Goal: Information Seeking & Learning: Learn about a topic

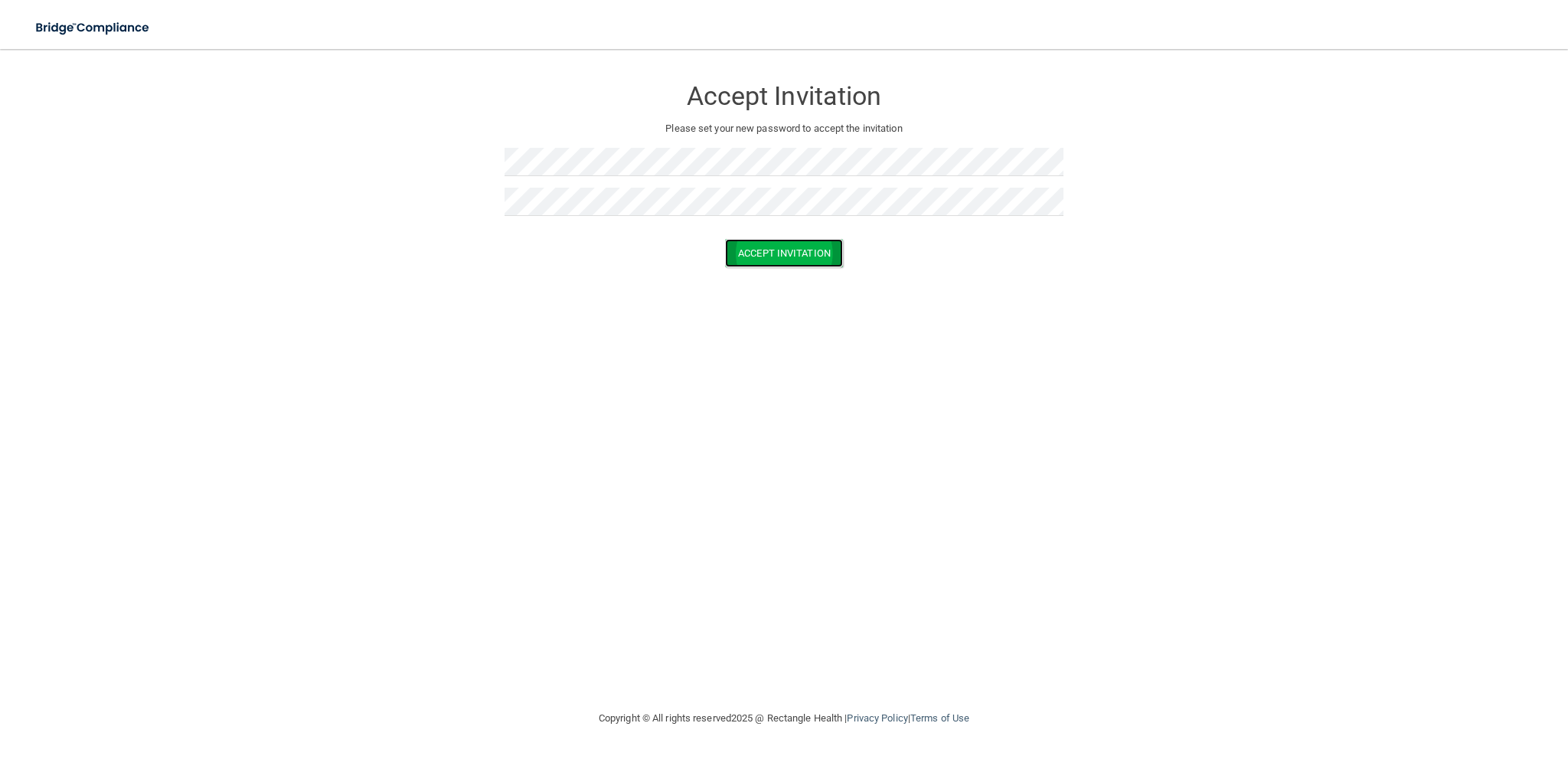
click at [779, 247] on button "Accept Invitation" at bounding box center [784, 253] width 118 height 29
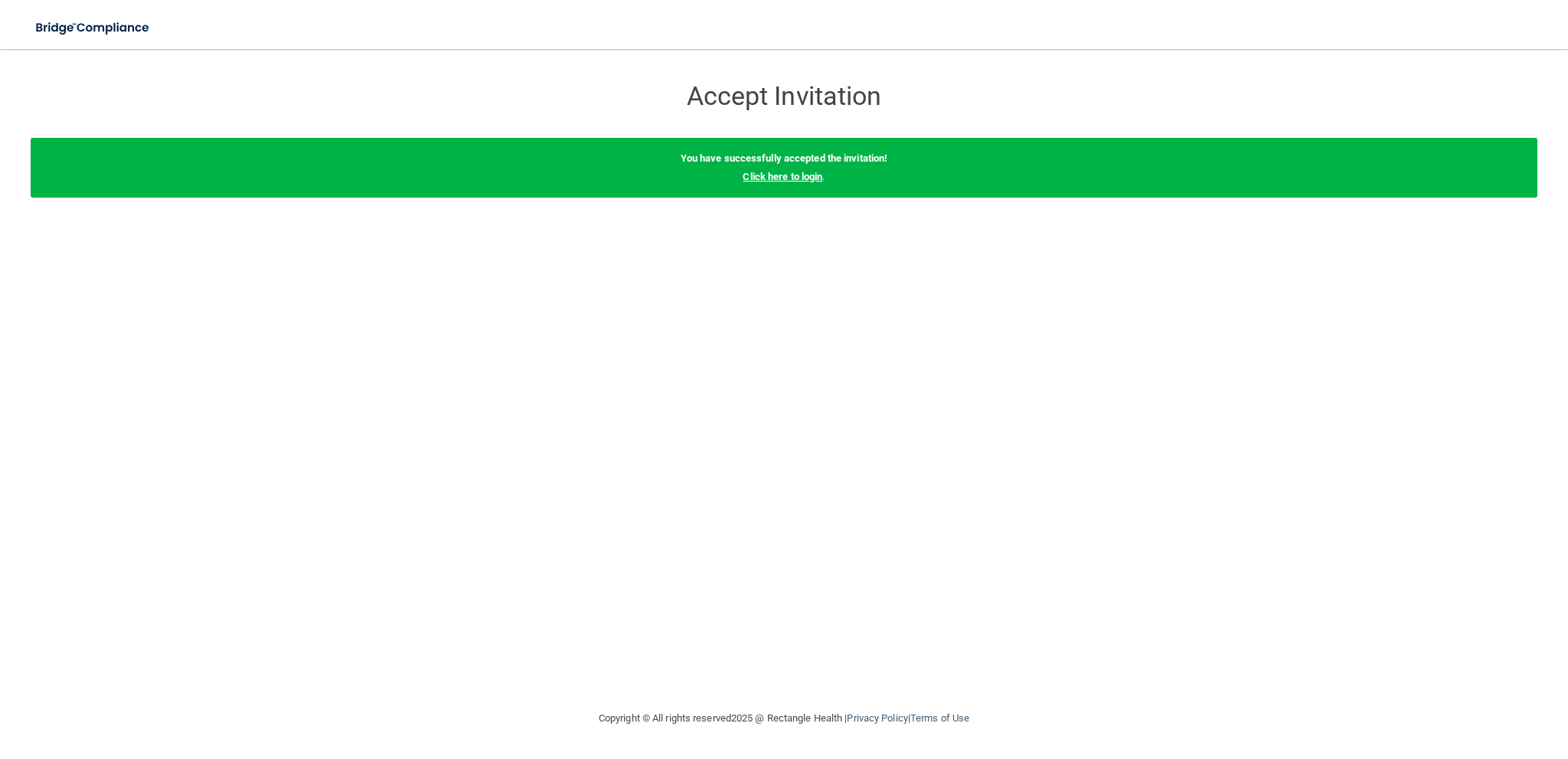
click at [797, 180] on link "Click here to login" at bounding box center [782, 177] width 79 height 12
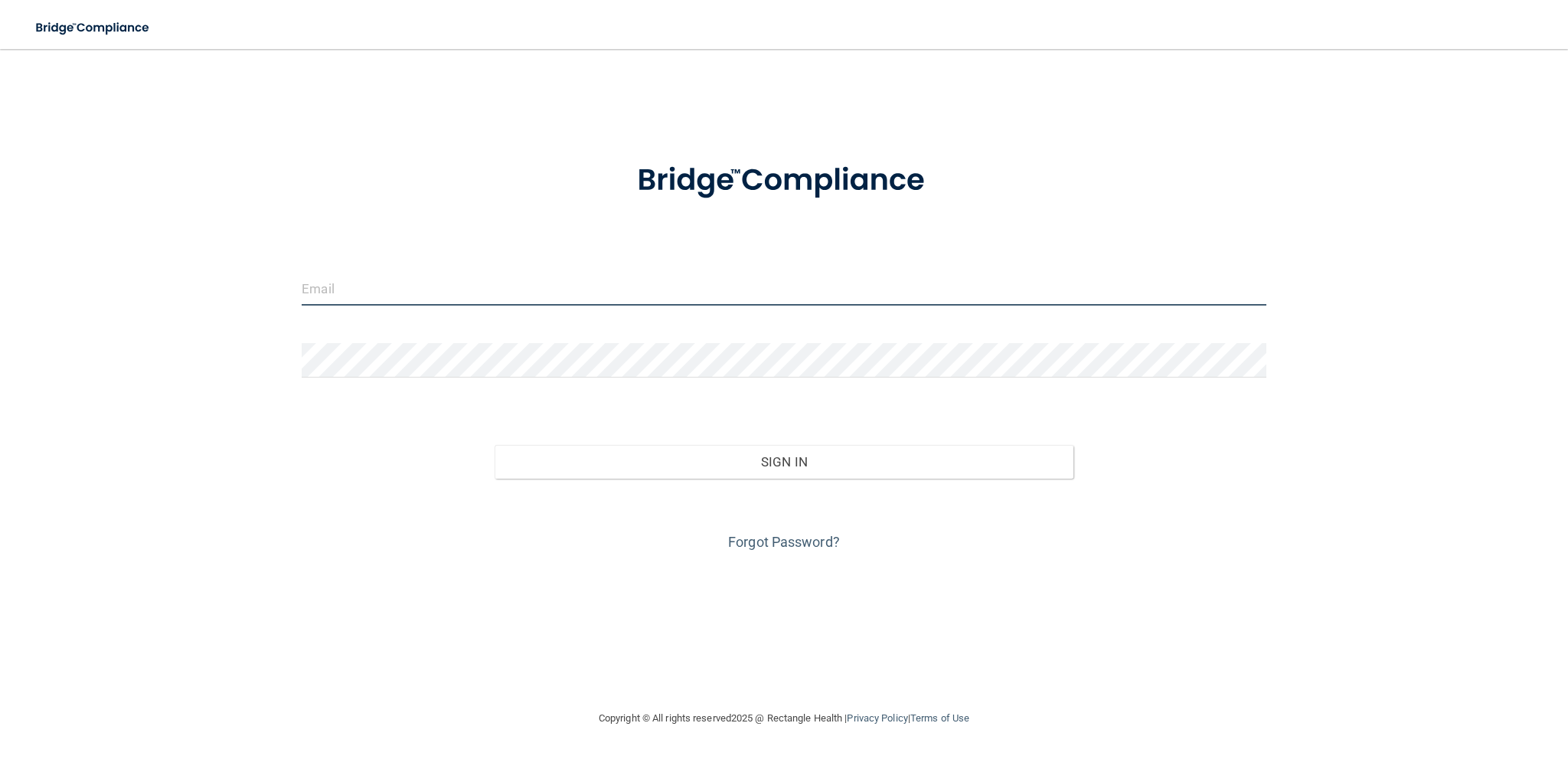
click at [371, 293] on input "email" at bounding box center [784, 288] width 964 height 35
type input "[EMAIL_ADDRESS][DOMAIN_NAME]"
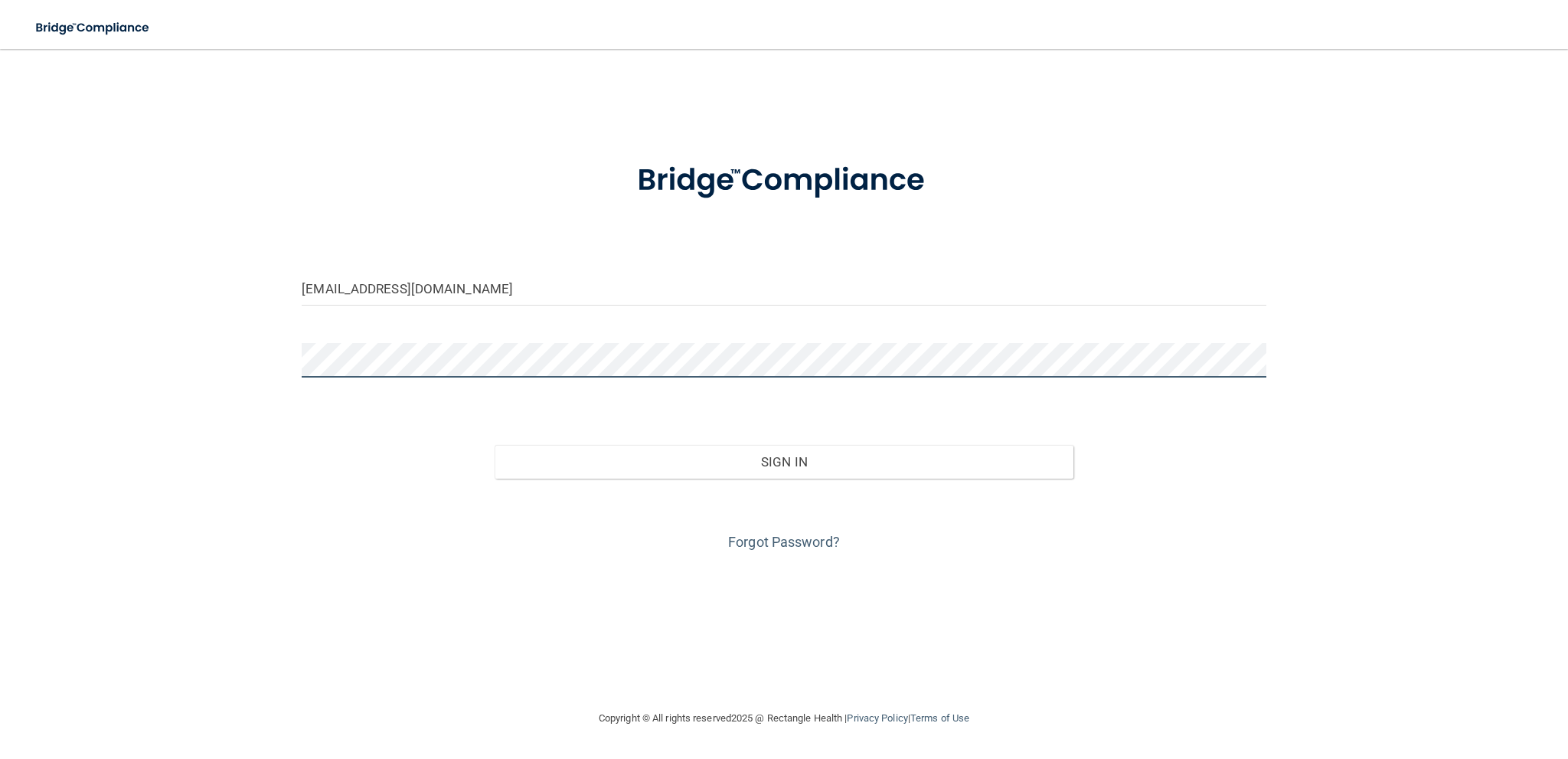
click at [495, 445] on button "Sign In" at bounding box center [784, 462] width 579 height 34
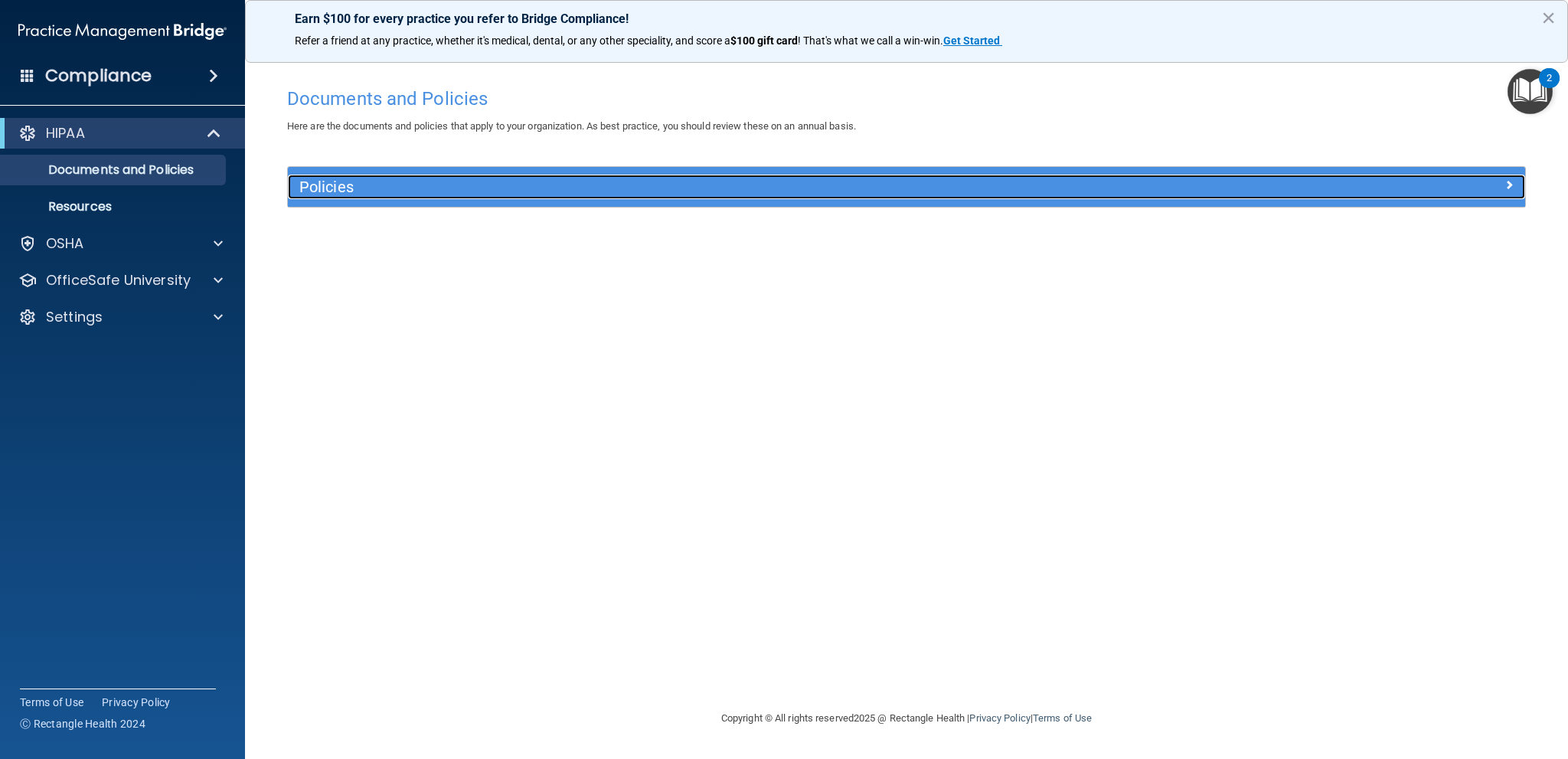
click at [366, 196] on h5 "Policies" at bounding box center [751, 187] width 905 height 17
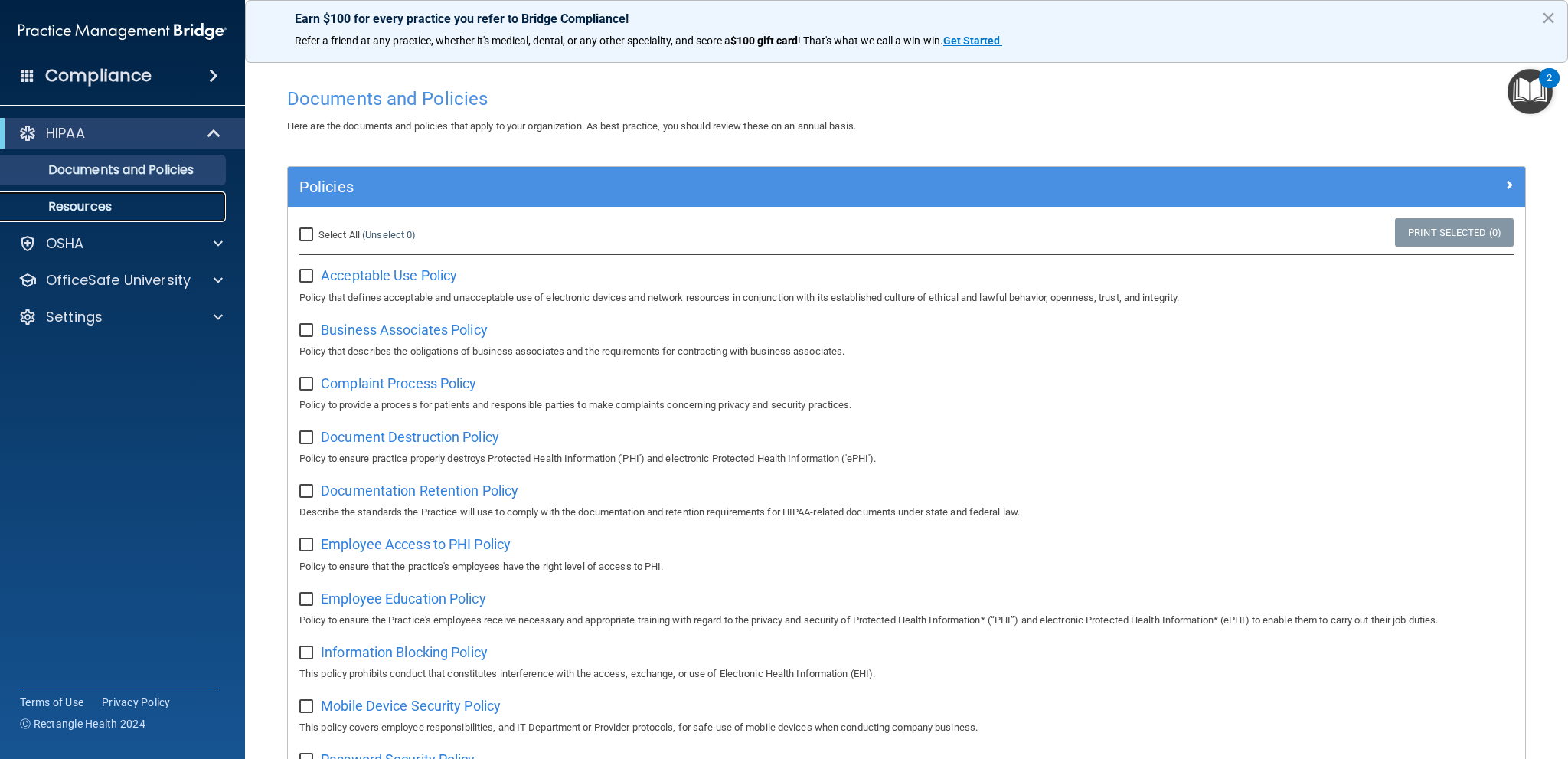
click at [144, 197] on link "Resources" at bounding box center [105, 207] width 241 height 30
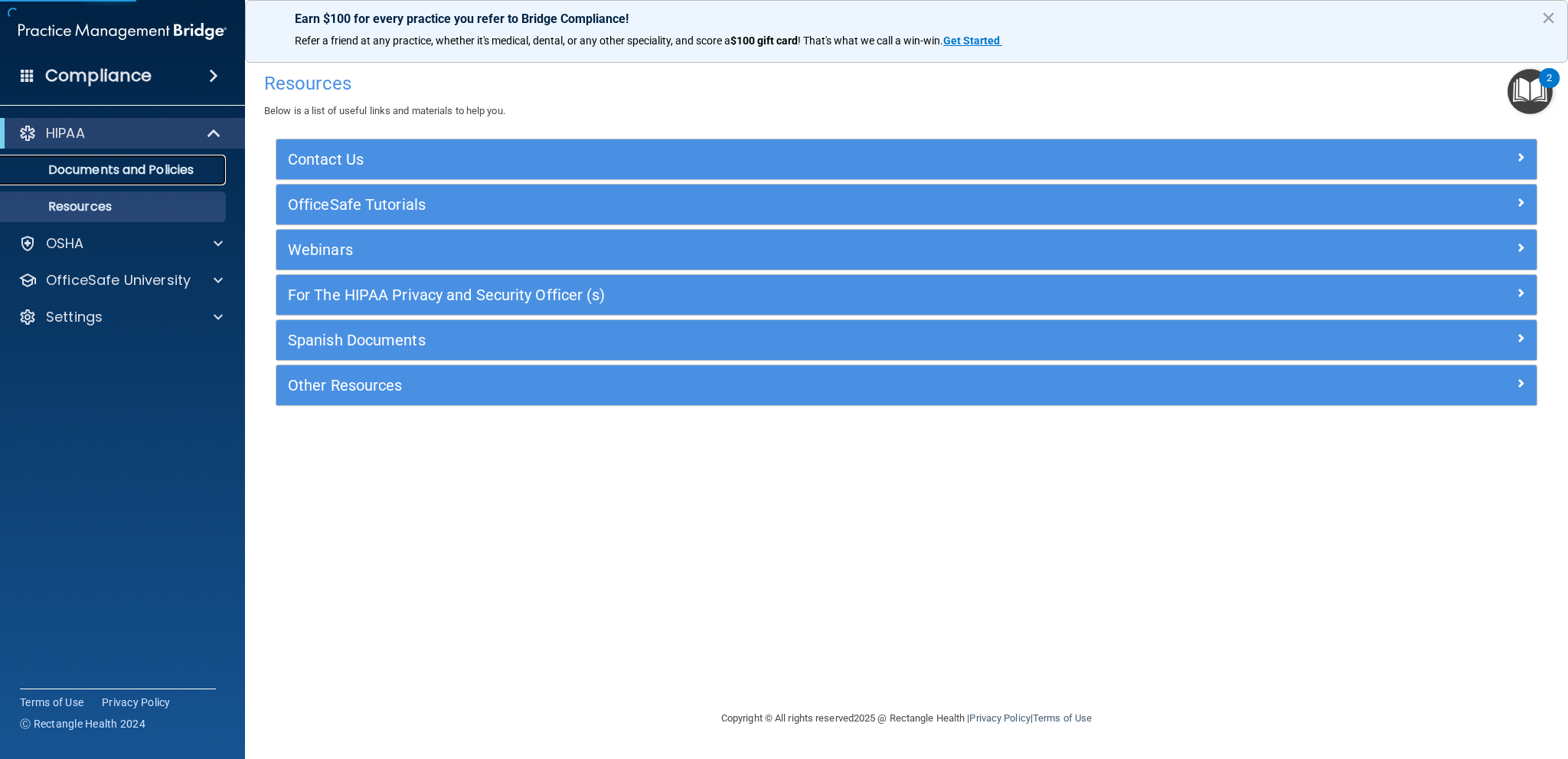
click at [150, 168] on p "Documents and Policies" at bounding box center [115, 170] width 209 height 15
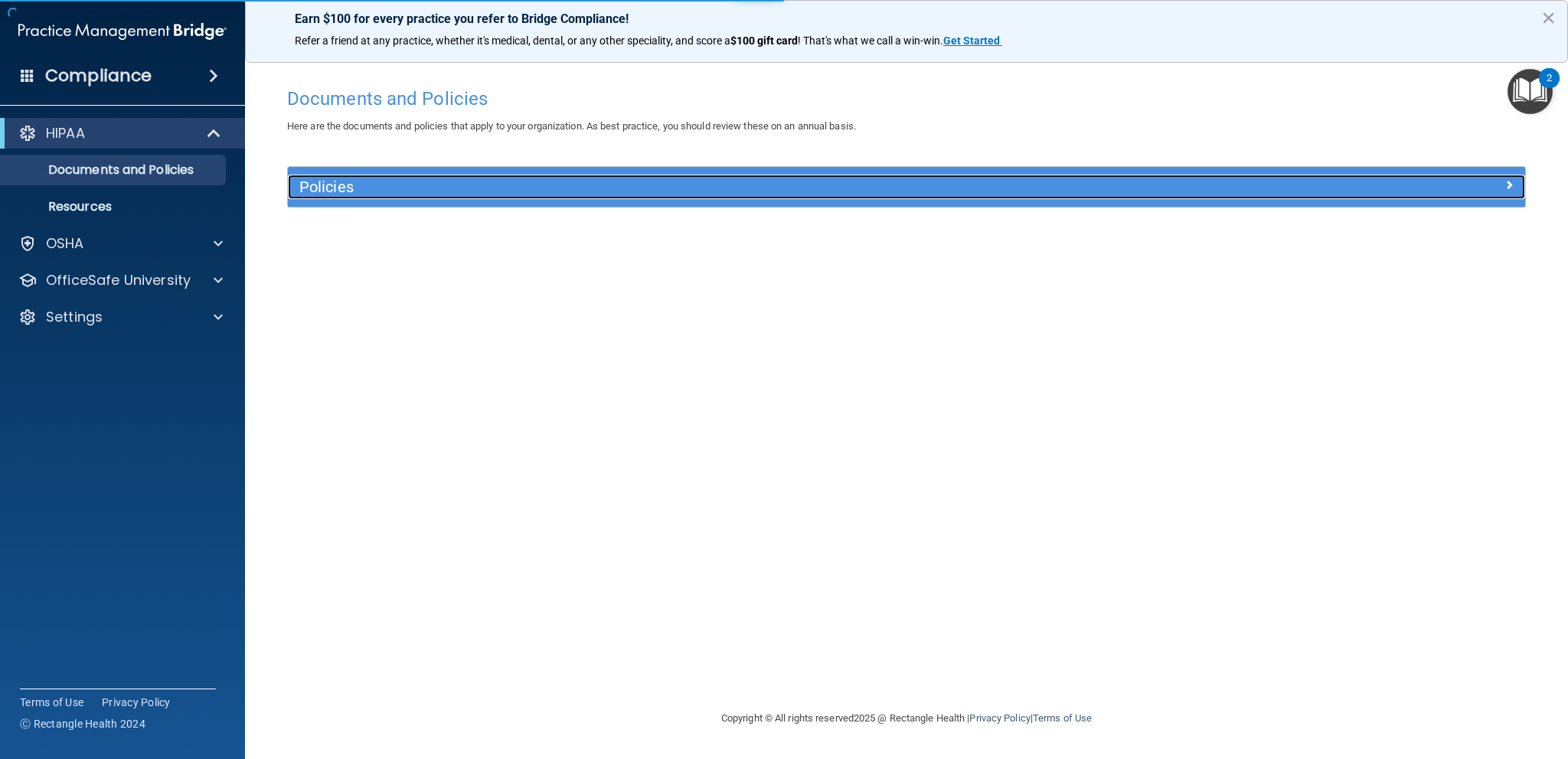
click at [470, 175] on div "Policies" at bounding box center [751, 186] width 928 height 24
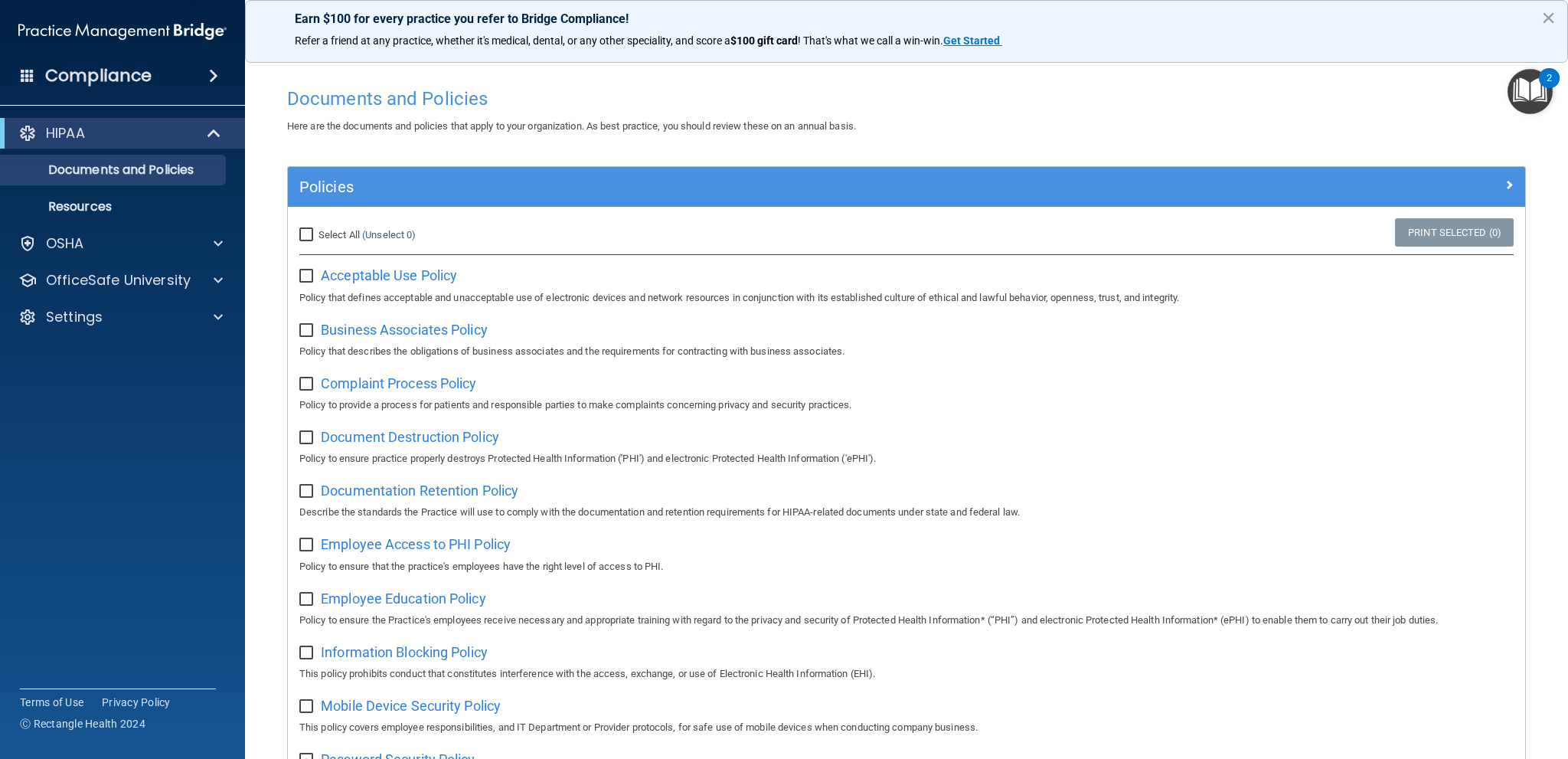
click at [308, 279] on input "checkbox" at bounding box center [308, 277] width 18 height 13
click at [301, 277] on input "checkbox" at bounding box center [308, 277] width 18 height 13
checkbox input "false"
click at [78, 259] on div "HIPAA Documents and Policies Report an Incident Business Associates Emergency P…" at bounding box center [123, 229] width 246 height 233
click at [92, 250] on div "OSHA" at bounding box center [101, 244] width 190 height 19
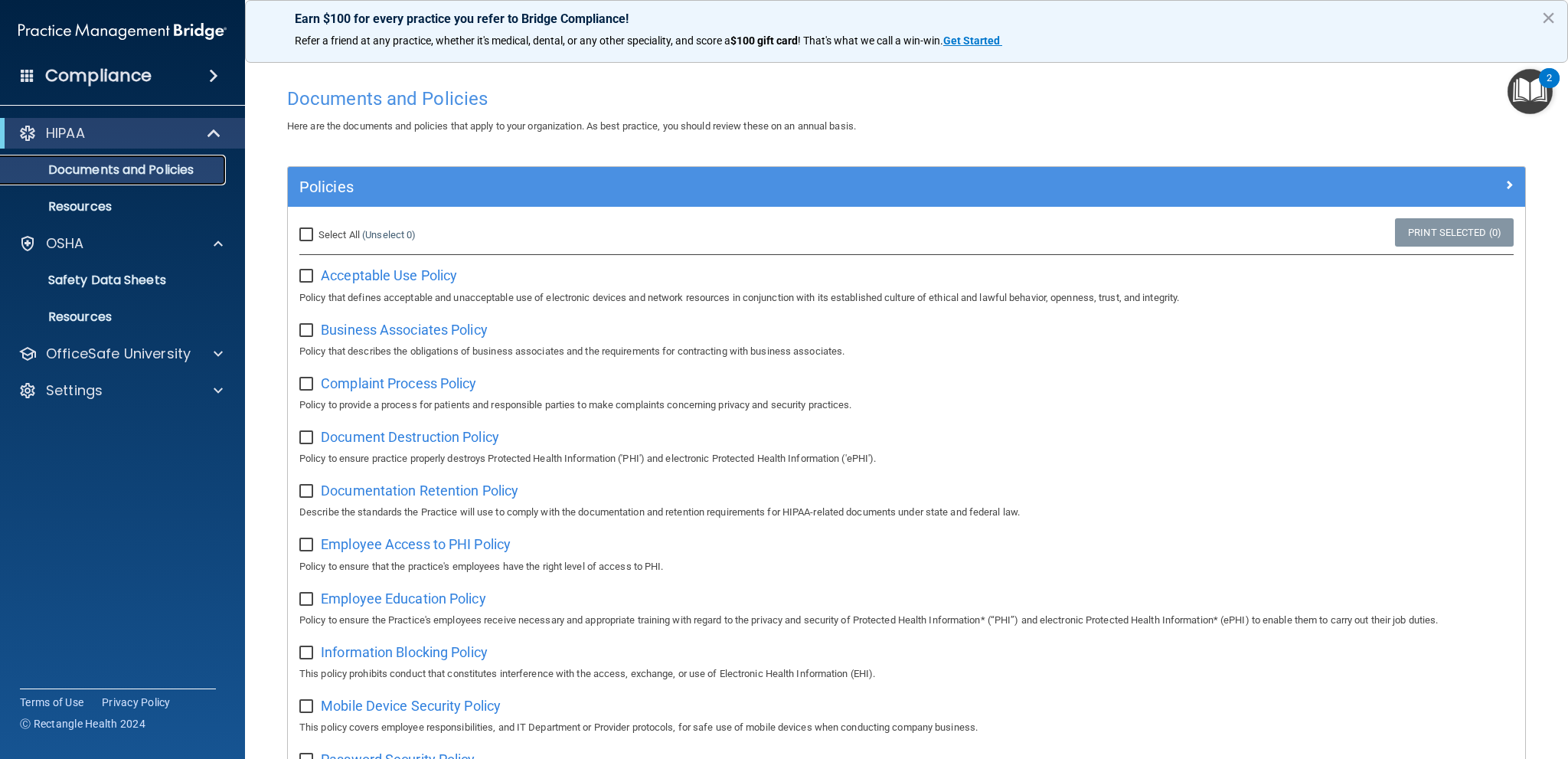
click at [121, 173] on p "Documents and Policies" at bounding box center [115, 170] width 209 height 15
click at [427, 277] on span "Acceptable Use Policy" at bounding box center [389, 275] width 137 height 16
click at [191, 361] on div "OfficeSafe University" at bounding box center [101, 354] width 190 height 19
click at [172, 390] on div "HIPAA Training" at bounding box center [115, 390] width 209 height 15
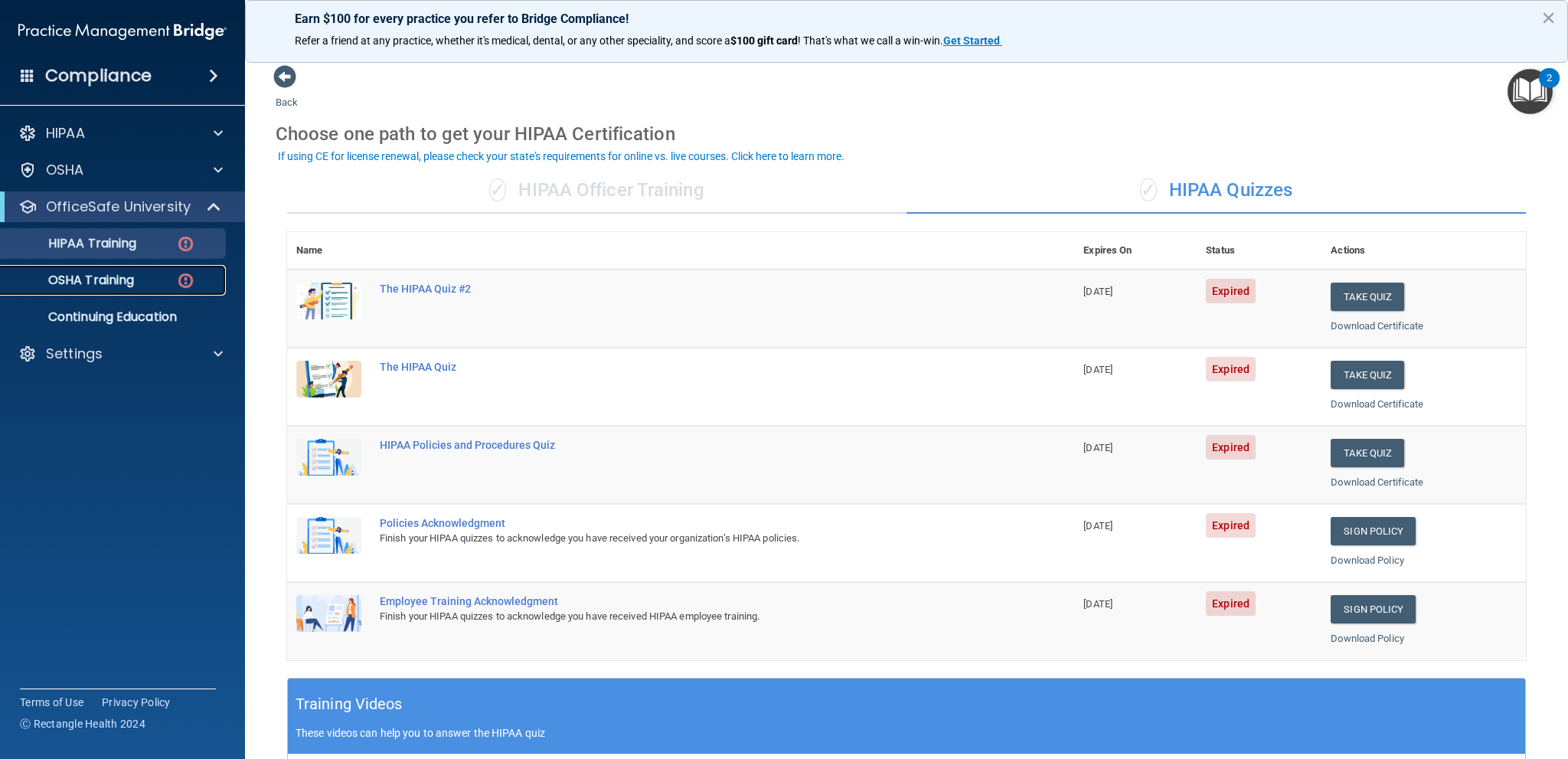
click at [125, 279] on p "OSHA Training" at bounding box center [72, 280] width 124 height 15
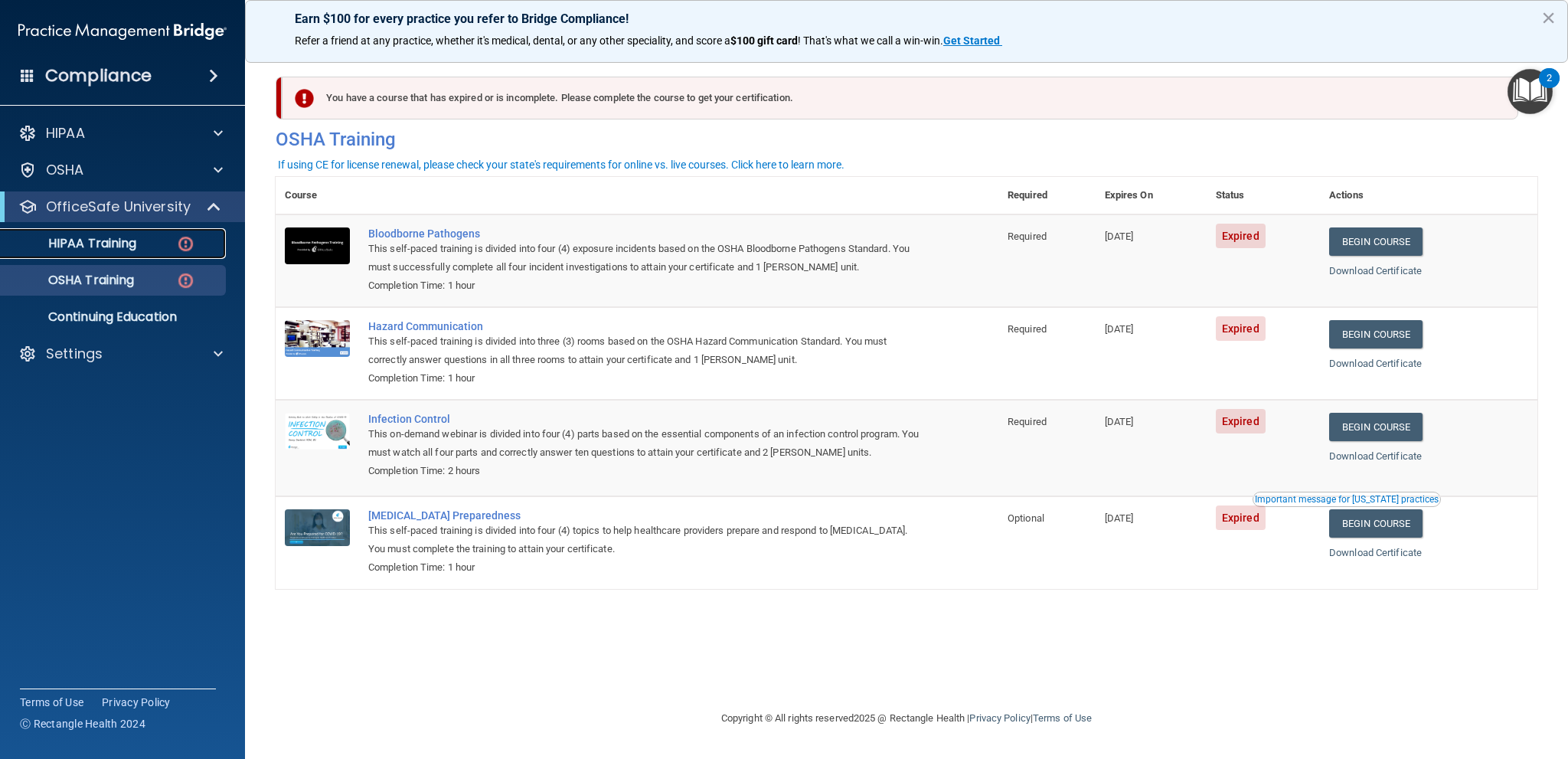
click at [140, 246] on div "HIPAA Training" at bounding box center [115, 244] width 209 height 15
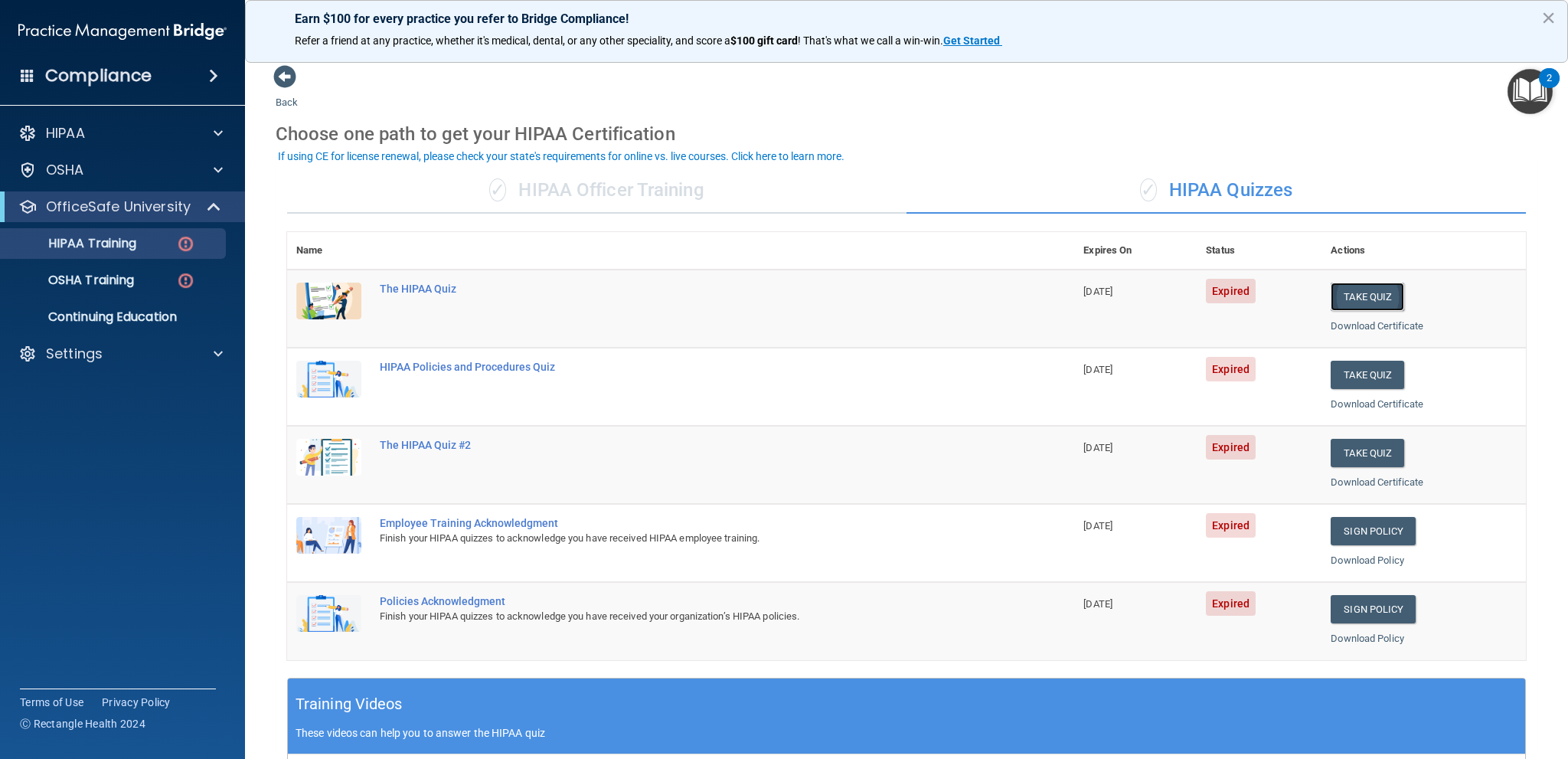
click at [1362, 291] on button "Take Quiz" at bounding box center [1367, 297] width 73 height 29
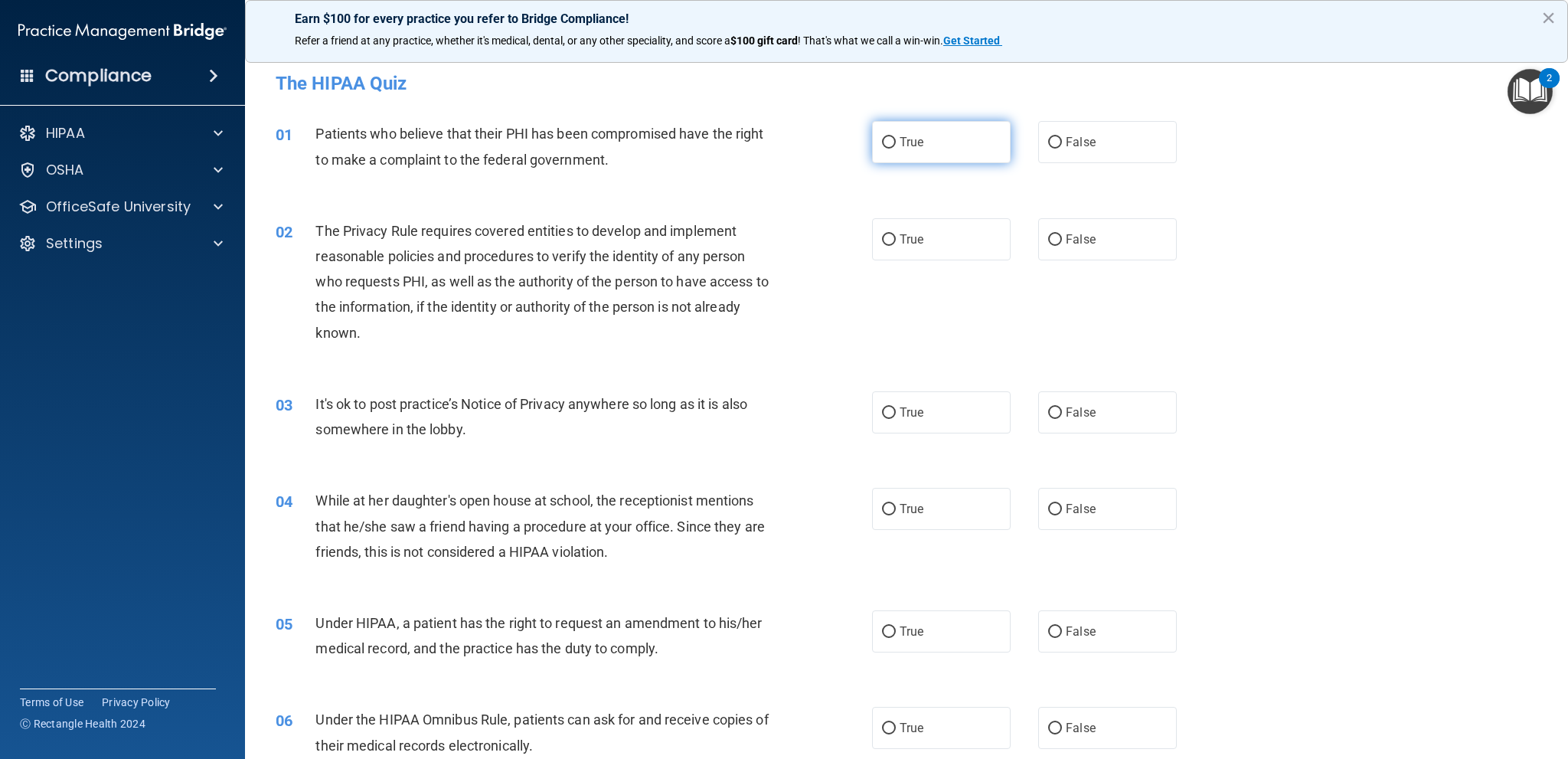
click at [940, 143] on label "True" at bounding box center [941, 142] width 138 height 42
click at [896, 143] on input "True" at bounding box center [889, 143] width 13 height 12
radio input "true"
click at [948, 250] on label "True" at bounding box center [941, 240] width 138 height 42
click at [896, 246] on input "True" at bounding box center [889, 240] width 13 height 12
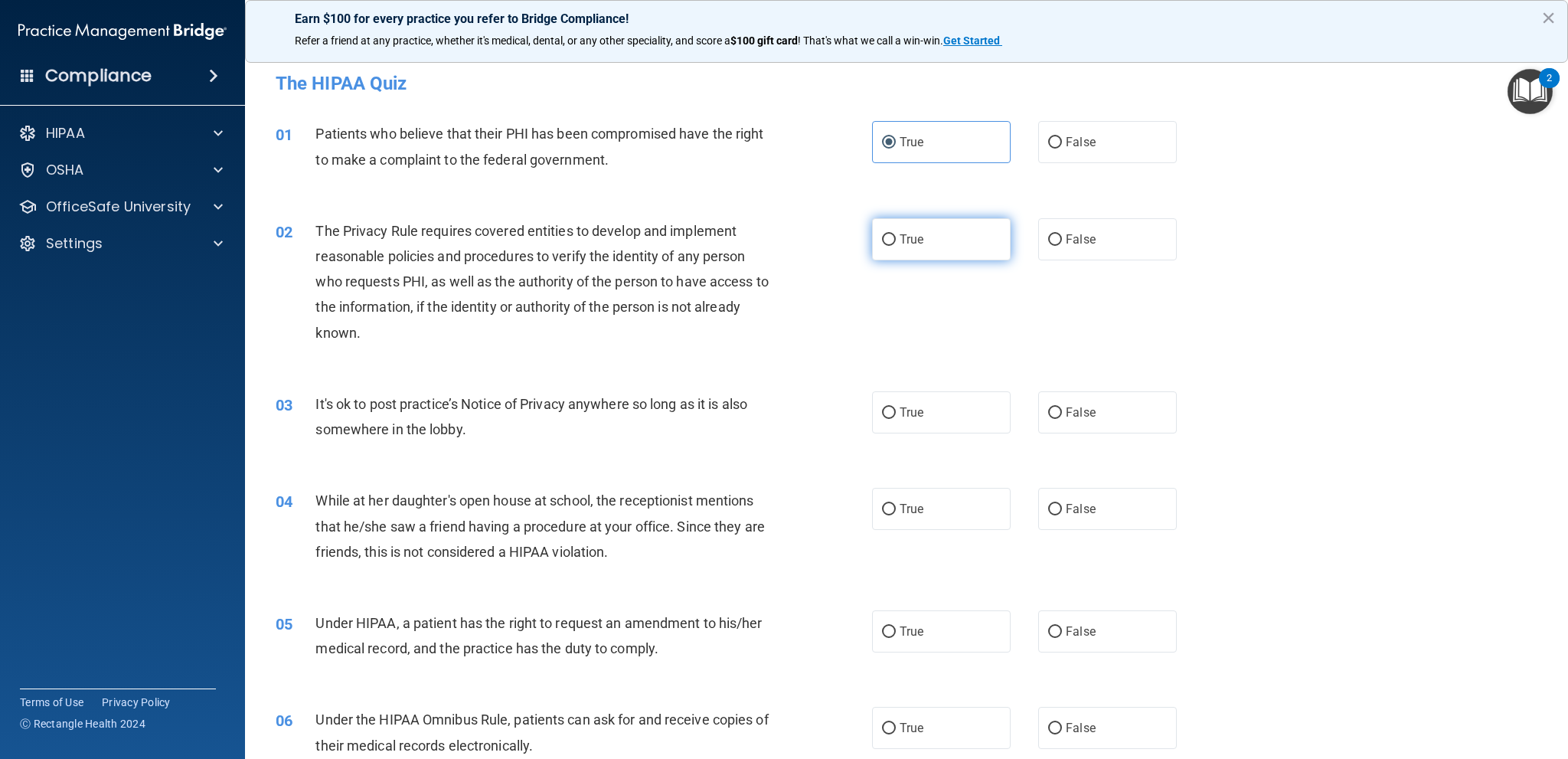
radio input "true"
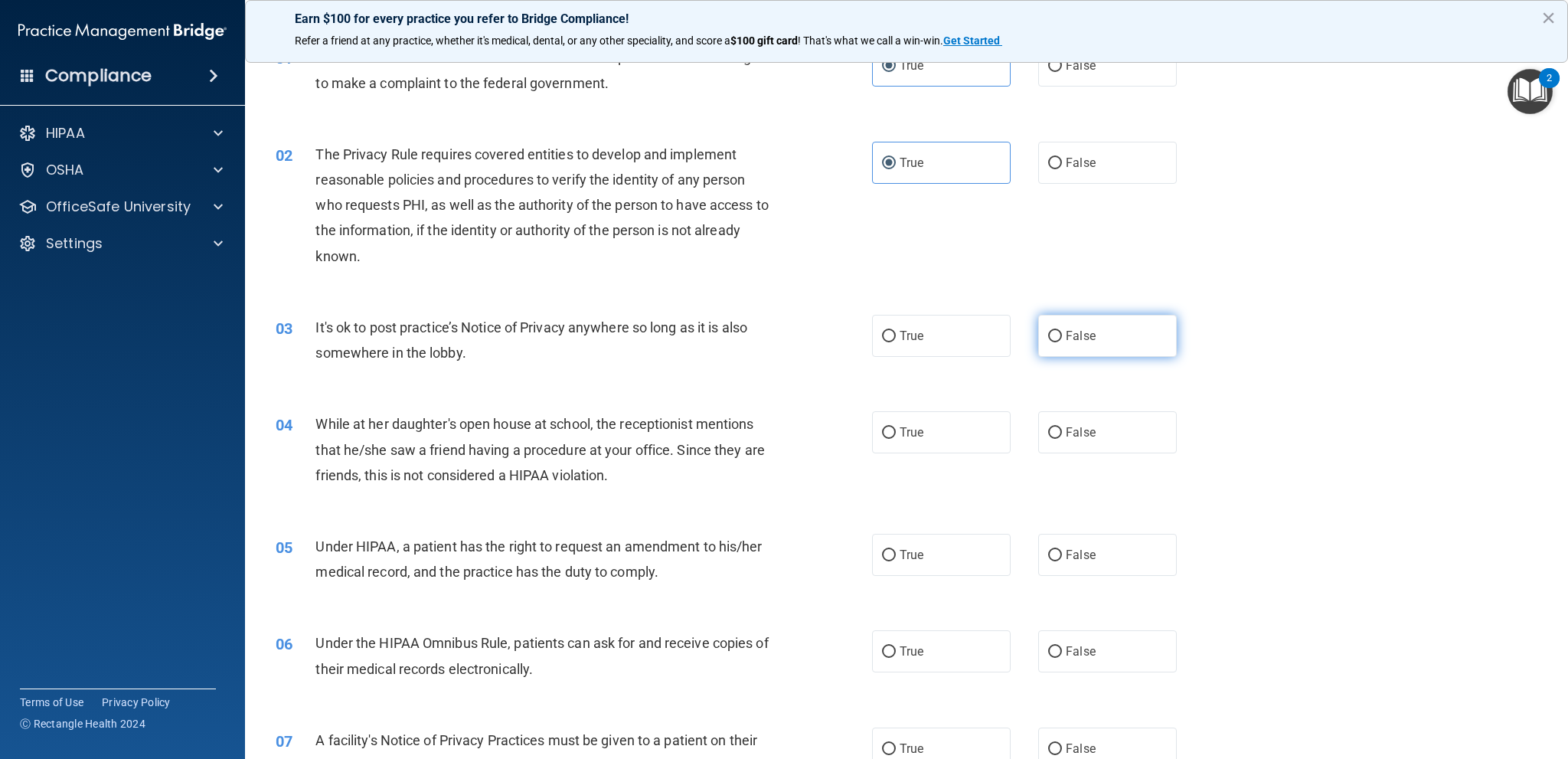
click at [1066, 336] on span "False" at bounding box center [1080, 336] width 30 height 14
click at [1062, 336] on input "False" at bounding box center [1055, 336] width 13 height 12
radio input "true"
click at [1070, 416] on label "False" at bounding box center [1107, 433] width 138 height 42
click at [1062, 428] on input "False" at bounding box center [1055, 433] width 13 height 12
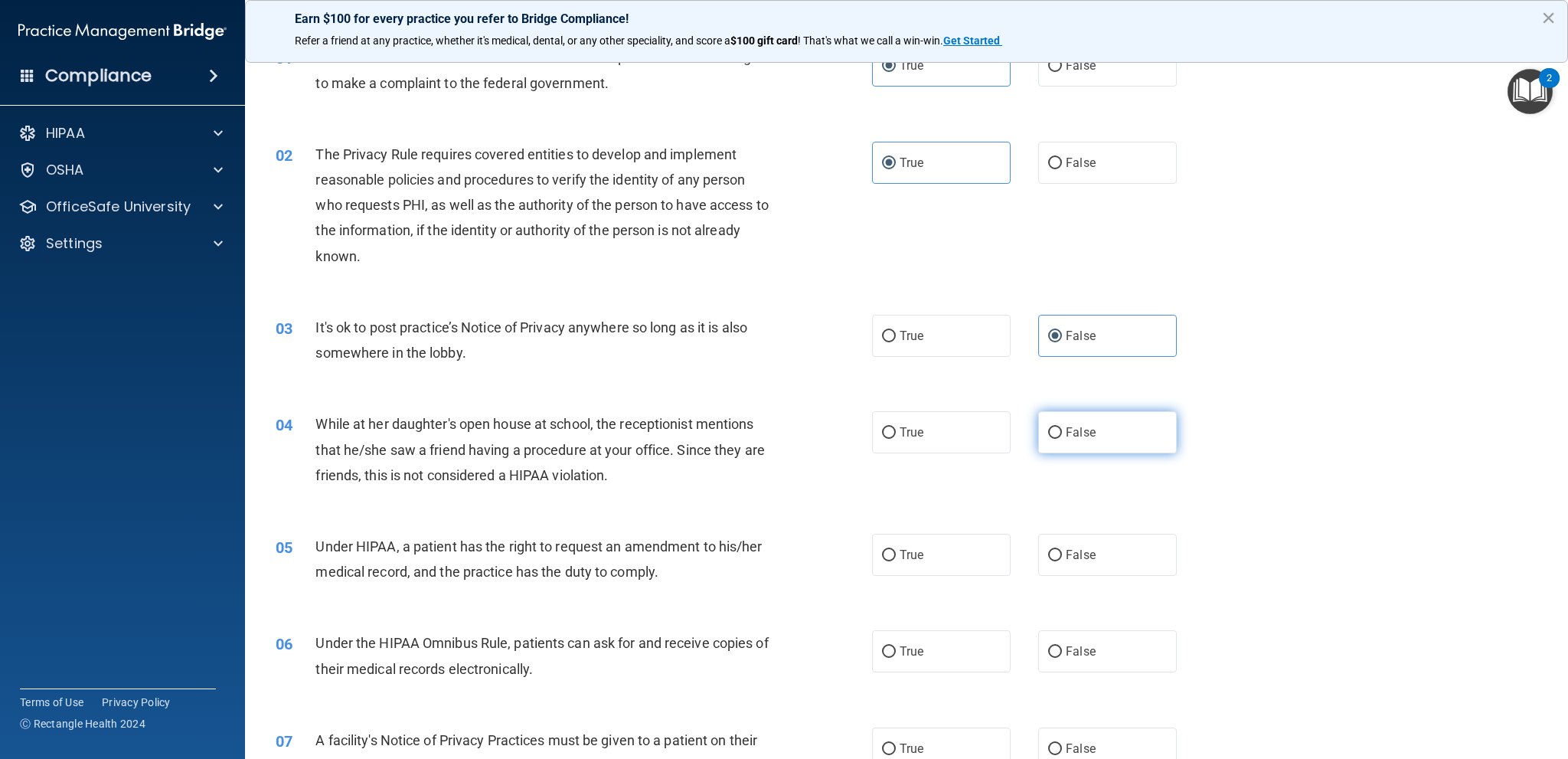
radio input "true"
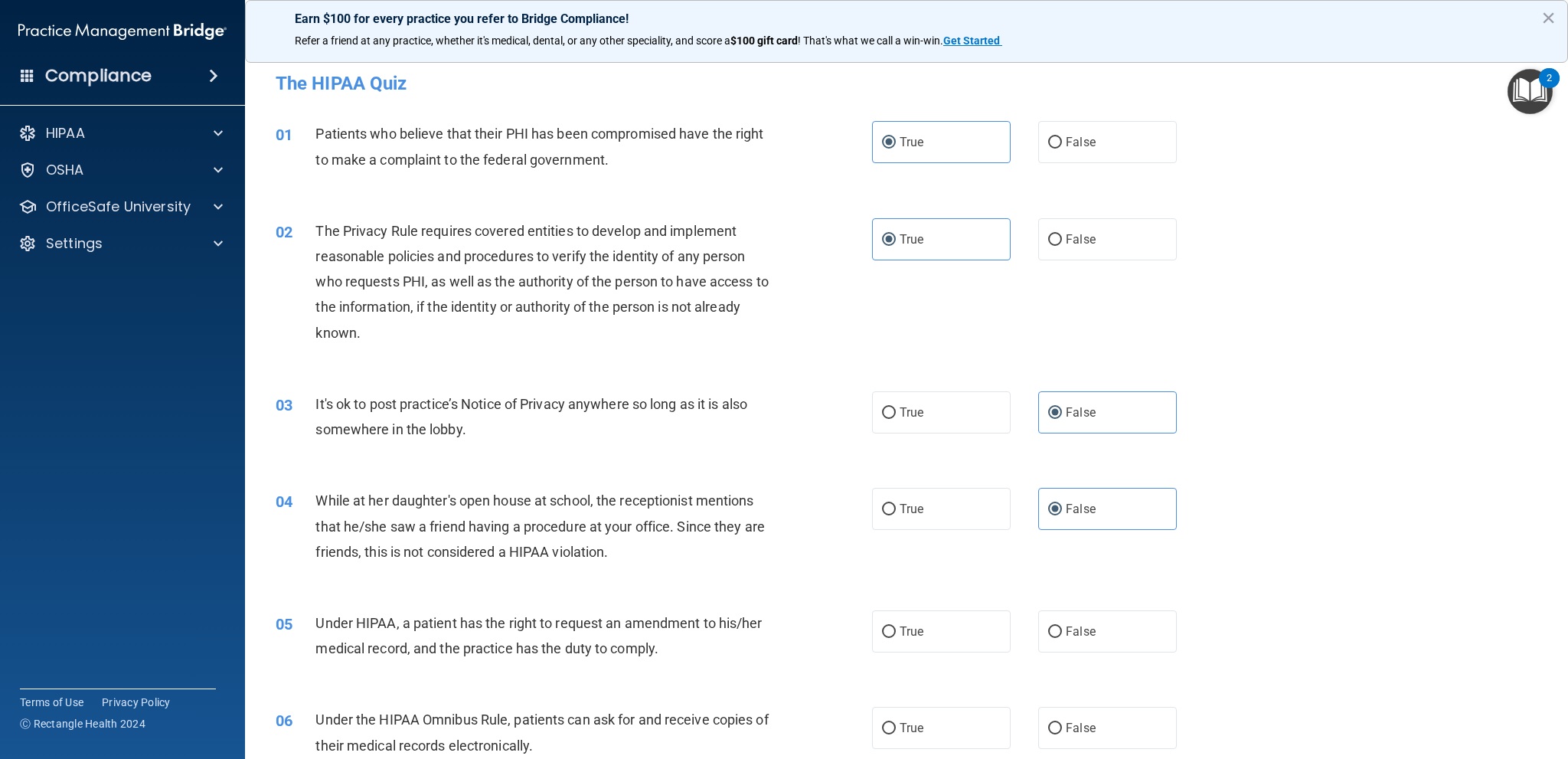
scroll to position [153, 0]
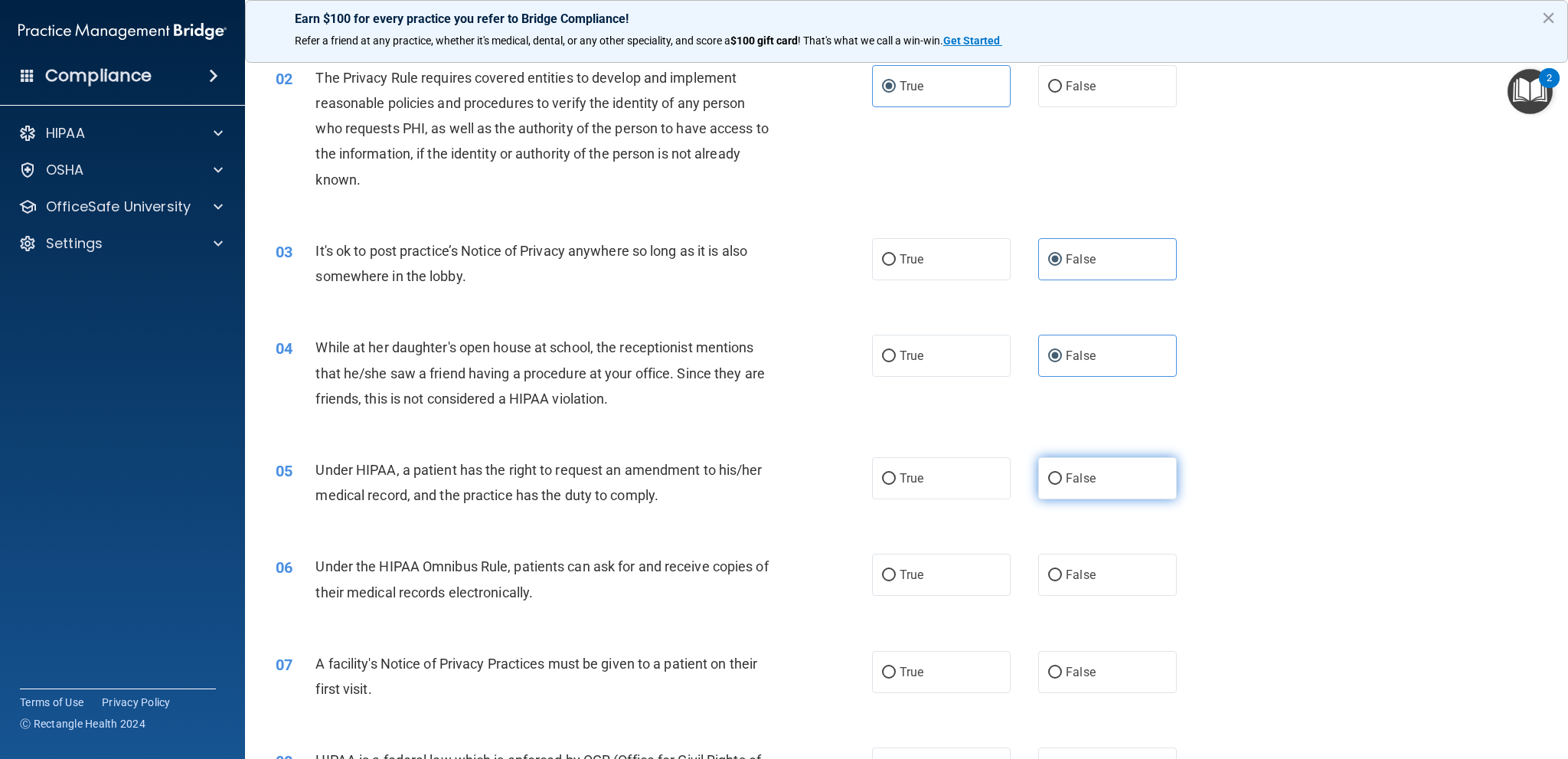
click at [1090, 471] on label "False" at bounding box center [1107, 478] width 138 height 42
click at [1062, 473] on input "False" at bounding box center [1055, 479] width 13 height 12
radio input "true"
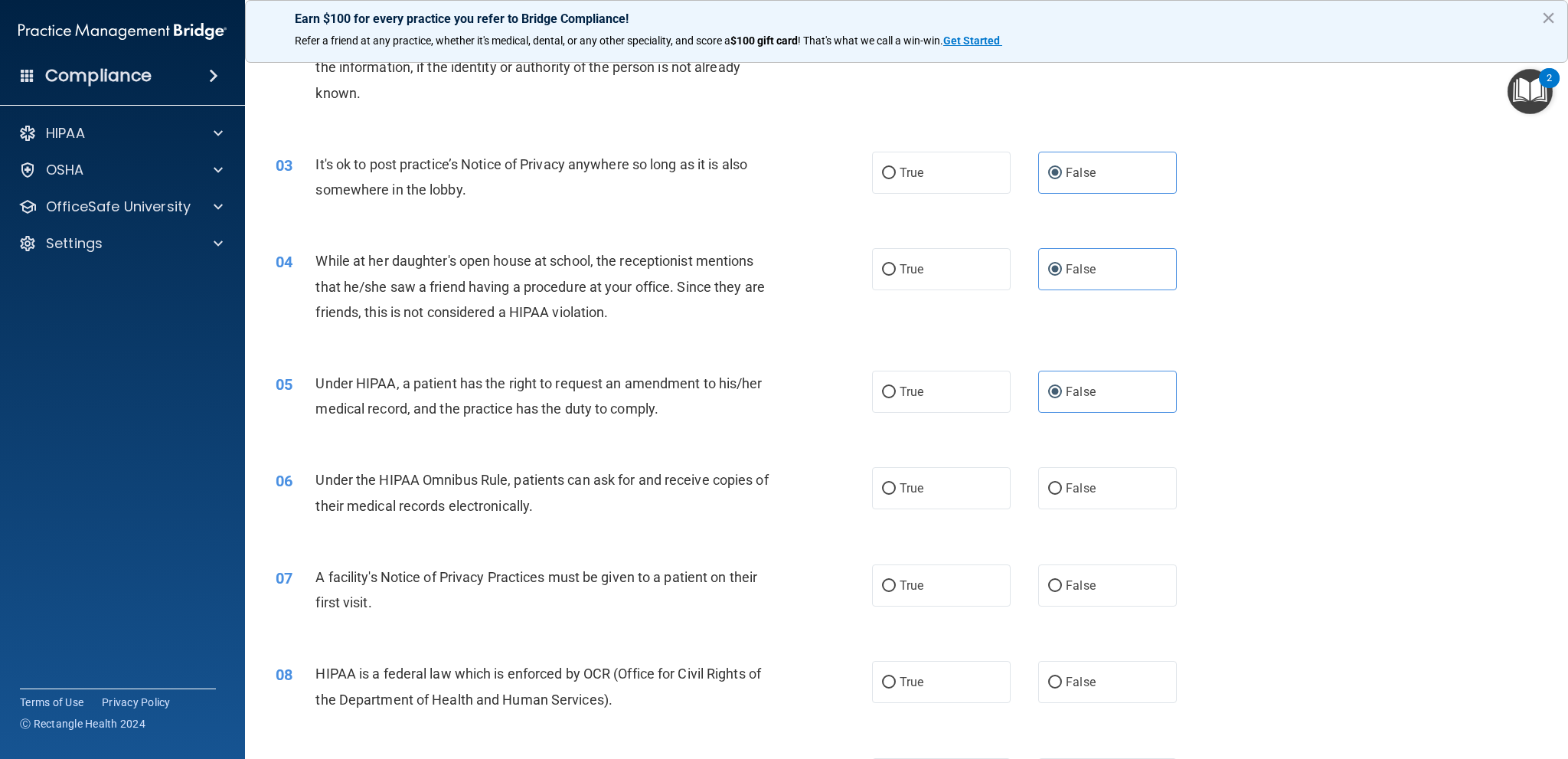
scroll to position [306, 0]
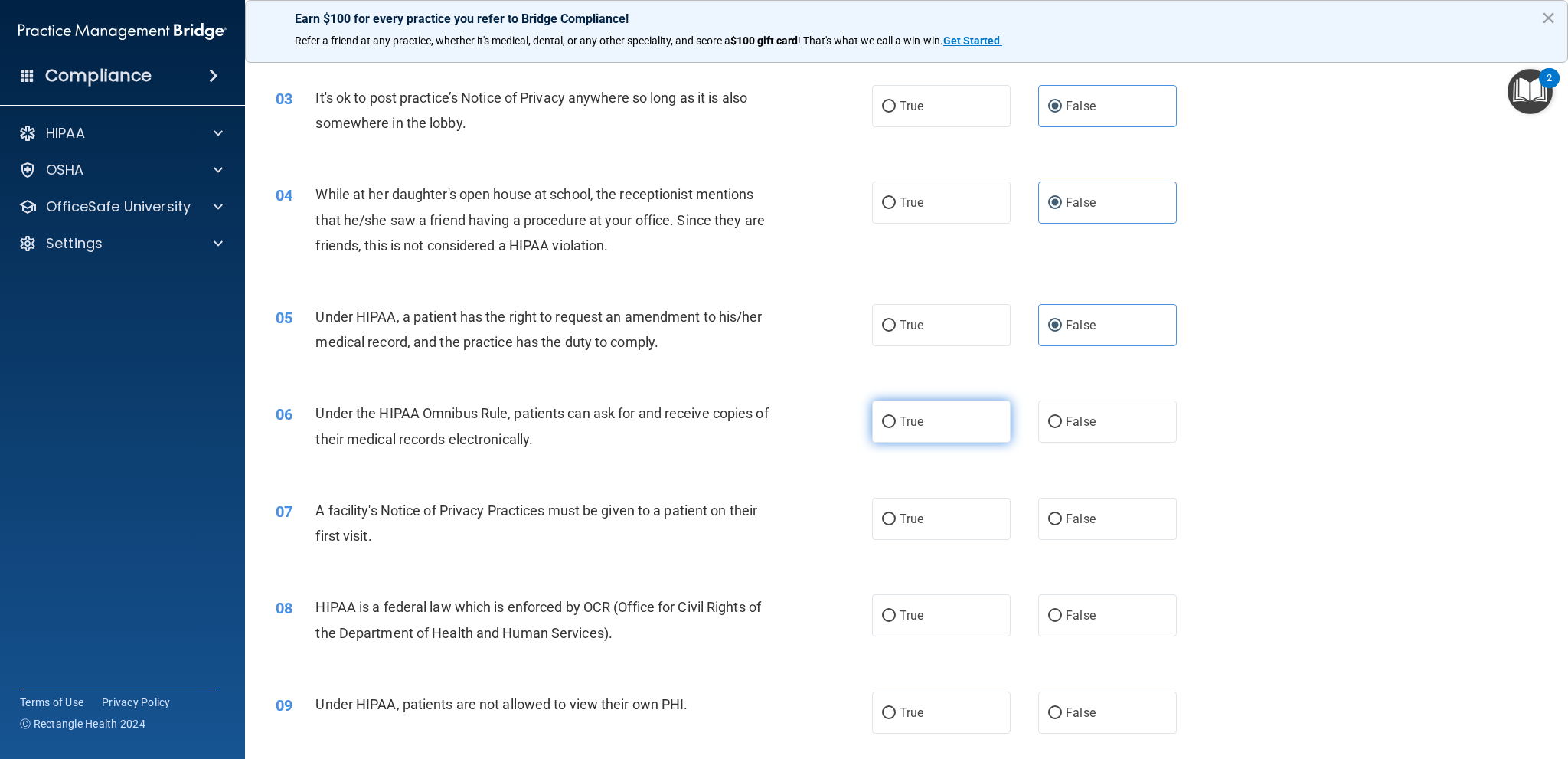
click at [900, 414] on span "True" at bounding box center [911, 421] width 24 height 14
click at [896, 417] on input "True" at bounding box center [889, 423] width 13 height 12
radio input "true"
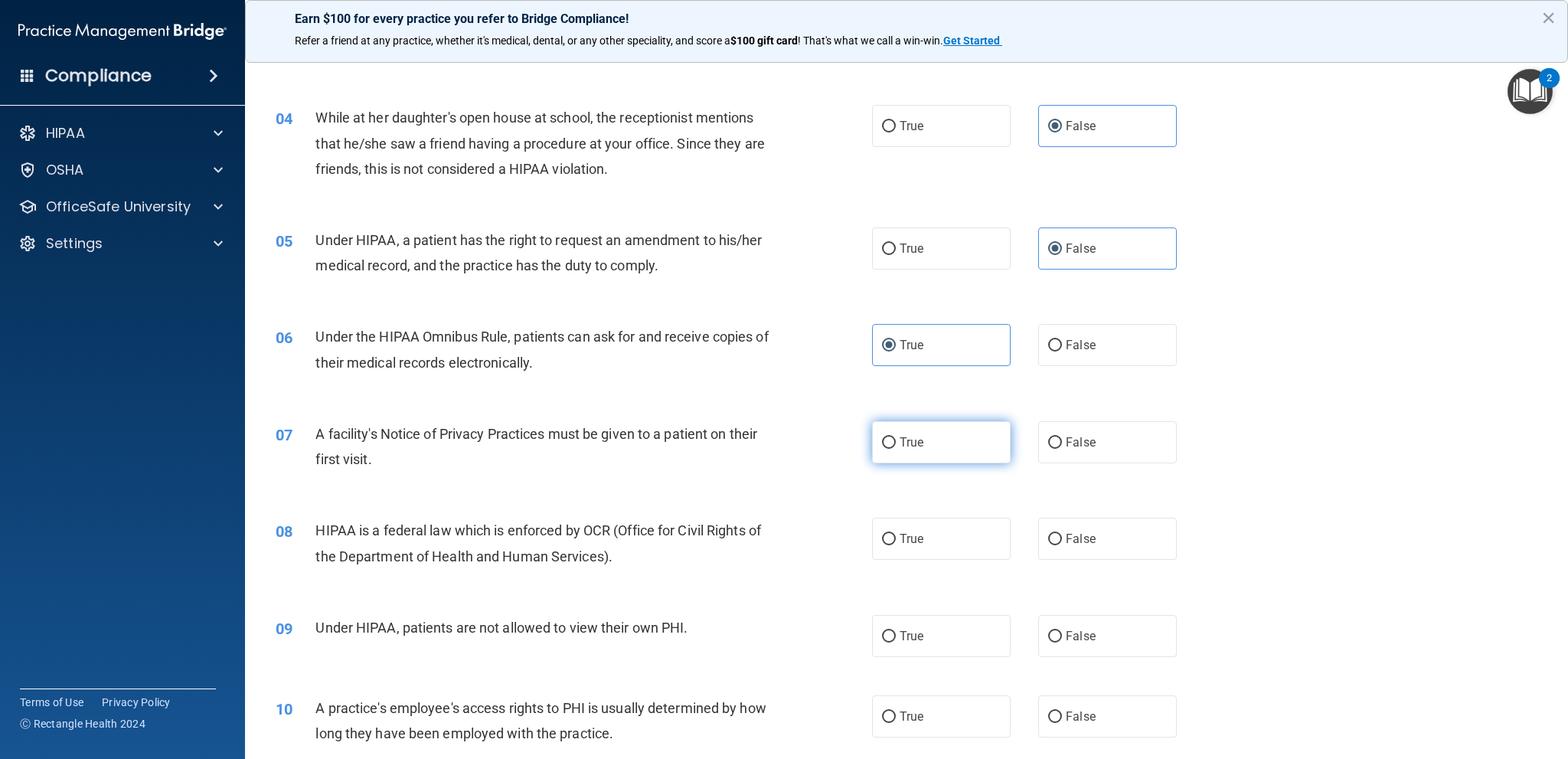
click at [955, 442] on label "True" at bounding box center [941, 442] width 138 height 42
click at [896, 442] on input "True" at bounding box center [889, 444] width 13 height 12
radio input "true"
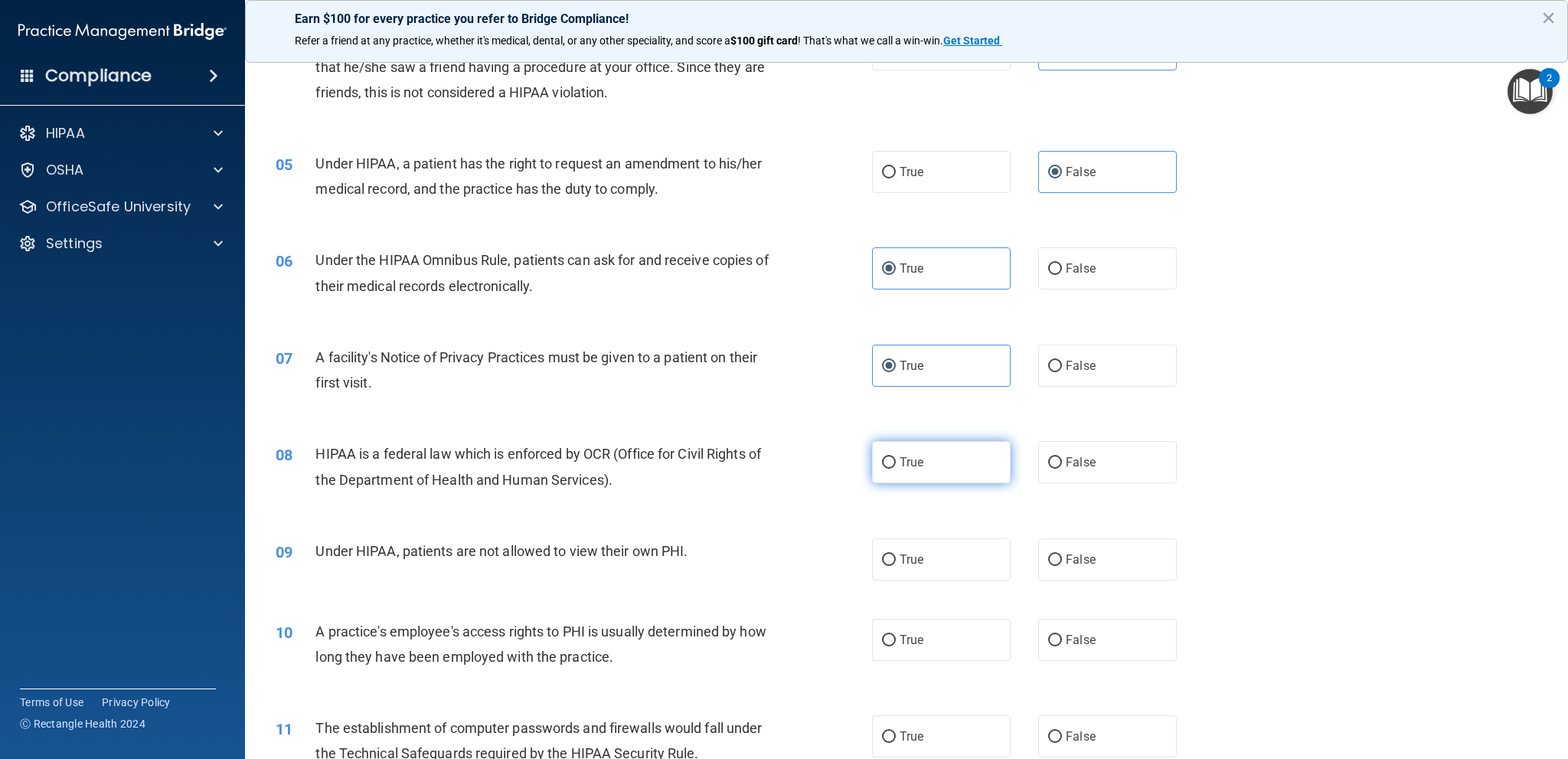
click at [899, 462] on span "True" at bounding box center [911, 461] width 24 height 14
click at [894, 462] on input "True" at bounding box center [889, 463] width 13 height 12
radio input "true"
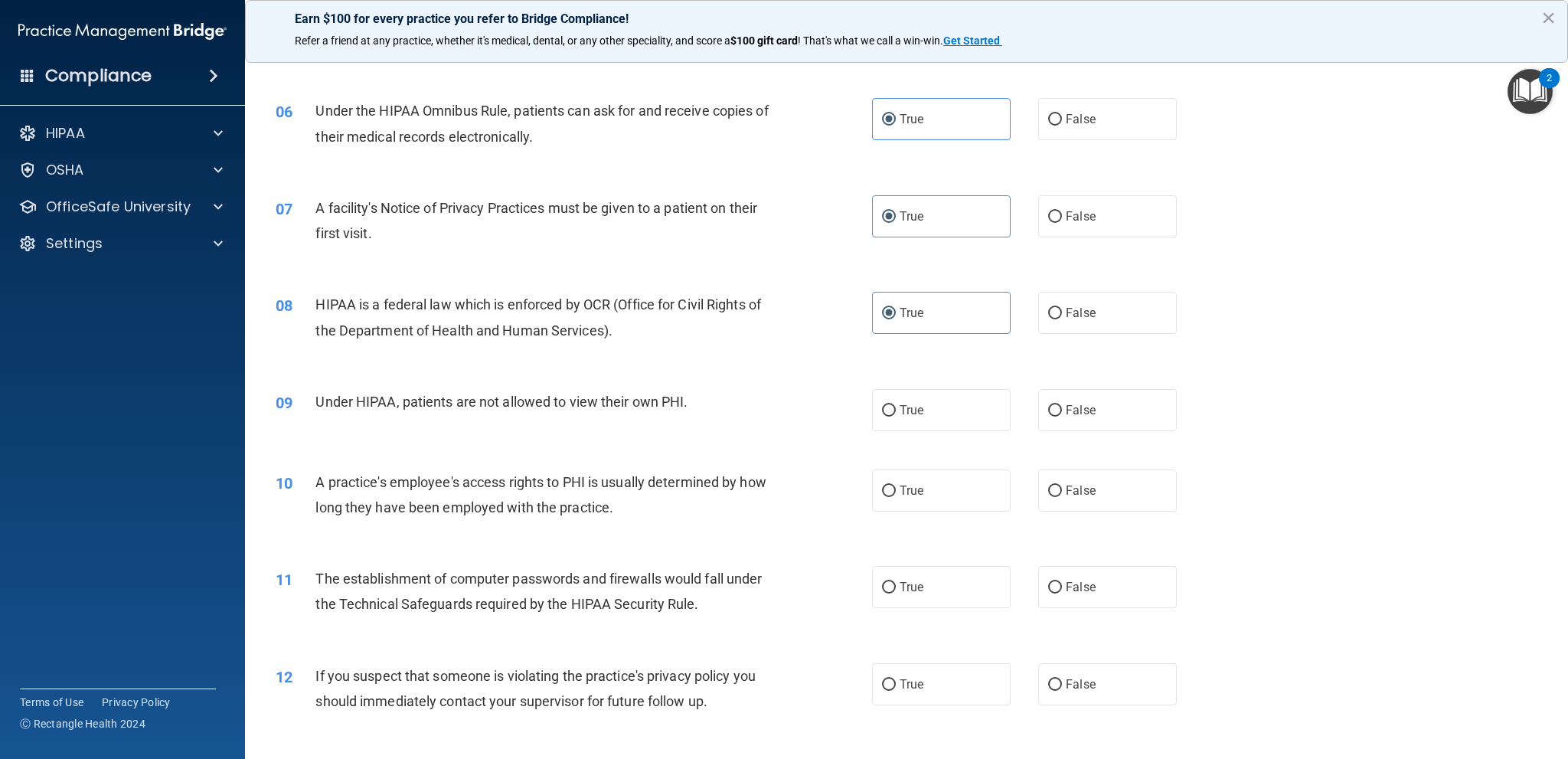
scroll to position [613, 0]
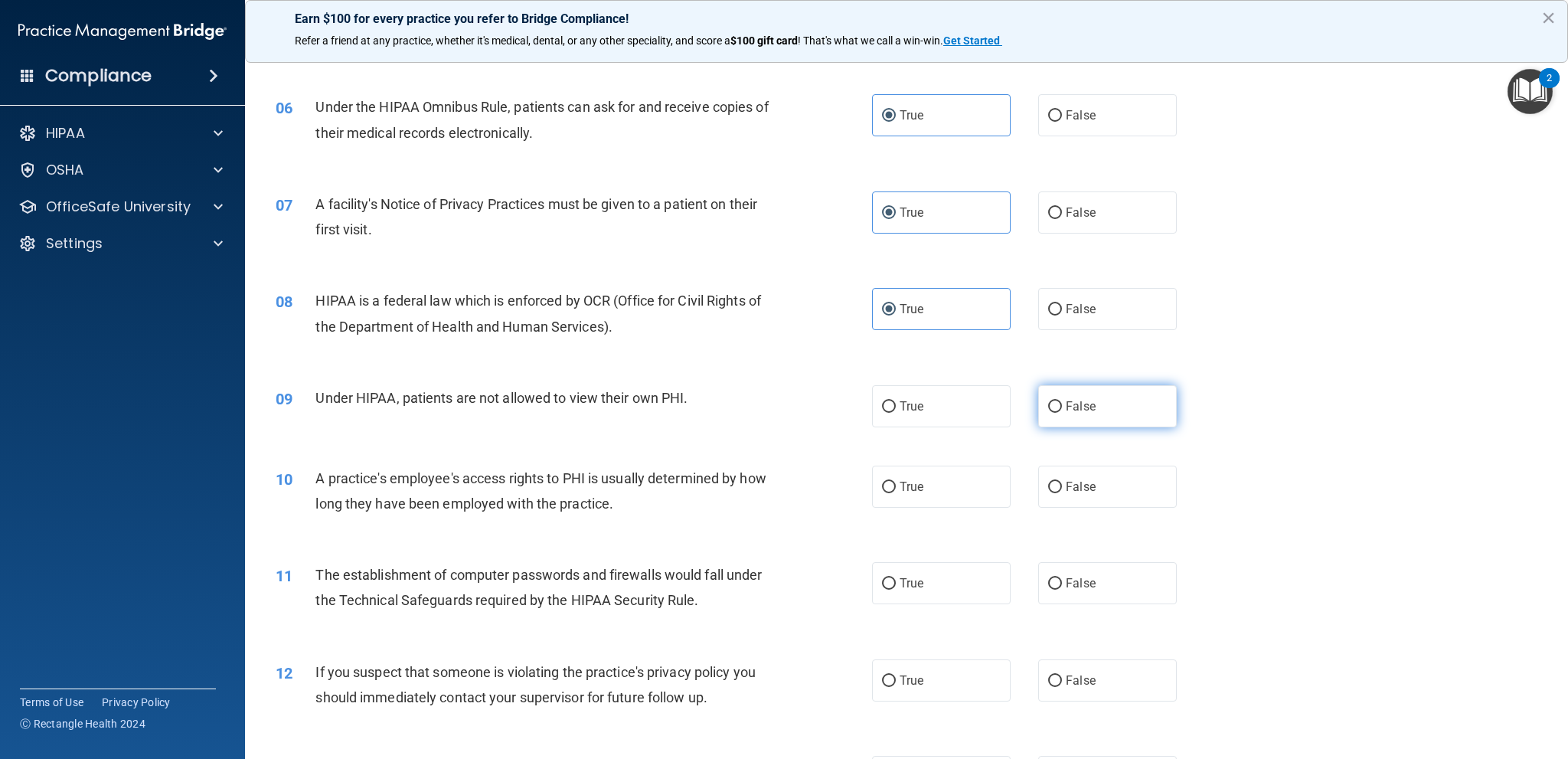
click at [1119, 412] on label "False" at bounding box center [1107, 406] width 138 height 42
click at [1062, 412] on input "False" at bounding box center [1055, 407] width 13 height 12
radio input "true"
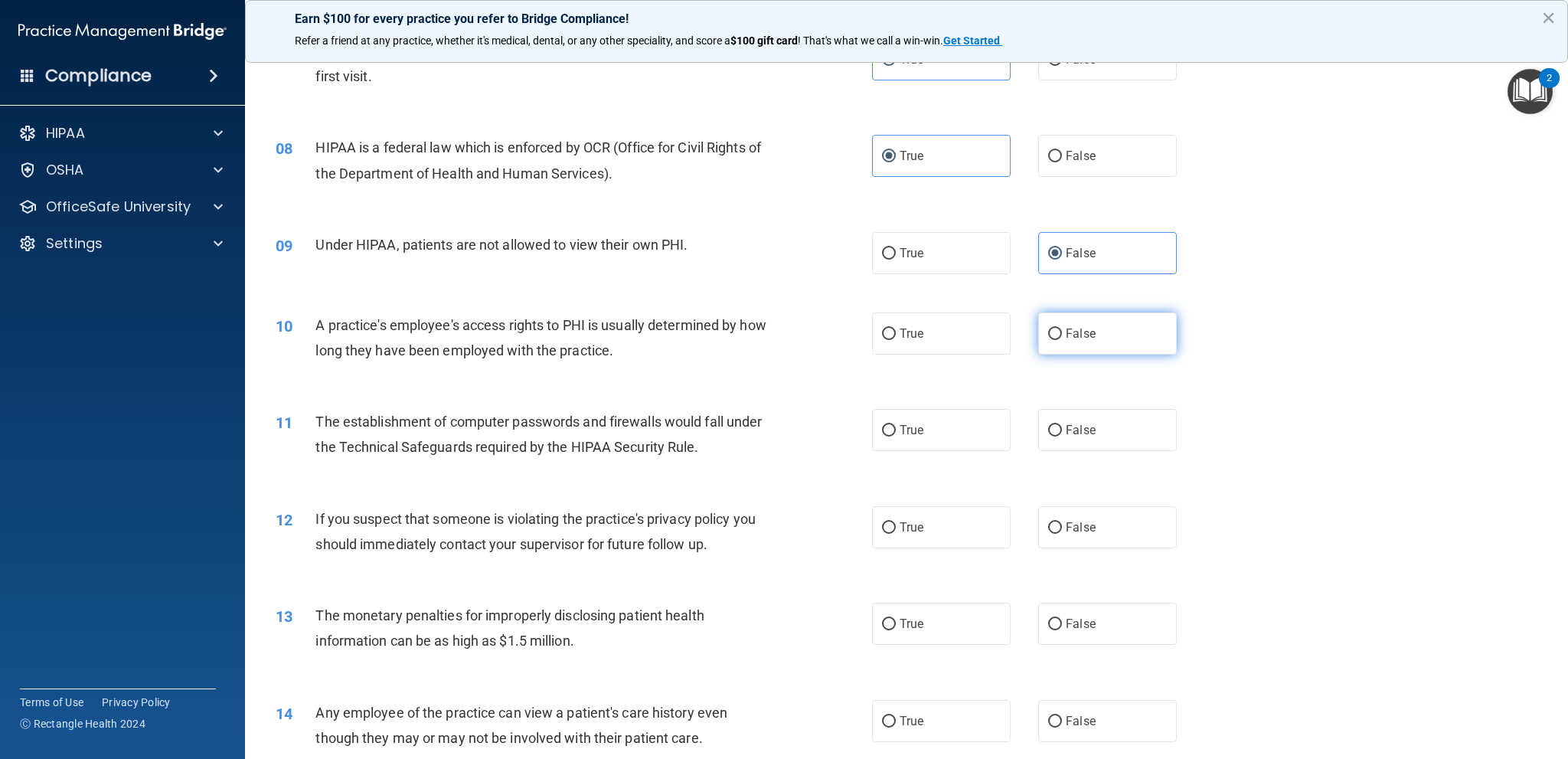
click at [1055, 336] on label "False" at bounding box center [1107, 334] width 138 height 42
click at [1055, 336] on input "False" at bounding box center [1055, 335] width 13 height 12
radio input "true"
click at [929, 434] on label "True" at bounding box center [941, 430] width 138 height 42
click at [896, 434] on input "True" at bounding box center [889, 431] width 13 height 12
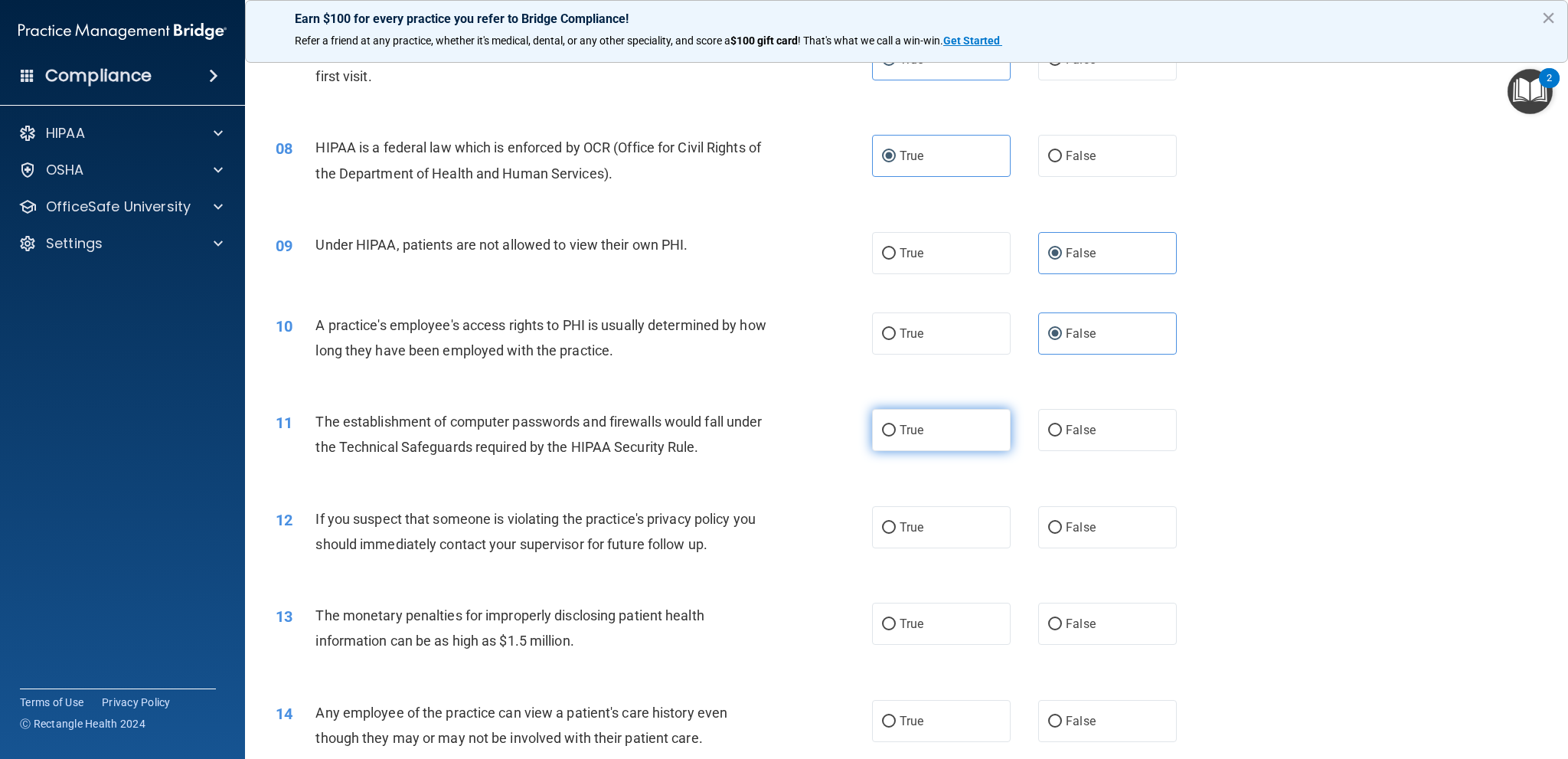
radio input "true"
click at [955, 540] on label "True" at bounding box center [941, 527] width 138 height 42
click at [896, 534] on input "True" at bounding box center [889, 528] width 13 height 12
radio input "true"
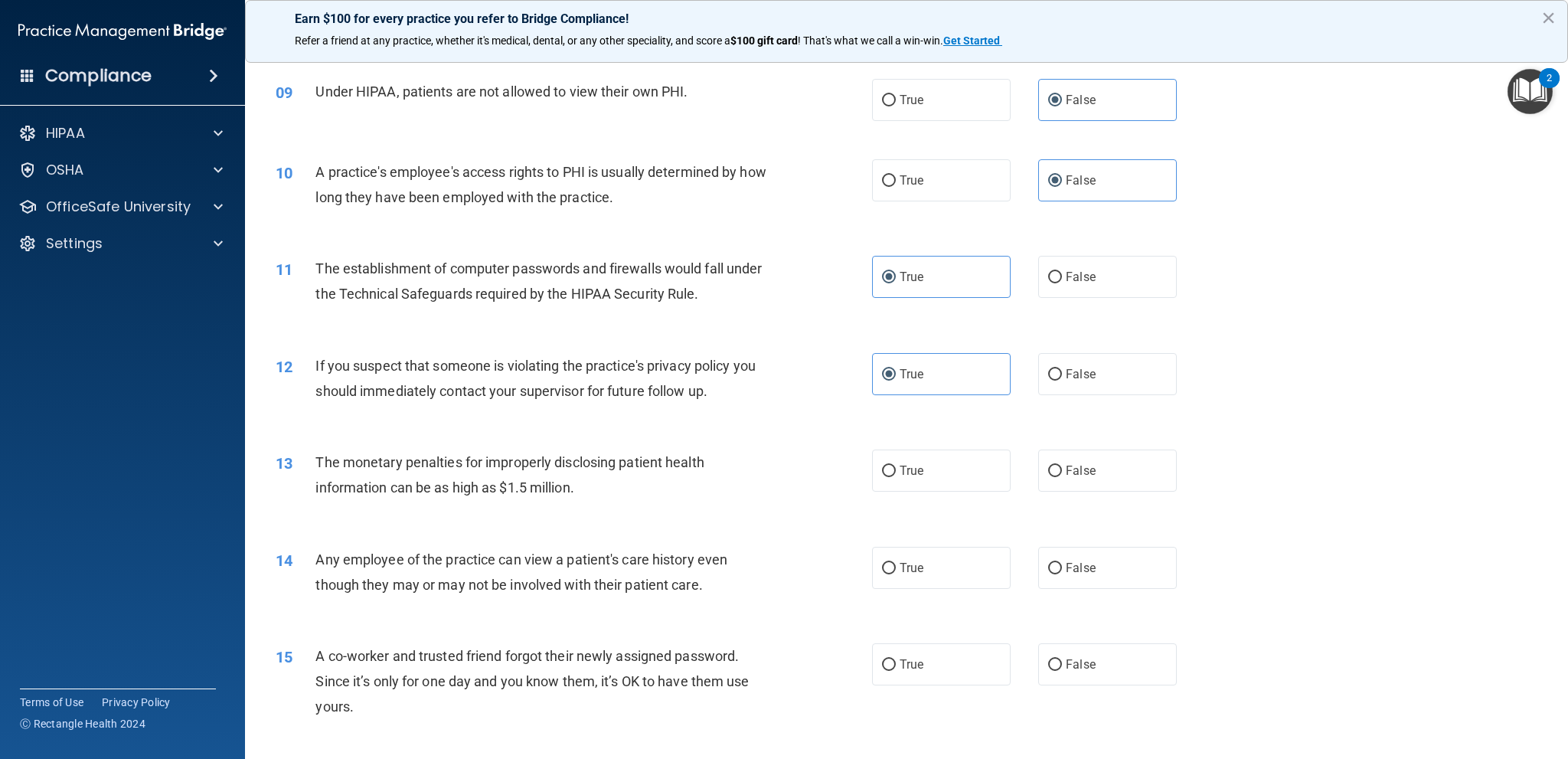
scroll to position [996, 0]
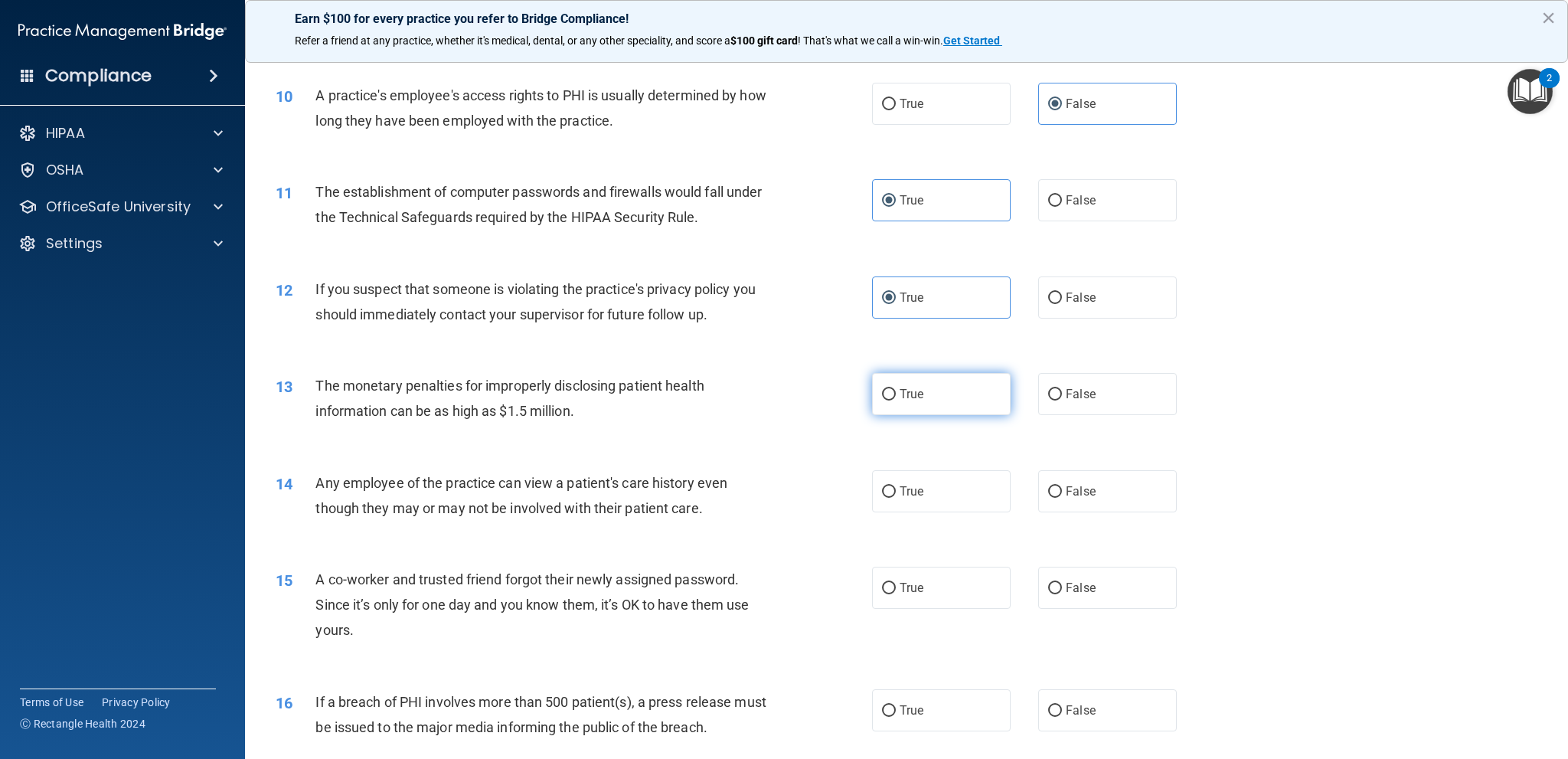
click at [968, 390] on label "True" at bounding box center [941, 394] width 138 height 42
click at [896, 390] on input "True" at bounding box center [889, 395] width 13 height 12
radio input "true"
click at [1099, 498] on label "False" at bounding box center [1107, 492] width 138 height 42
click at [1062, 498] on input "False" at bounding box center [1055, 493] width 13 height 12
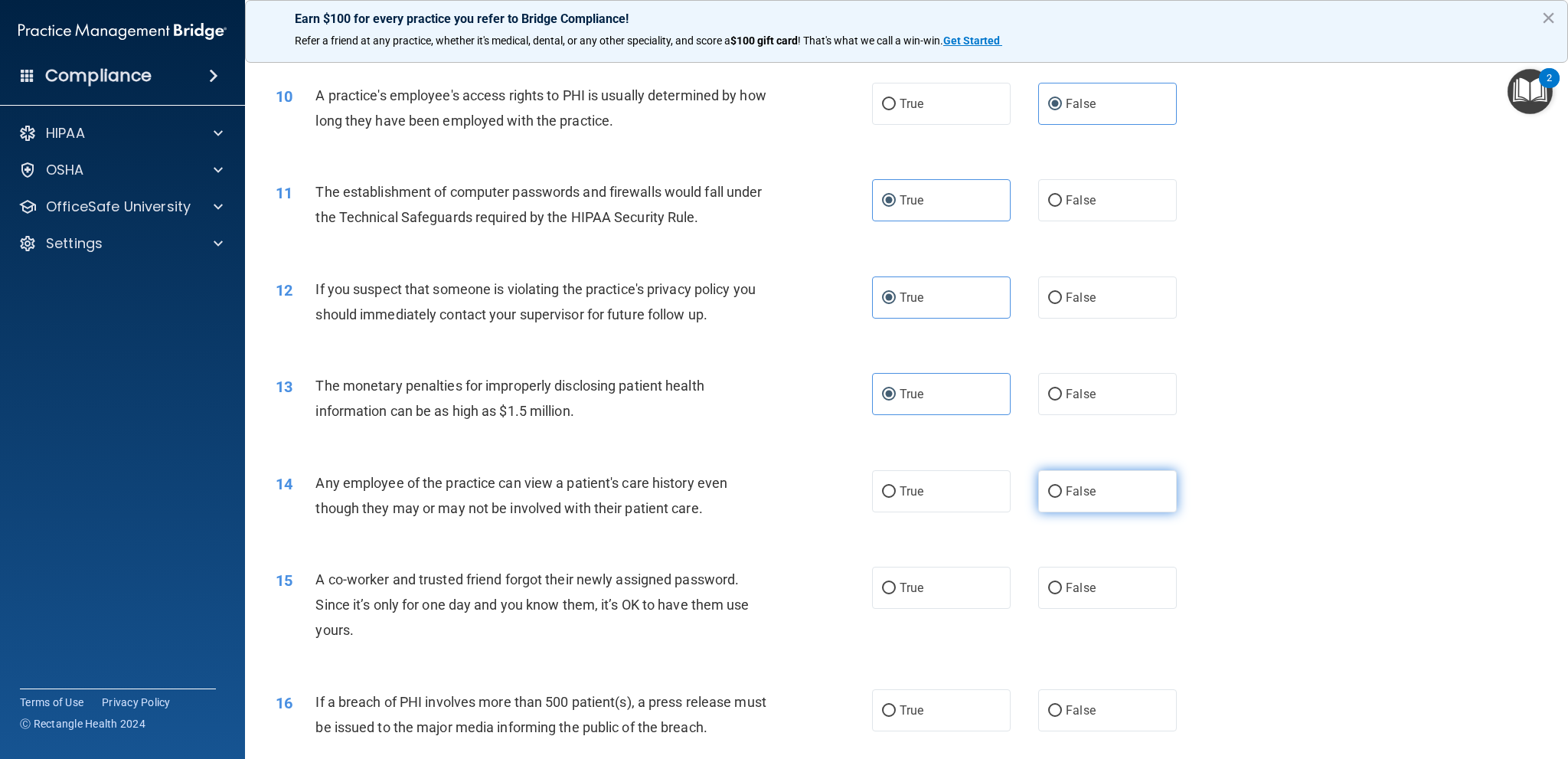
radio input "true"
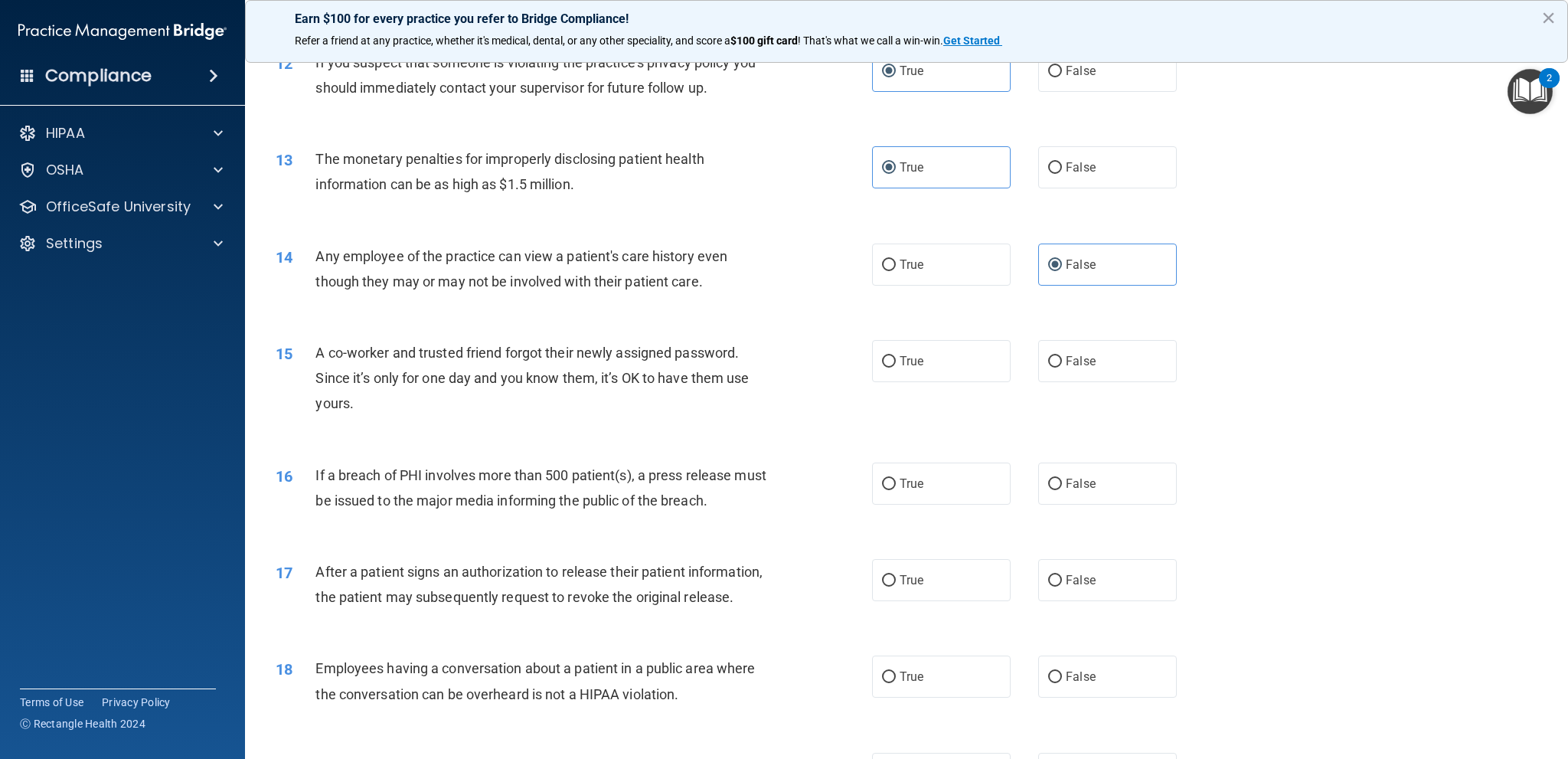
scroll to position [1225, 0]
click at [1112, 365] on label "False" at bounding box center [1107, 358] width 138 height 42
click at [1062, 364] on input "False" at bounding box center [1055, 359] width 13 height 12
radio input "true"
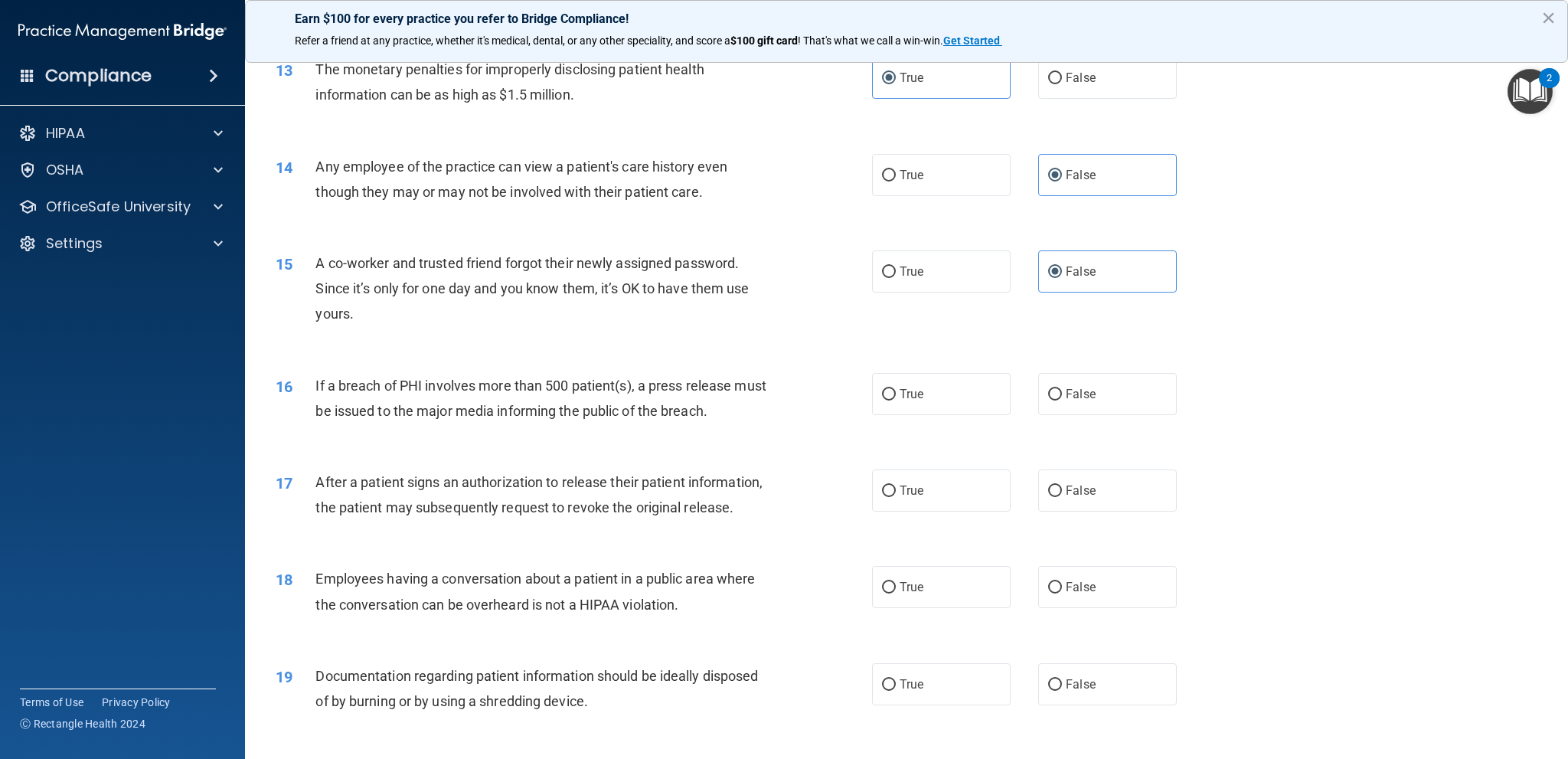
scroll to position [1379, 0]
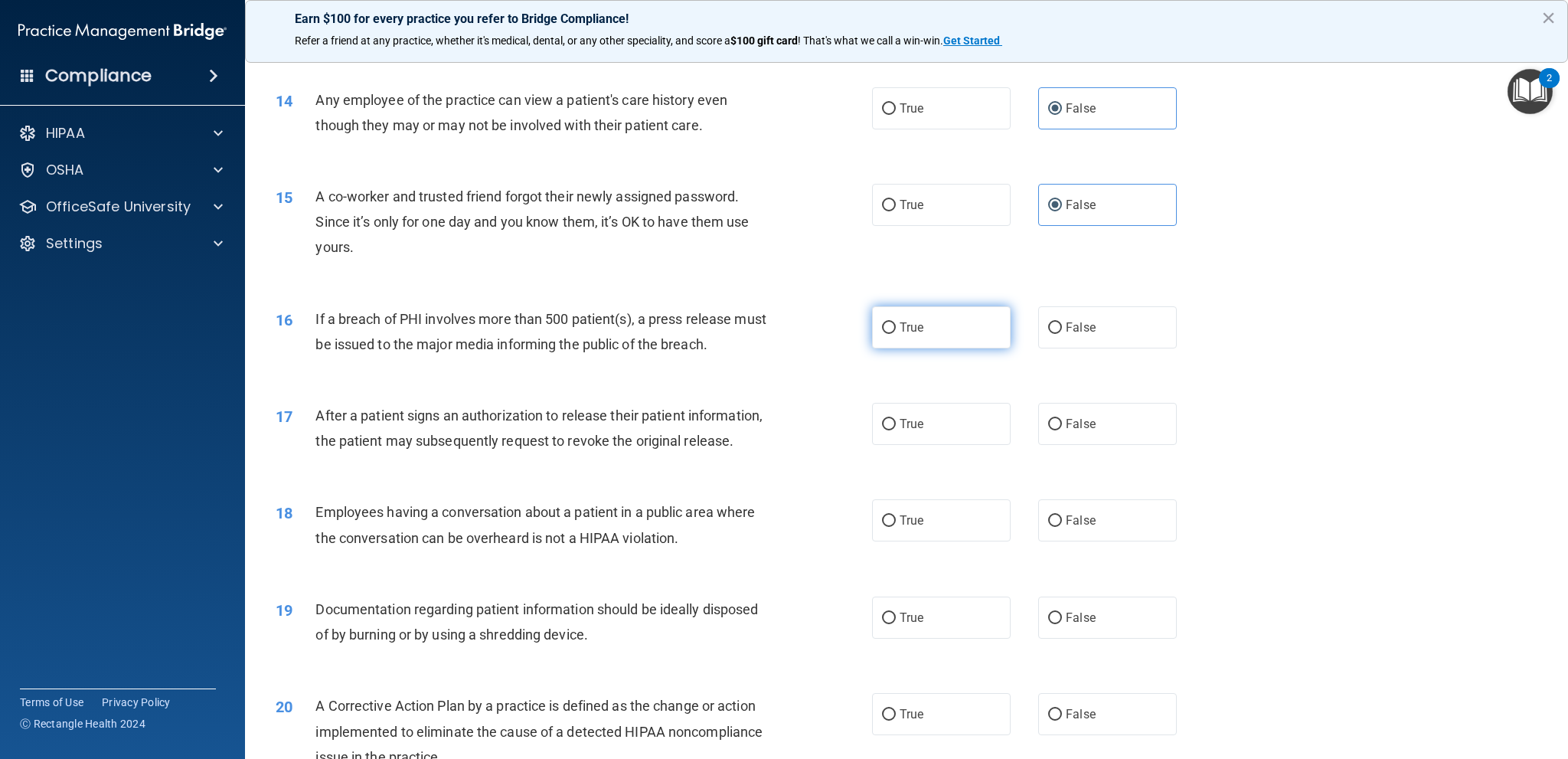
click at [888, 329] on input "True" at bounding box center [889, 328] width 13 height 12
radio input "true"
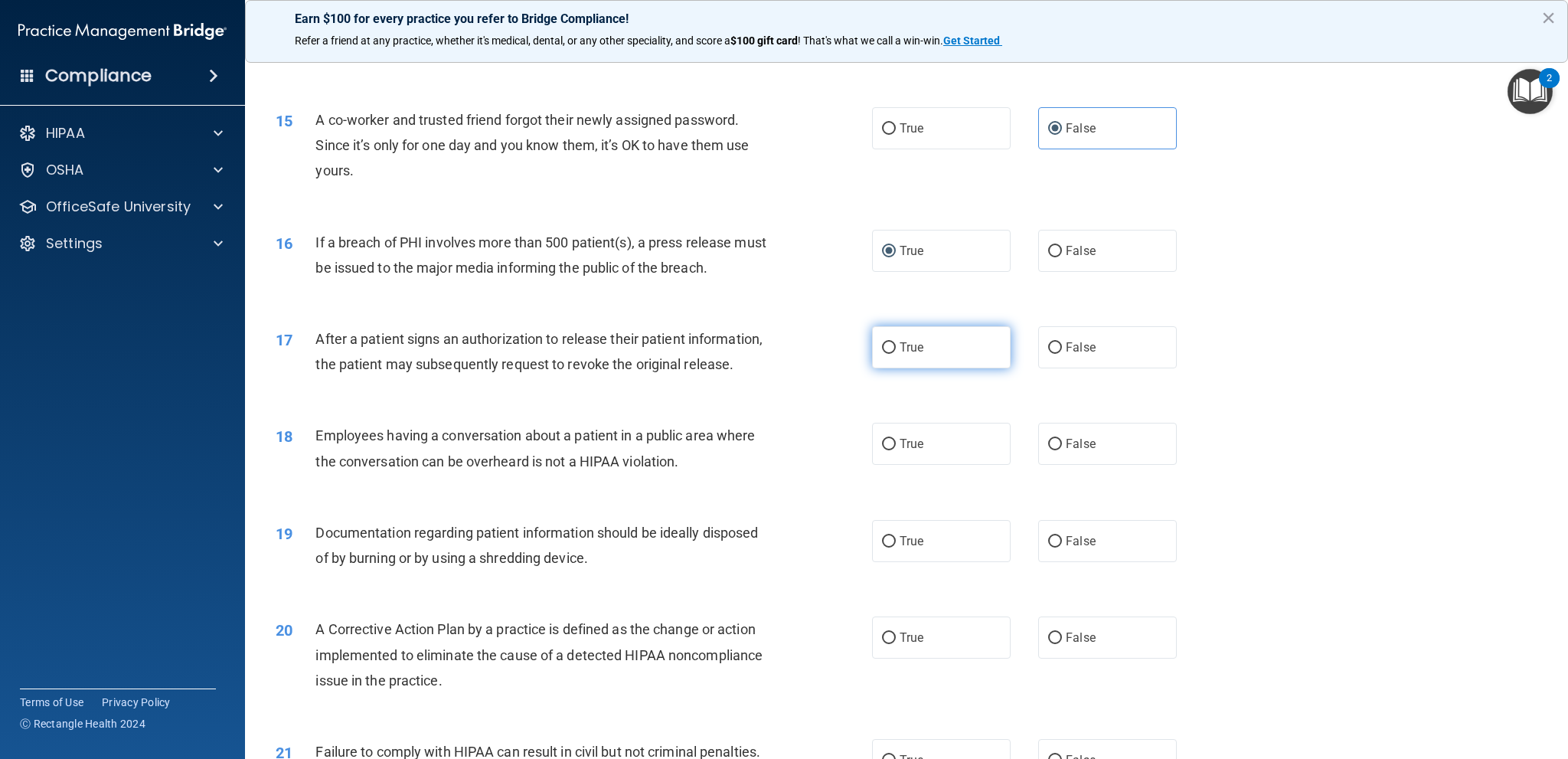
click at [905, 341] on span "True" at bounding box center [911, 347] width 24 height 14
click at [896, 342] on input "True" at bounding box center [889, 348] width 13 height 12
radio input "true"
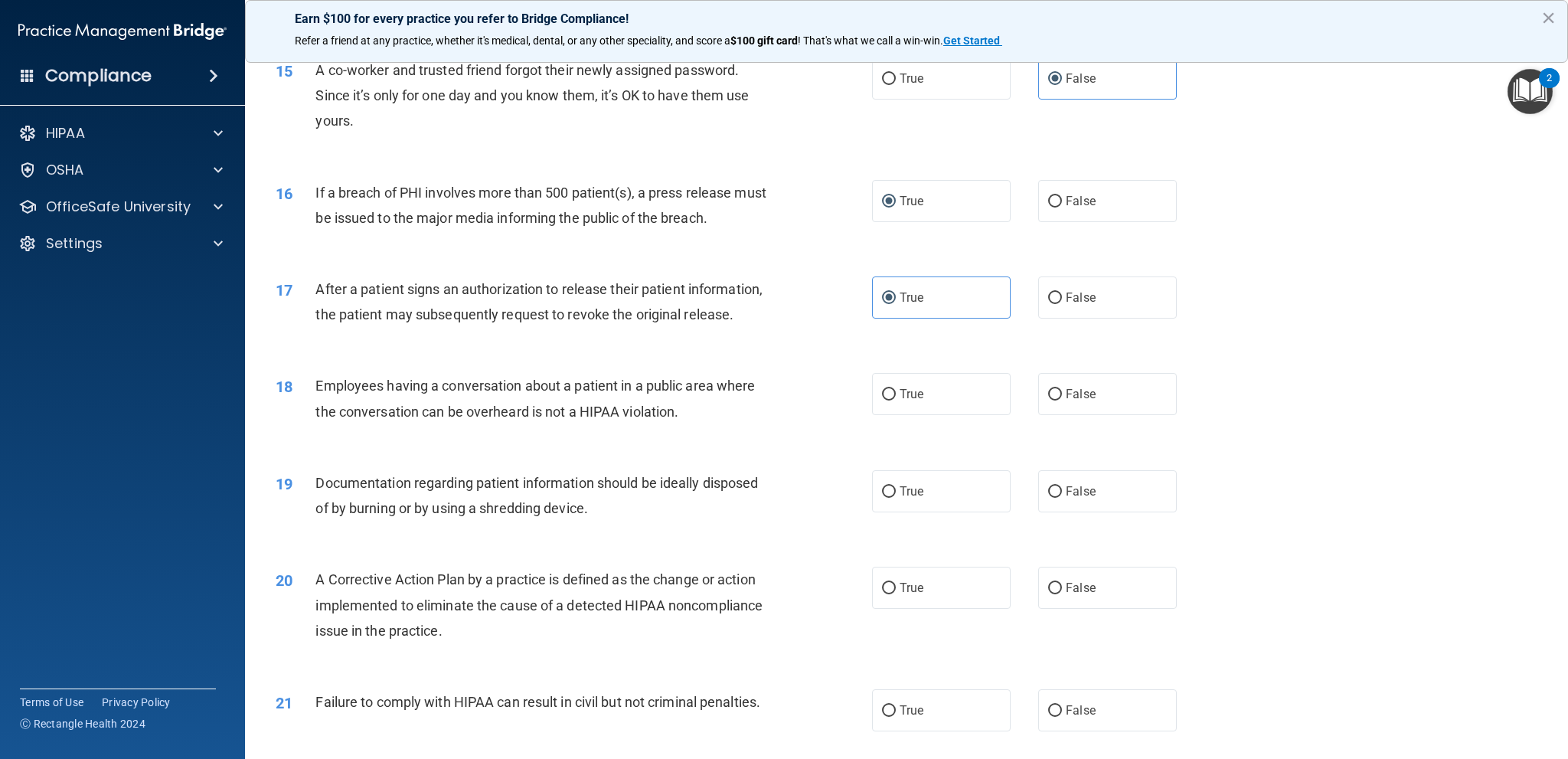
scroll to position [1531, 0]
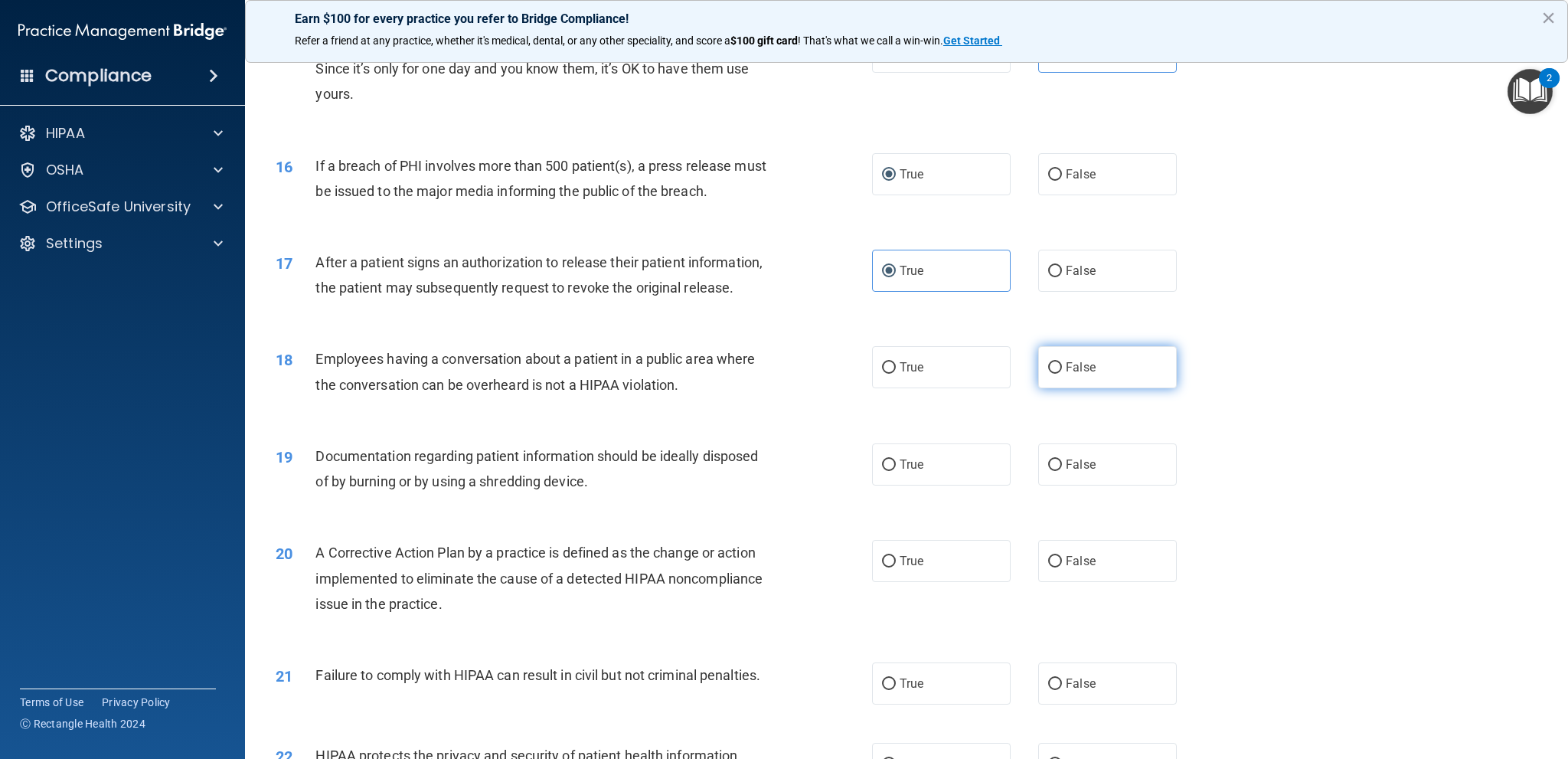
click at [1054, 388] on label "False" at bounding box center [1107, 367] width 138 height 42
click at [1054, 374] on input "False" at bounding box center [1055, 369] width 13 height 12
radio input "true"
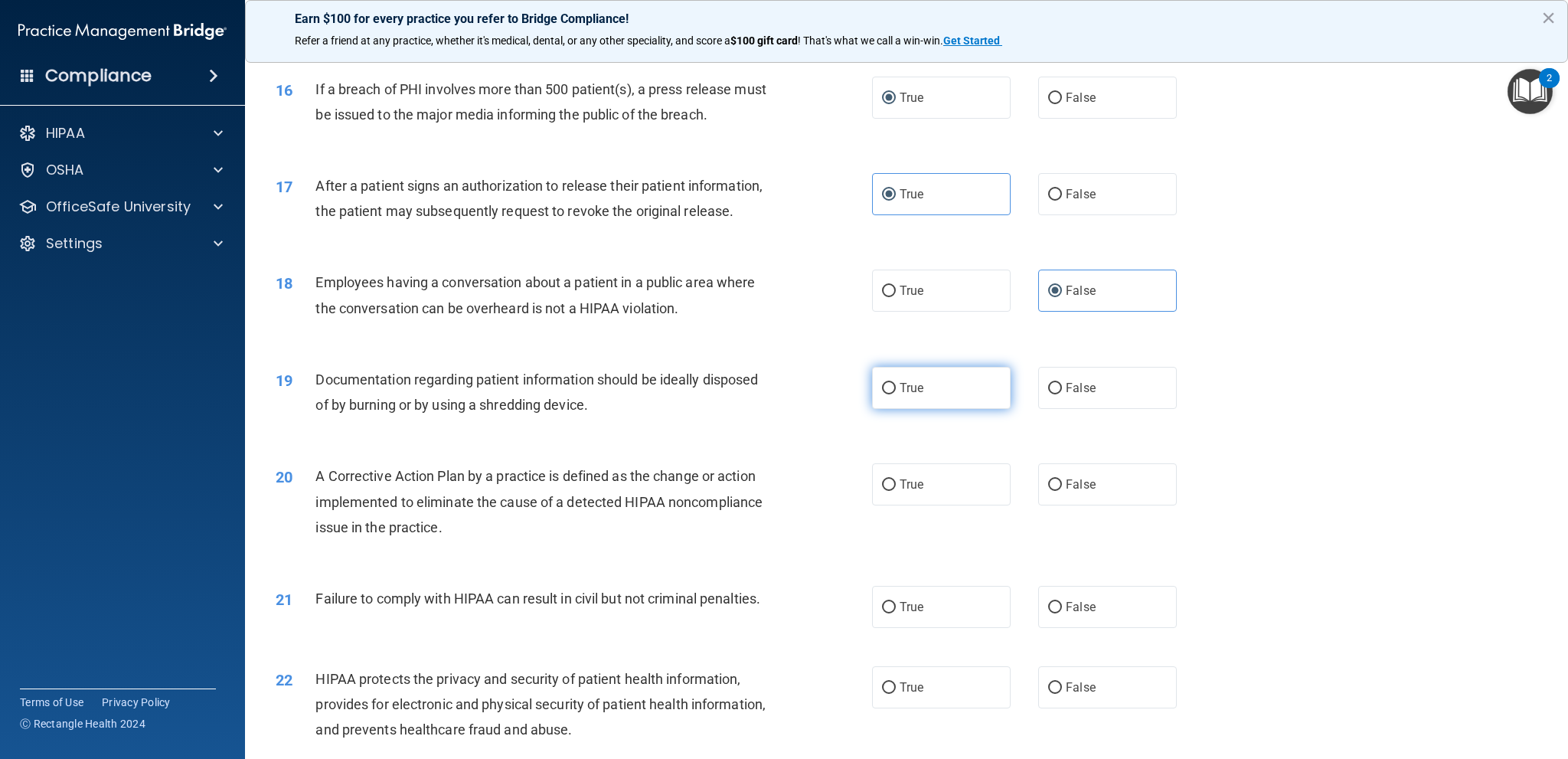
click at [918, 409] on label "True" at bounding box center [941, 388] width 138 height 42
click at [896, 395] on input "True" at bounding box center [889, 389] width 13 height 12
radio input "true"
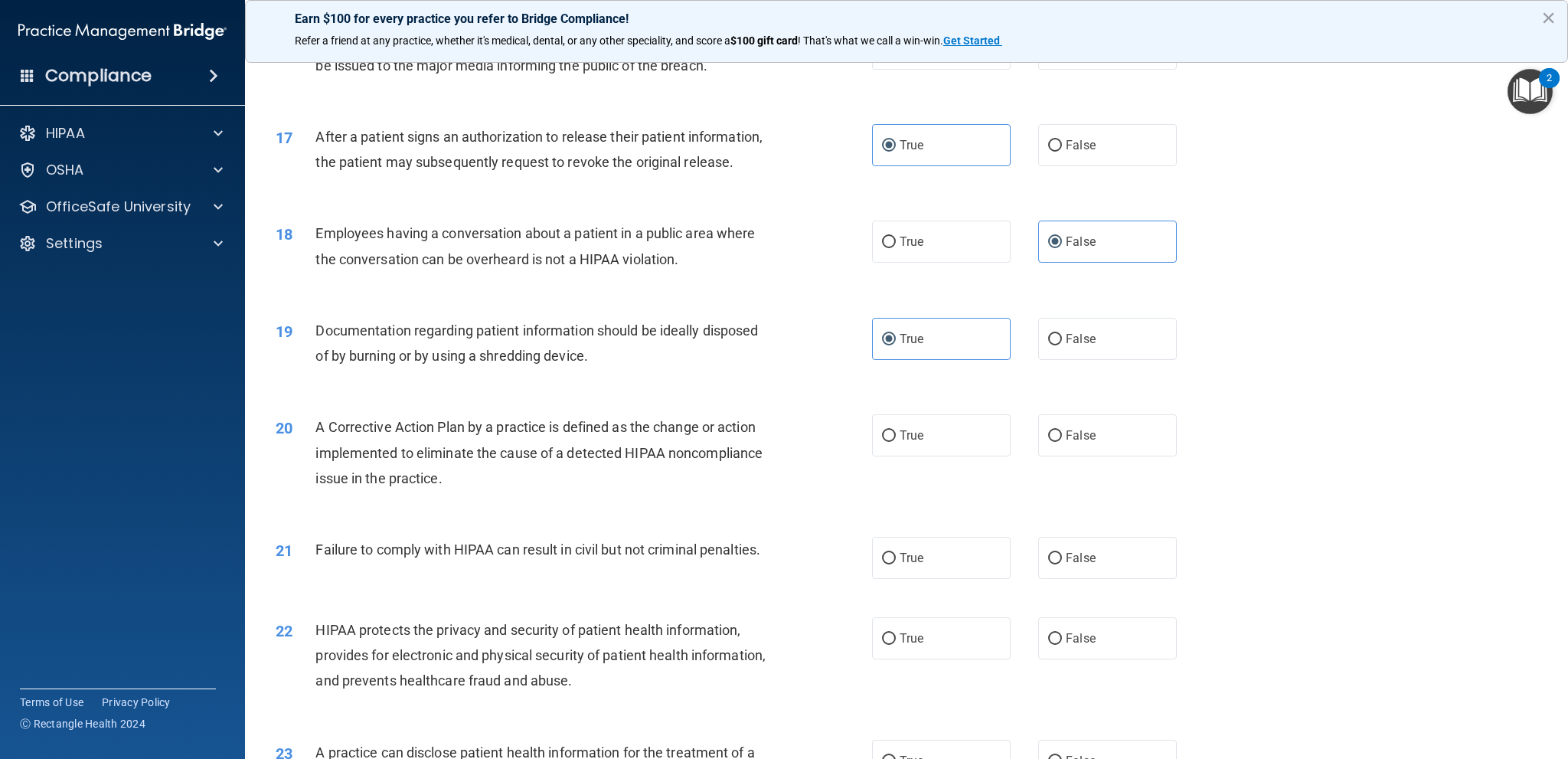
scroll to position [1685, 0]
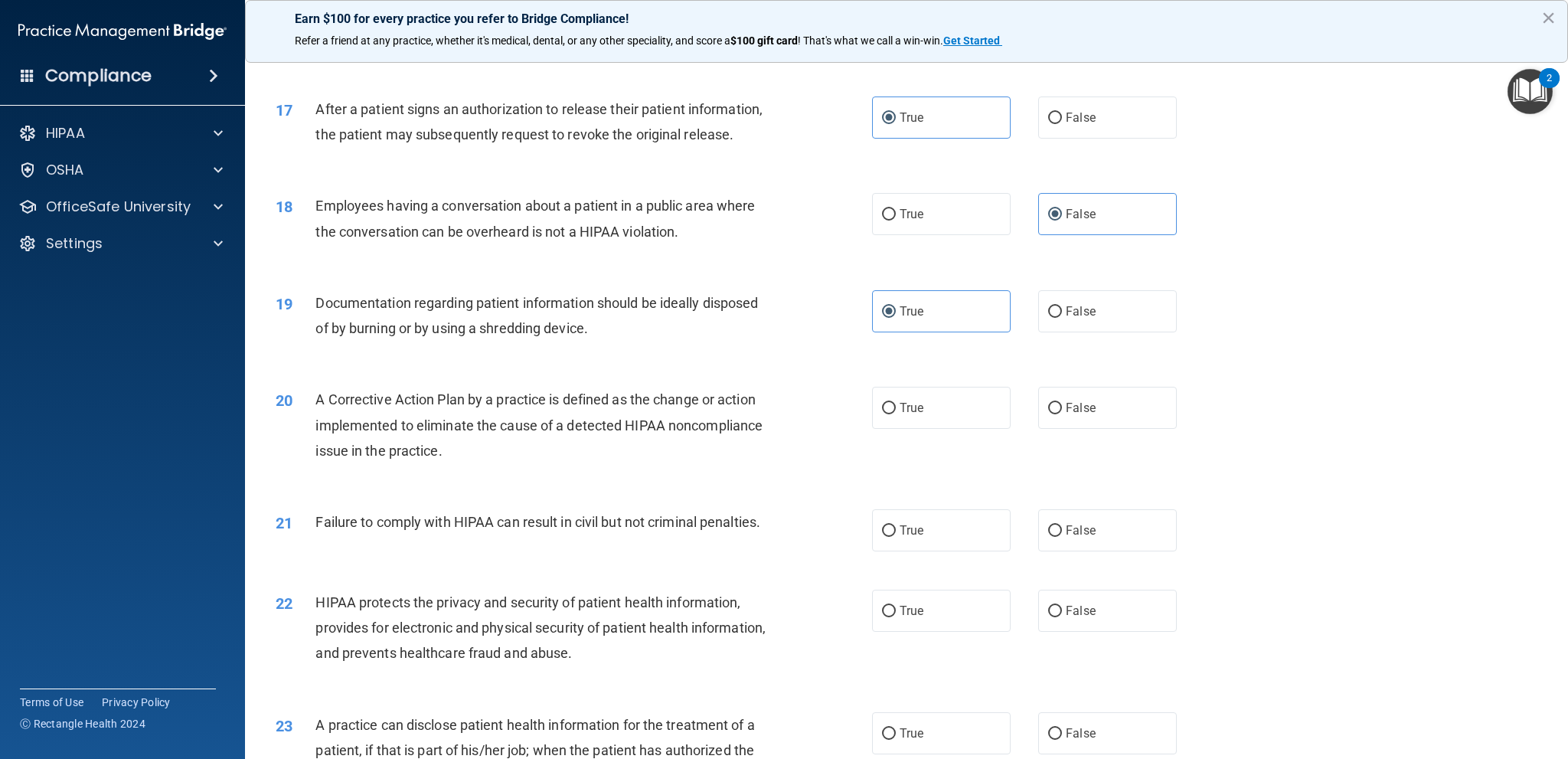
click at [949, 459] on div "20 A Corrective Action Plan by a practice is defined as the change or action im…" at bounding box center [906, 428] width 1285 height 122
click at [918, 424] on label "True" at bounding box center [941, 408] width 138 height 42
click at [896, 414] on input "True" at bounding box center [889, 409] width 13 height 12
radio input "true"
click at [1123, 547] on label "False" at bounding box center [1107, 530] width 138 height 42
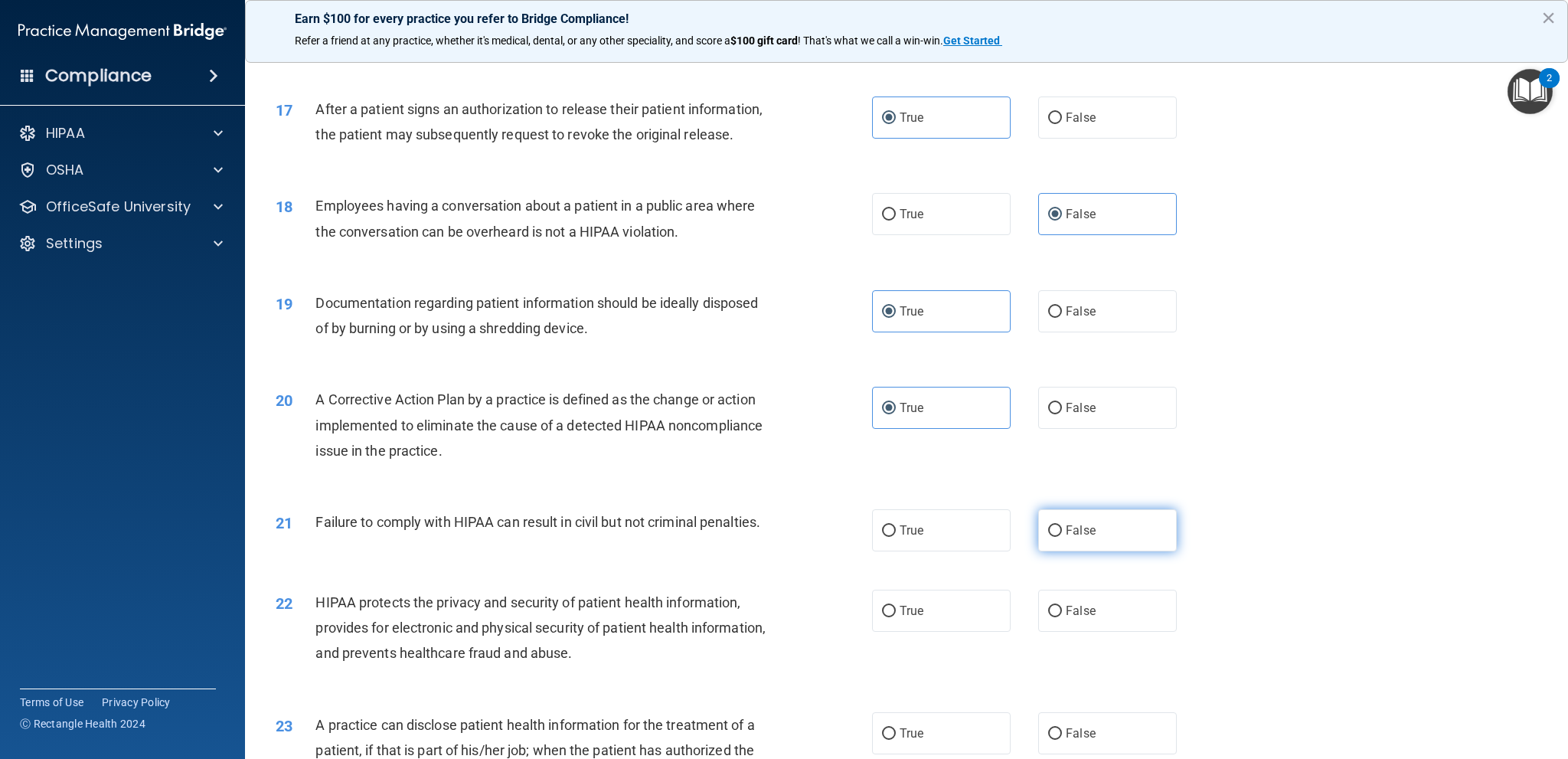
click at [1062, 537] on input "False" at bounding box center [1055, 531] width 13 height 12
radio input "true"
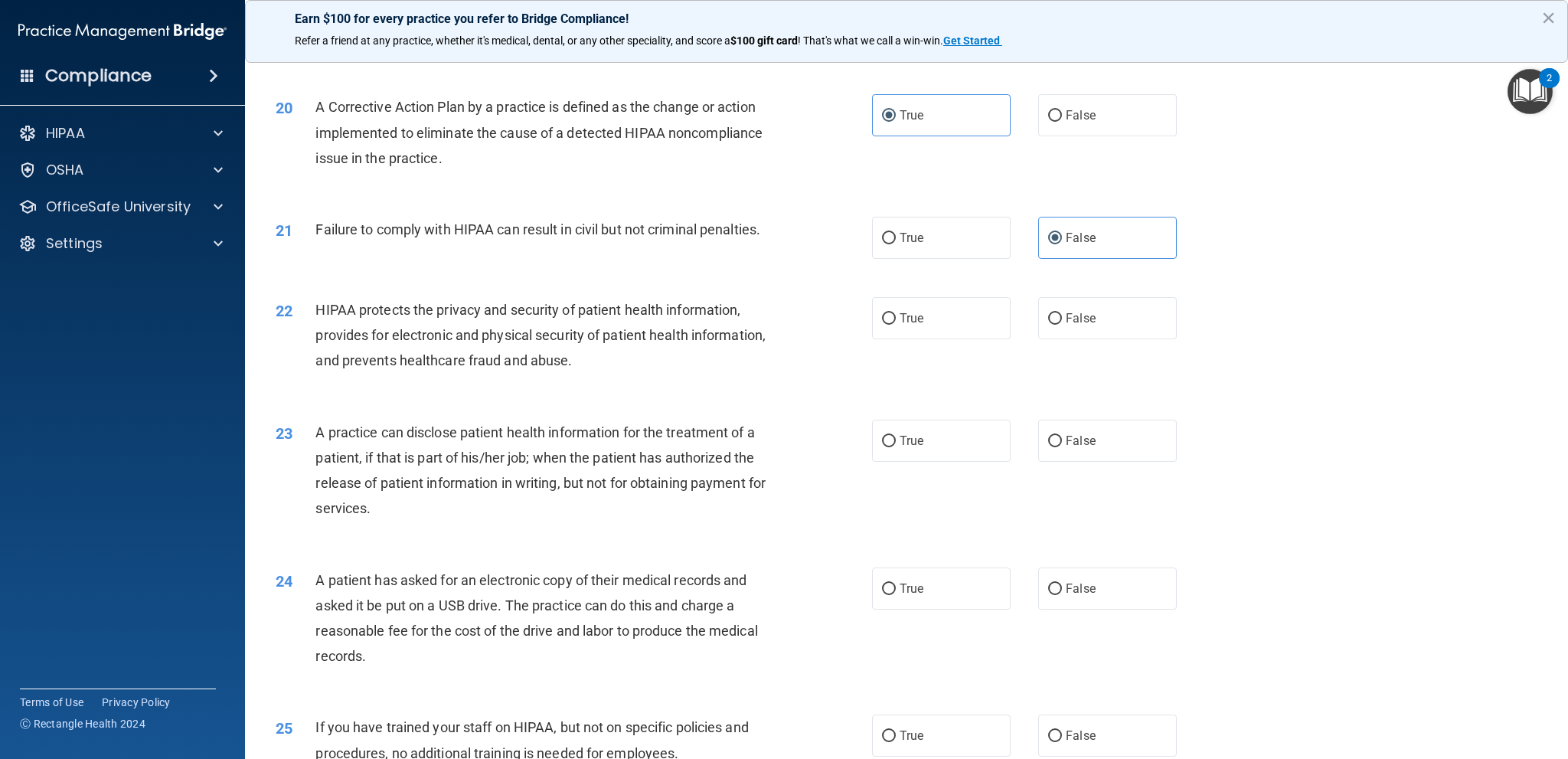
scroll to position [1991, 0]
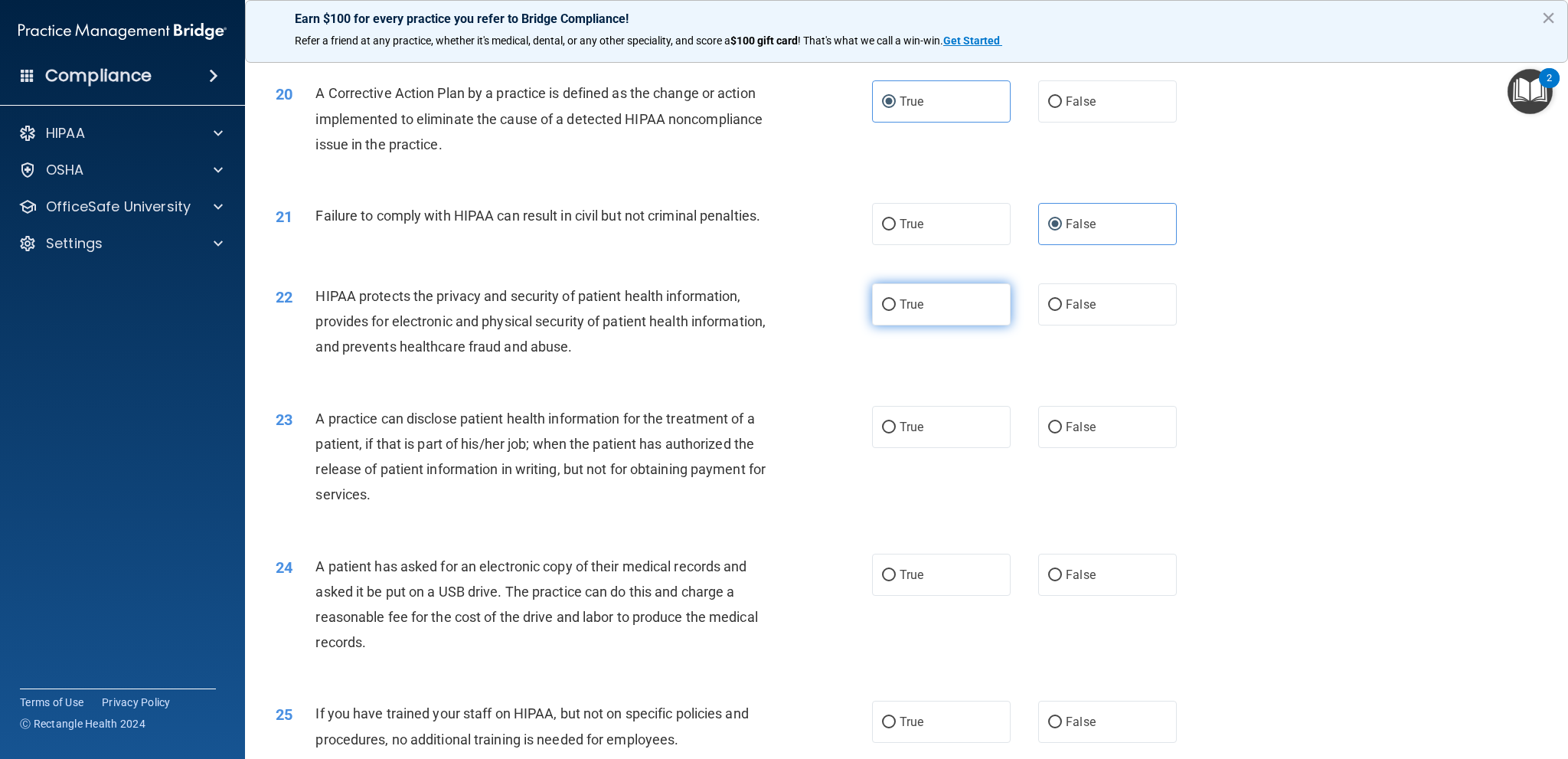
click at [966, 326] on label "True" at bounding box center [941, 304] width 138 height 42
click at [896, 311] on input "True" at bounding box center [889, 305] width 13 height 12
radio input "true"
click at [1113, 448] on label "False" at bounding box center [1107, 427] width 138 height 42
click at [1062, 433] on input "False" at bounding box center [1055, 428] width 13 height 12
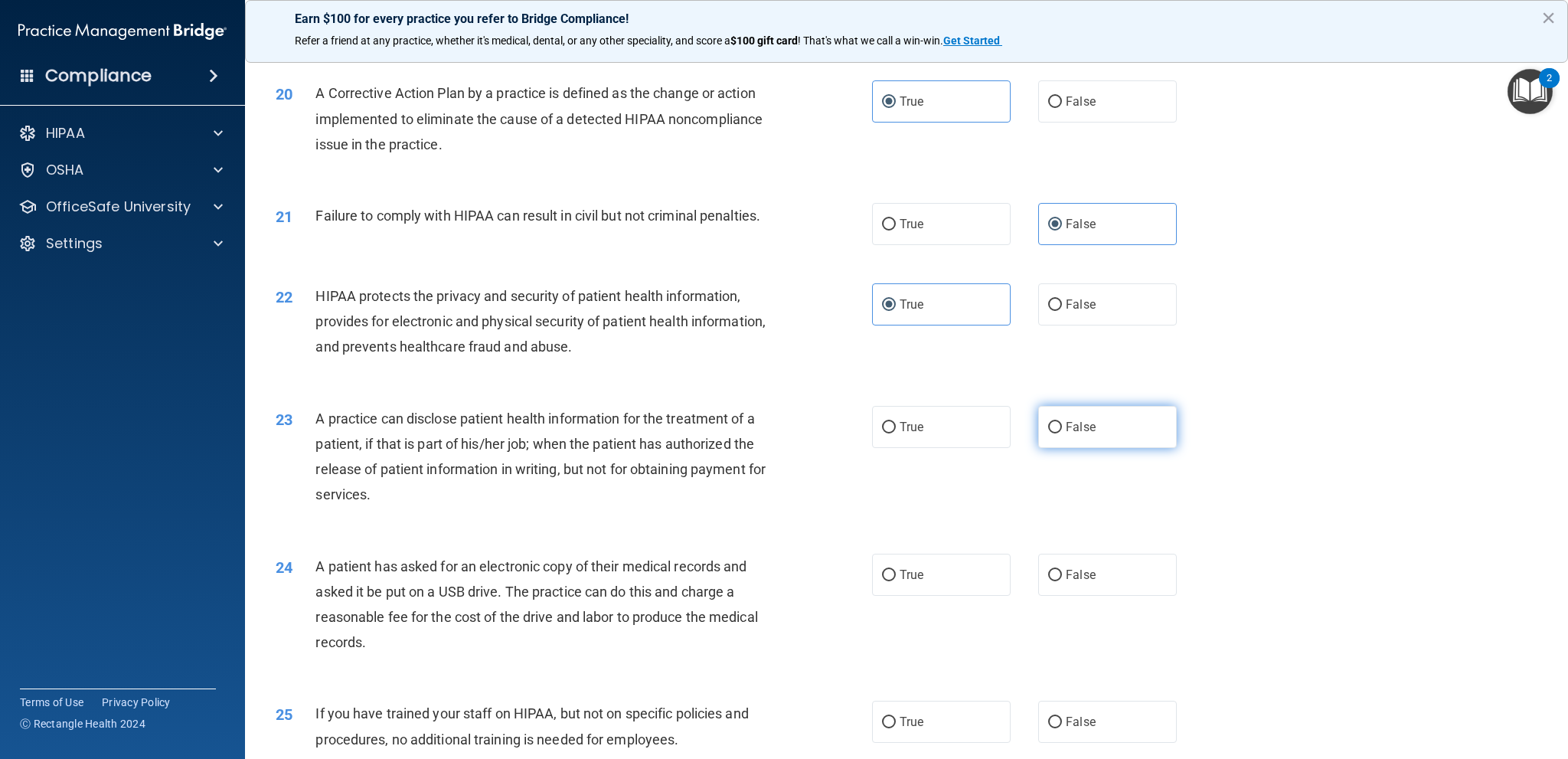
radio input "true"
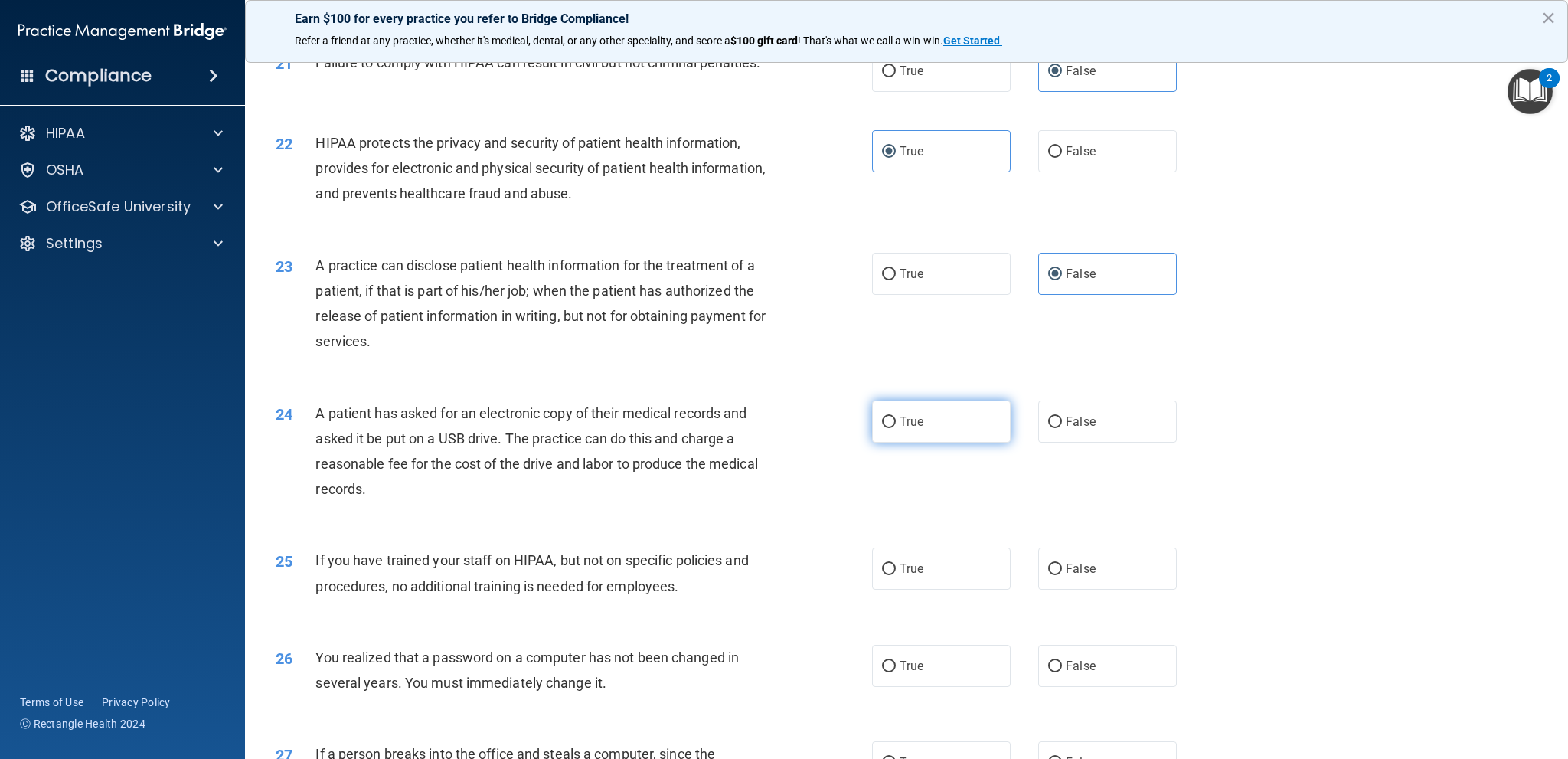
click at [906, 429] on span "True" at bounding box center [911, 421] width 24 height 14
click at [896, 428] on input "True" at bounding box center [889, 423] width 13 height 12
radio input "true"
click at [1062, 530] on div "24 A patient has asked for an electronic copy of their medical records and aske…" at bounding box center [906, 455] width 1285 height 148
drag, startPoint x: 1080, startPoint y: 620, endPoint x: 1077, endPoint y: 594, distance: 26.2
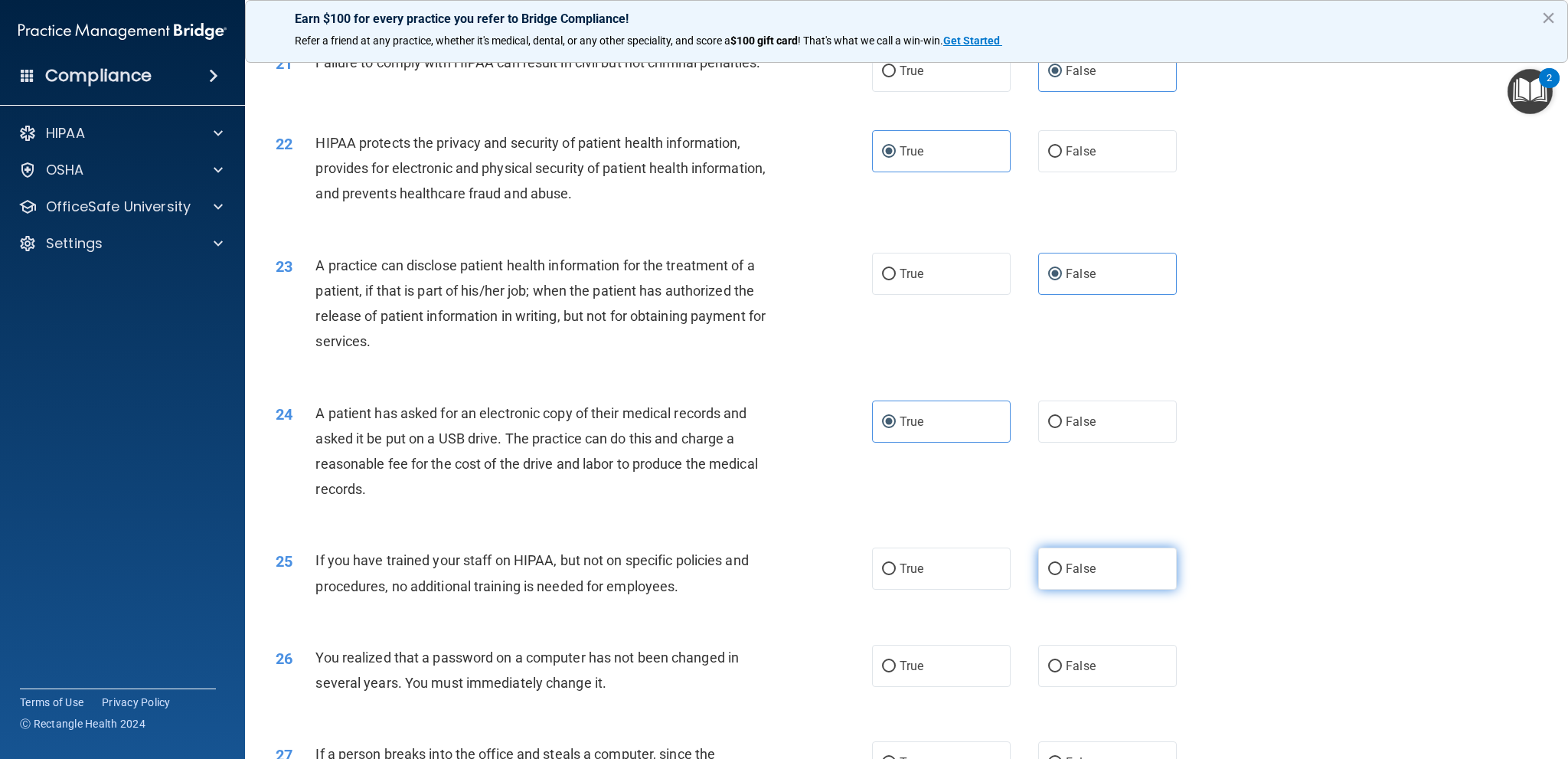
click at [1081, 589] on label "False" at bounding box center [1107, 568] width 138 height 42
click at [1062, 575] on input "False" at bounding box center [1055, 569] width 13 height 12
radio input "true"
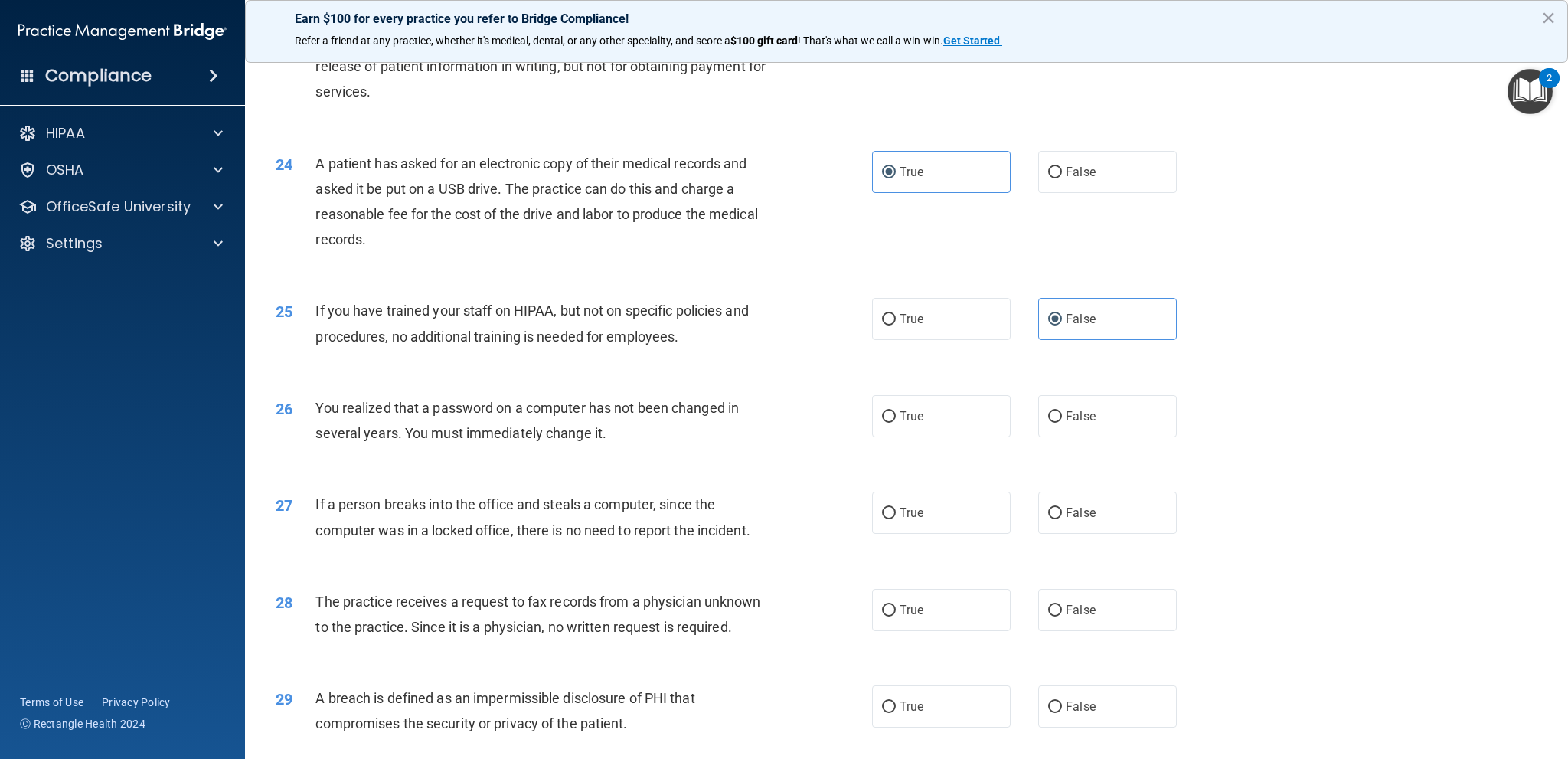
scroll to position [2451, 0]
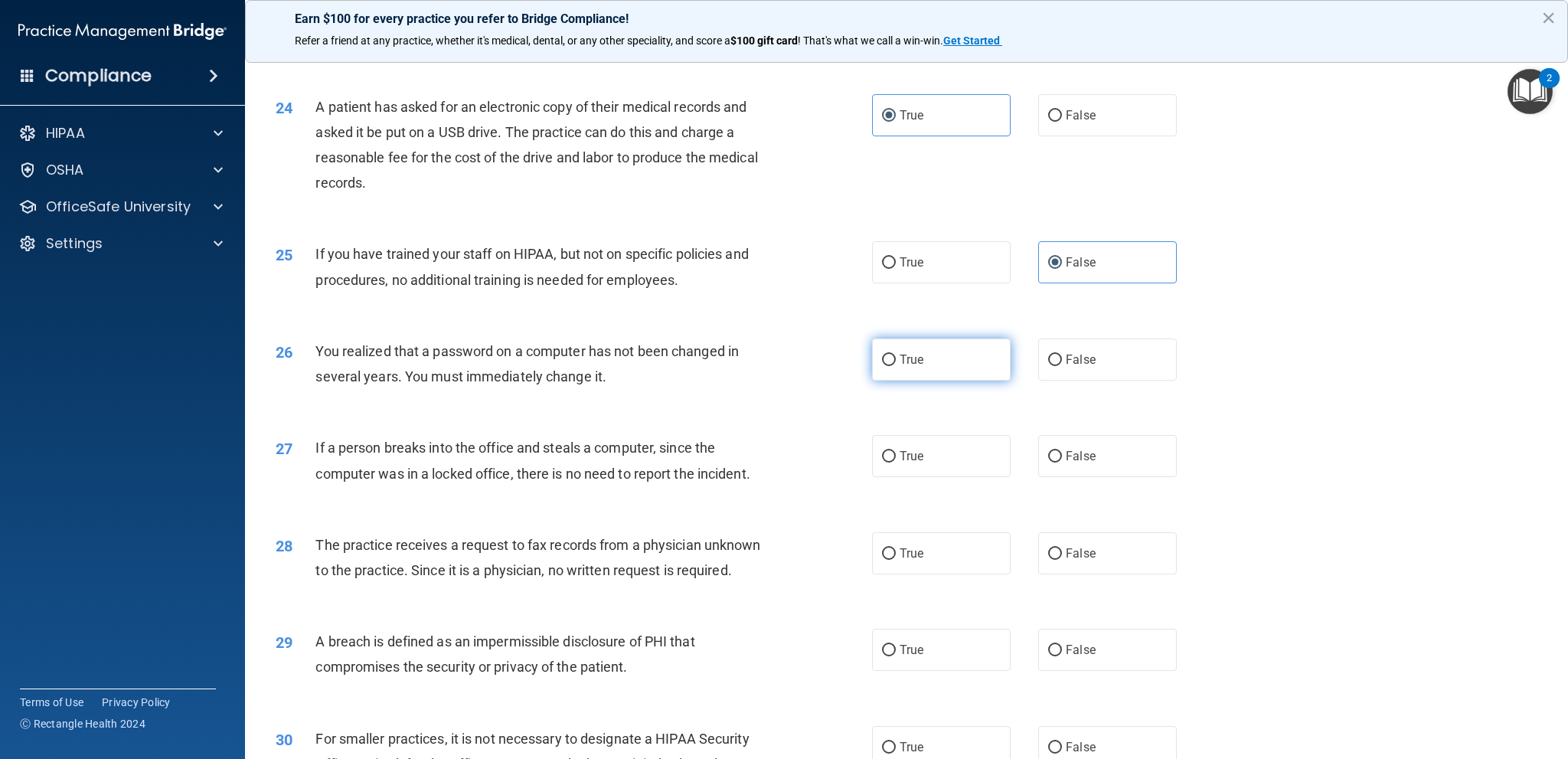
click at [980, 380] on label "True" at bounding box center [941, 359] width 138 height 42
click at [896, 366] on input "True" at bounding box center [889, 360] width 13 height 12
radio input "true"
click at [1122, 477] on label "False" at bounding box center [1107, 456] width 138 height 42
click at [1062, 463] on input "False" at bounding box center [1055, 457] width 13 height 12
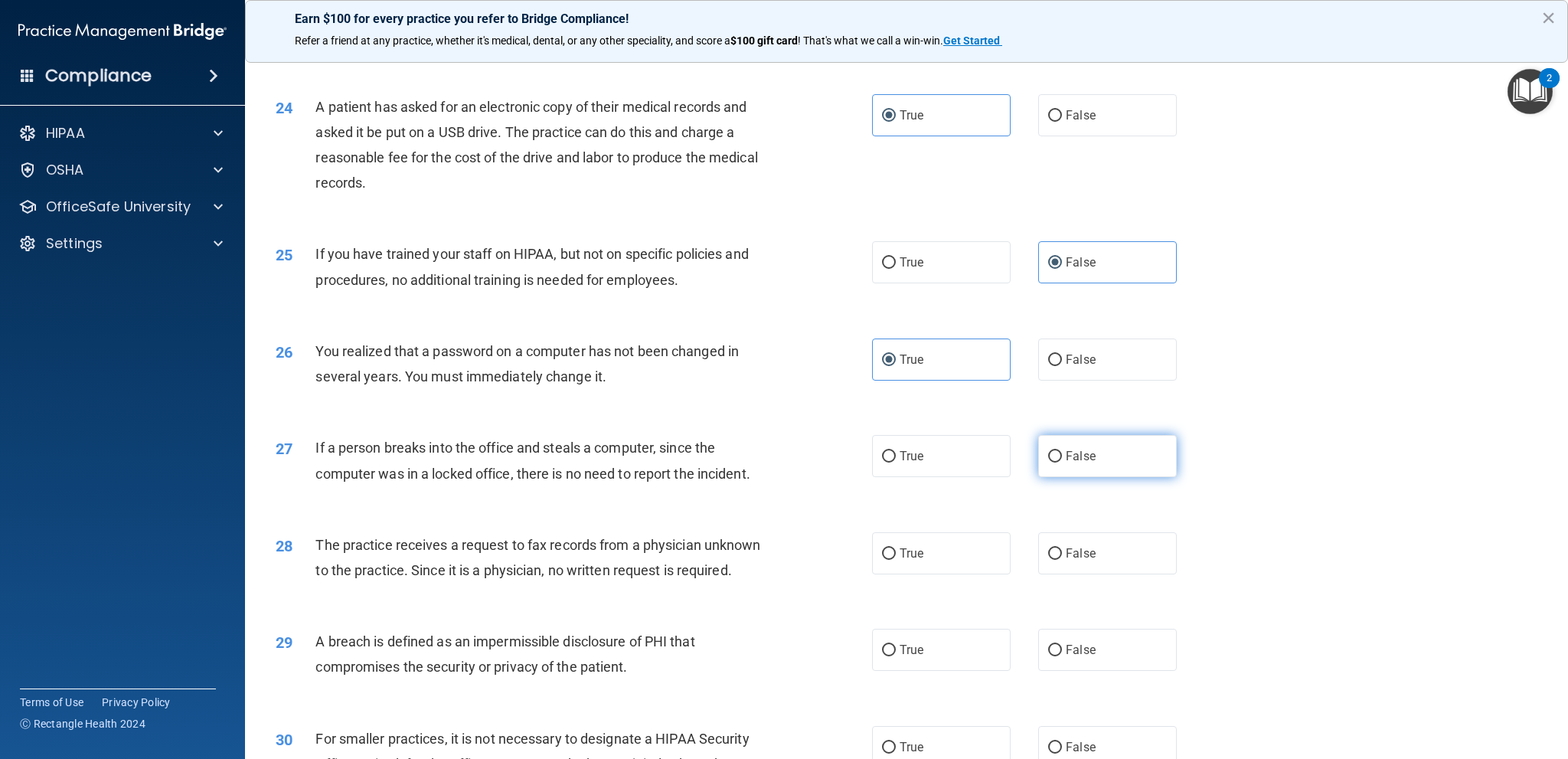
radio input "true"
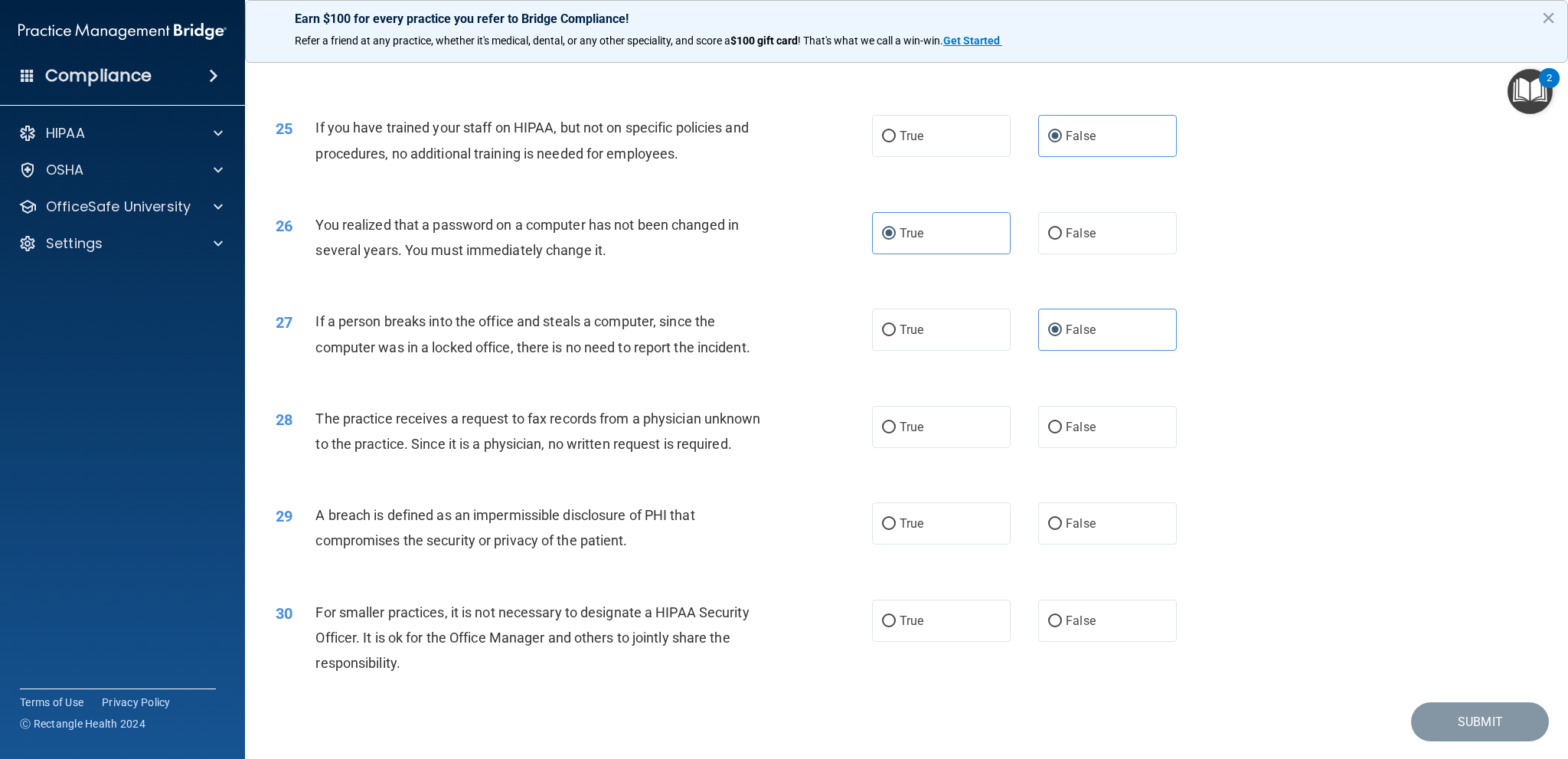
scroll to position [2662, 0]
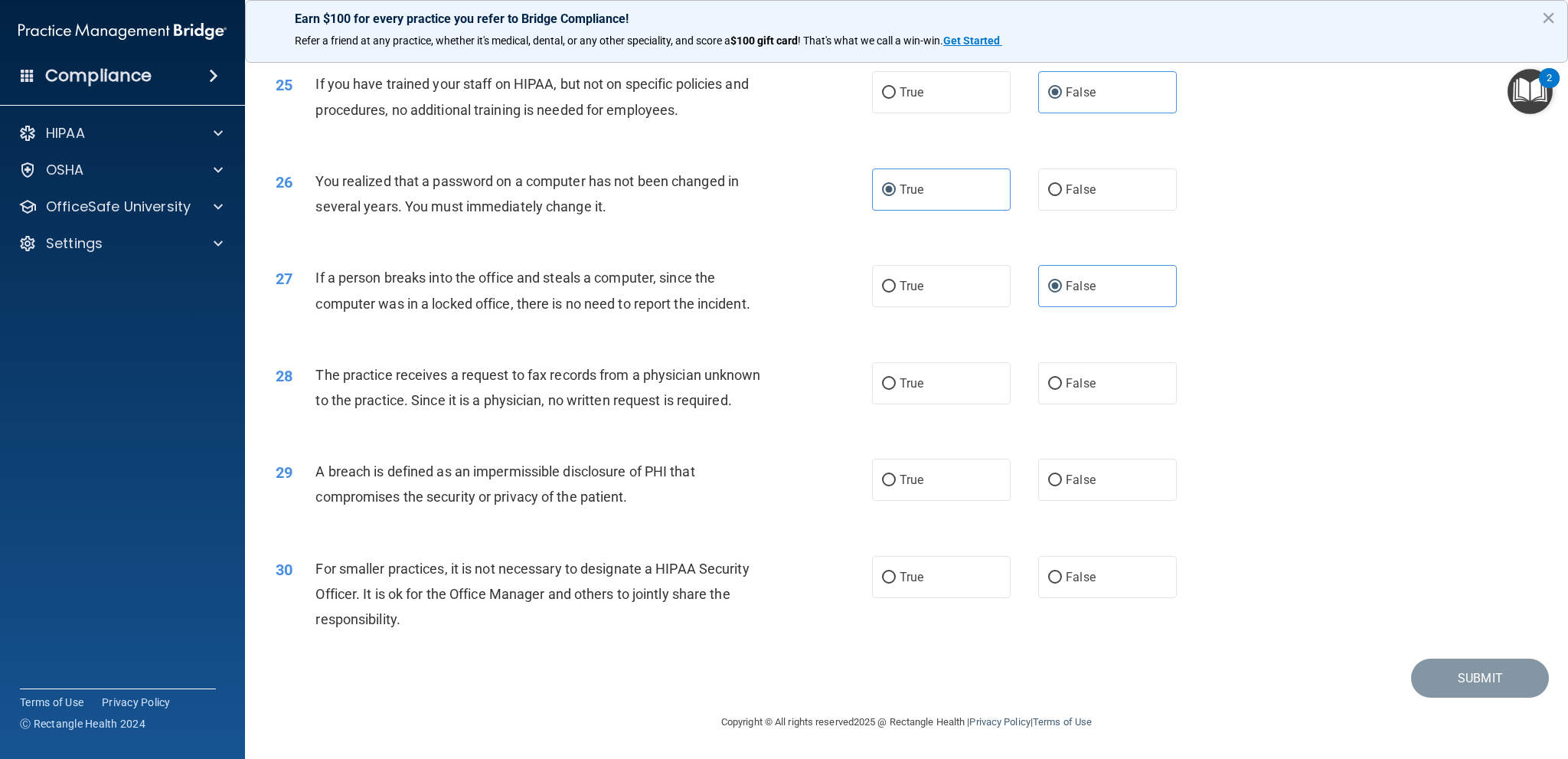
click at [1089, 412] on div "28 The practice receives a request to fax records from a physician unknown to t…" at bounding box center [906, 391] width 1285 height 96
click at [1086, 382] on span "False" at bounding box center [1080, 383] width 30 height 14
click at [1062, 382] on input "False" at bounding box center [1055, 385] width 13 height 12
radio input "true"
click at [966, 489] on label "True" at bounding box center [941, 480] width 138 height 42
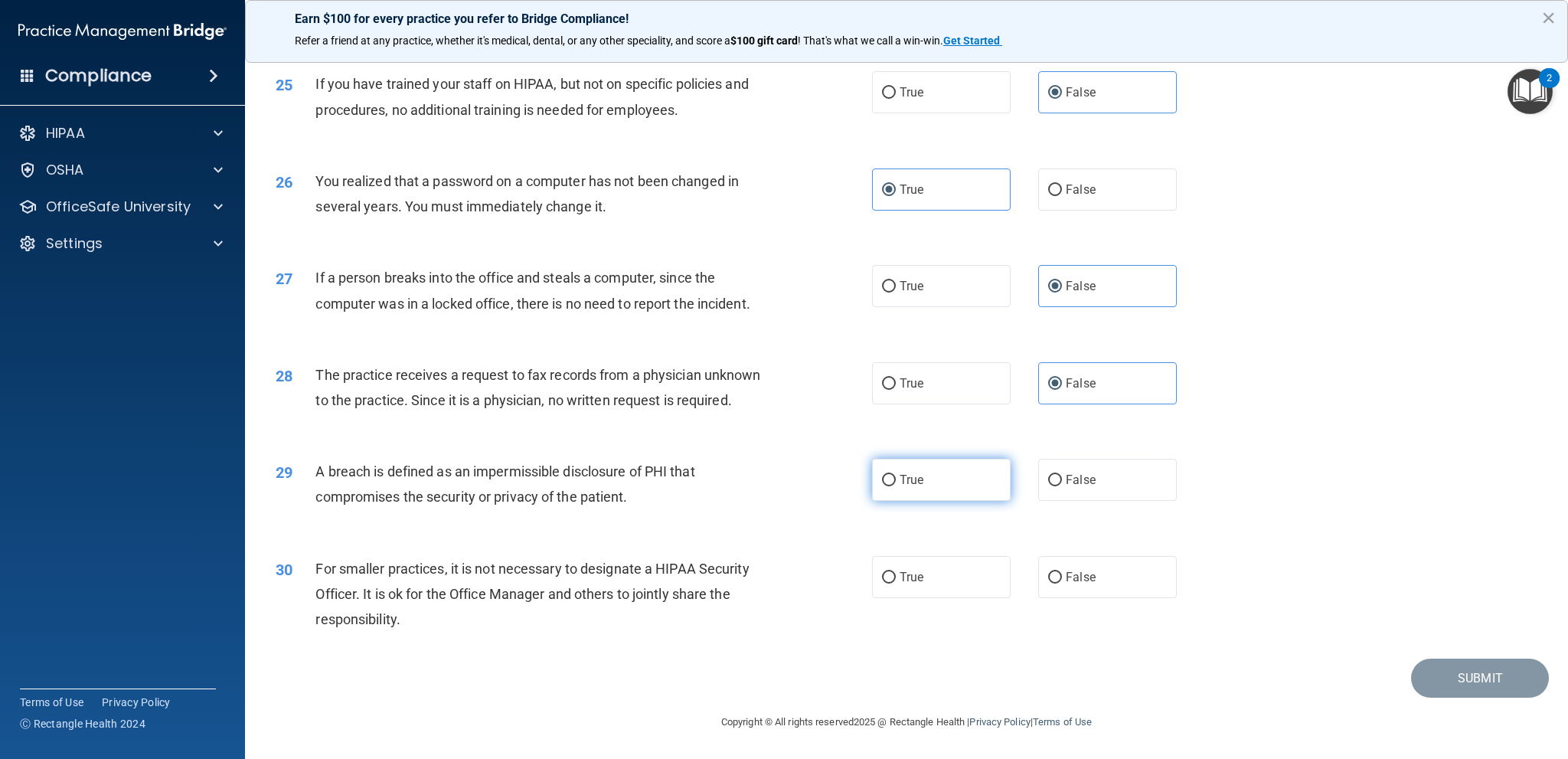
click at [896, 487] on input "True" at bounding box center [889, 481] width 13 height 12
radio input "true"
click at [1120, 573] on label "False" at bounding box center [1107, 577] width 138 height 42
click at [1062, 573] on input "False" at bounding box center [1055, 578] width 13 height 12
radio input "true"
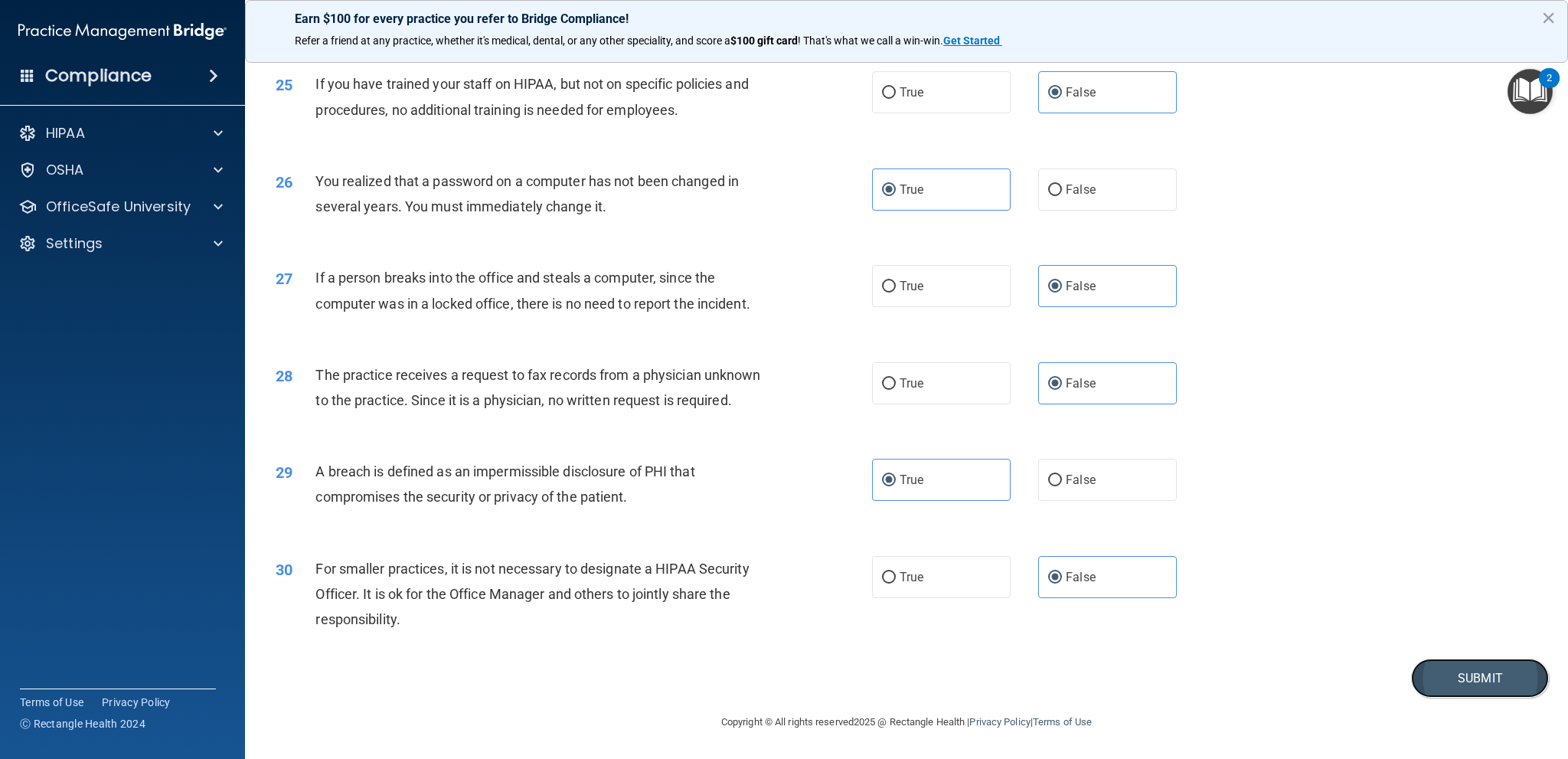
click at [1506, 671] on button "Submit" at bounding box center [1479, 678] width 137 height 39
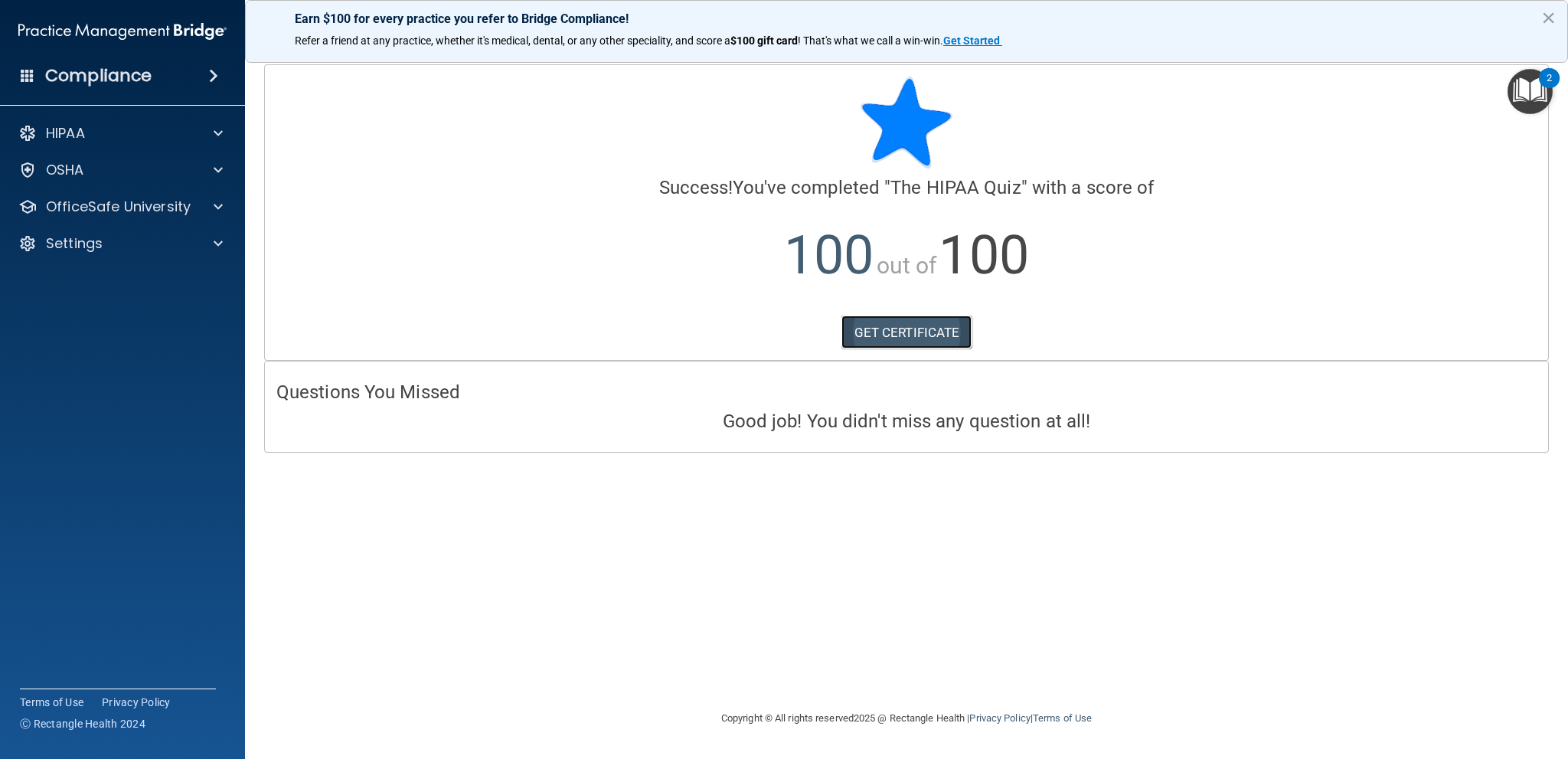
click at [894, 333] on link "GET CERTIFICATE" at bounding box center [906, 332] width 131 height 34
click at [40, 129] on div "HIPAA" at bounding box center [101, 133] width 190 height 19
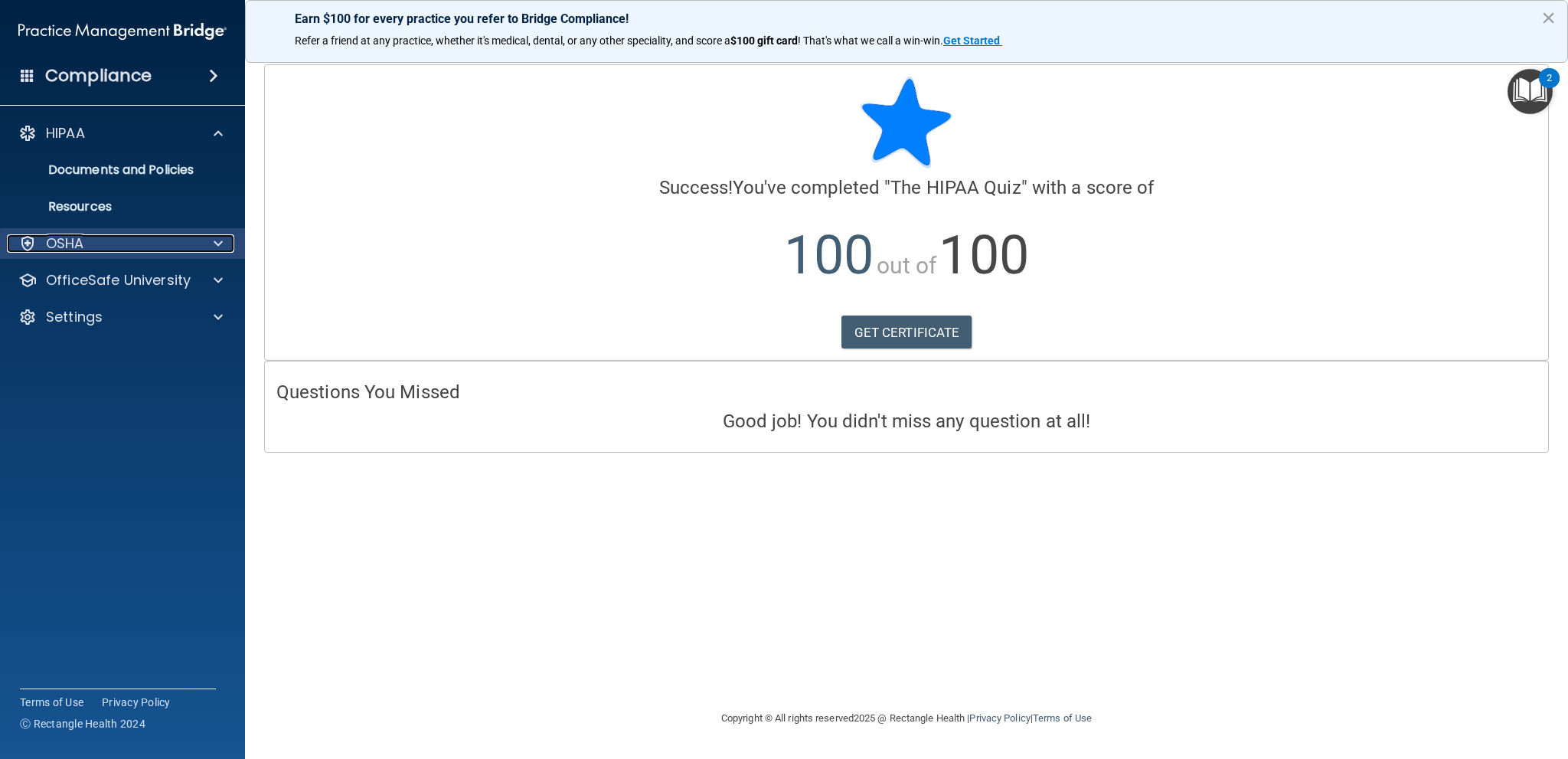
click at [105, 244] on div "OSHA" at bounding box center [101, 244] width 190 height 19
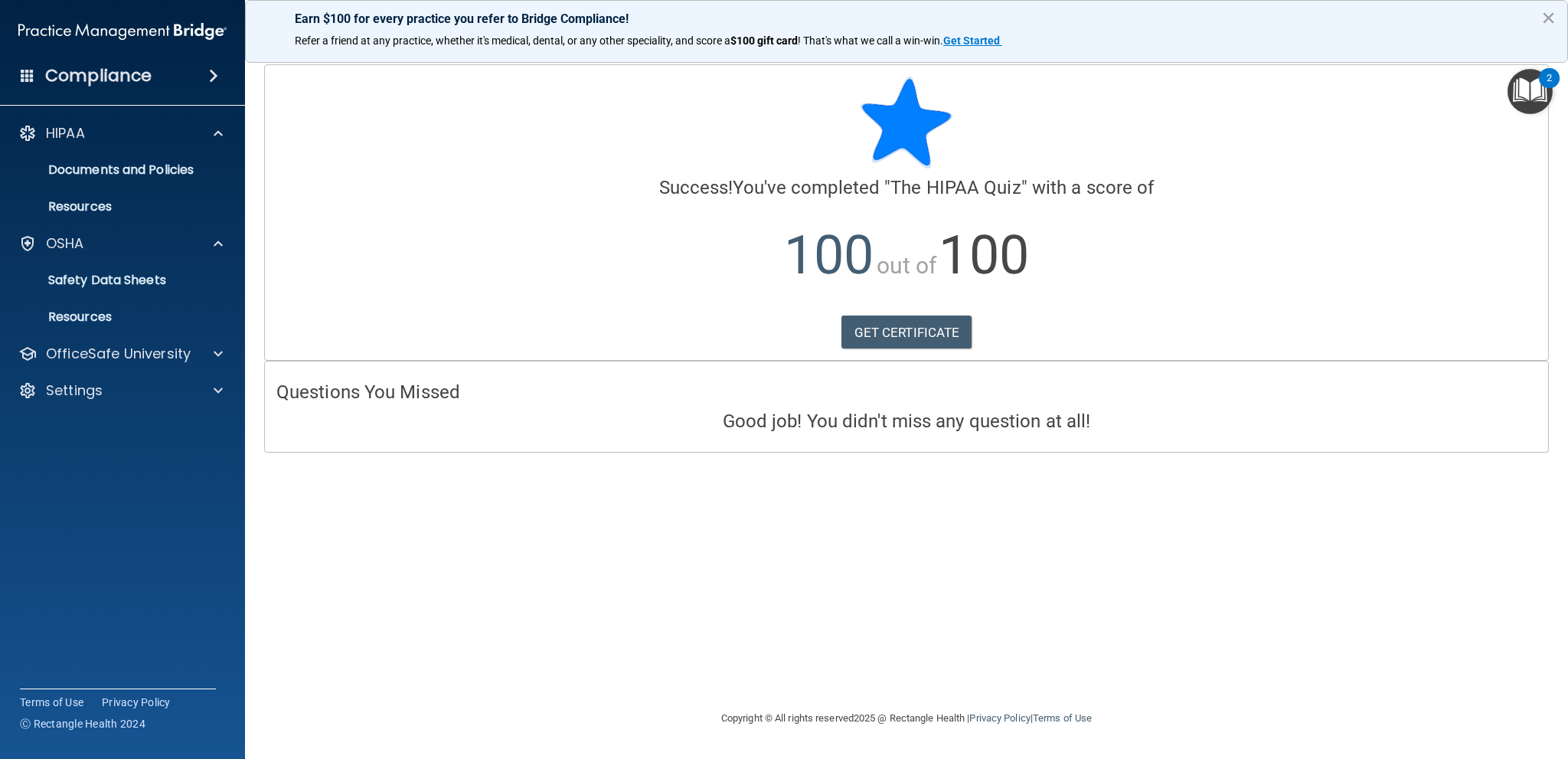
click at [30, 73] on span at bounding box center [28, 75] width 13 height 13
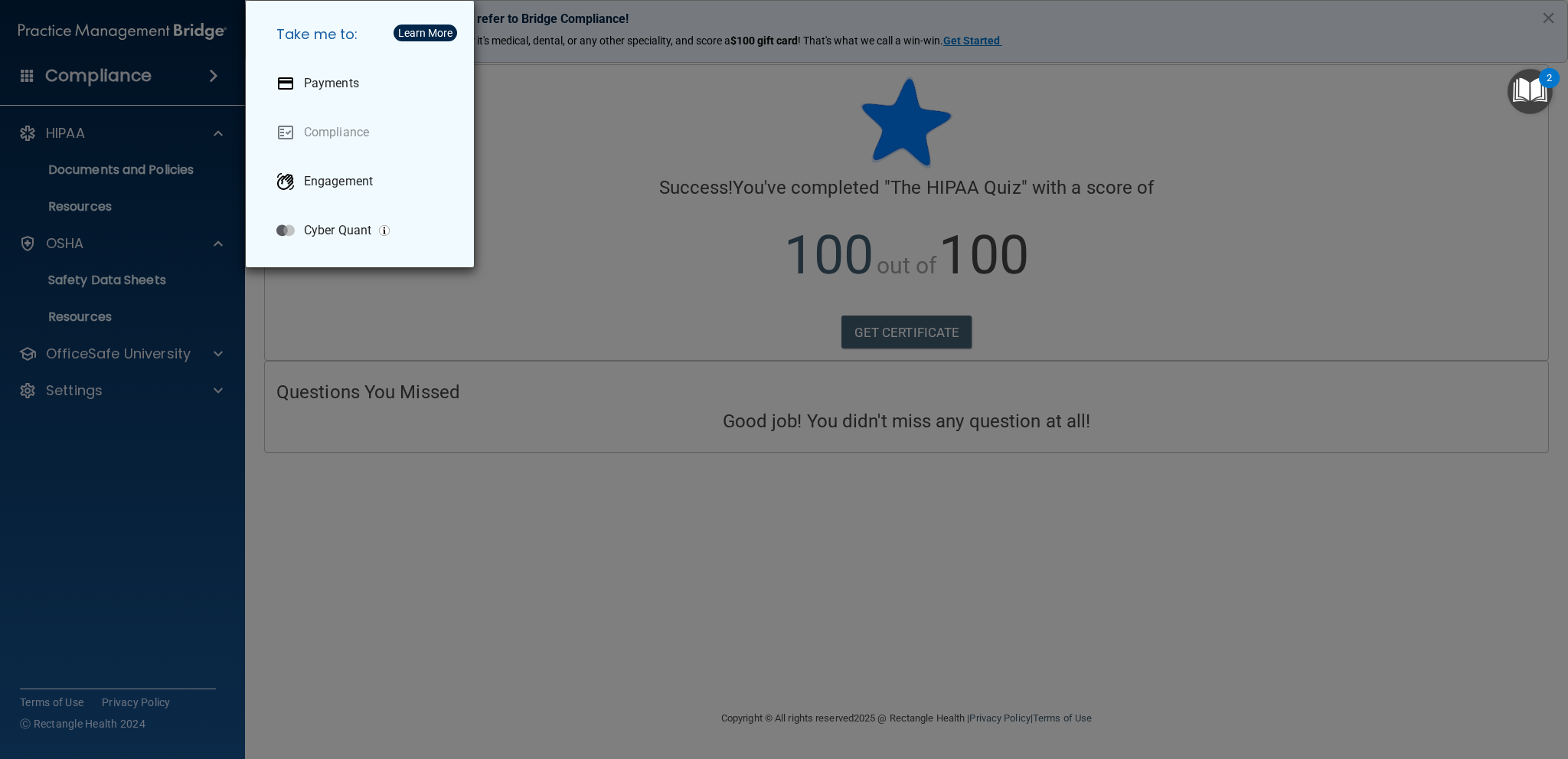
click at [631, 292] on div "Take me to: Payments Compliance Engagement Cyber Quant" at bounding box center [784, 380] width 1568 height 759
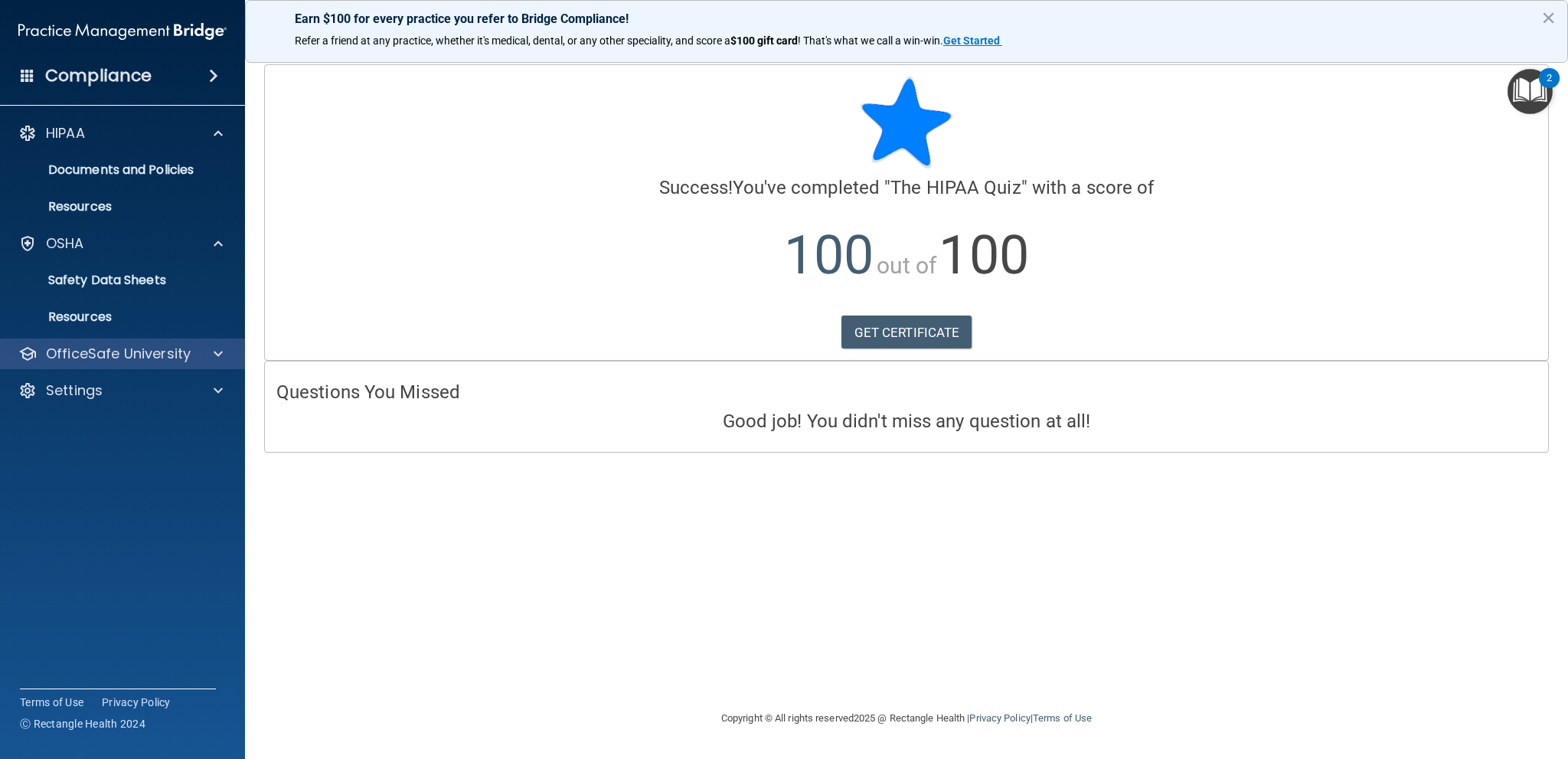
click at [161, 342] on div "OfficeSafe University" at bounding box center [123, 353] width 246 height 30
click at [167, 352] on p "OfficeSafe University" at bounding box center [118, 354] width 145 height 19
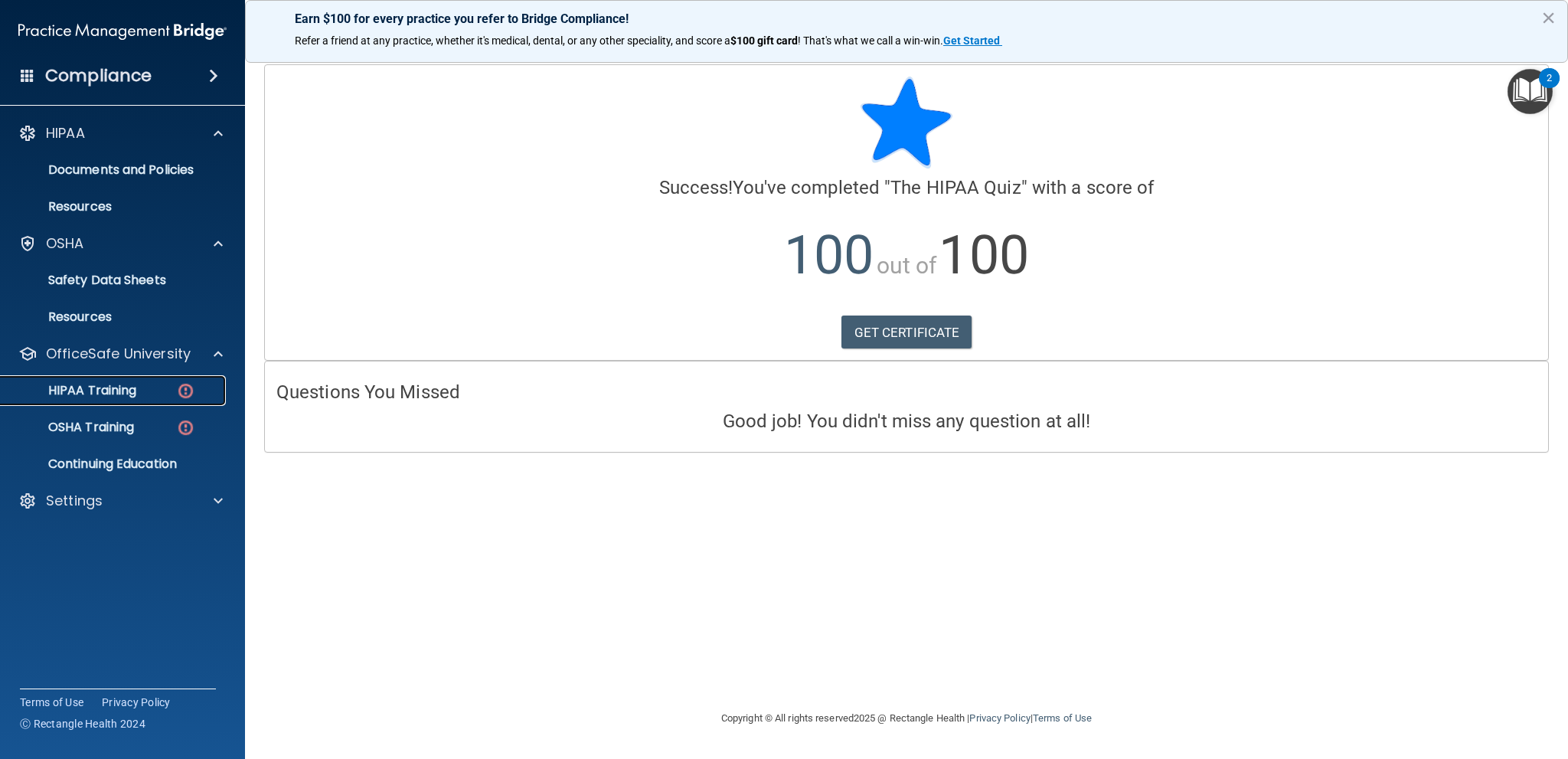
click at [142, 387] on div "HIPAA Training" at bounding box center [115, 390] width 209 height 15
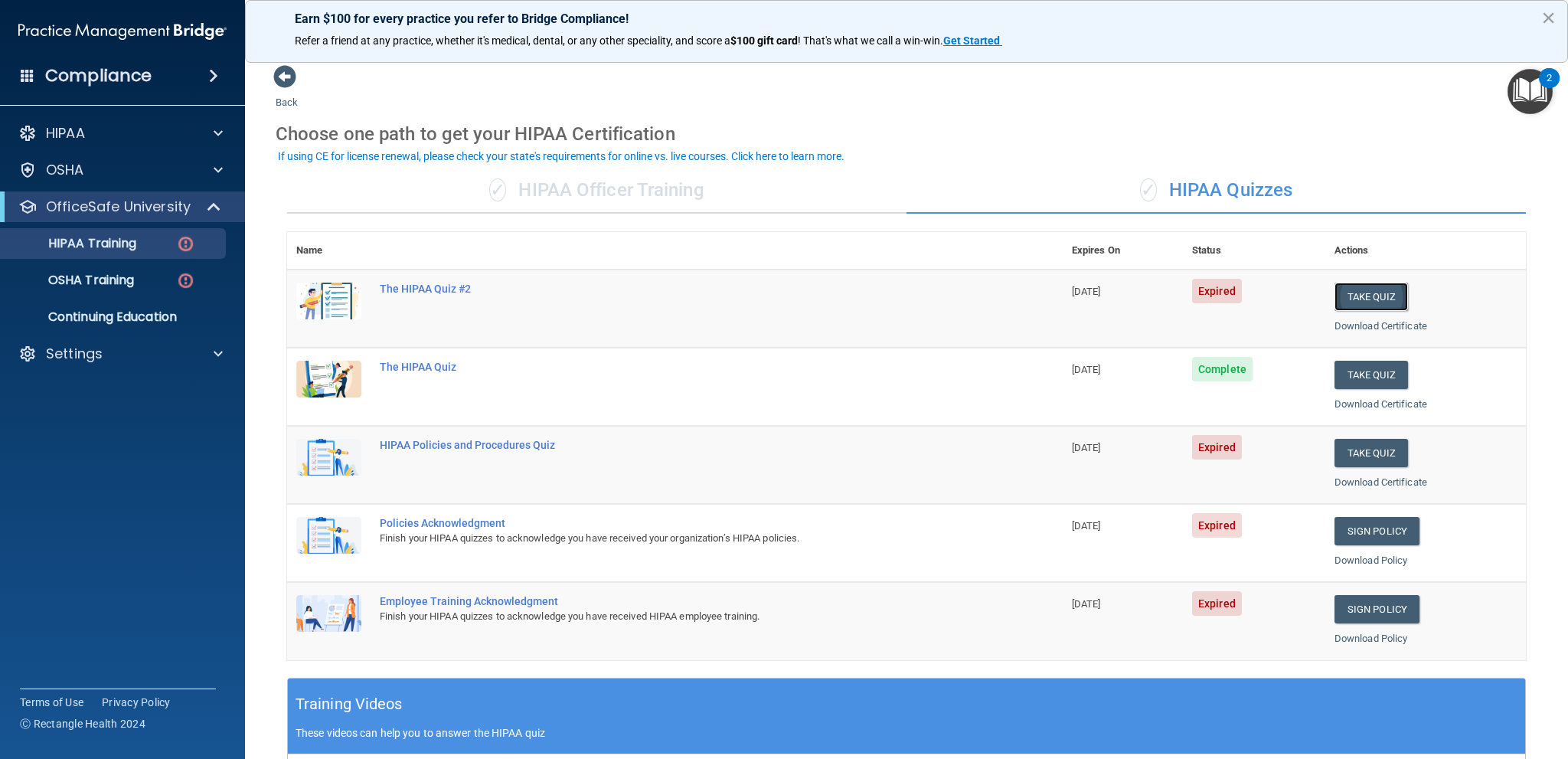
click at [1371, 287] on button "Take Quiz" at bounding box center [1371, 297] width 73 height 29
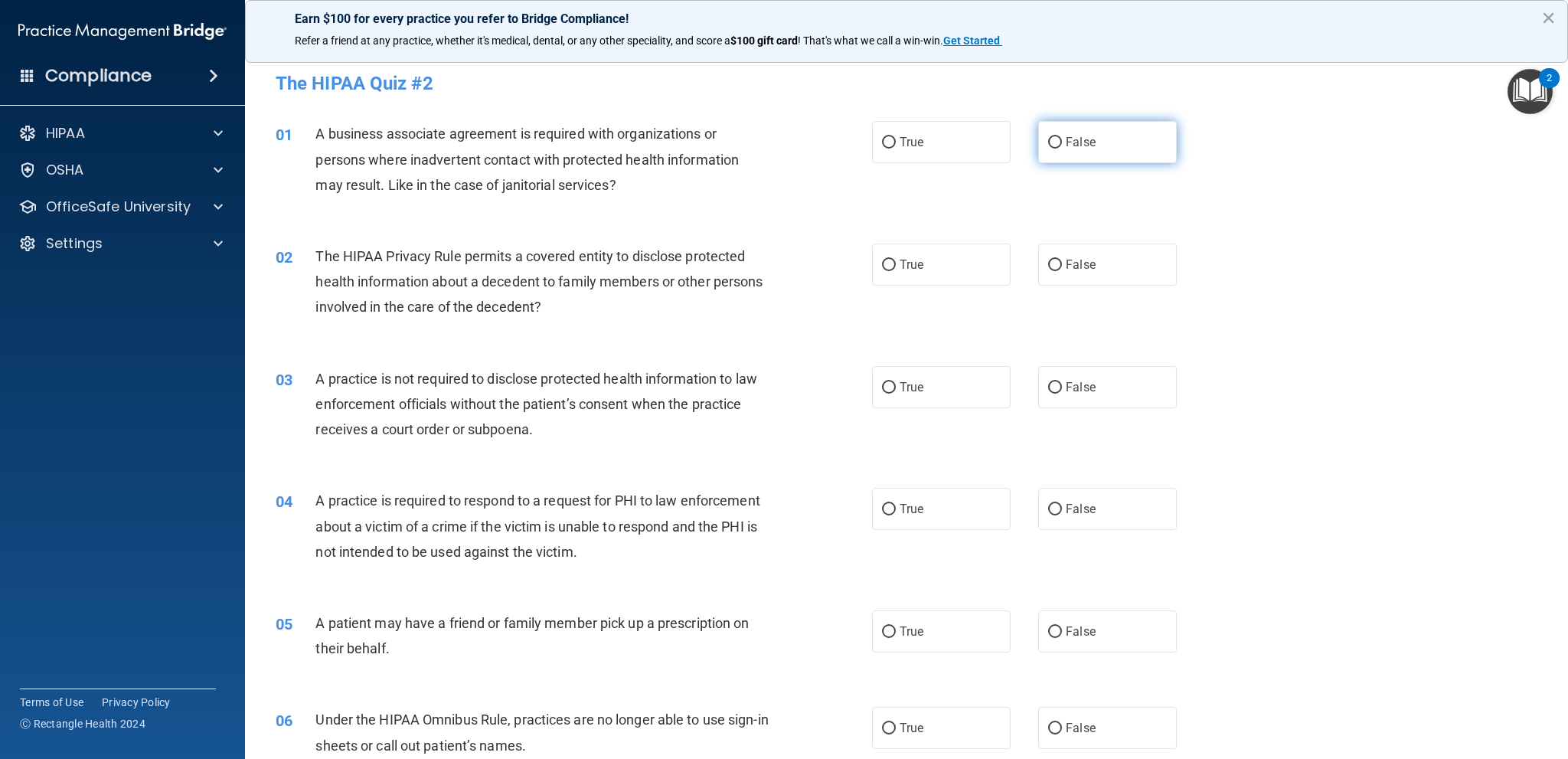
click at [1123, 162] on label "False" at bounding box center [1107, 142] width 138 height 42
click at [1062, 148] on input "False" at bounding box center [1055, 143] width 13 height 12
radio input "true"
click at [940, 269] on label "True" at bounding box center [941, 265] width 138 height 42
click at [896, 269] on input "True" at bounding box center [889, 266] width 13 height 12
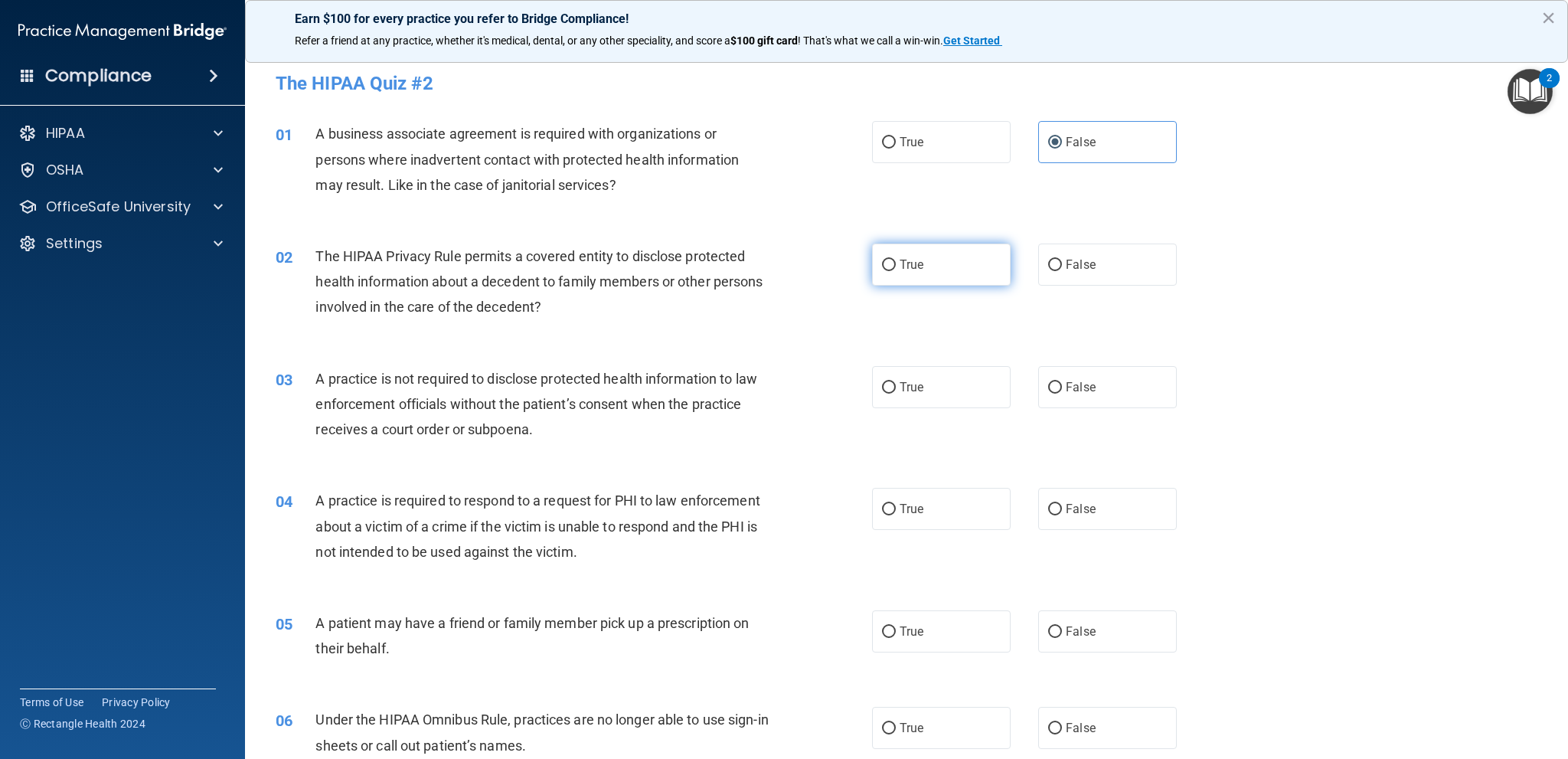
radio input "true"
click at [1090, 394] on label "False" at bounding box center [1107, 387] width 138 height 42
click at [1062, 394] on input "False" at bounding box center [1055, 388] width 13 height 12
radio input "true"
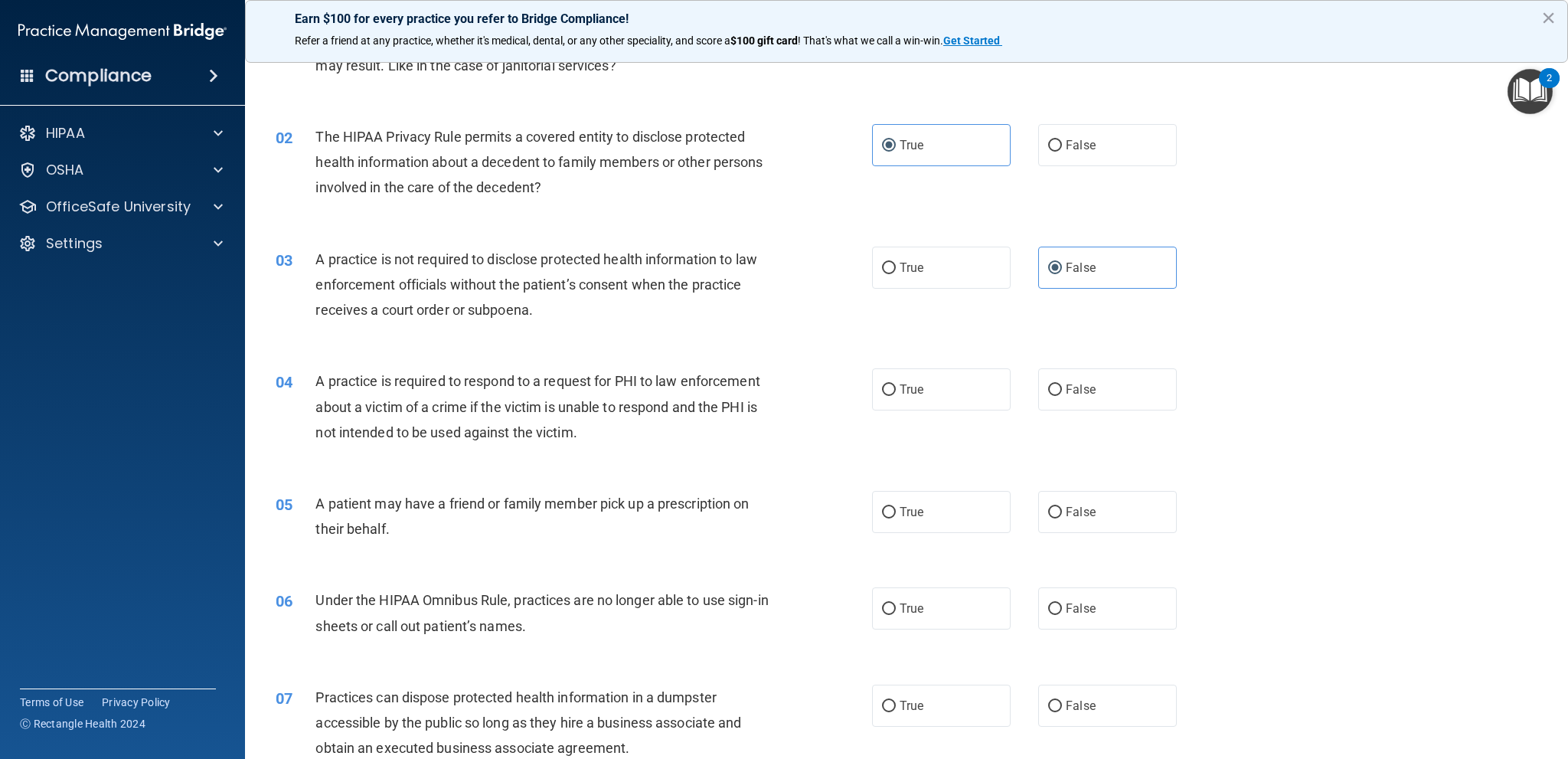
scroll to position [229, 0]
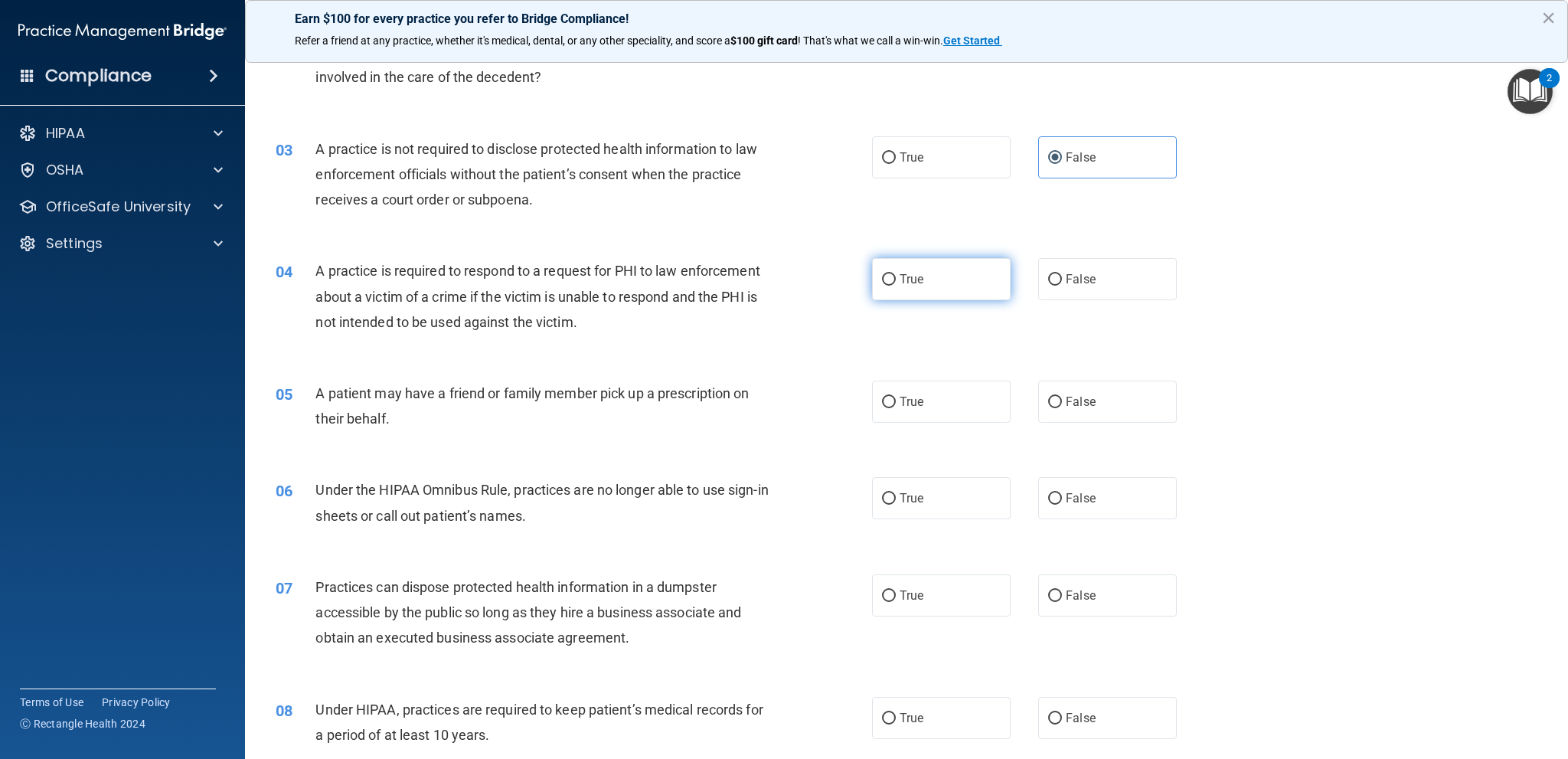
click at [925, 279] on label "True" at bounding box center [941, 279] width 138 height 42
click at [896, 279] on input "True" at bounding box center [889, 280] width 13 height 12
radio input "true"
click at [921, 406] on label "True" at bounding box center [941, 401] width 138 height 42
click at [896, 406] on input "True" at bounding box center [889, 402] width 13 height 12
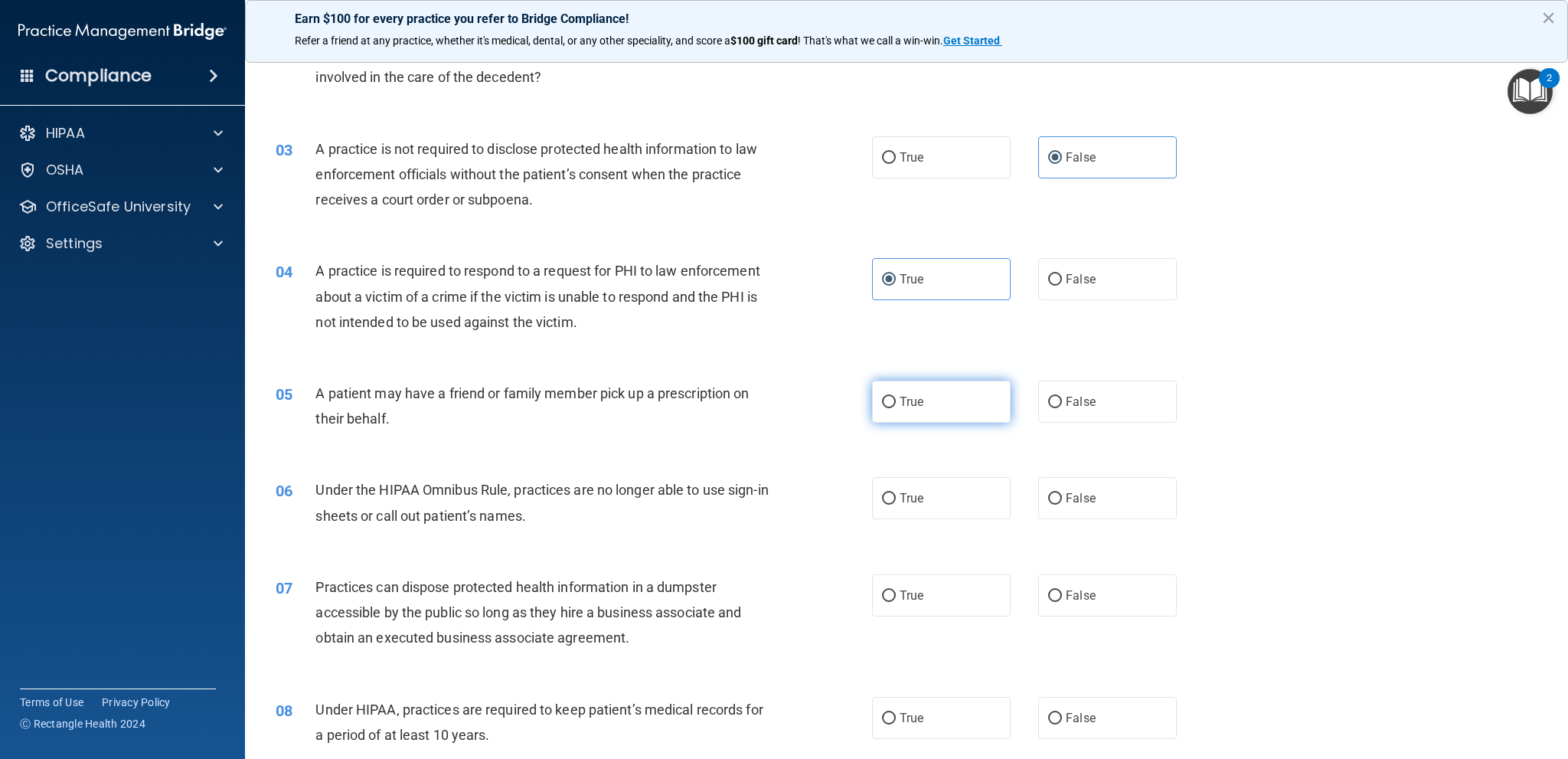
radio input "true"
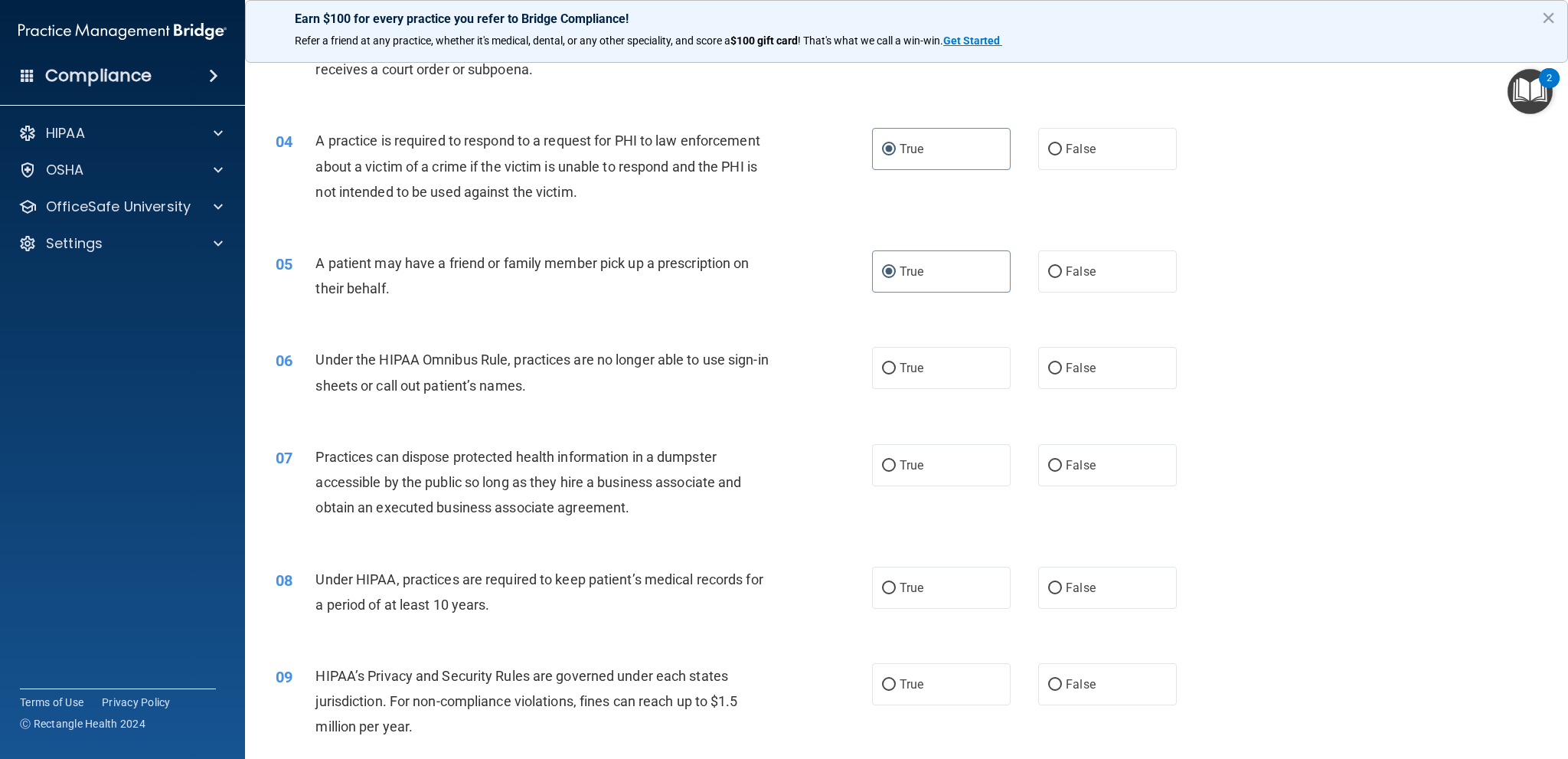
scroll to position [383, 0]
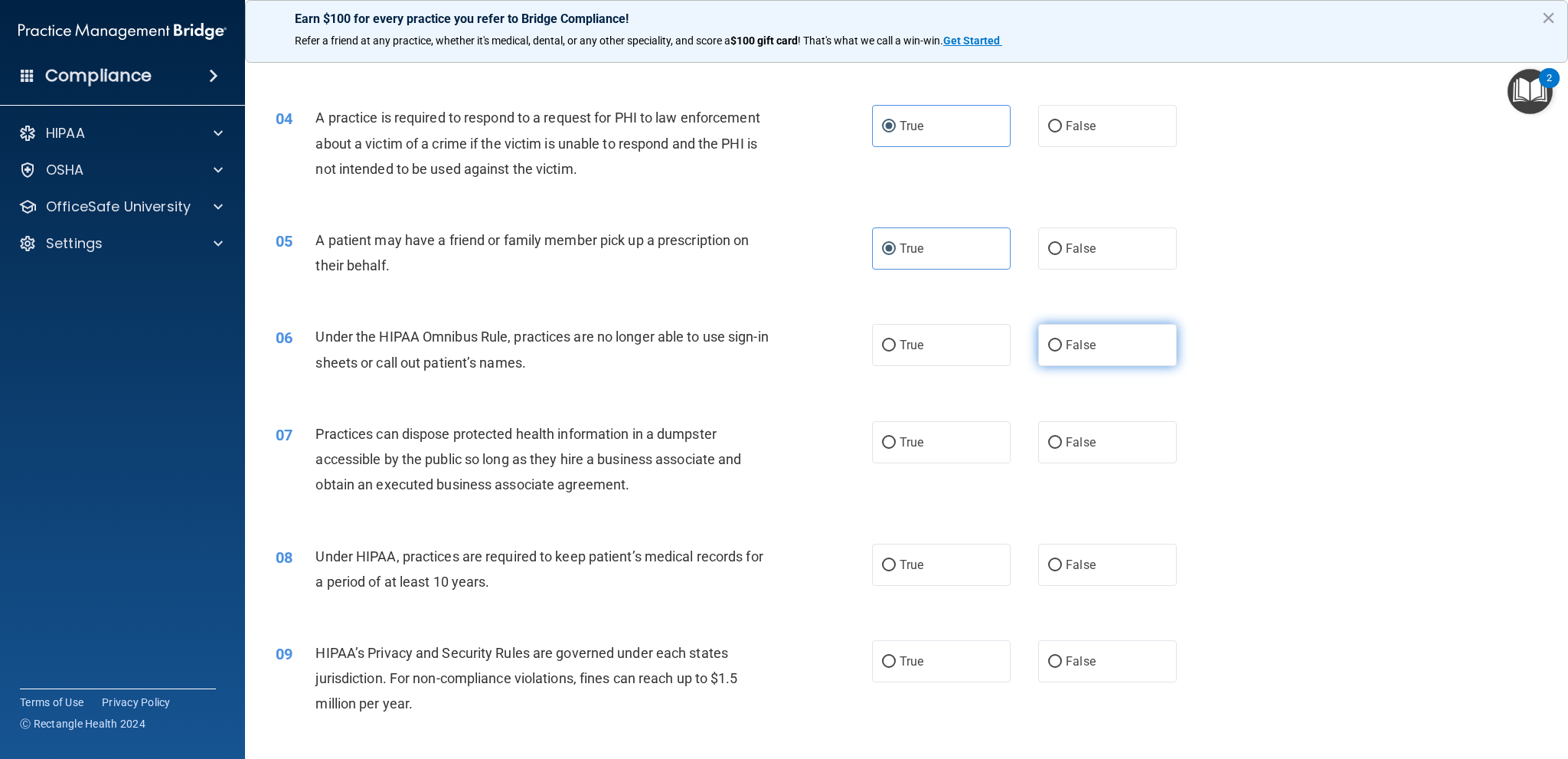
click at [1103, 342] on label "False" at bounding box center [1107, 345] width 138 height 42
click at [1062, 342] on input "False" at bounding box center [1055, 346] width 13 height 12
radio input "true"
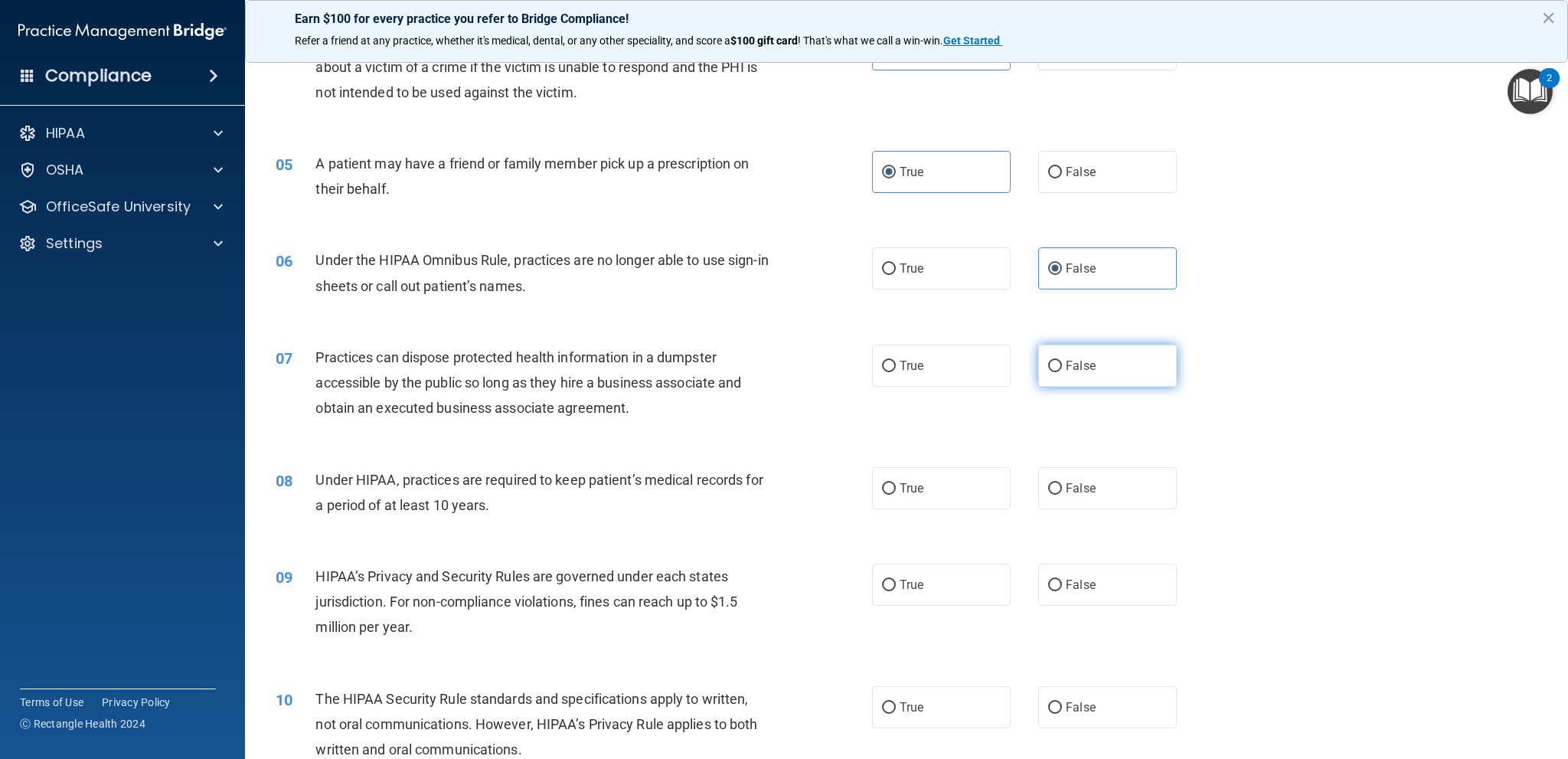
click at [1128, 363] on label "False" at bounding box center [1107, 366] width 138 height 42
click at [1062, 363] on input "False" at bounding box center [1055, 367] width 13 height 12
radio input "true"
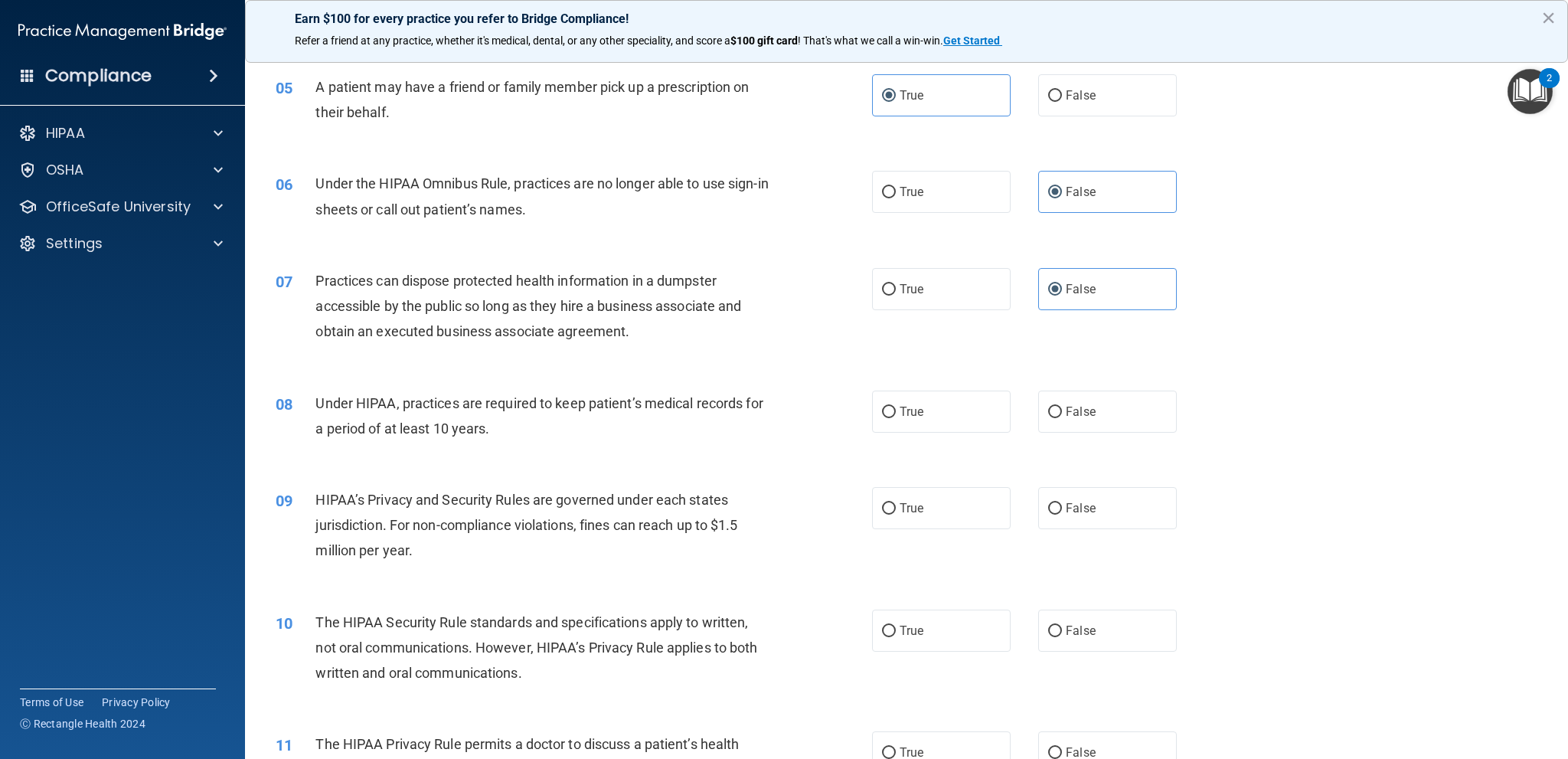
scroll to position [613, 0]
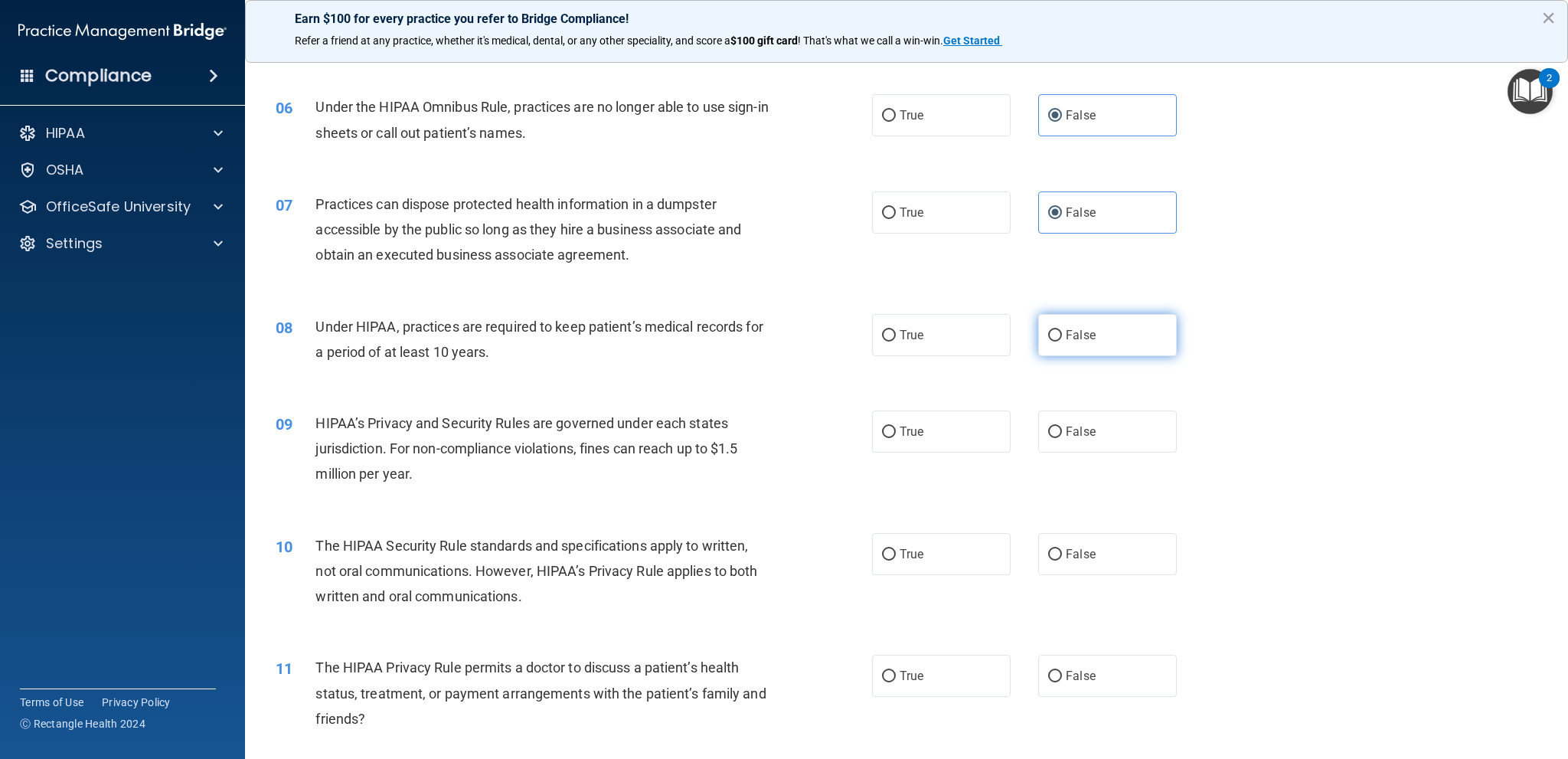
click at [1129, 340] on label "False" at bounding box center [1107, 335] width 138 height 42
click at [1062, 340] on input "False" at bounding box center [1055, 336] width 13 height 12
radio input "true"
click at [1102, 433] on label "False" at bounding box center [1107, 432] width 138 height 42
click at [1062, 433] on input "False" at bounding box center [1055, 433] width 13 height 12
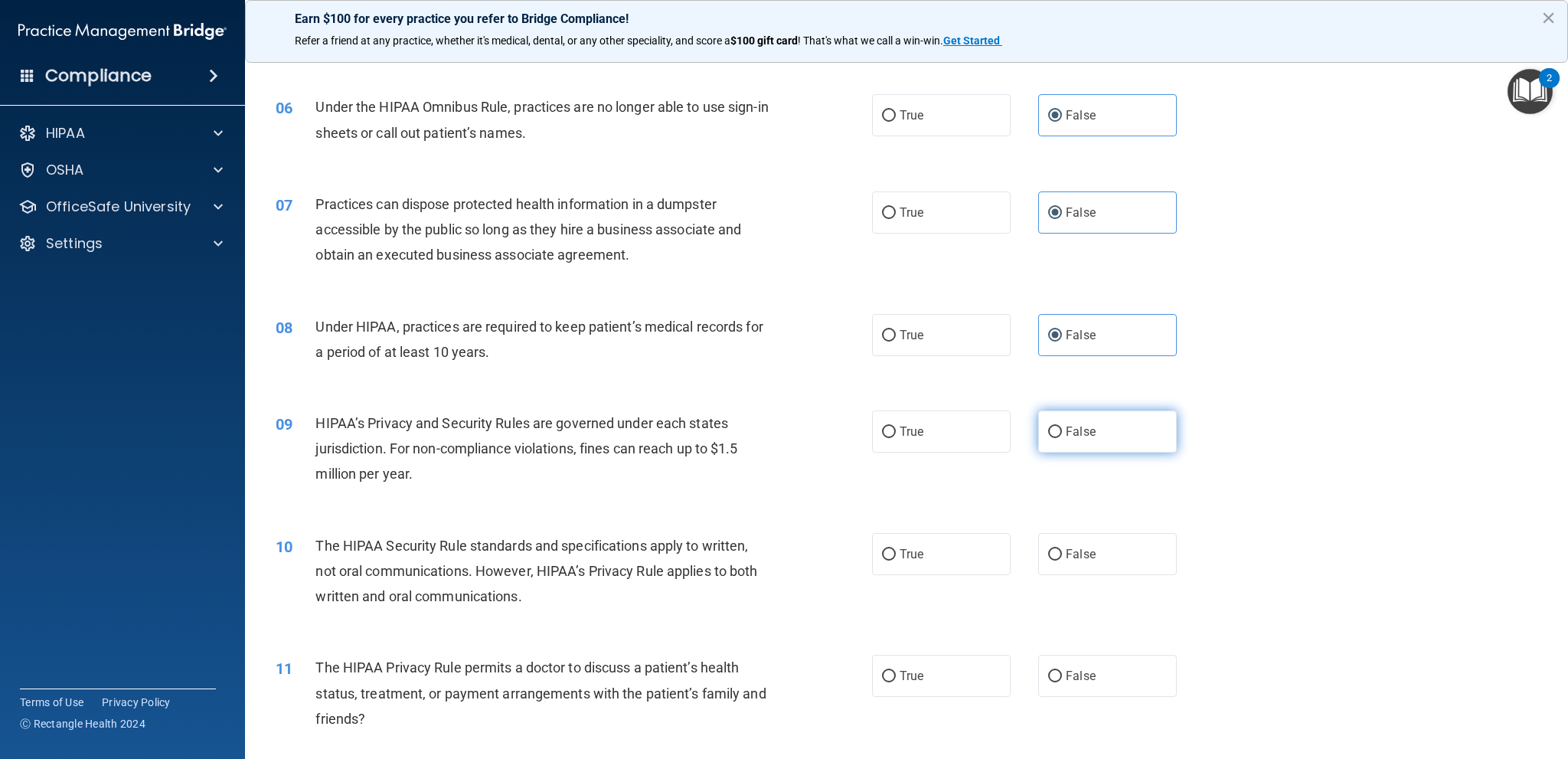
radio input "true"
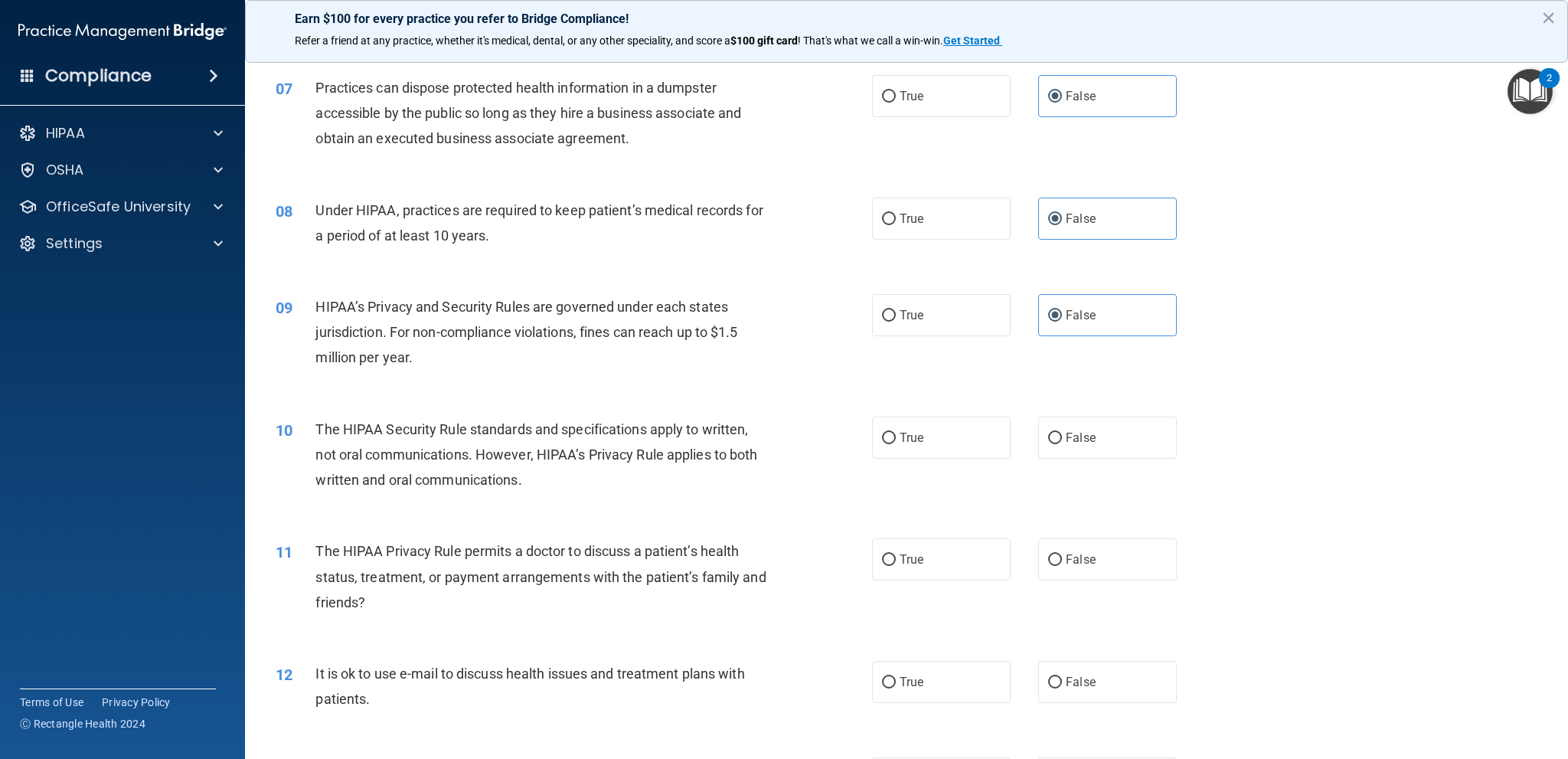
scroll to position [766, 0]
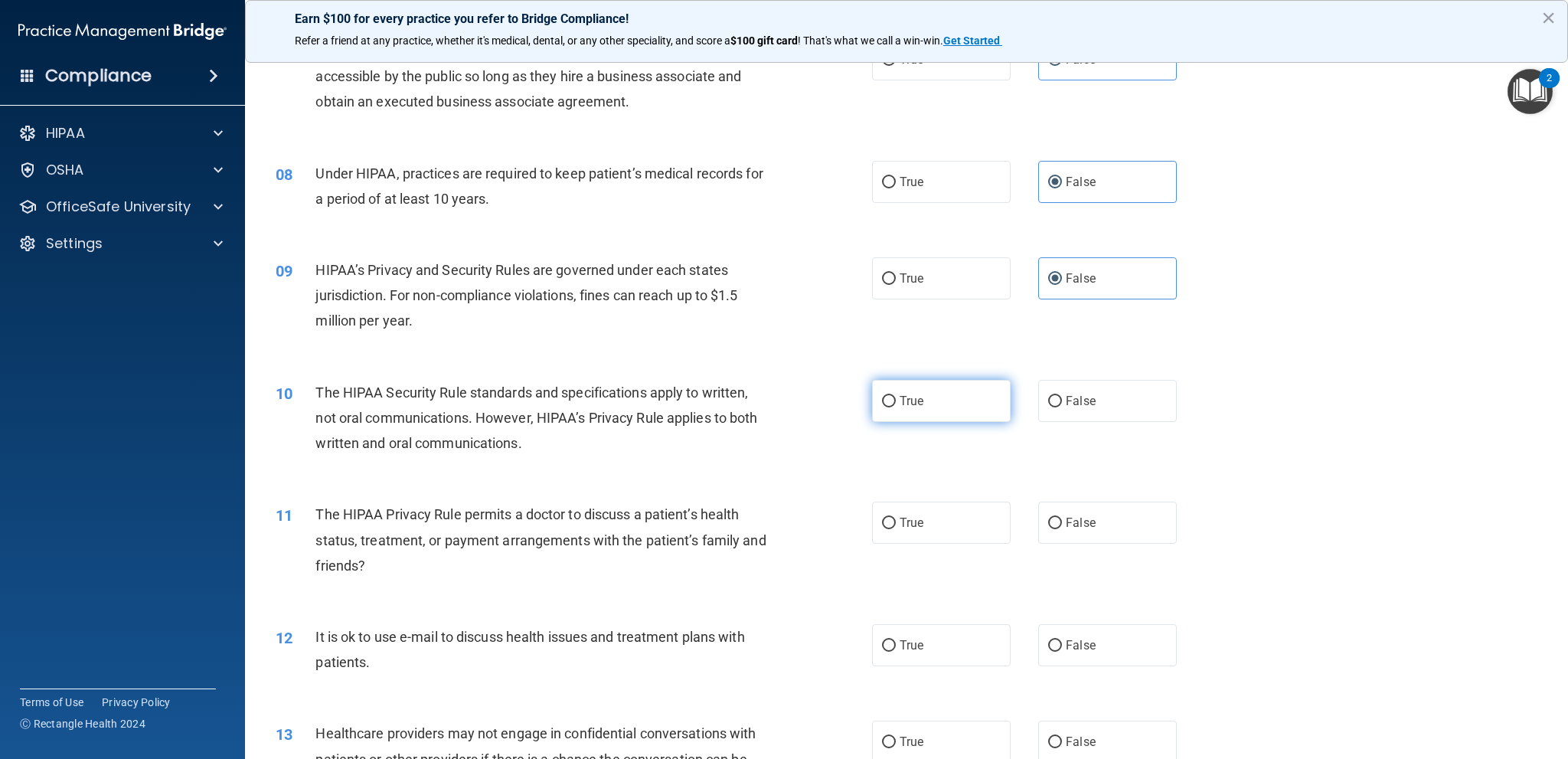
click at [972, 401] on label "True" at bounding box center [941, 401] width 138 height 42
click at [896, 401] on input "True" at bounding box center [889, 402] width 13 height 12
radio input "true"
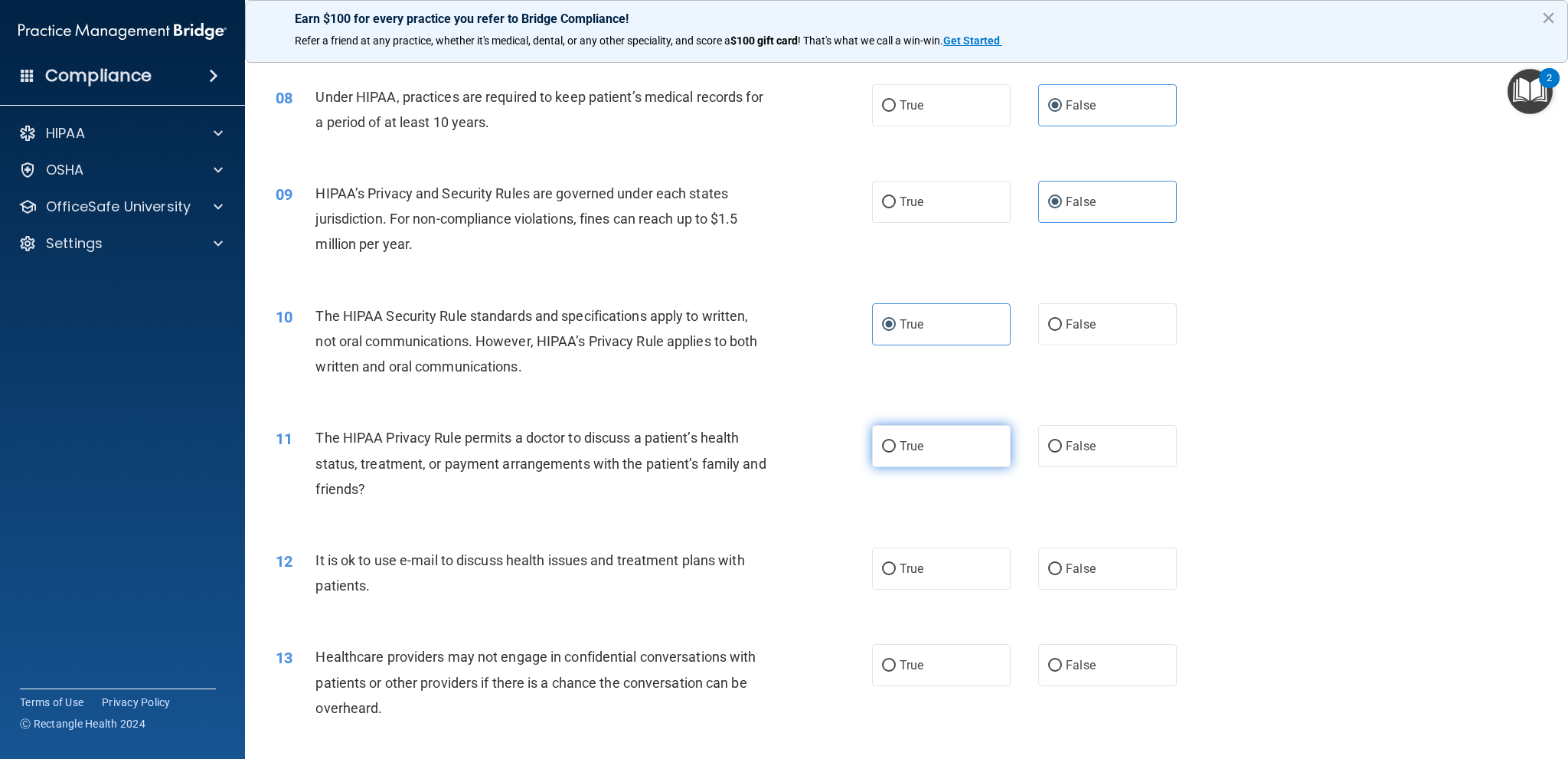
click at [887, 439] on label "True" at bounding box center [941, 446] width 138 height 42
click at [887, 441] on input "True" at bounding box center [889, 447] width 13 height 12
radio input "true"
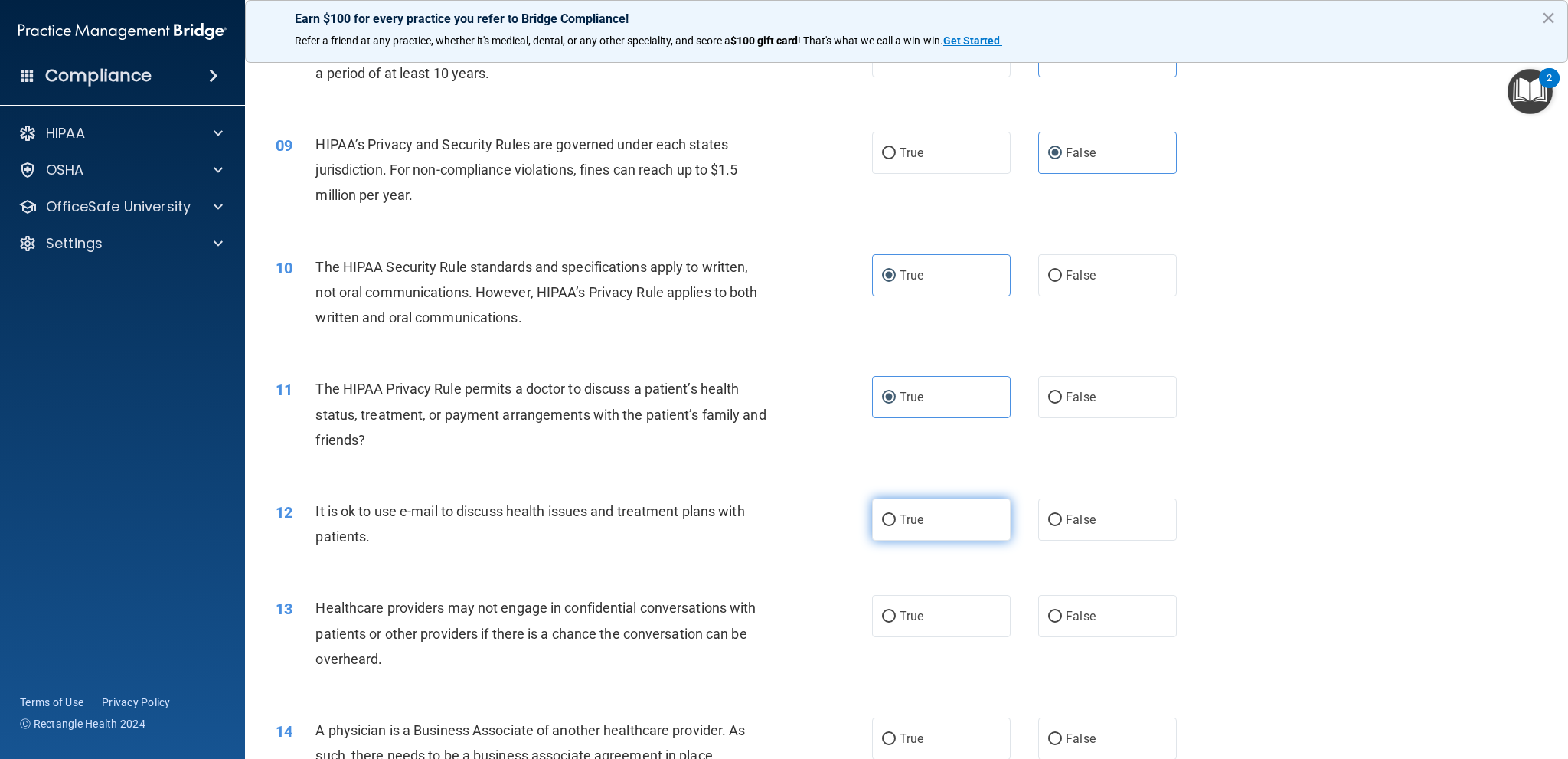
scroll to position [919, 0]
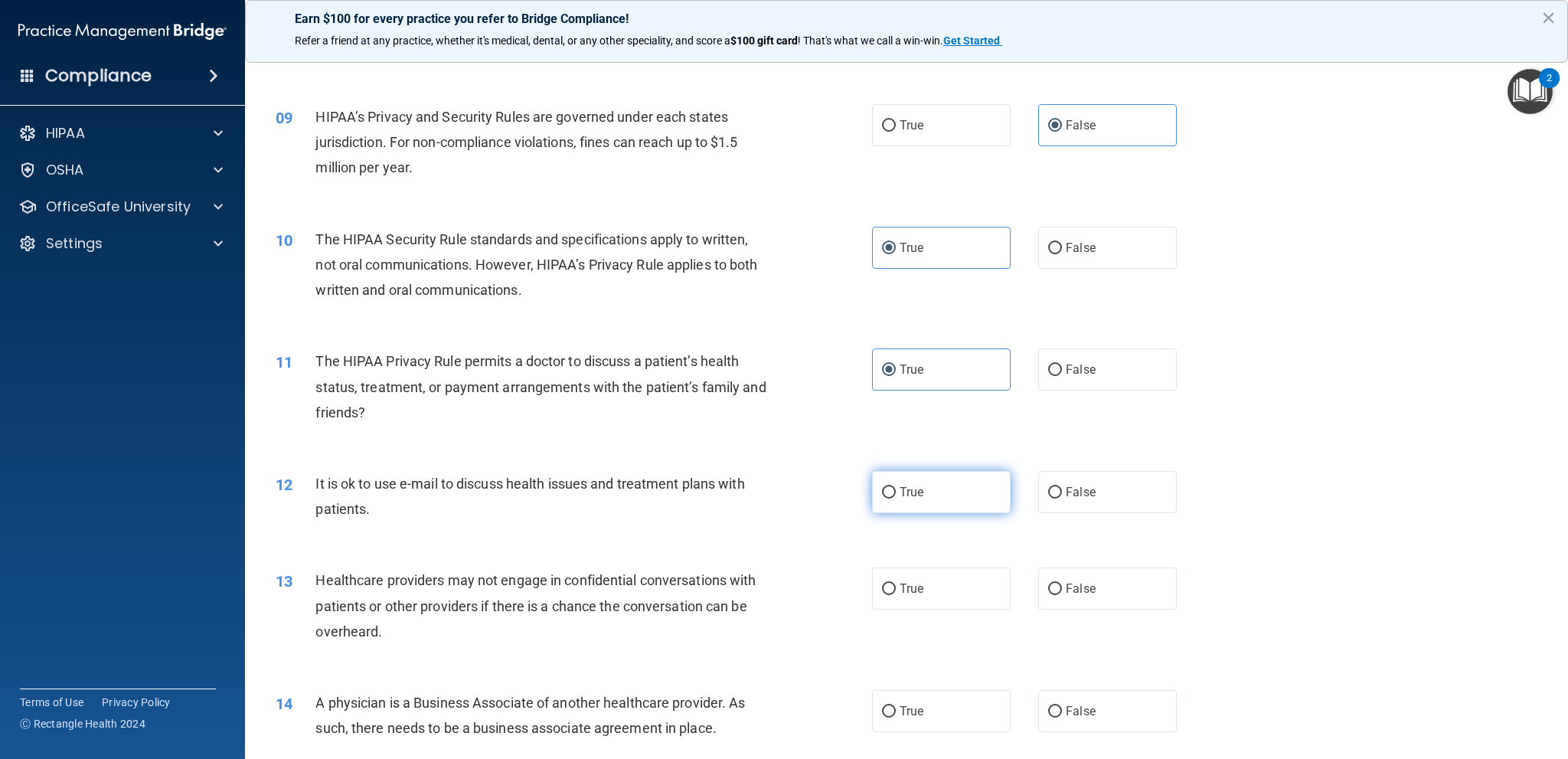
click at [893, 493] on label "True" at bounding box center [941, 493] width 138 height 42
click at [893, 493] on input "True" at bounding box center [889, 493] width 13 height 12
radio input "true"
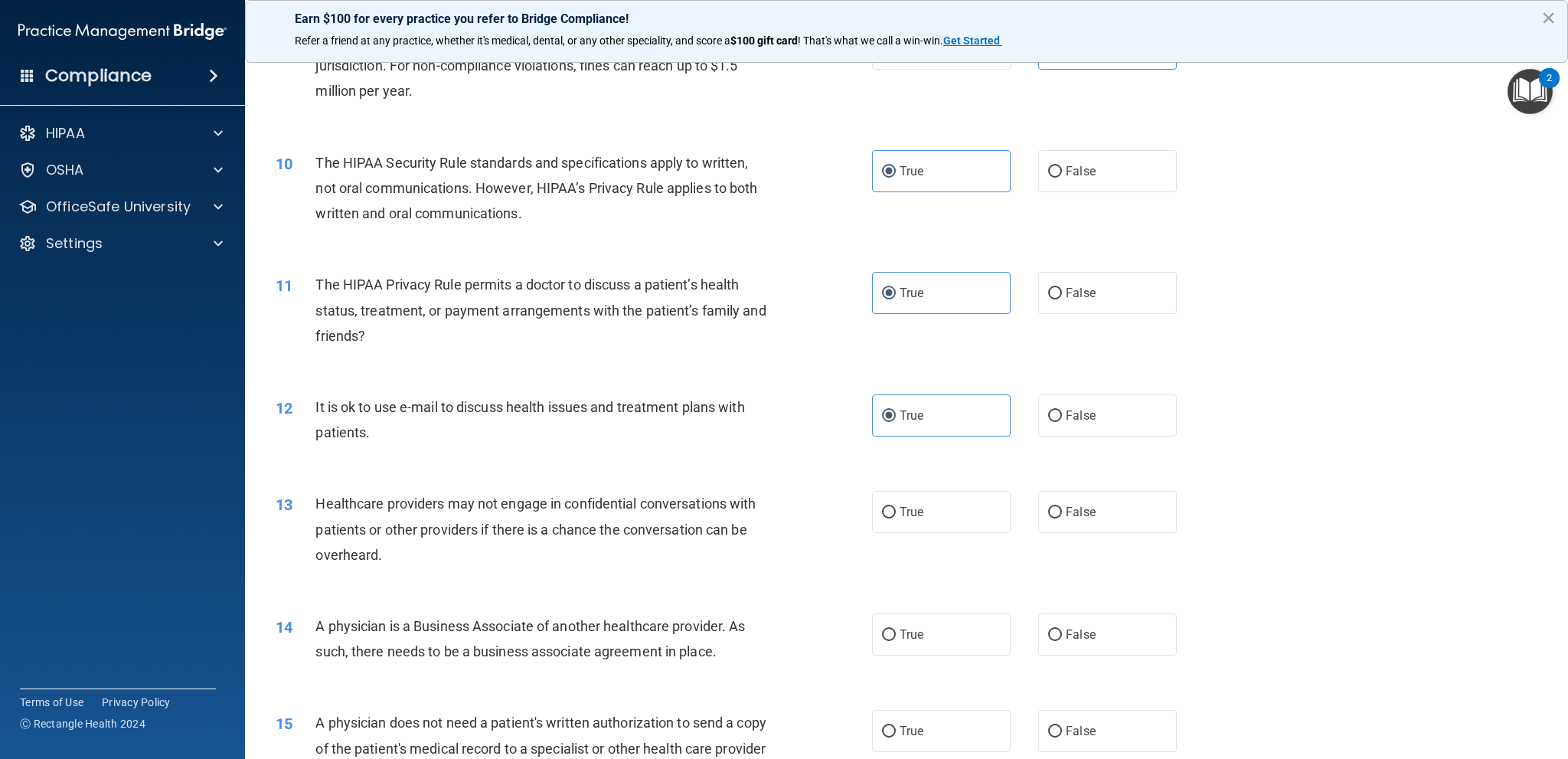
click at [1192, 521] on div "True False" at bounding box center [1038, 512] width 333 height 42
click at [1133, 512] on label "False" at bounding box center [1107, 512] width 138 height 42
click at [1062, 512] on input "False" at bounding box center [1055, 513] width 13 height 12
radio input "true"
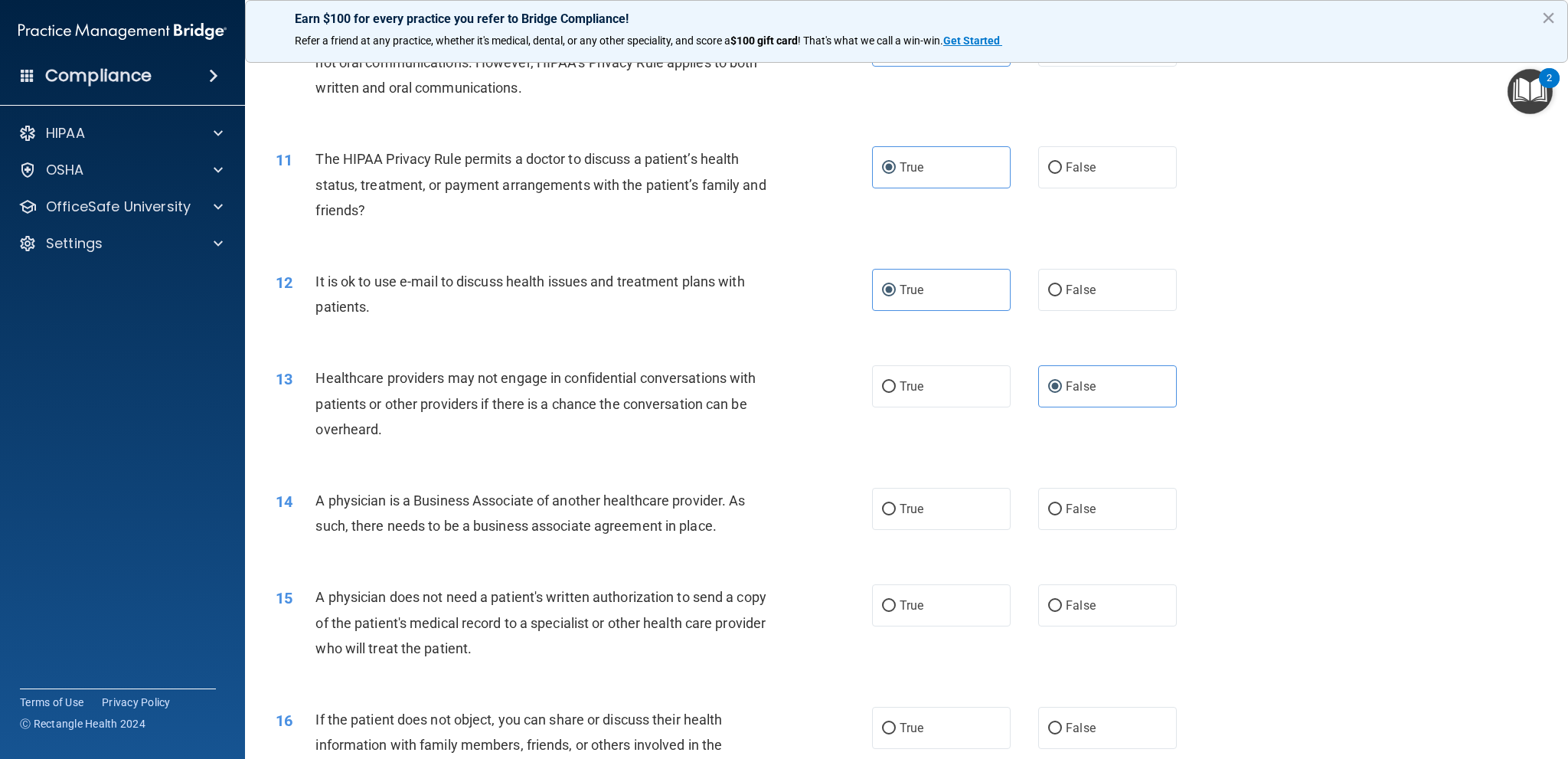
scroll to position [1149, 0]
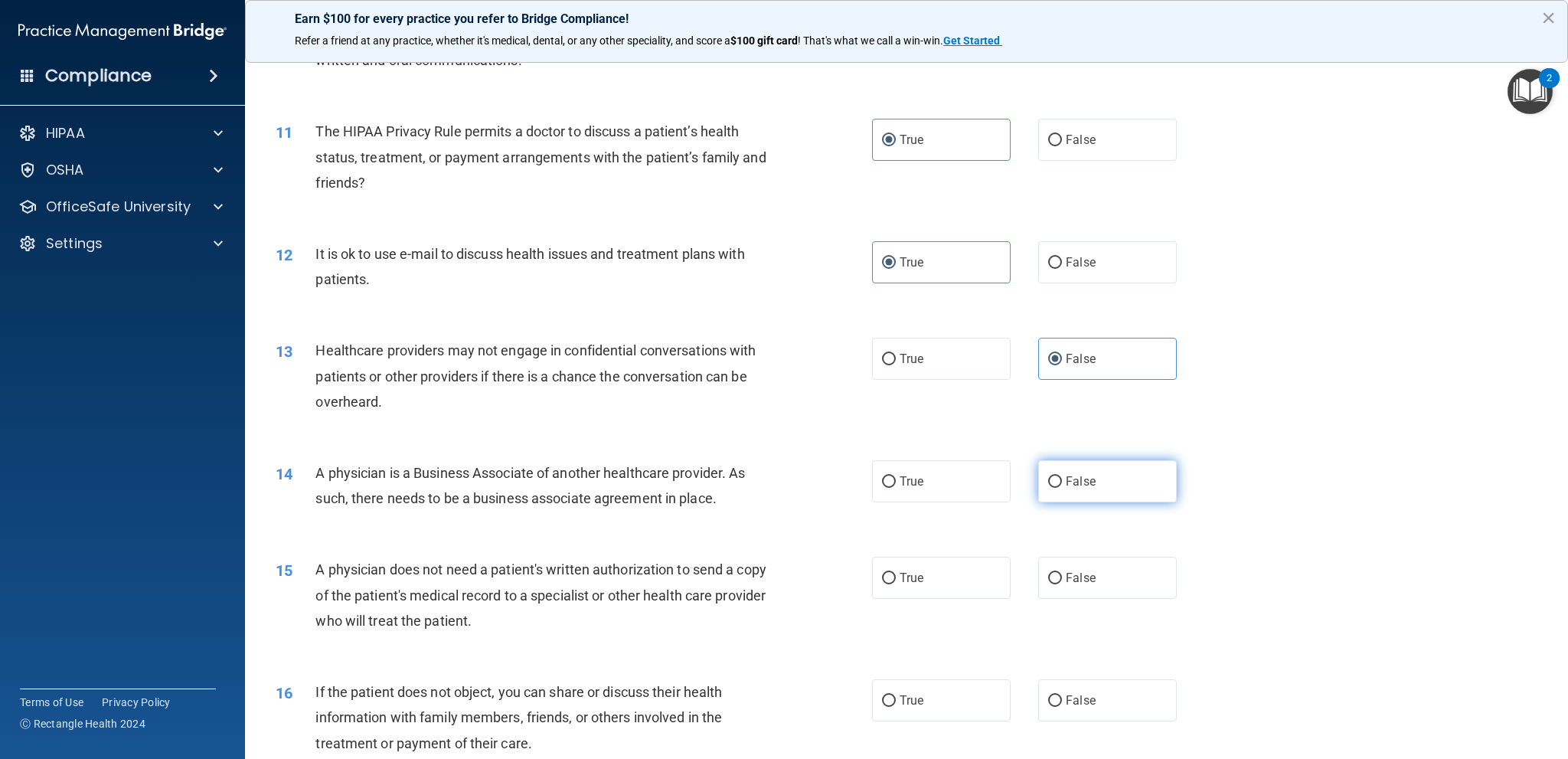
click at [1158, 480] on label "False" at bounding box center [1107, 482] width 138 height 42
click at [1062, 480] on input "False" at bounding box center [1055, 482] width 13 height 12
radio input "true"
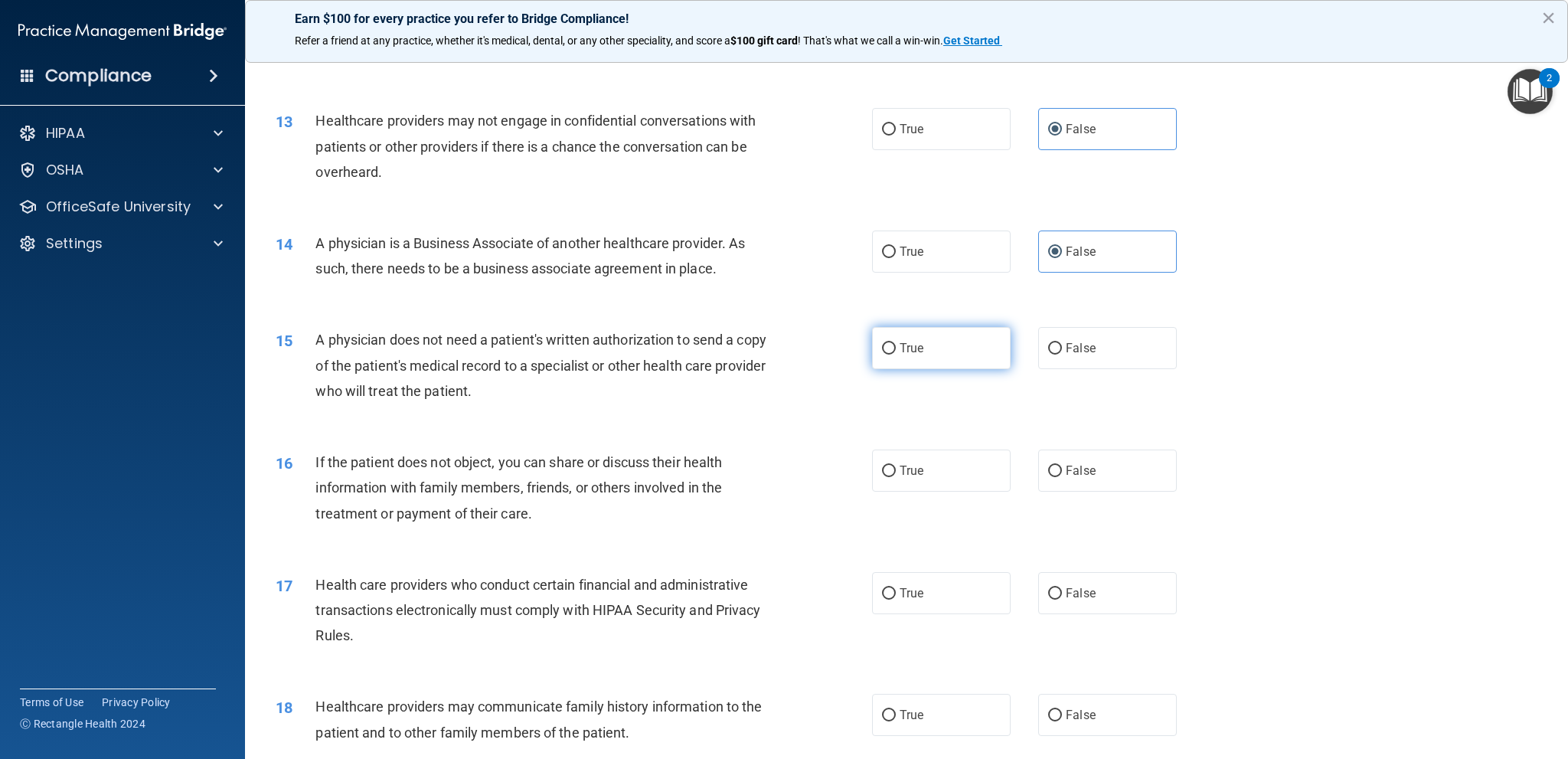
click at [925, 347] on label "True" at bounding box center [941, 348] width 138 height 42
click at [896, 347] on input "True" at bounding box center [889, 349] width 13 height 12
radio input "true"
click at [918, 468] on label "True" at bounding box center [941, 471] width 138 height 42
click at [896, 468] on input "True" at bounding box center [889, 471] width 13 height 12
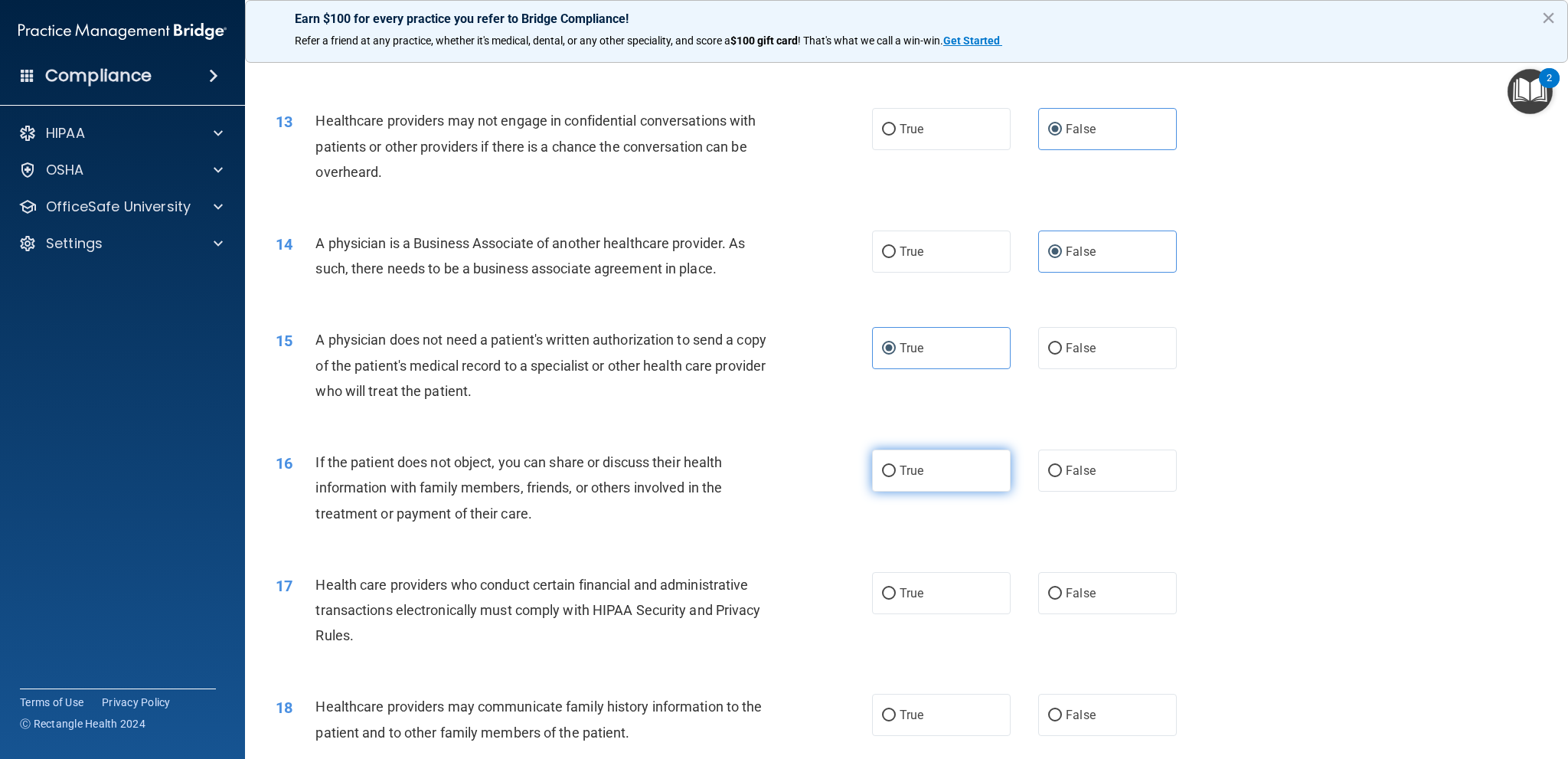
radio input "true"
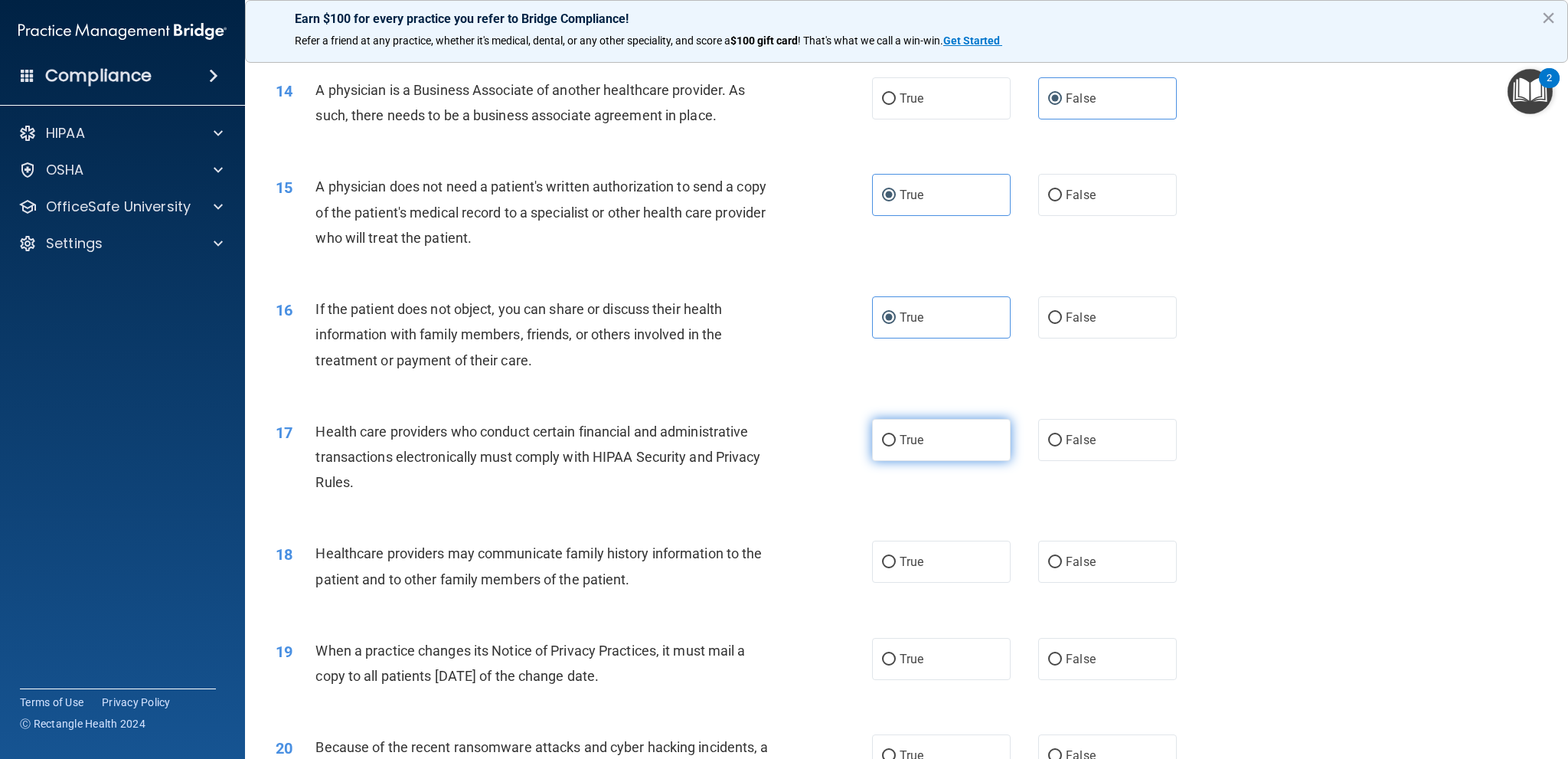
click at [922, 438] on label "True" at bounding box center [941, 440] width 138 height 42
click at [896, 438] on input "True" at bounding box center [889, 441] width 13 height 12
radio input "true"
click at [1089, 548] on label "False" at bounding box center [1107, 562] width 138 height 42
click at [1062, 557] on input "False" at bounding box center [1055, 563] width 13 height 12
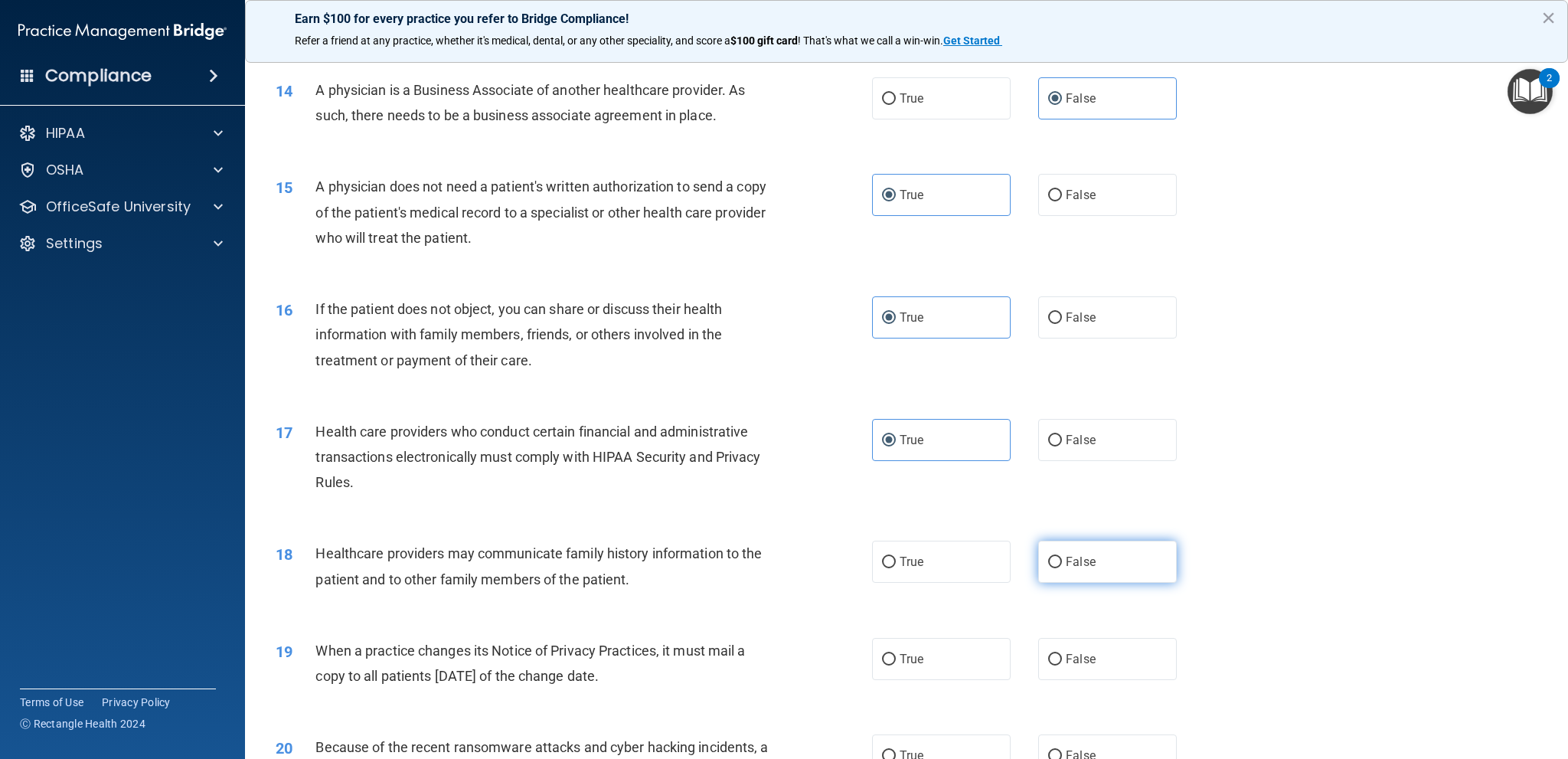
radio input "true"
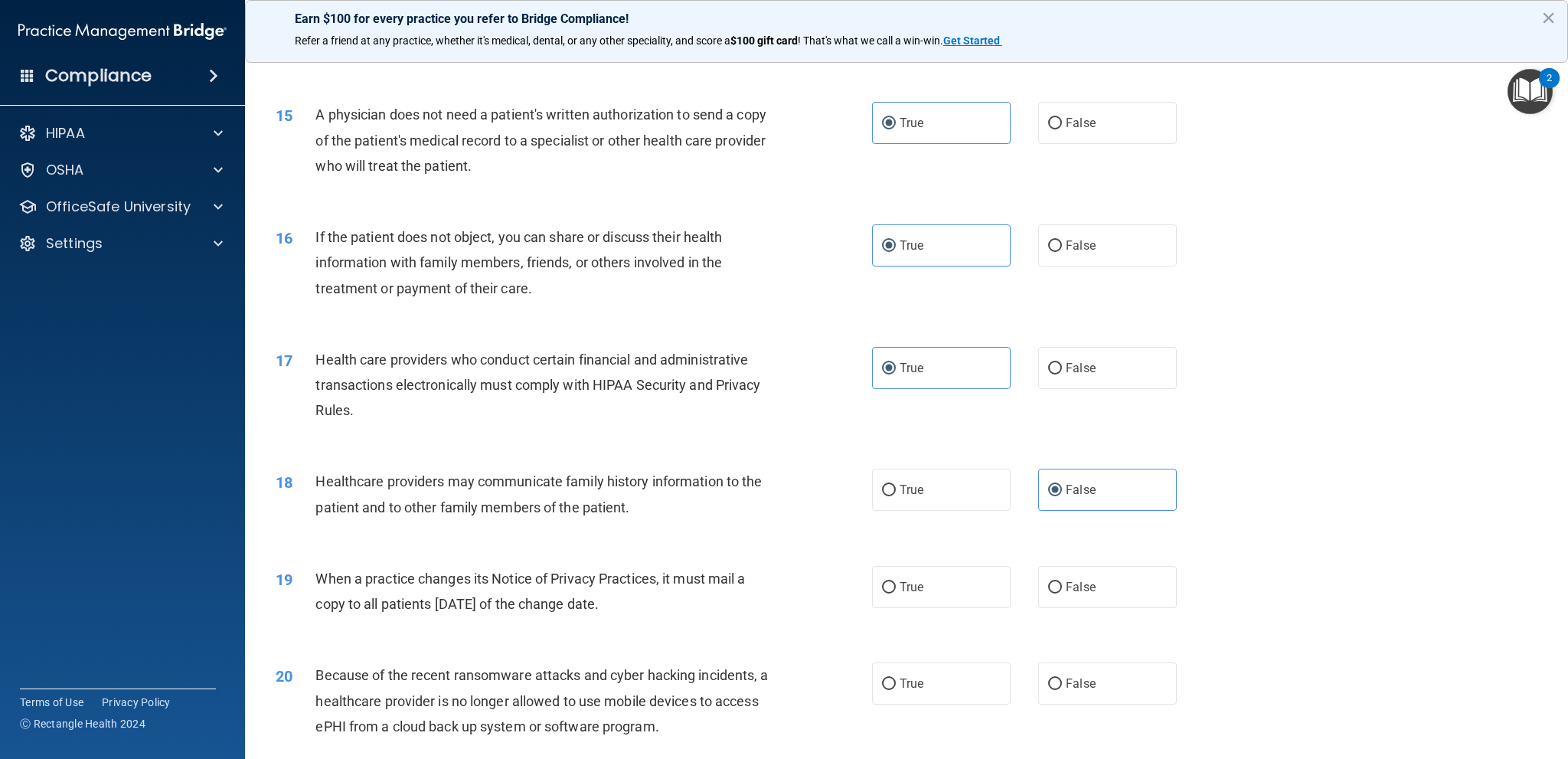
scroll to position [1762, 0]
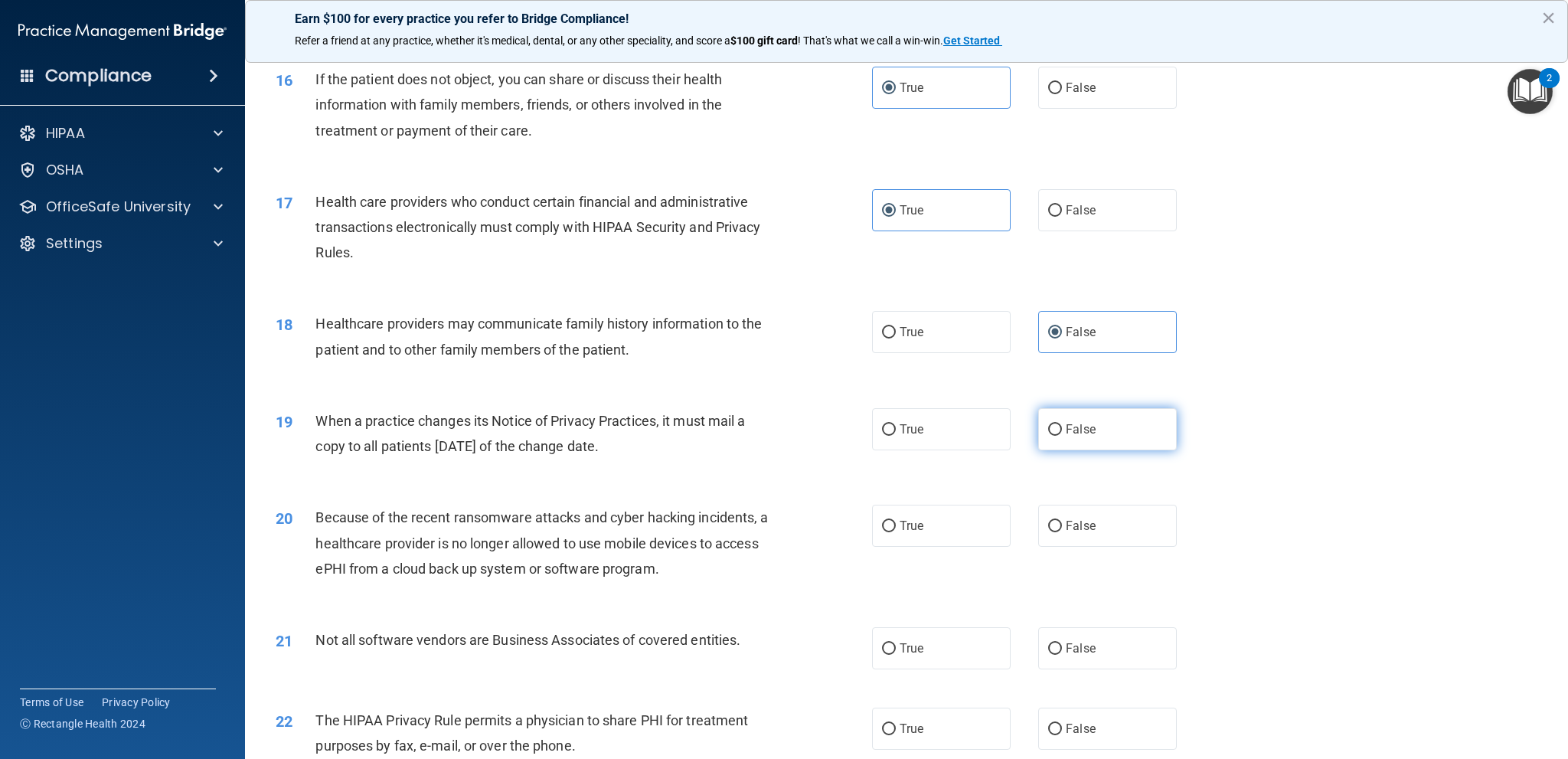
click at [1076, 440] on label "False" at bounding box center [1107, 429] width 138 height 42
click at [1062, 436] on input "False" at bounding box center [1055, 430] width 13 height 12
radio input "true"
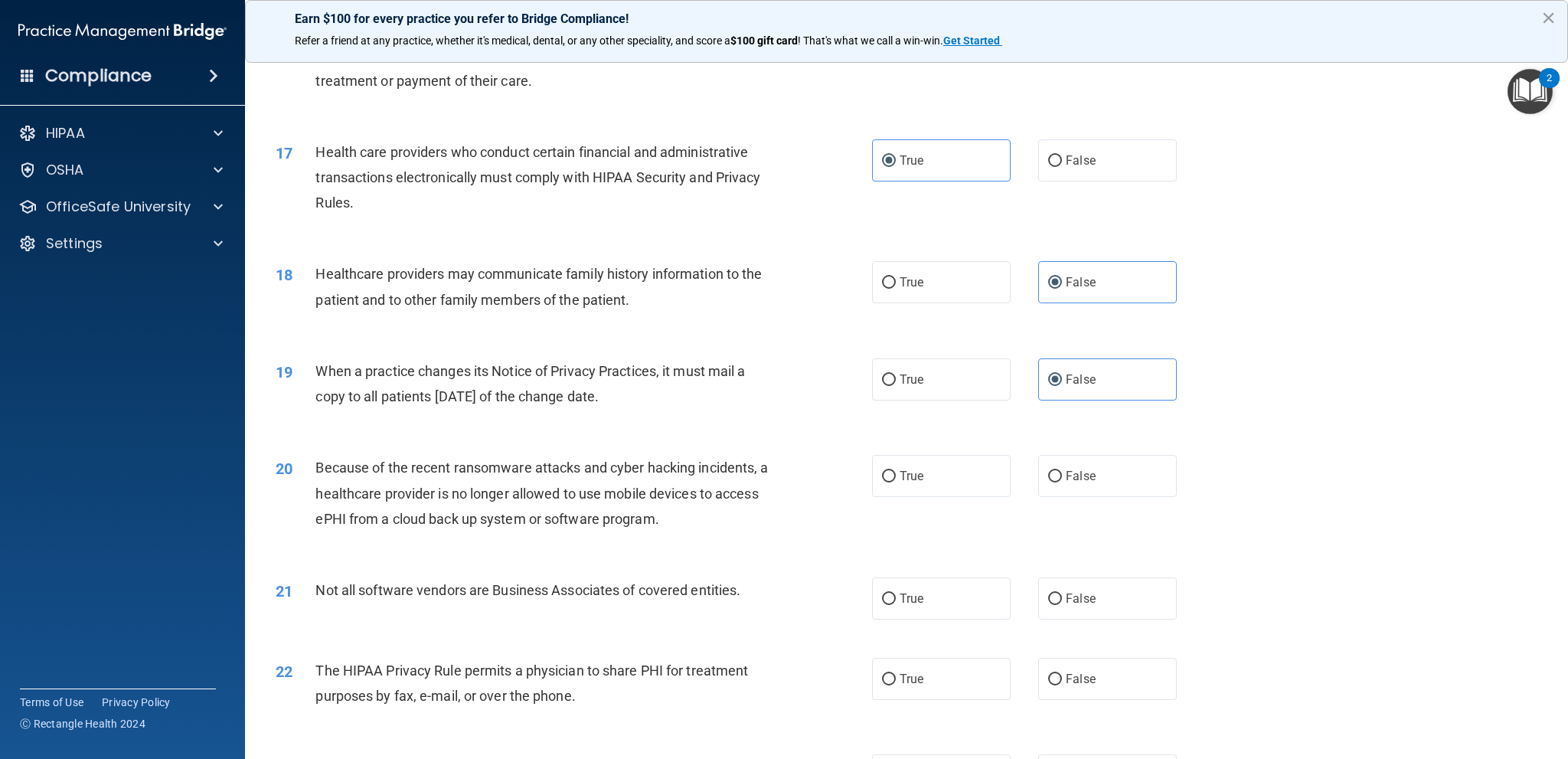
scroll to position [1838, 0]
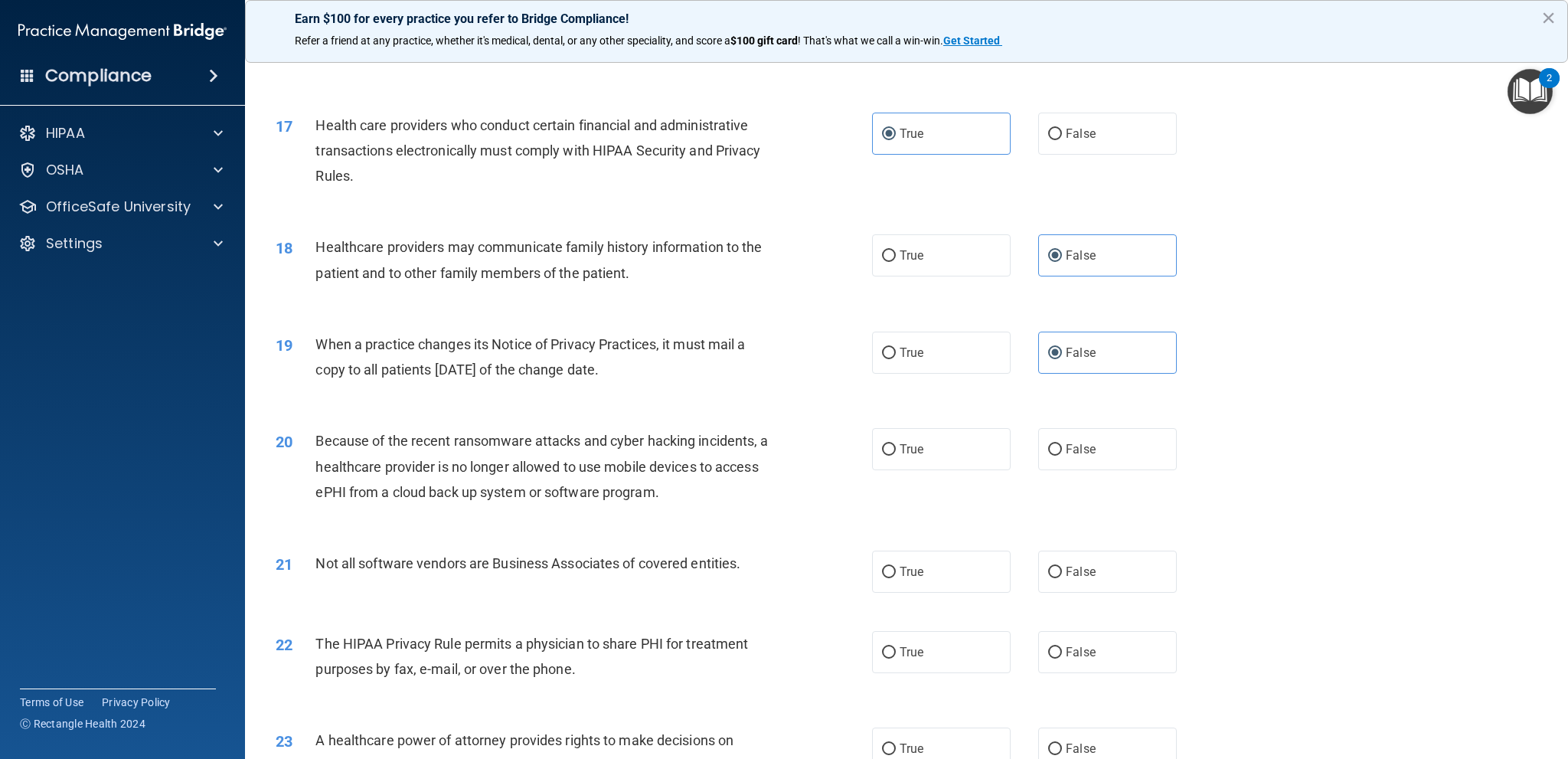
click at [1083, 424] on div "20 Because of the recent ransomware attacks and cyber hacking incidents, a heal…" at bounding box center [906, 470] width 1285 height 122
click at [1066, 453] on span "False" at bounding box center [1080, 449] width 30 height 14
click at [1061, 453] on input "False" at bounding box center [1055, 450] width 13 height 12
radio input "true"
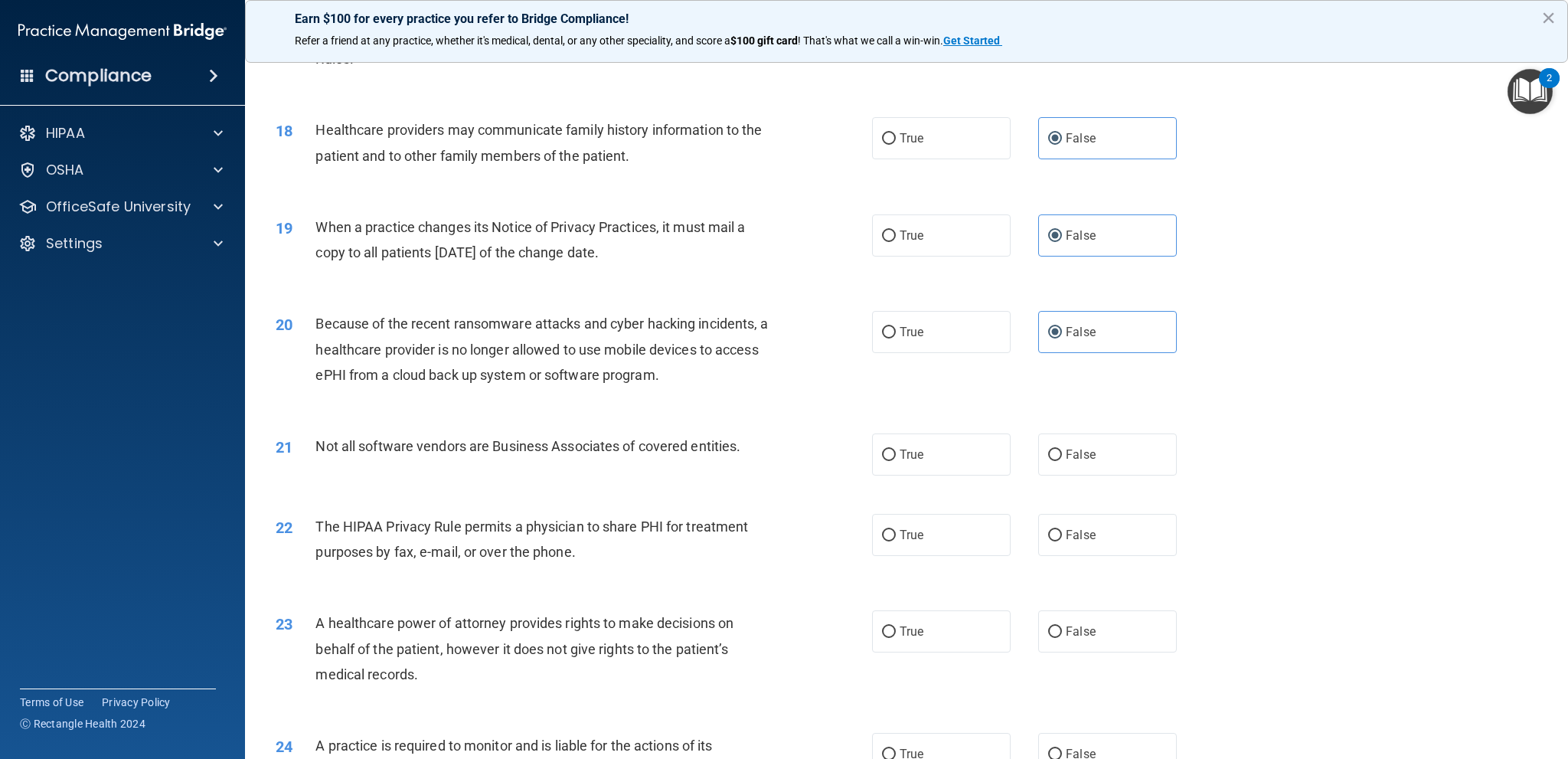
scroll to position [1991, 0]
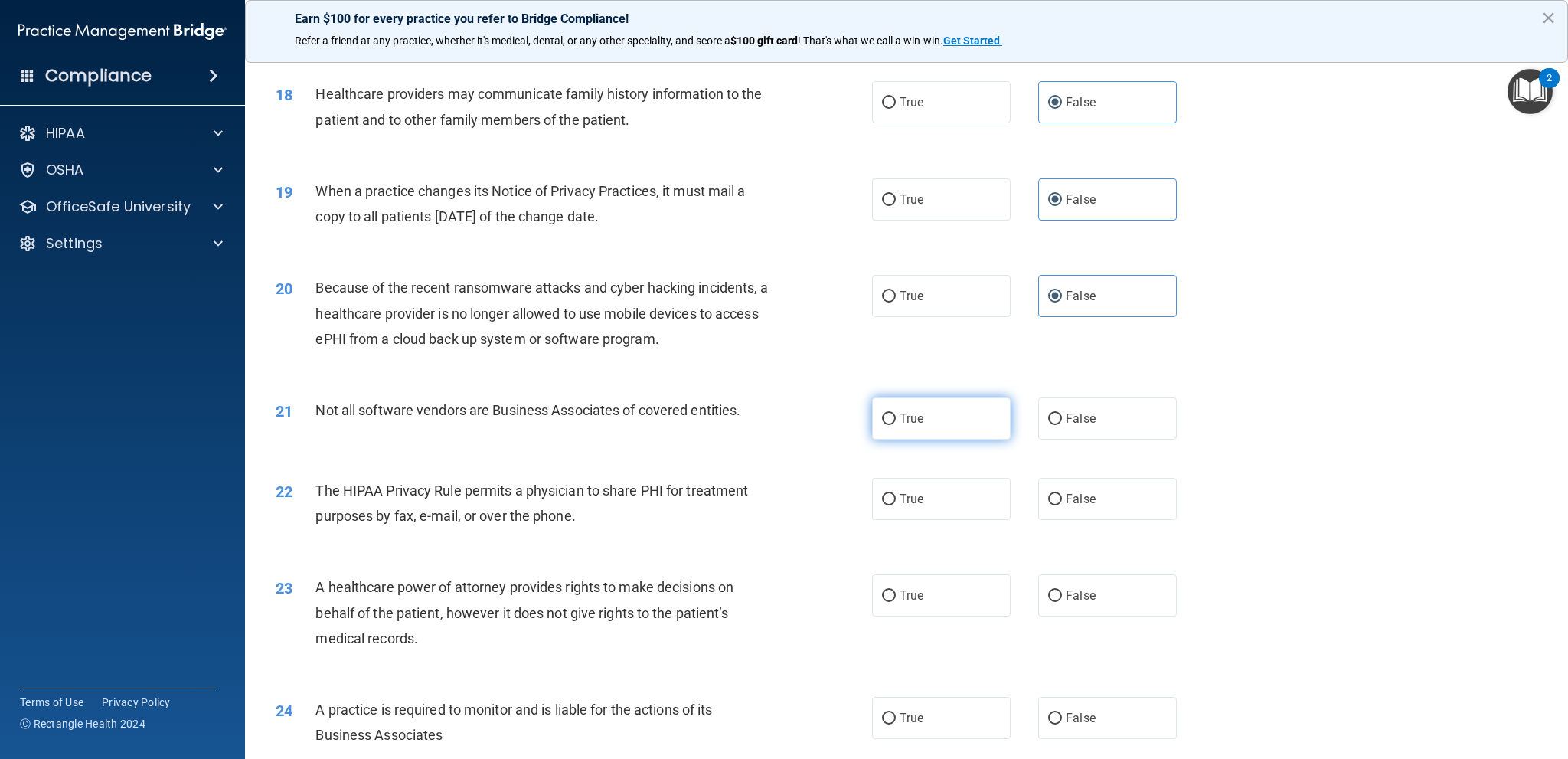
click at [972, 417] on label "True" at bounding box center [941, 418] width 138 height 42
click at [896, 417] on input "True" at bounding box center [889, 419] width 13 height 12
radio input "true"
click at [963, 502] on label "True" at bounding box center [941, 499] width 138 height 42
click at [896, 502] on input "True" at bounding box center [889, 500] width 13 height 12
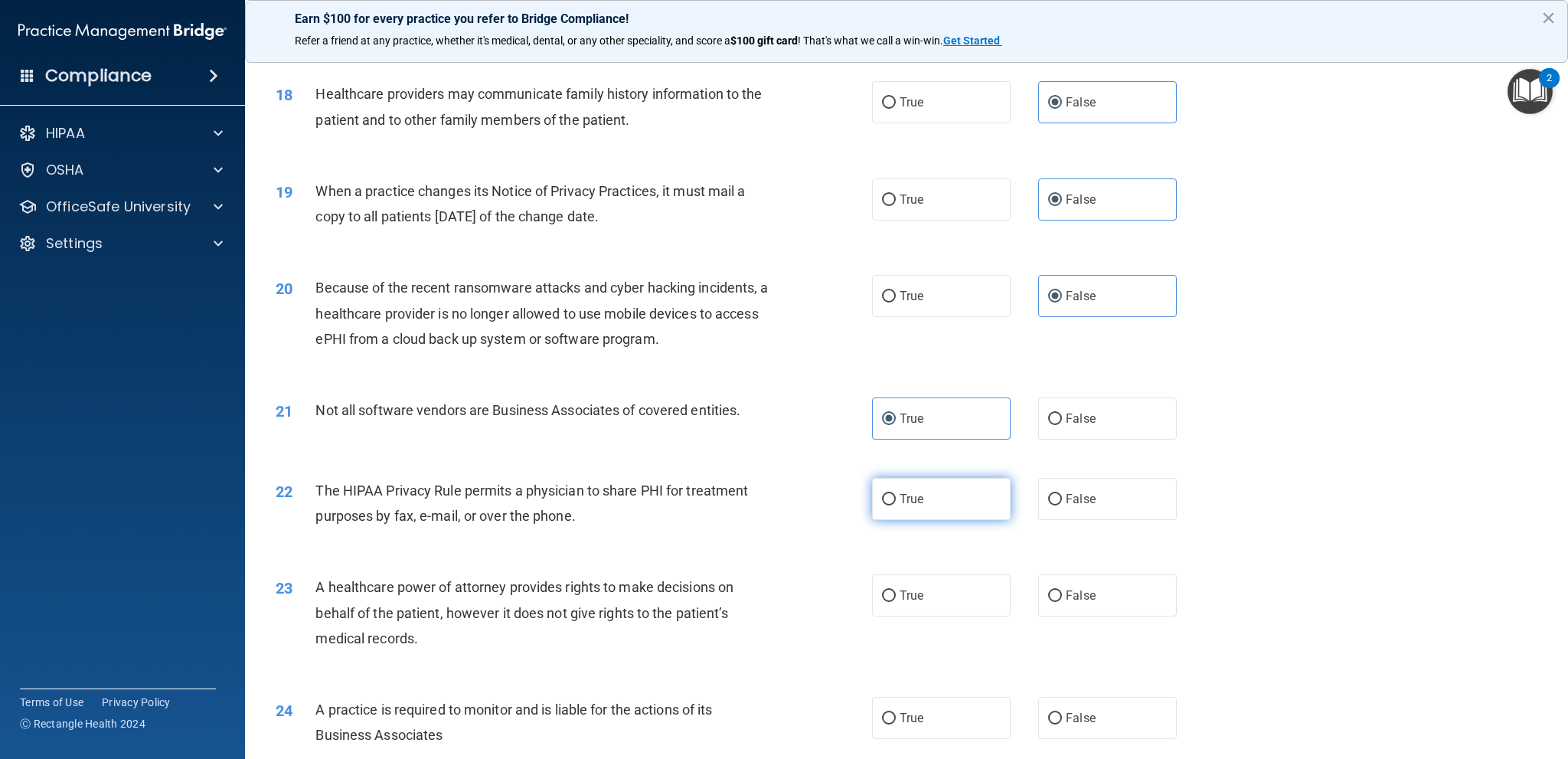
radio input "true"
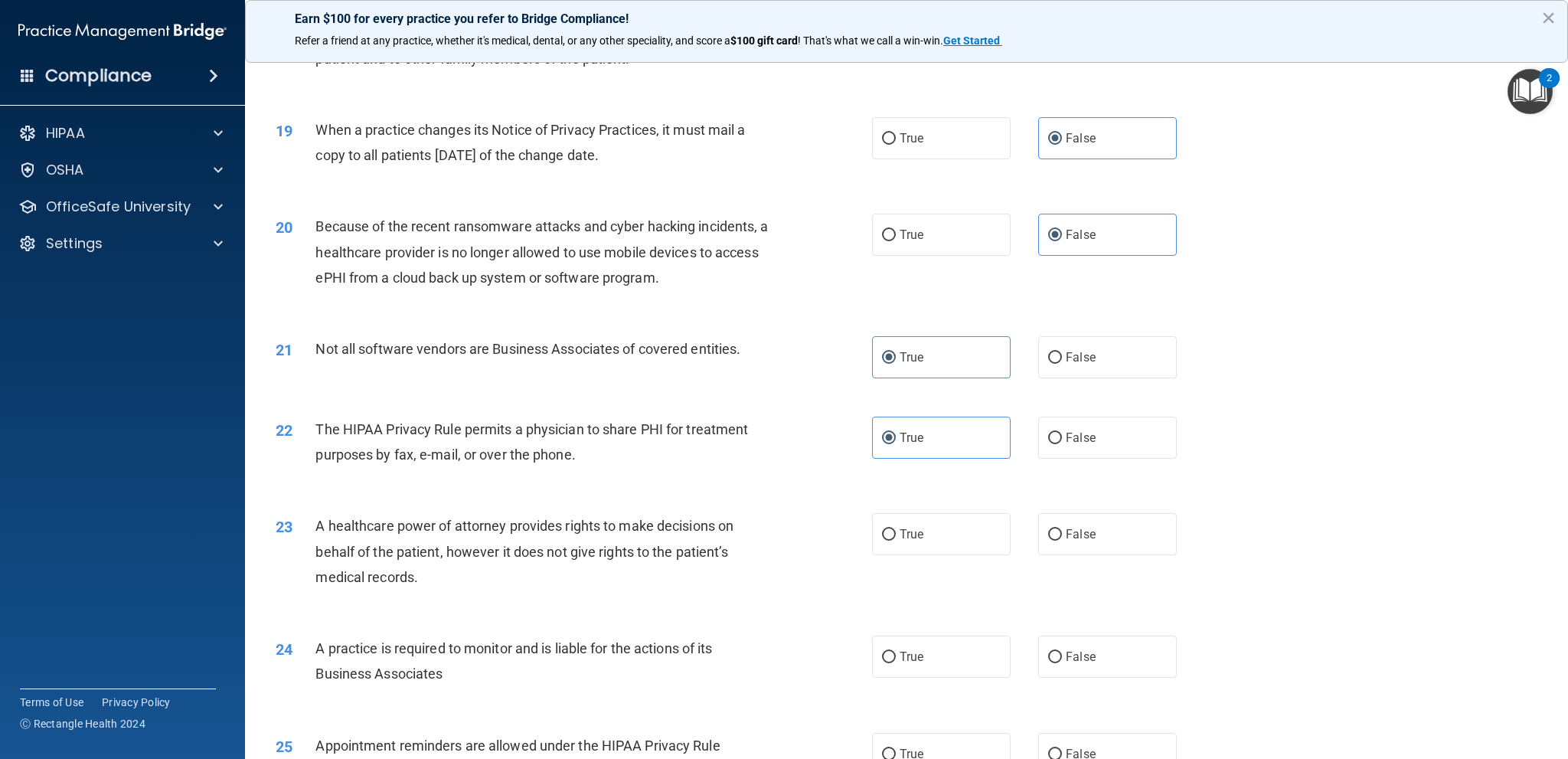
scroll to position [2145, 0]
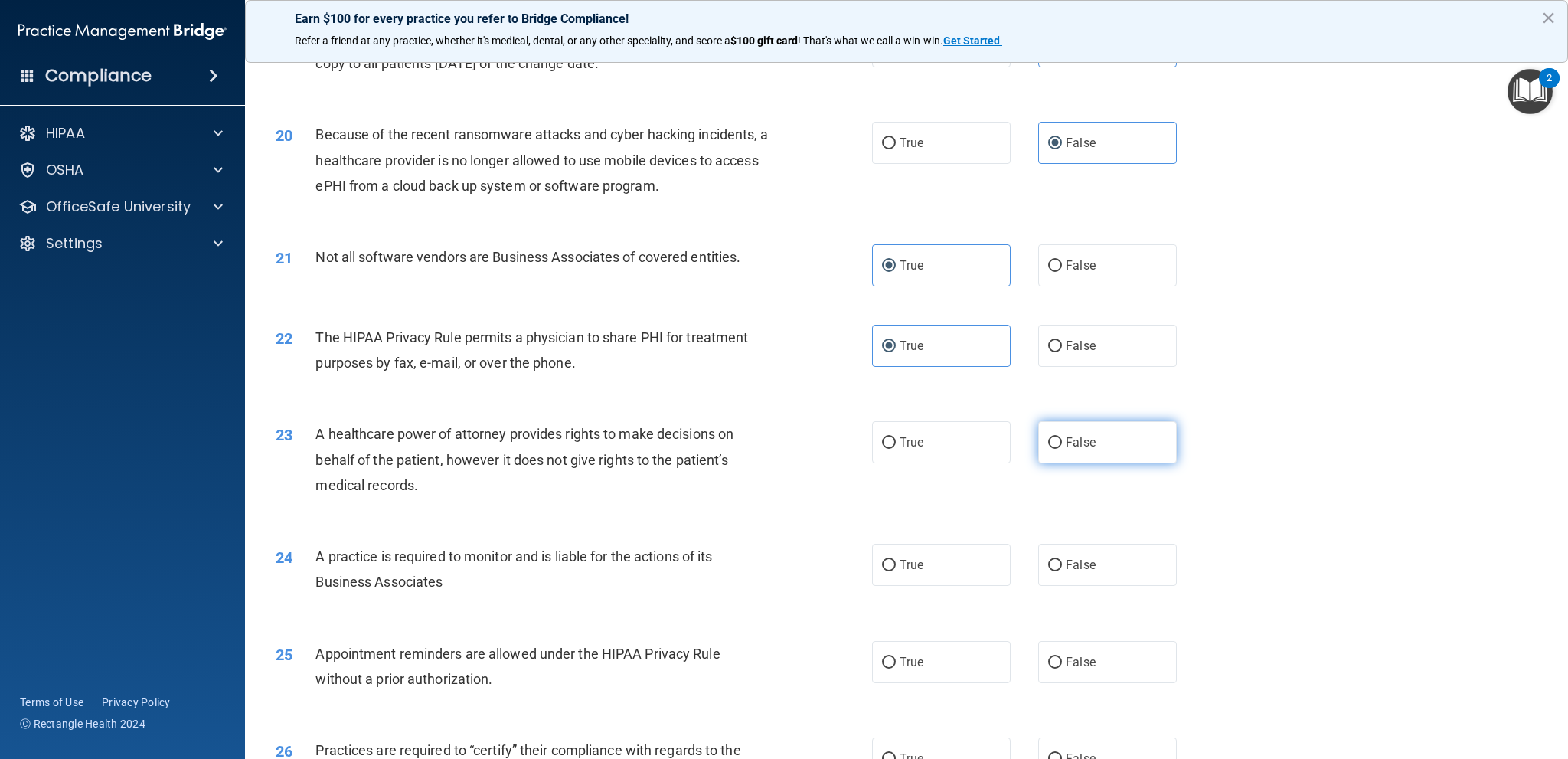
click at [1129, 450] on label "False" at bounding box center [1107, 442] width 138 height 42
click at [1062, 449] on input "False" at bounding box center [1055, 444] width 13 height 12
radio input "true"
click at [1176, 567] on div "True False" at bounding box center [1038, 565] width 333 height 42
click at [1100, 567] on label "False" at bounding box center [1107, 565] width 138 height 42
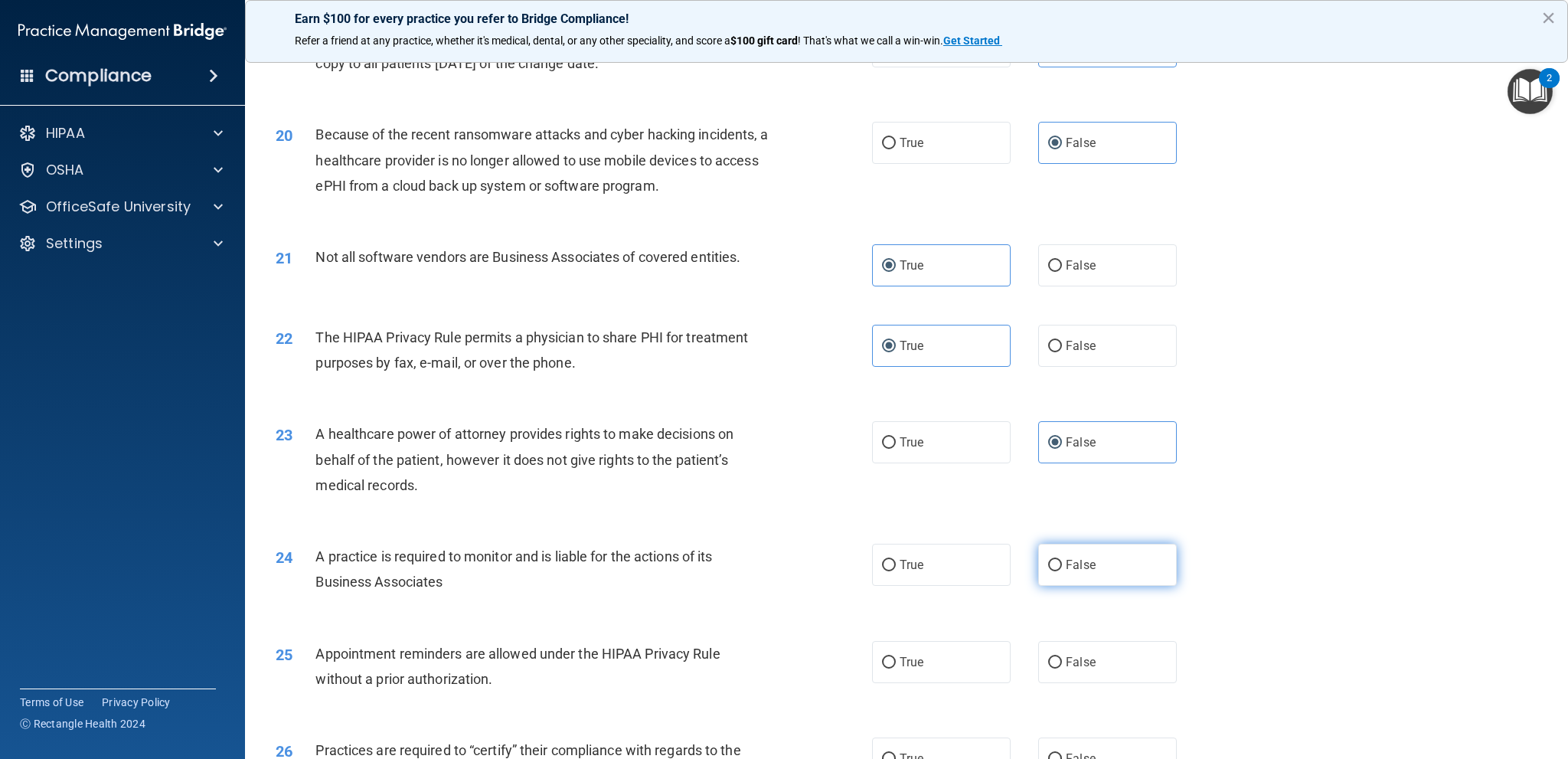
click at [1062, 567] on input "False" at bounding box center [1055, 566] width 13 height 12
radio input "true"
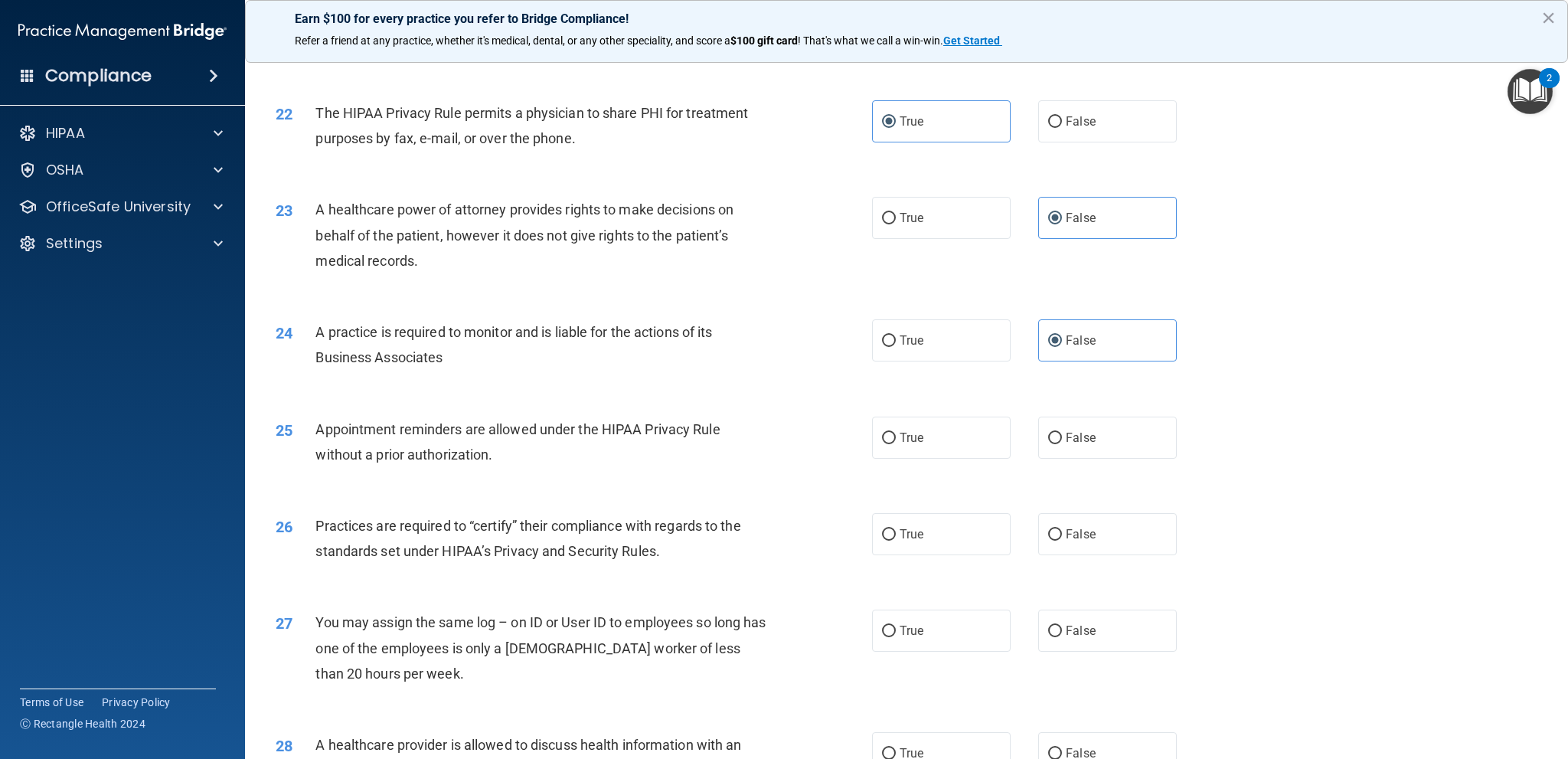
scroll to position [2374, 0]
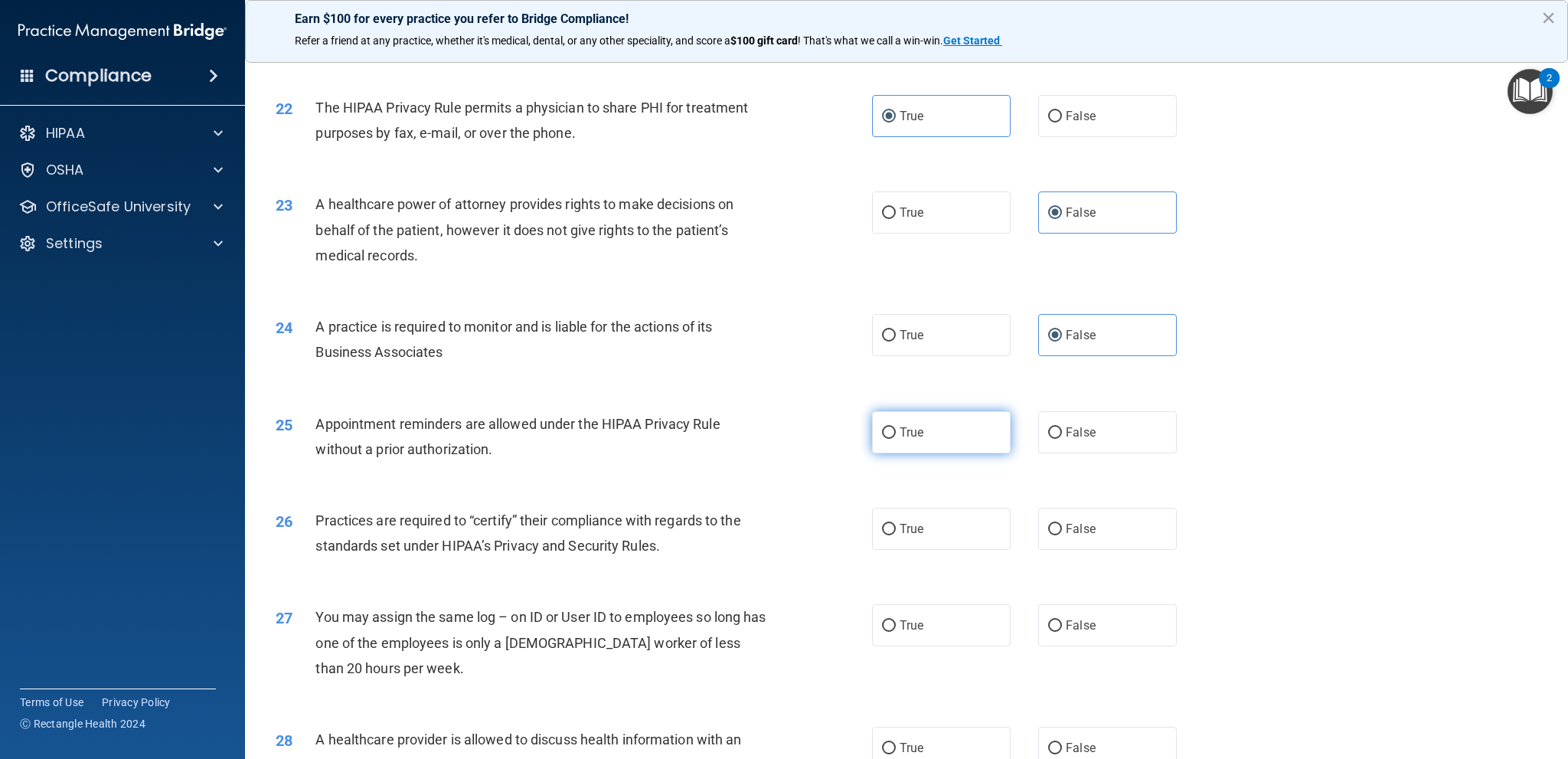
click at [905, 428] on span "True" at bounding box center [911, 432] width 24 height 14
click at [896, 428] on input "True" at bounding box center [889, 433] width 13 height 12
radio input "true"
click at [1137, 504] on div "26 Practices are required to “certify” their compliance with regards to the sta…" at bounding box center [906, 536] width 1285 height 96
click at [1114, 523] on label "False" at bounding box center [1107, 529] width 138 height 42
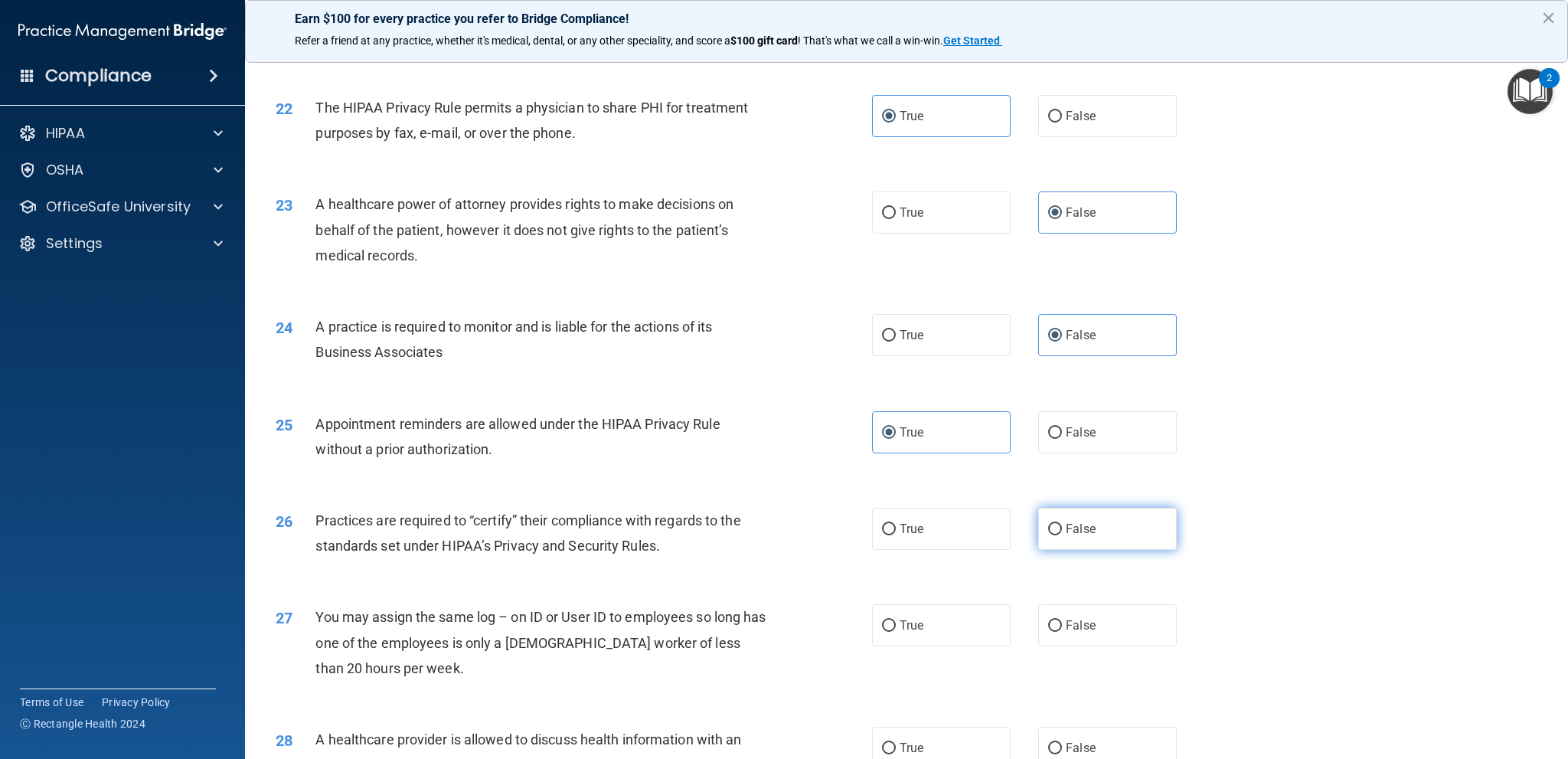
click at [1062, 524] on input "False" at bounding box center [1055, 530] width 13 height 12
radio input "true"
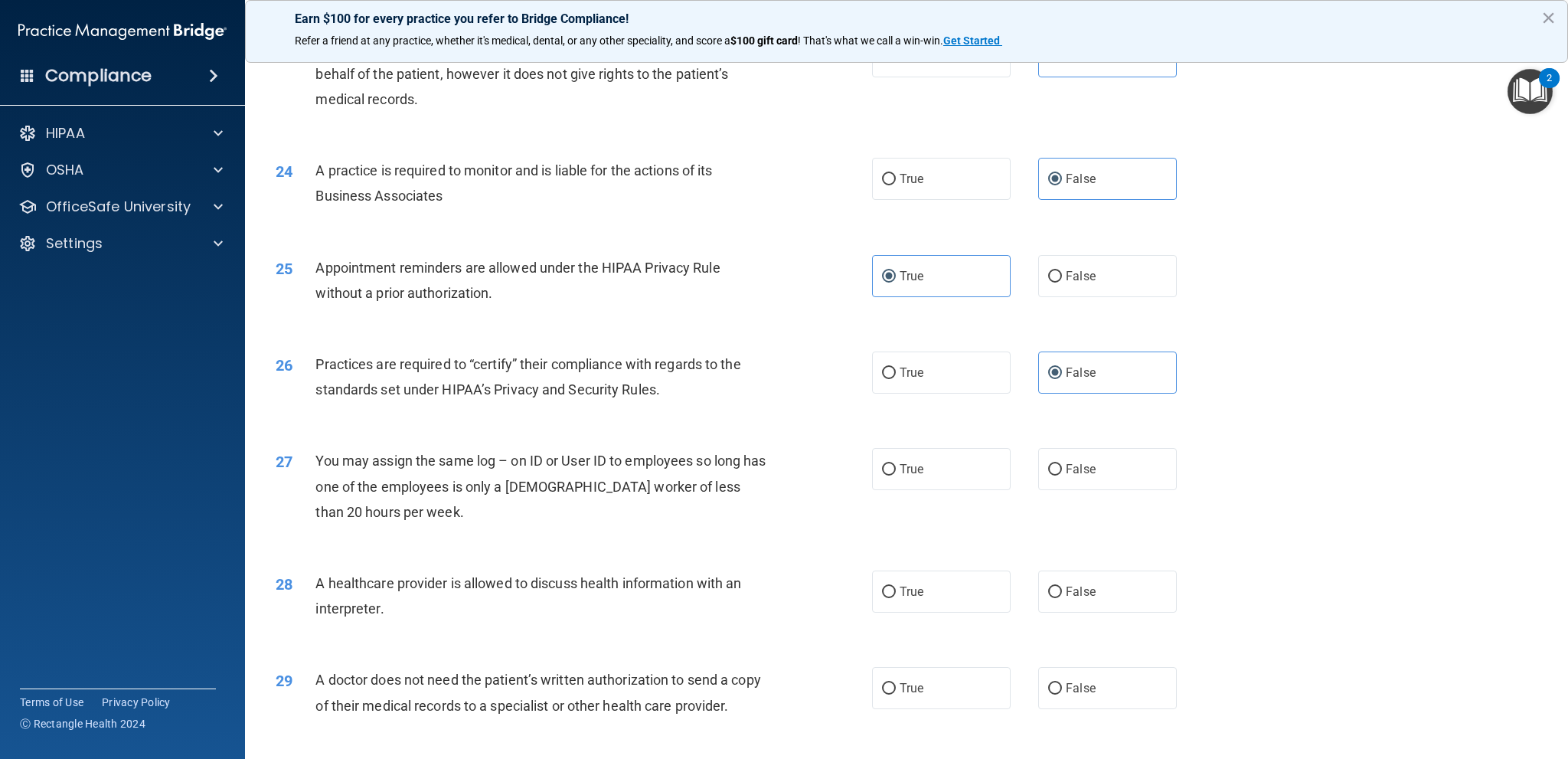
scroll to position [2604, 0]
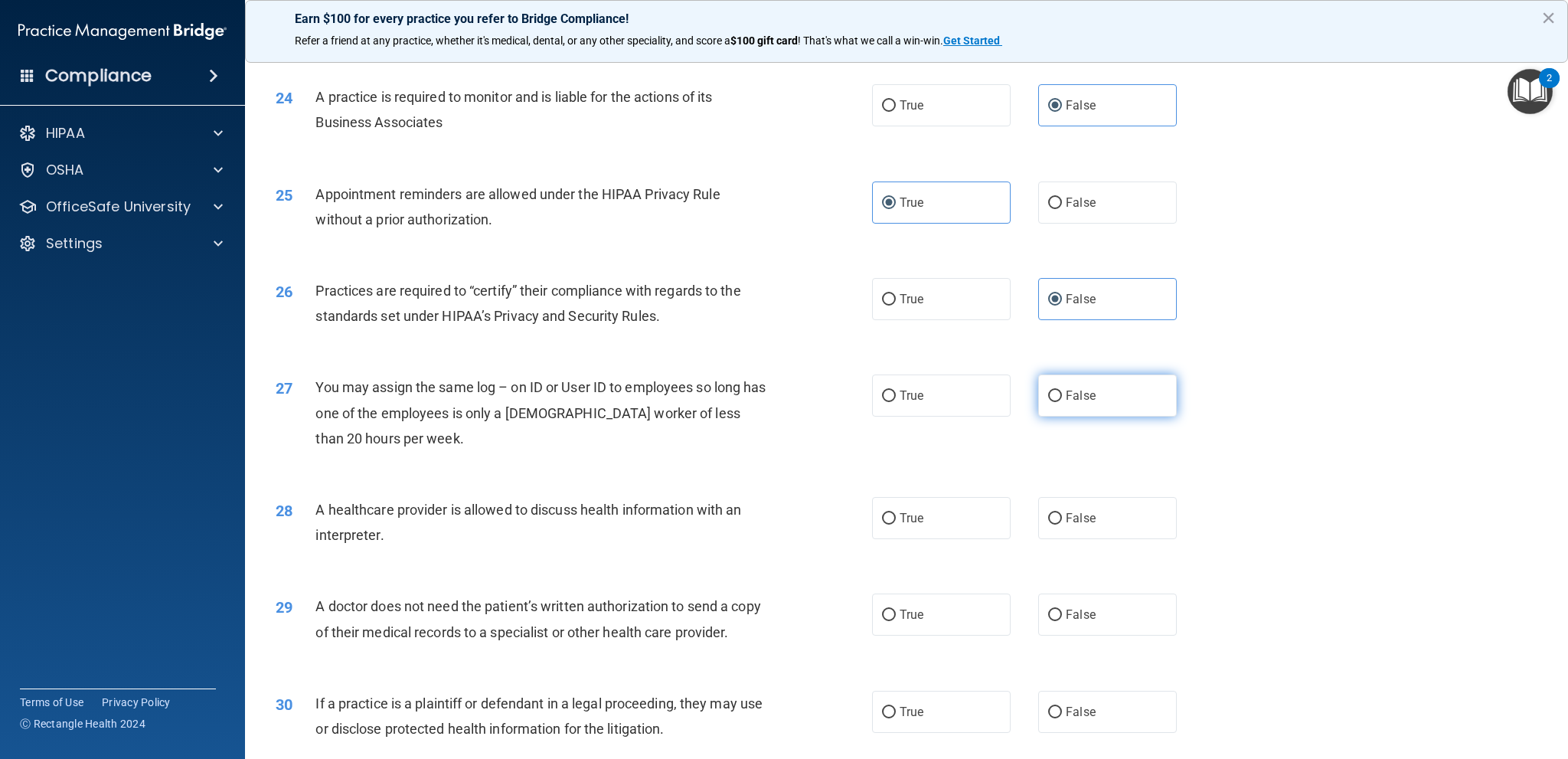
click at [1079, 390] on span "False" at bounding box center [1080, 395] width 30 height 14
click at [1062, 390] on input "False" at bounding box center [1055, 396] width 13 height 12
radio input "true"
drag, startPoint x: 948, startPoint y: 525, endPoint x: 992, endPoint y: 487, distance: 58.1
click at [948, 525] on label "True" at bounding box center [941, 518] width 138 height 42
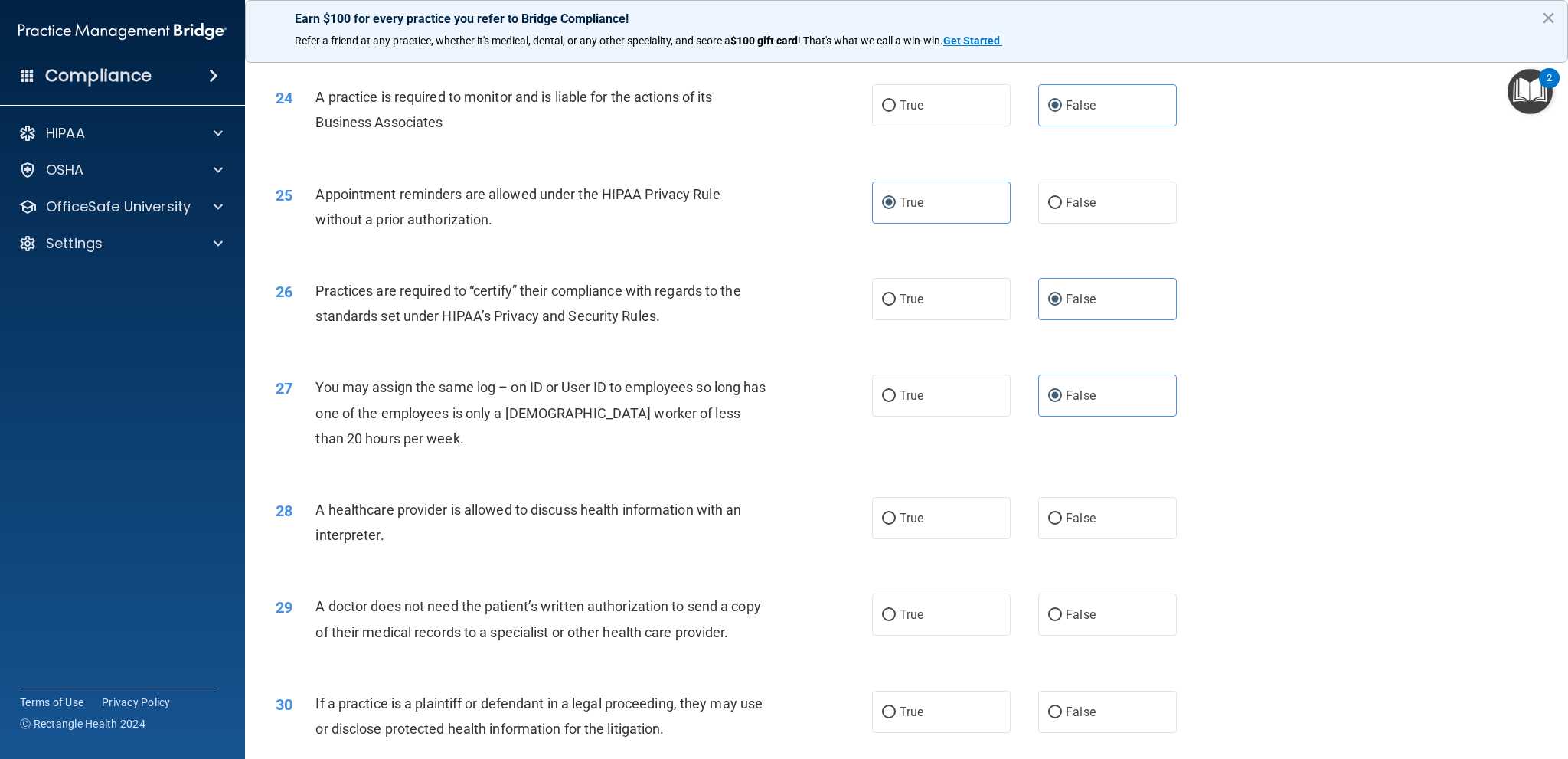
click at [896, 525] on input "True" at bounding box center [889, 519] width 13 height 12
radio input "true"
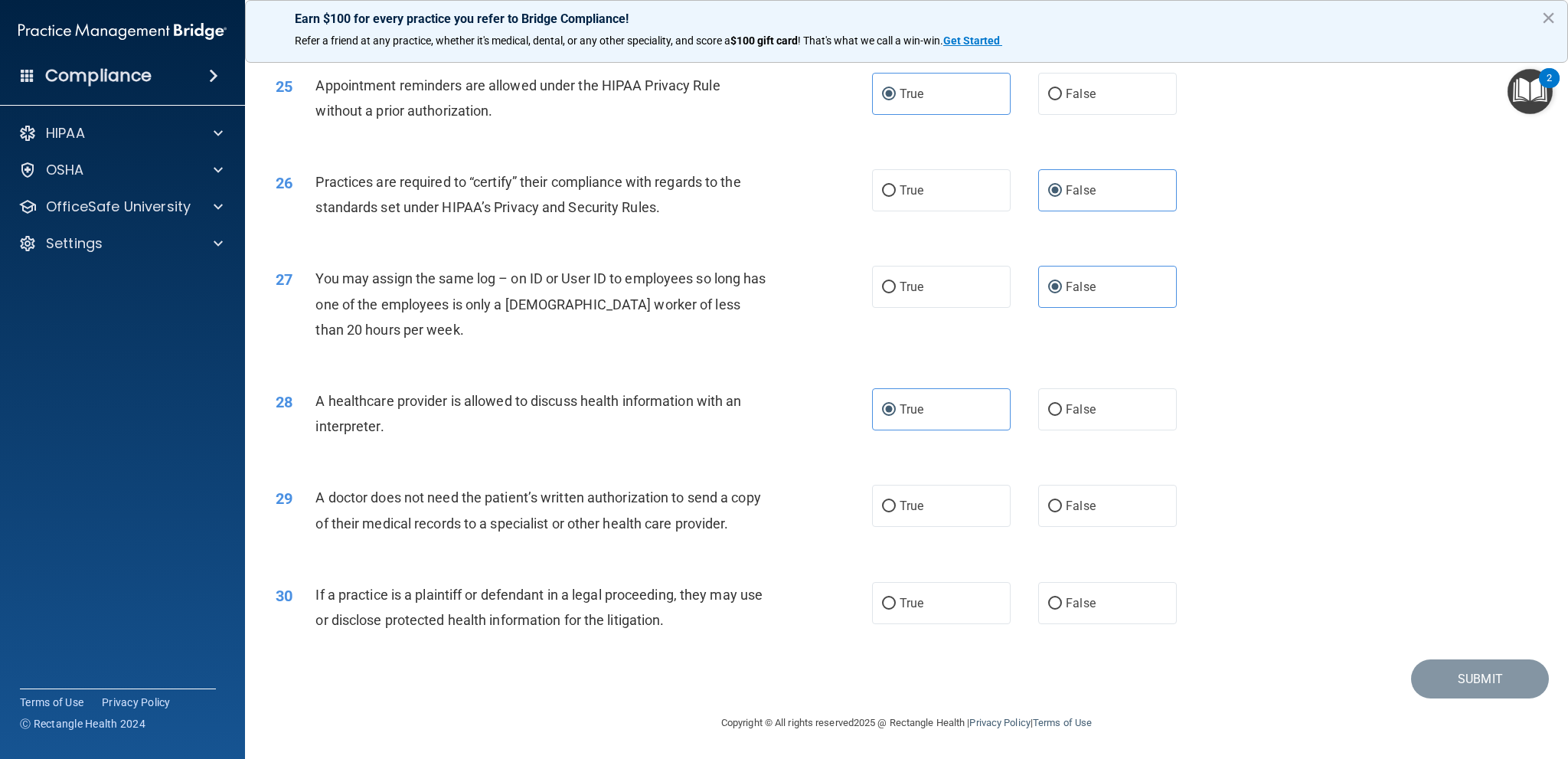
scroll to position [2714, 0]
click at [900, 518] on label "True" at bounding box center [941, 505] width 138 height 42
click at [896, 512] on input "True" at bounding box center [889, 506] width 13 height 12
radio input "true"
click at [927, 596] on label "True" at bounding box center [941, 602] width 138 height 42
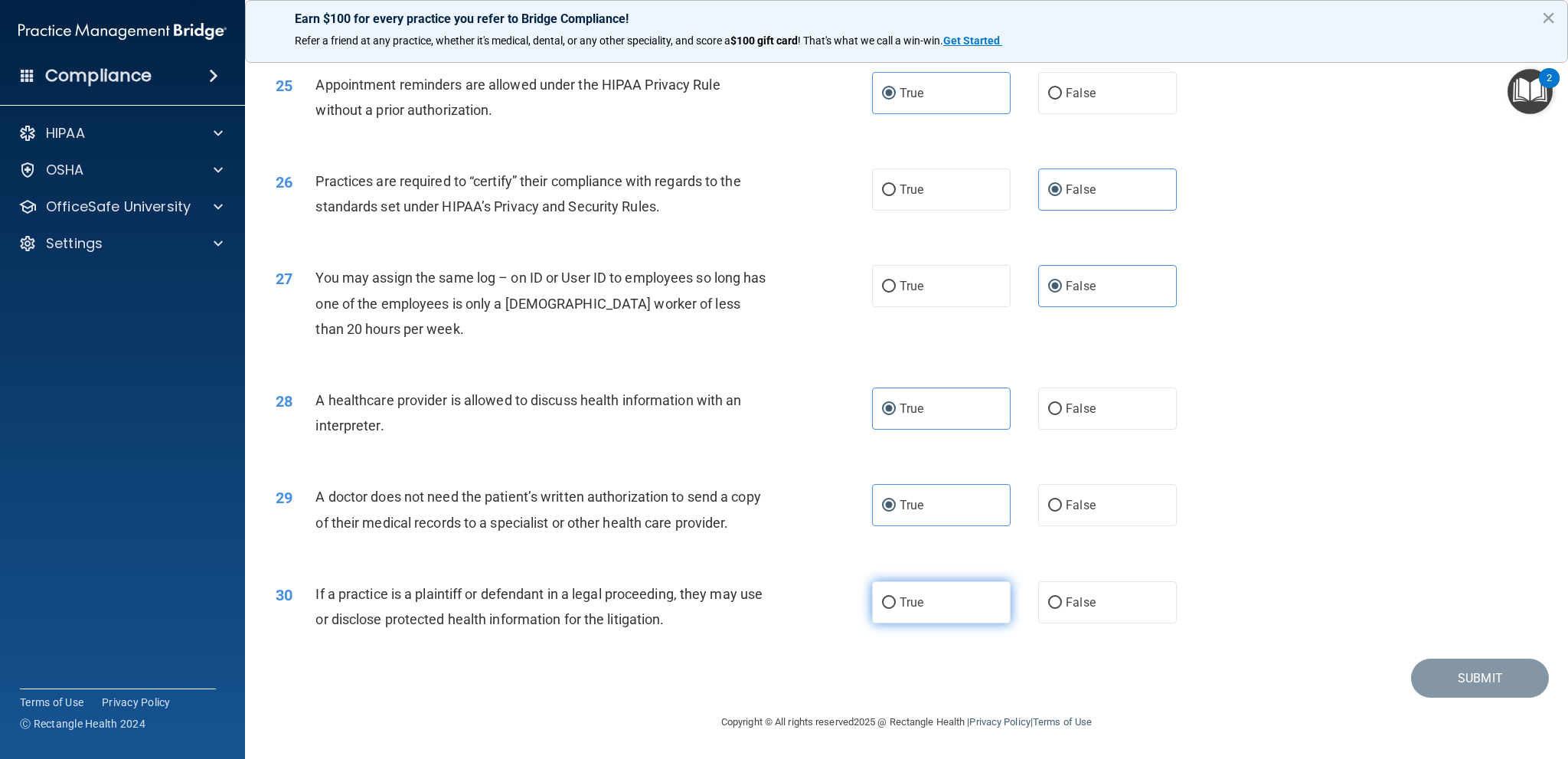
click at [896, 597] on input "True" at bounding box center [889, 603] width 13 height 12
radio input "true"
click at [1462, 684] on button "Submit" at bounding box center [1479, 678] width 137 height 39
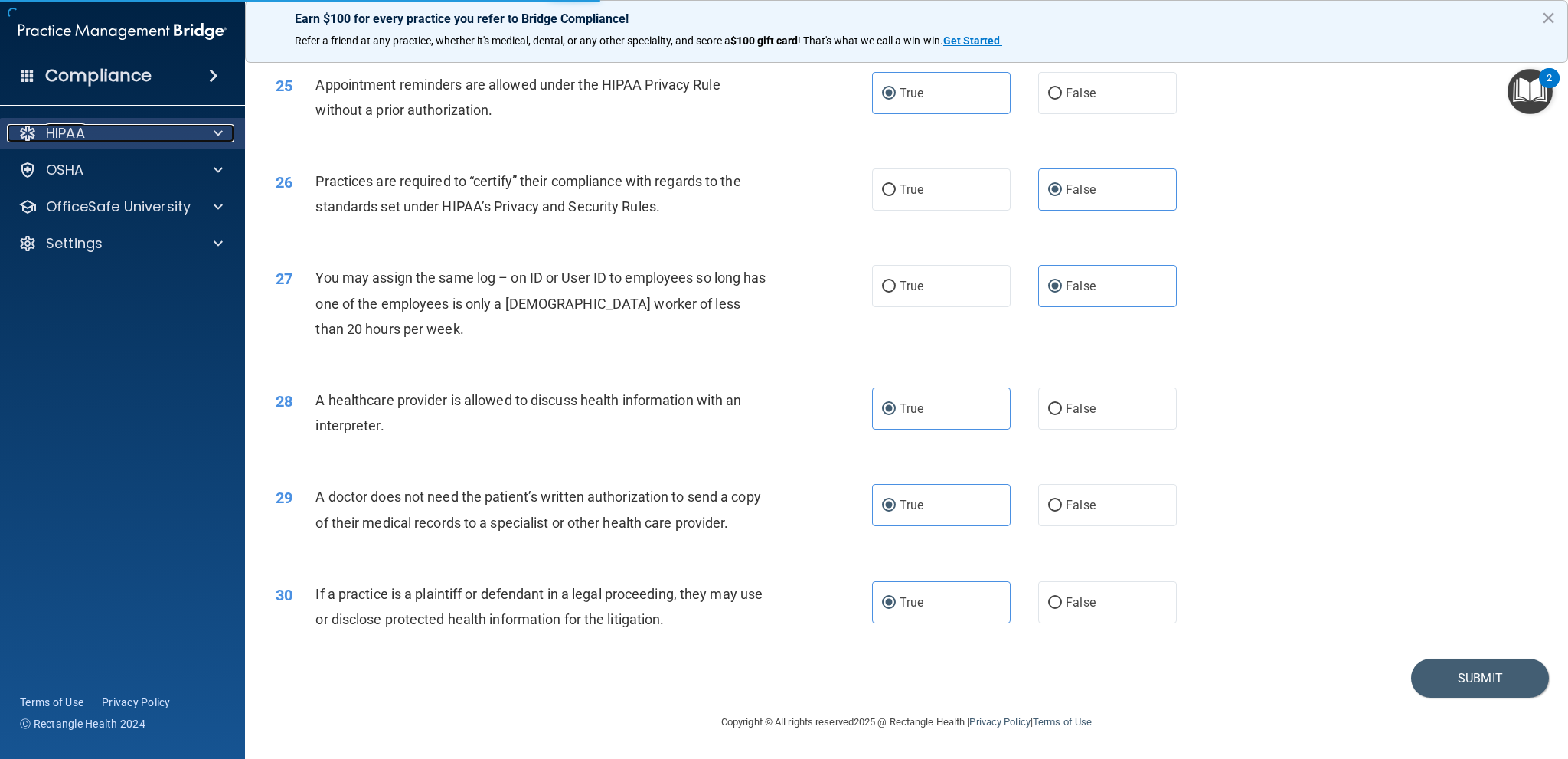
click at [200, 128] on div at bounding box center [215, 133] width 38 height 19
click at [214, 141] on span at bounding box center [217, 133] width 9 height 19
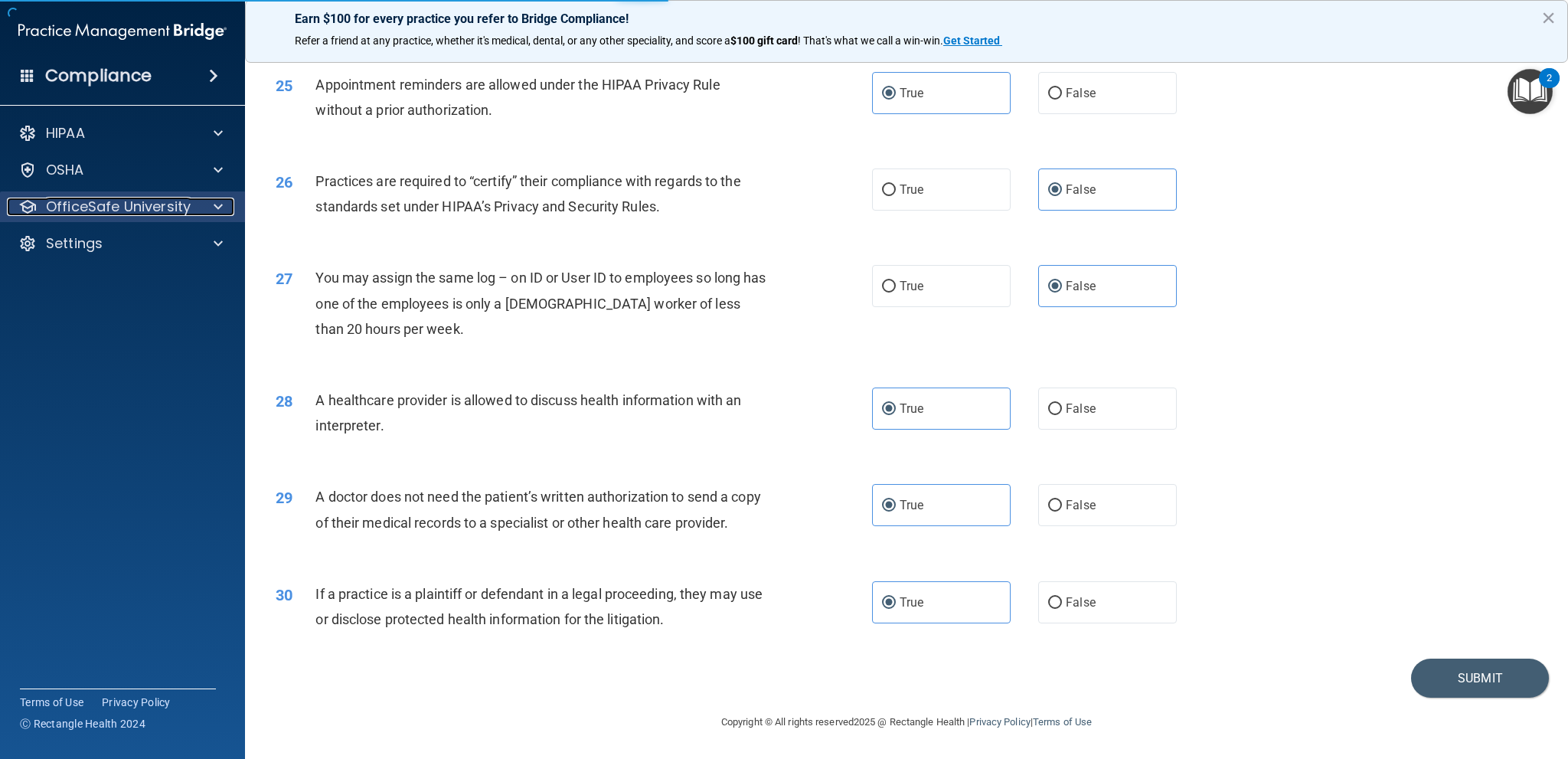
click at [196, 214] on div at bounding box center [215, 207] width 38 height 19
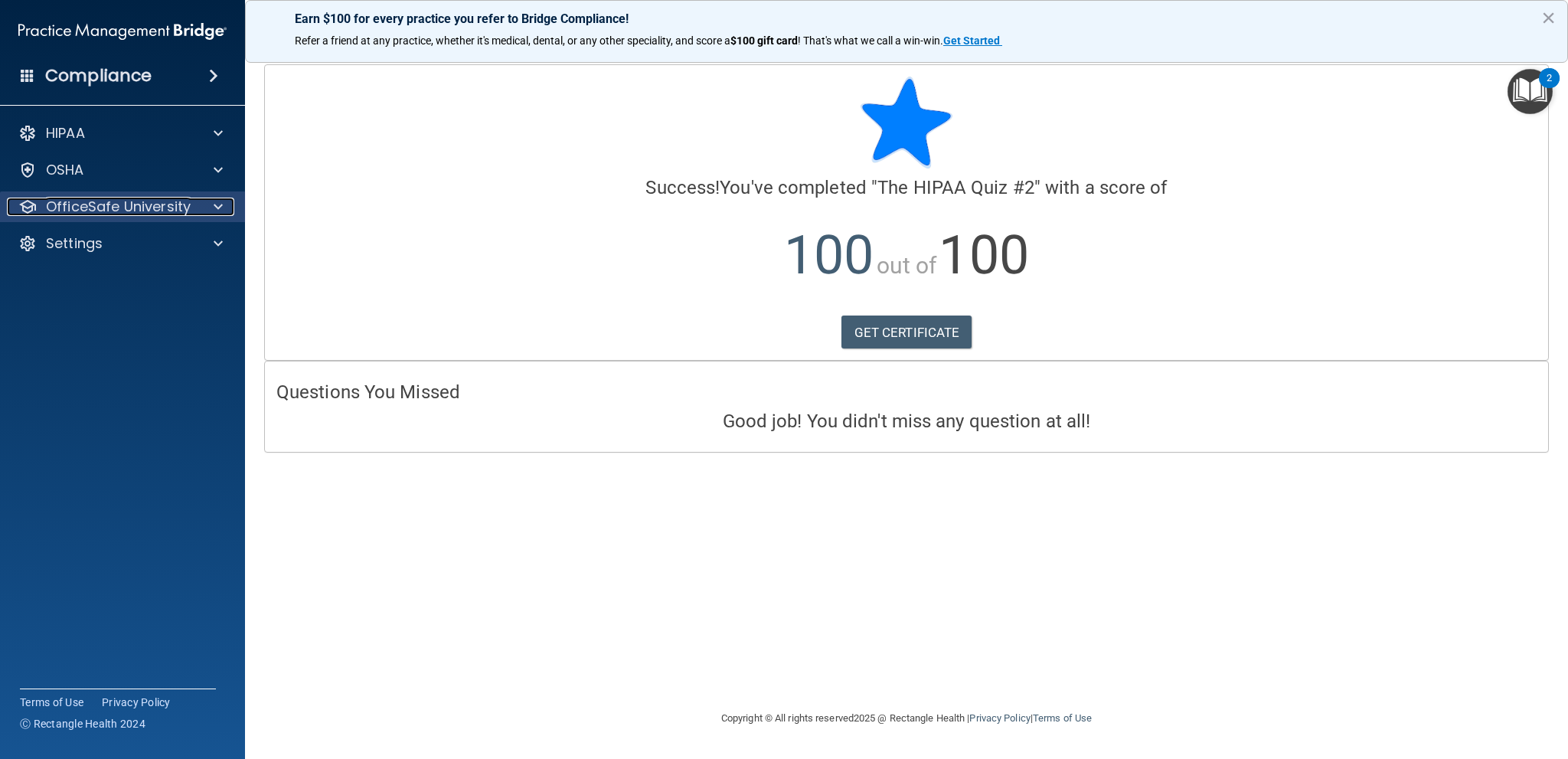
click at [151, 209] on p "OfficeSafe University" at bounding box center [118, 207] width 145 height 19
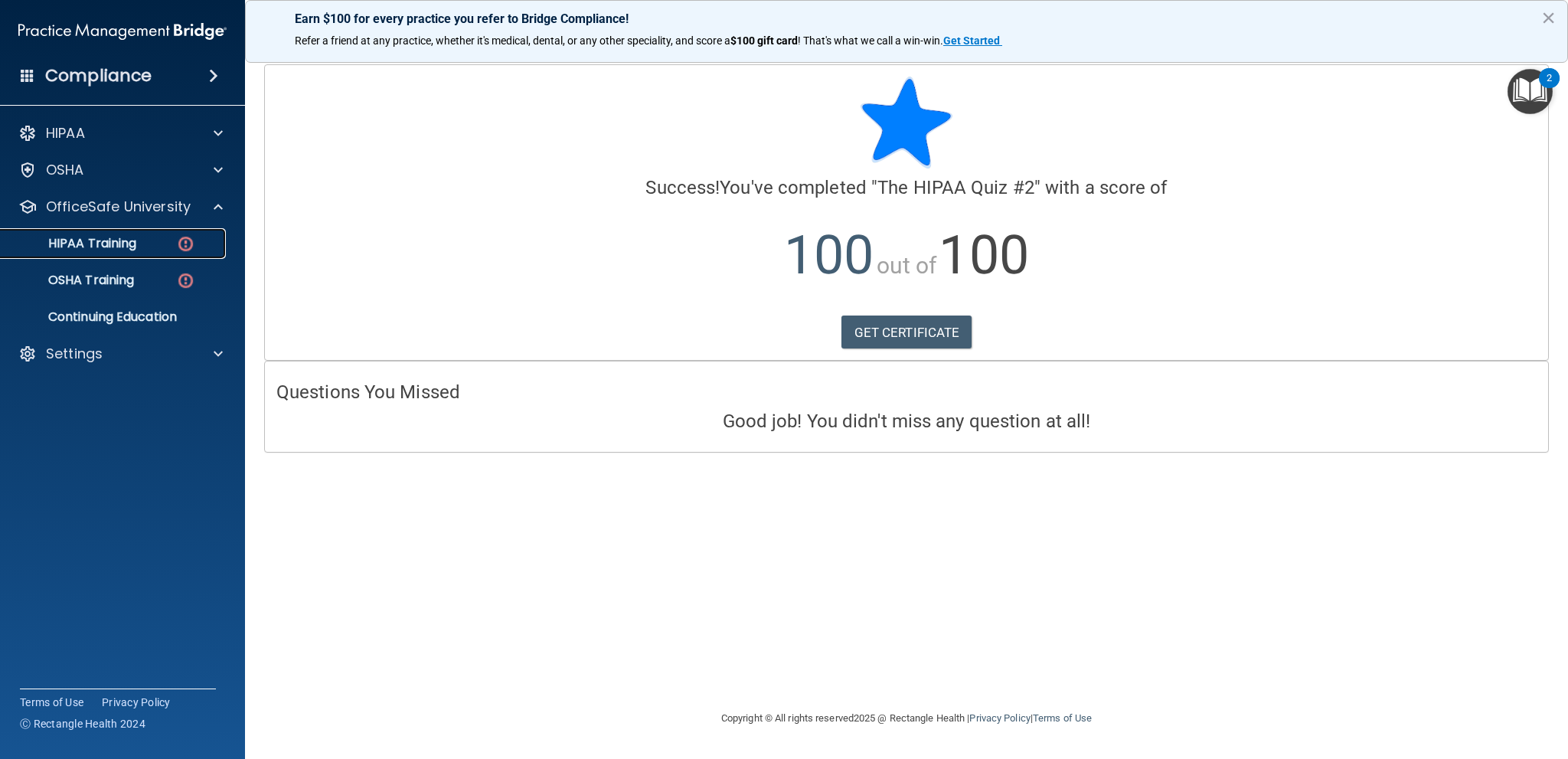
click at [163, 243] on div "HIPAA Training" at bounding box center [115, 244] width 209 height 15
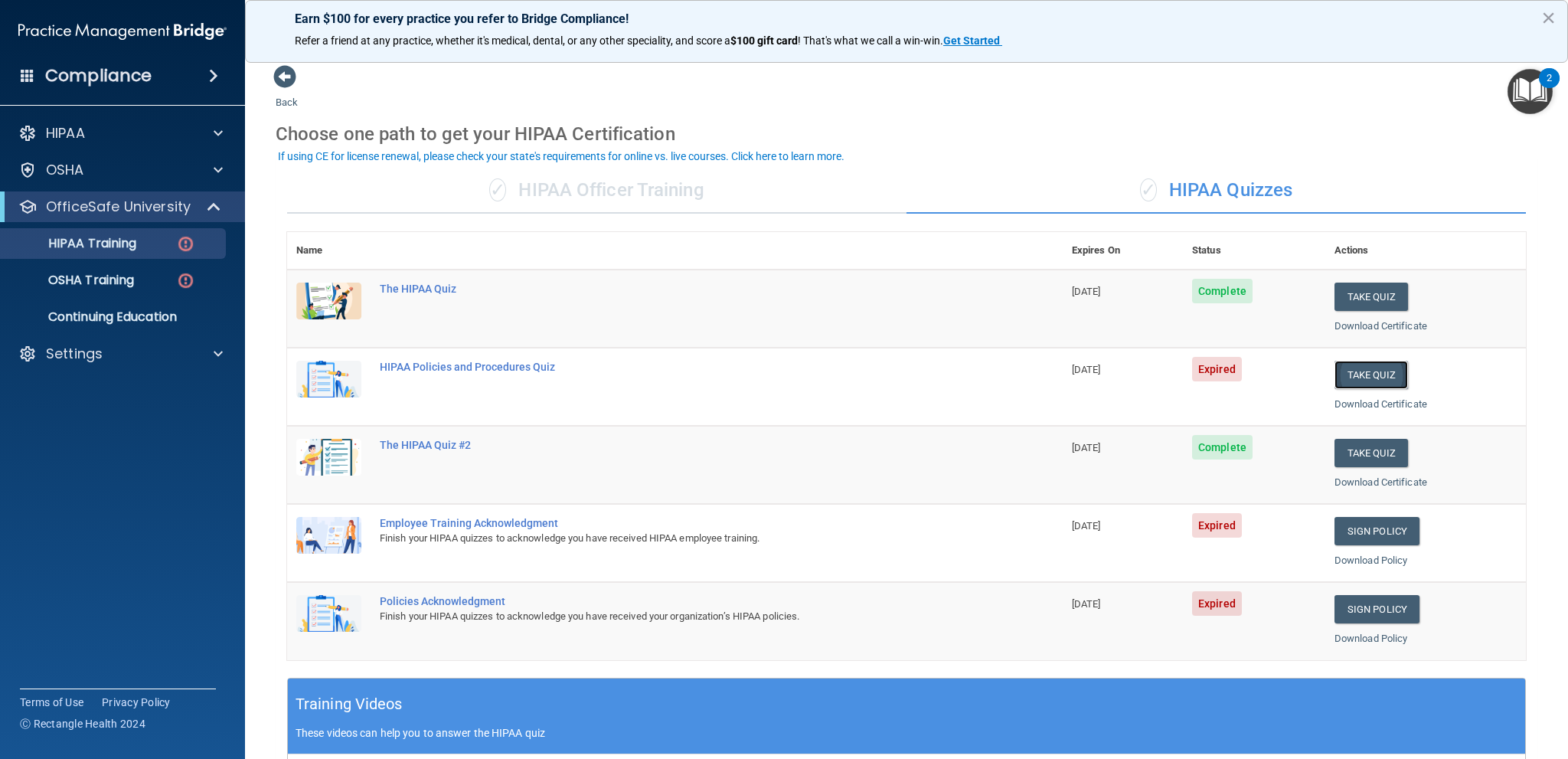
click at [1372, 371] on button "Take Quiz" at bounding box center [1371, 375] width 73 height 29
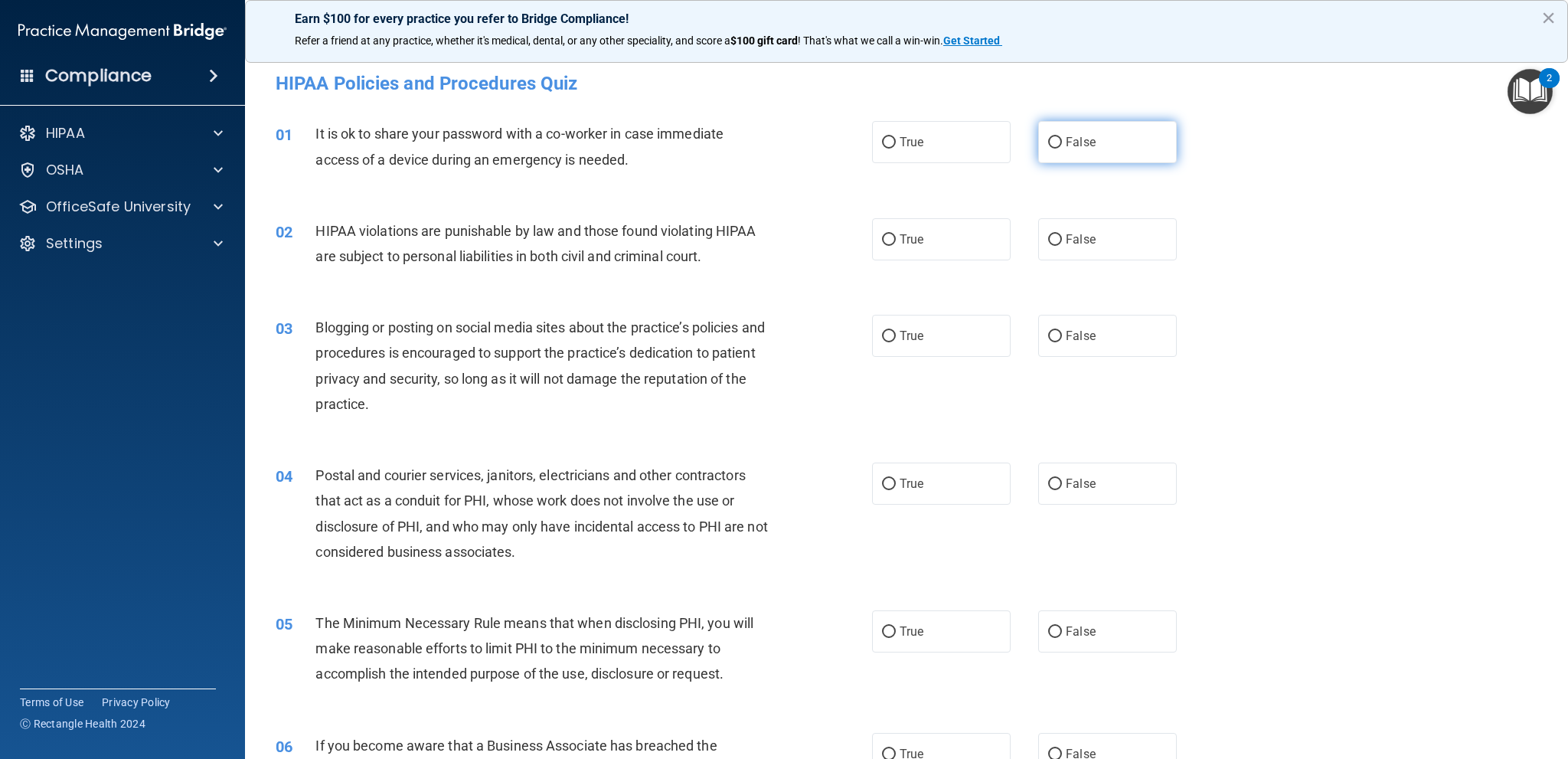
click at [1142, 129] on label "False" at bounding box center [1107, 142] width 138 height 42
click at [1062, 137] on input "False" at bounding box center [1055, 143] width 13 height 12
radio input "true"
click at [904, 251] on label "True" at bounding box center [941, 240] width 138 height 42
click at [896, 246] on input "True" at bounding box center [889, 240] width 13 height 12
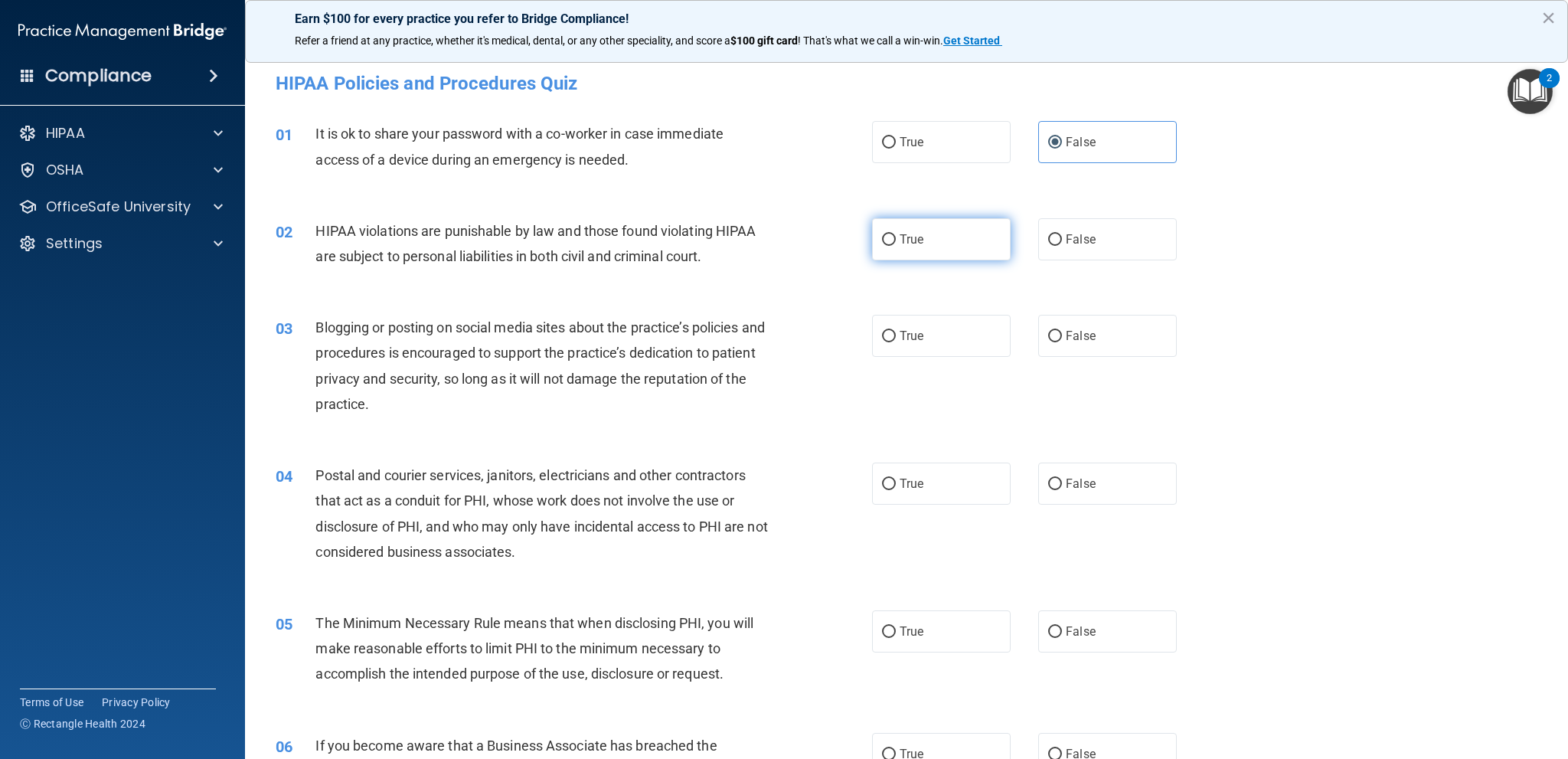
radio input "true"
click at [1105, 329] on label "False" at bounding box center [1107, 336] width 138 height 42
click at [1062, 331] on input "False" at bounding box center [1055, 336] width 13 height 12
radio input "true"
click at [948, 466] on label "True" at bounding box center [941, 484] width 138 height 42
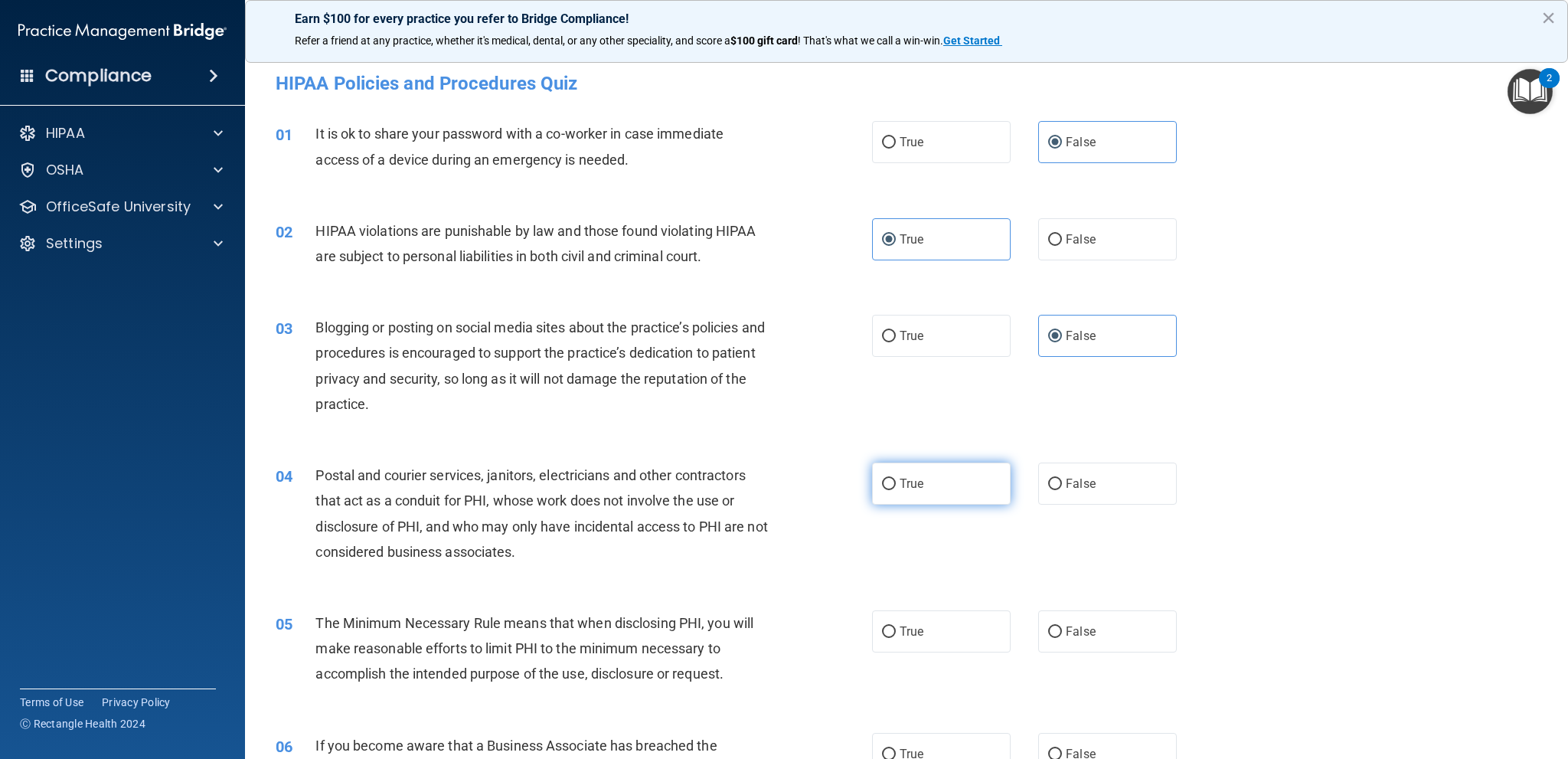
click at [896, 479] on input "True" at bounding box center [889, 485] width 13 height 12
radio input "true"
click at [952, 652] on label "True" at bounding box center [941, 632] width 138 height 42
click at [896, 638] on input "True" at bounding box center [889, 632] width 13 height 12
radio input "true"
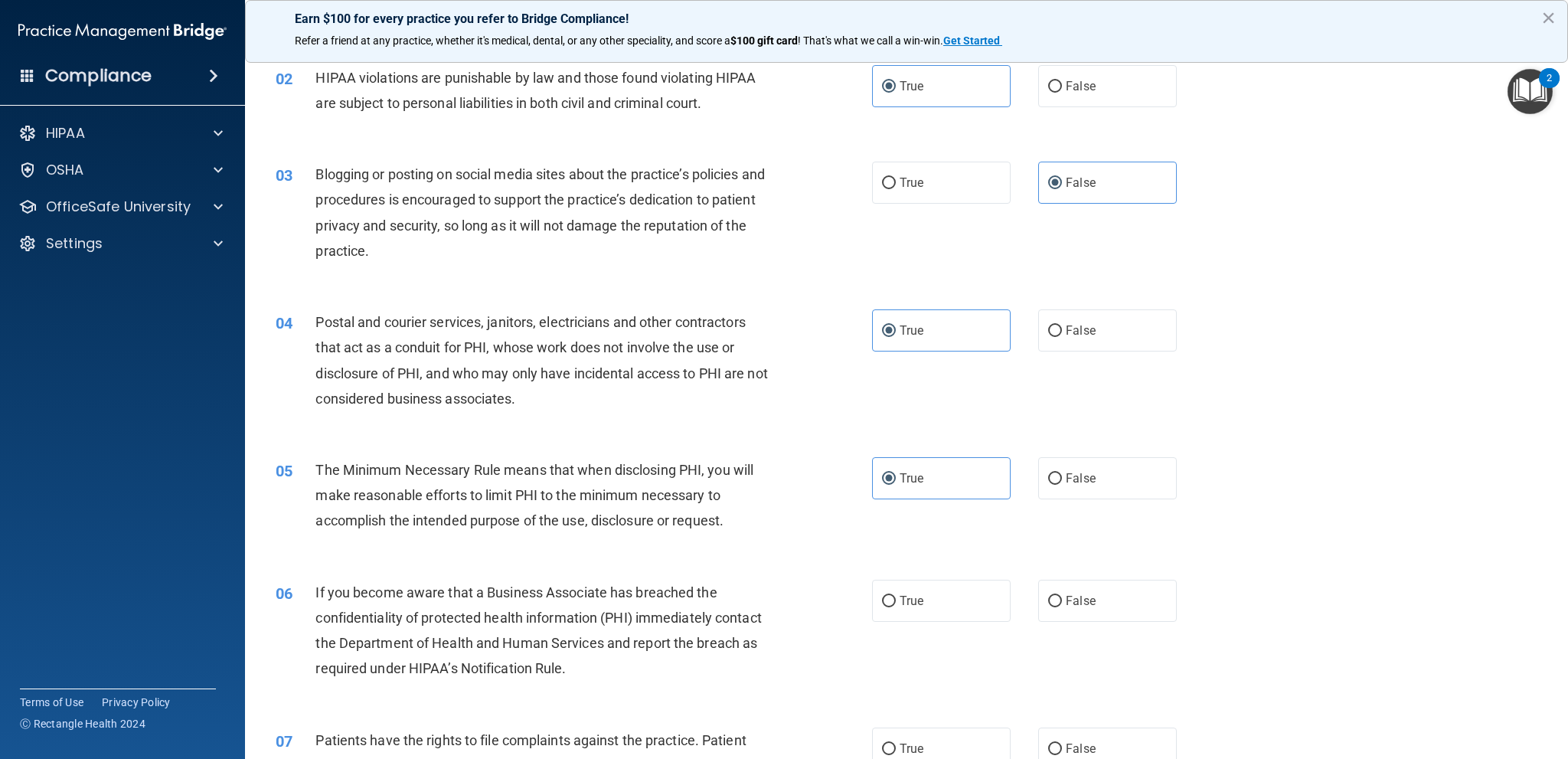
scroll to position [229, 0]
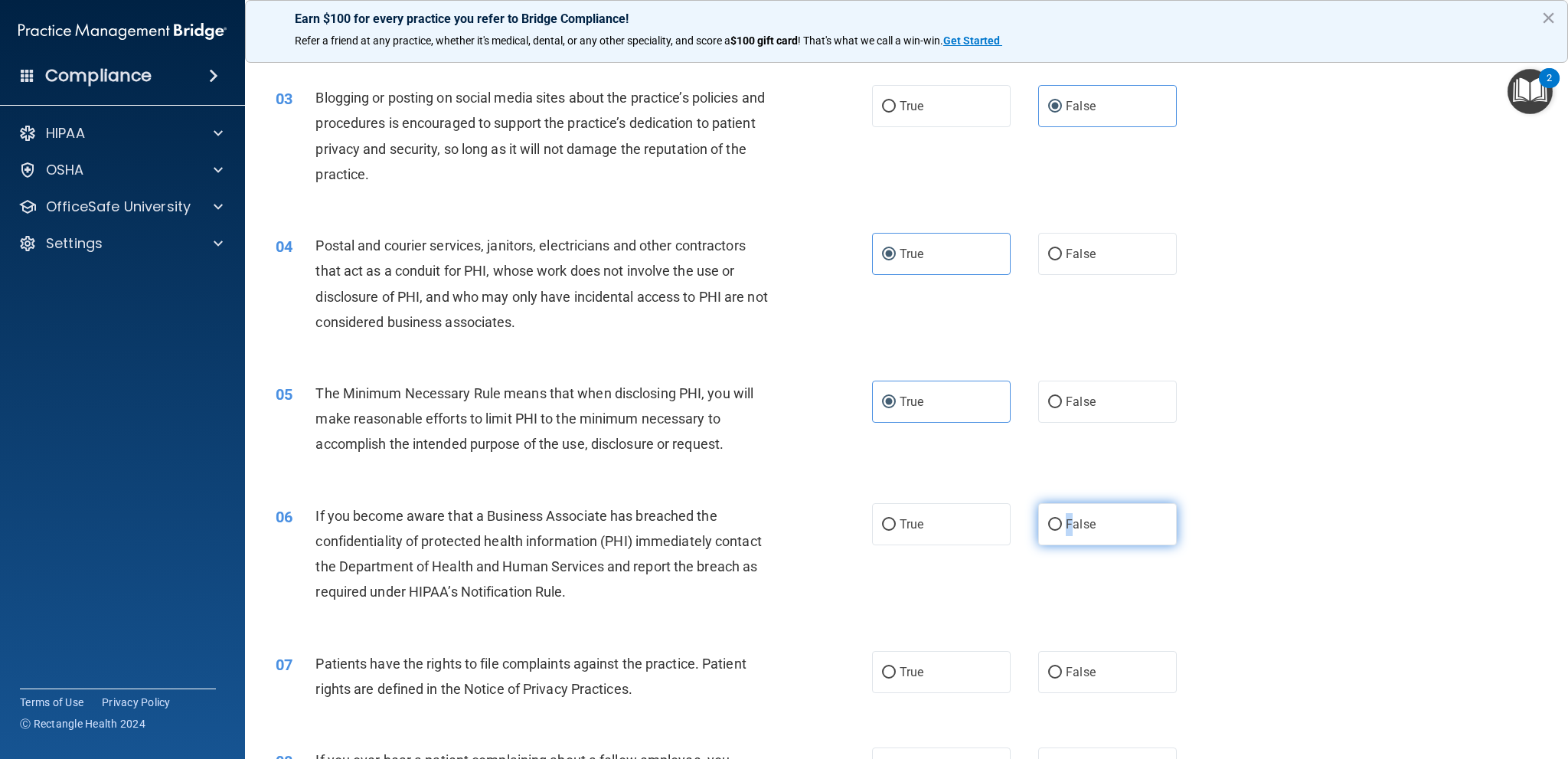
click at [1066, 517] on span "False" at bounding box center [1080, 524] width 30 height 14
click at [1103, 541] on label "False" at bounding box center [1107, 525] width 138 height 42
click at [1062, 530] on input "False" at bounding box center [1055, 525] width 13 height 12
radio input "true"
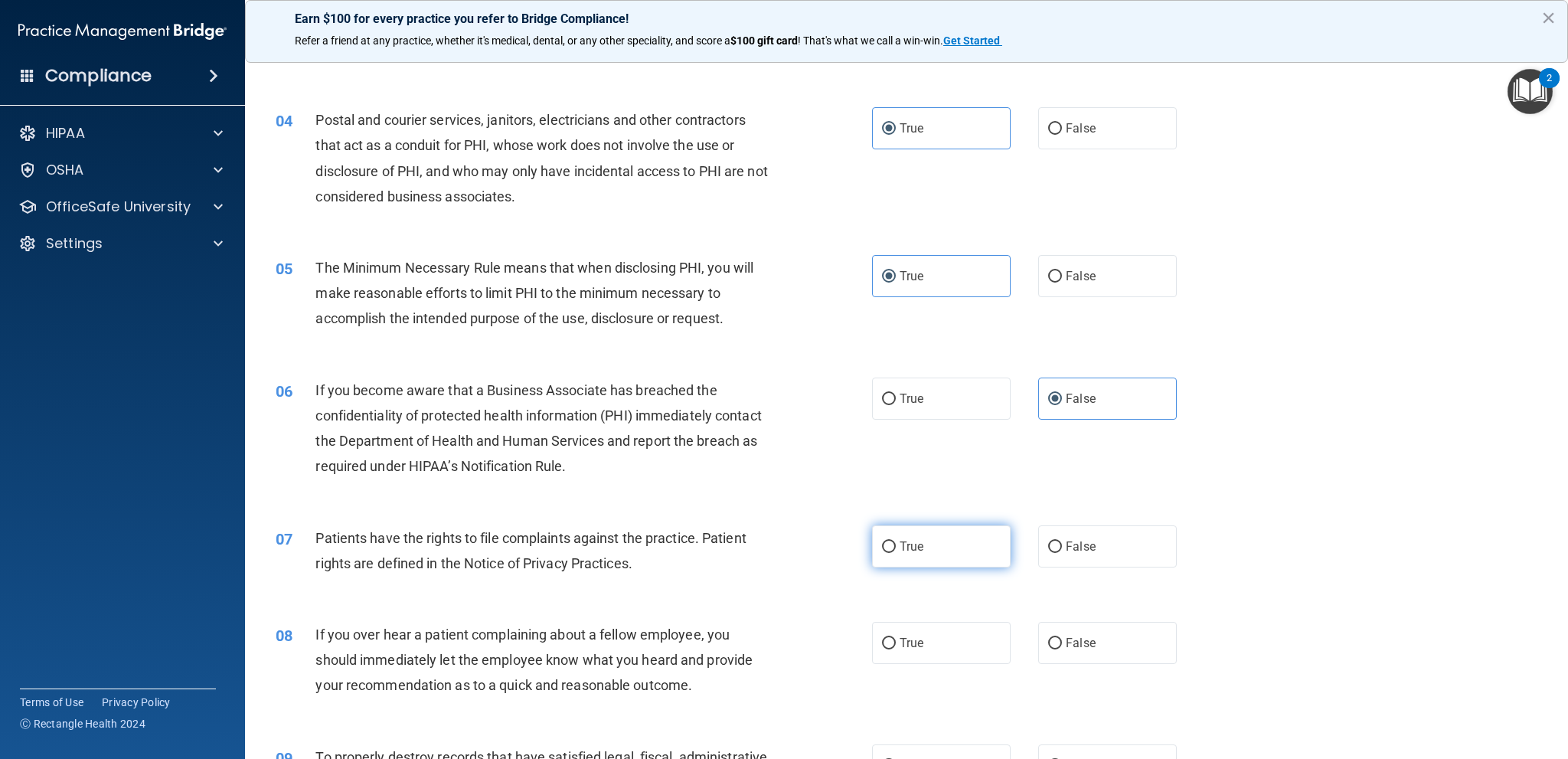
scroll to position [383, 0]
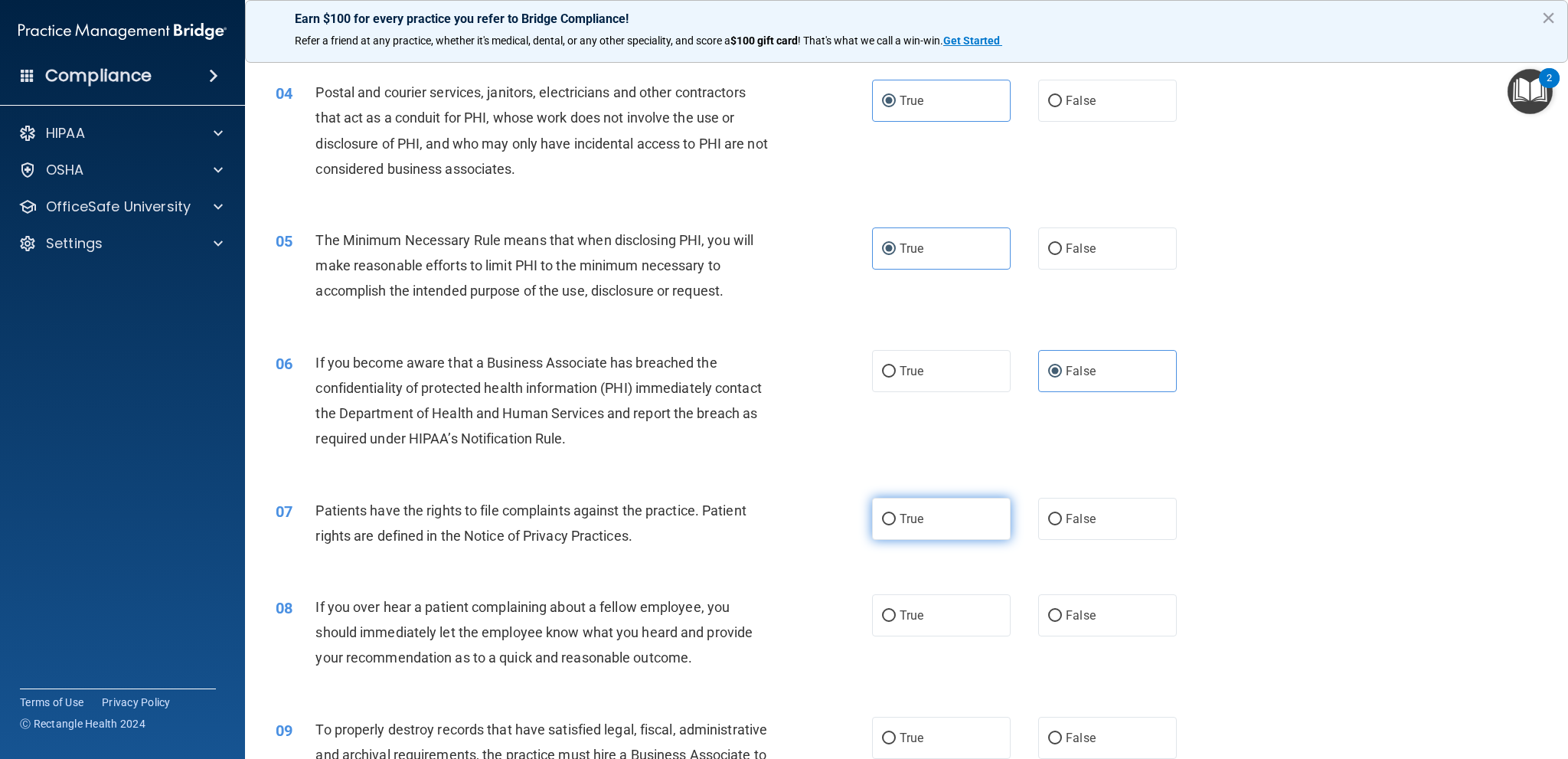
click at [961, 519] on label "True" at bounding box center [941, 519] width 138 height 42
click at [896, 519] on input "True" at bounding box center [889, 519] width 13 height 12
radio input "true"
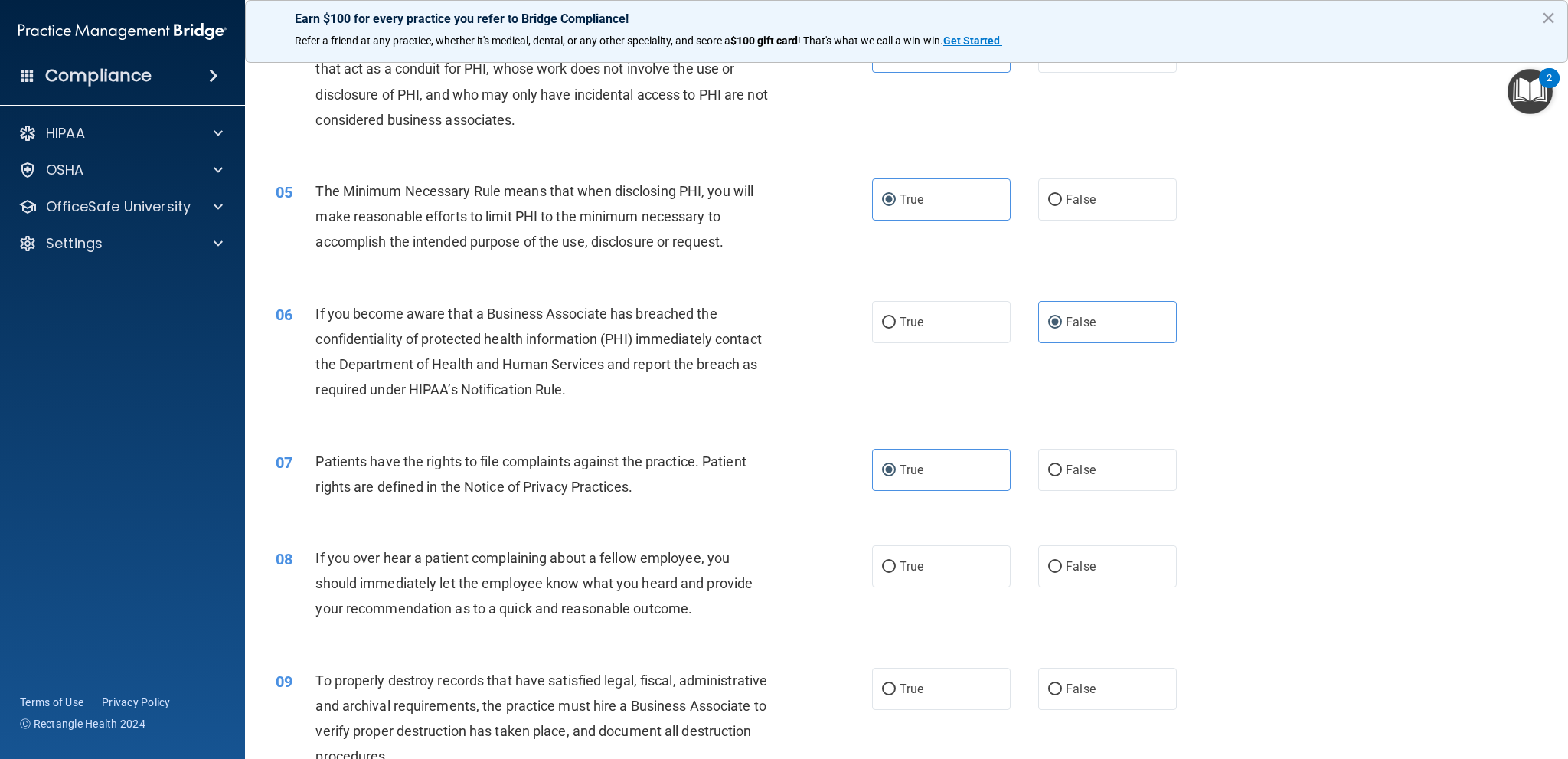
scroll to position [460, 0]
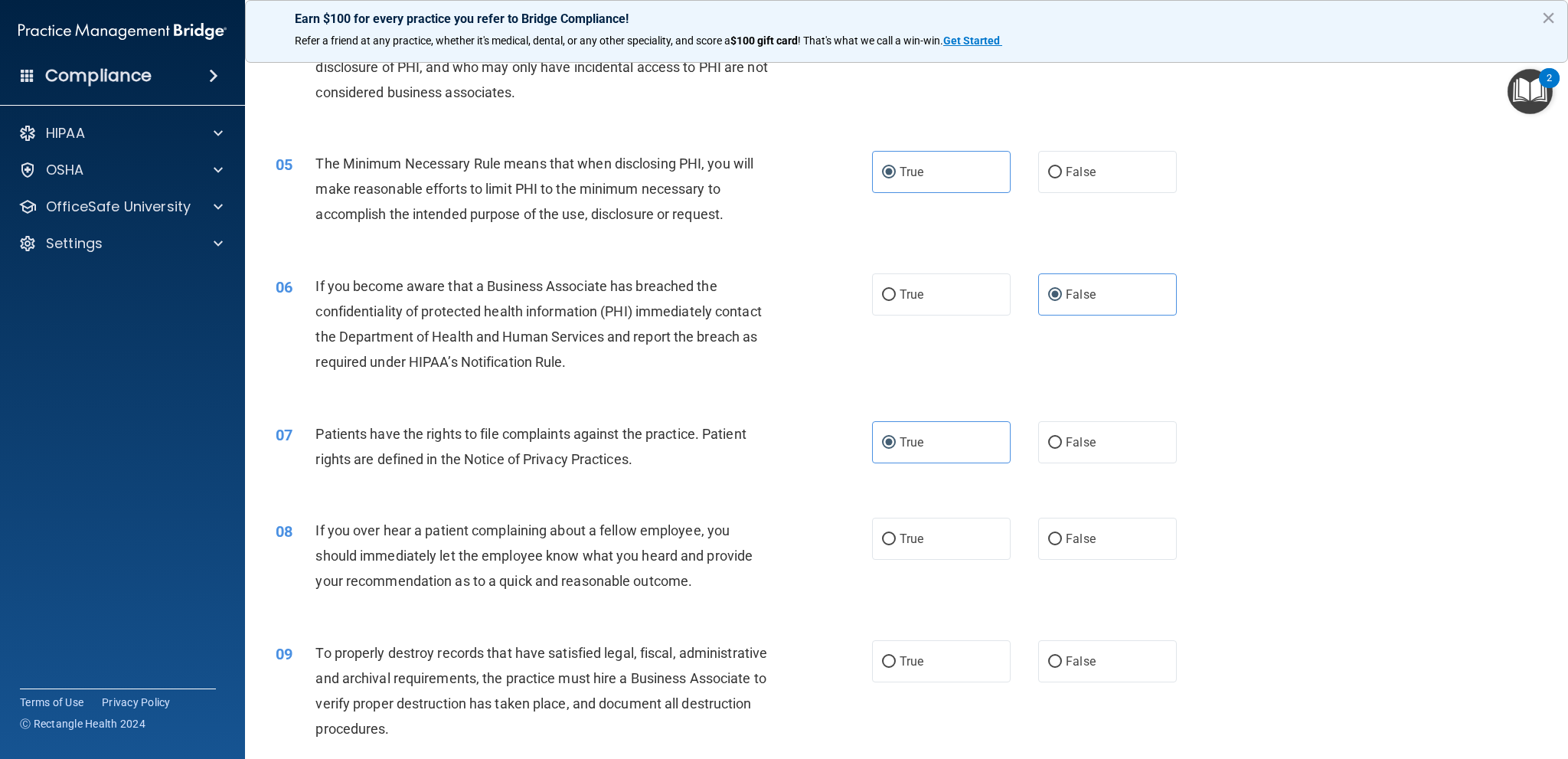
click at [1090, 568] on div "08 If you over hear a patient complaining about a fellow employee, you should i…" at bounding box center [906, 559] width 1285 height 122
click at [1088, 545] on label "False" at bounding box center [1107, 539] width 138 height 42
click at [1062, 545] on input "False" at bounding box center [1055, 540] width 13 height 12
radio input "true"
click at [1075, 659] on span "False" at bounding box center [1080, 661] width 30 height 14
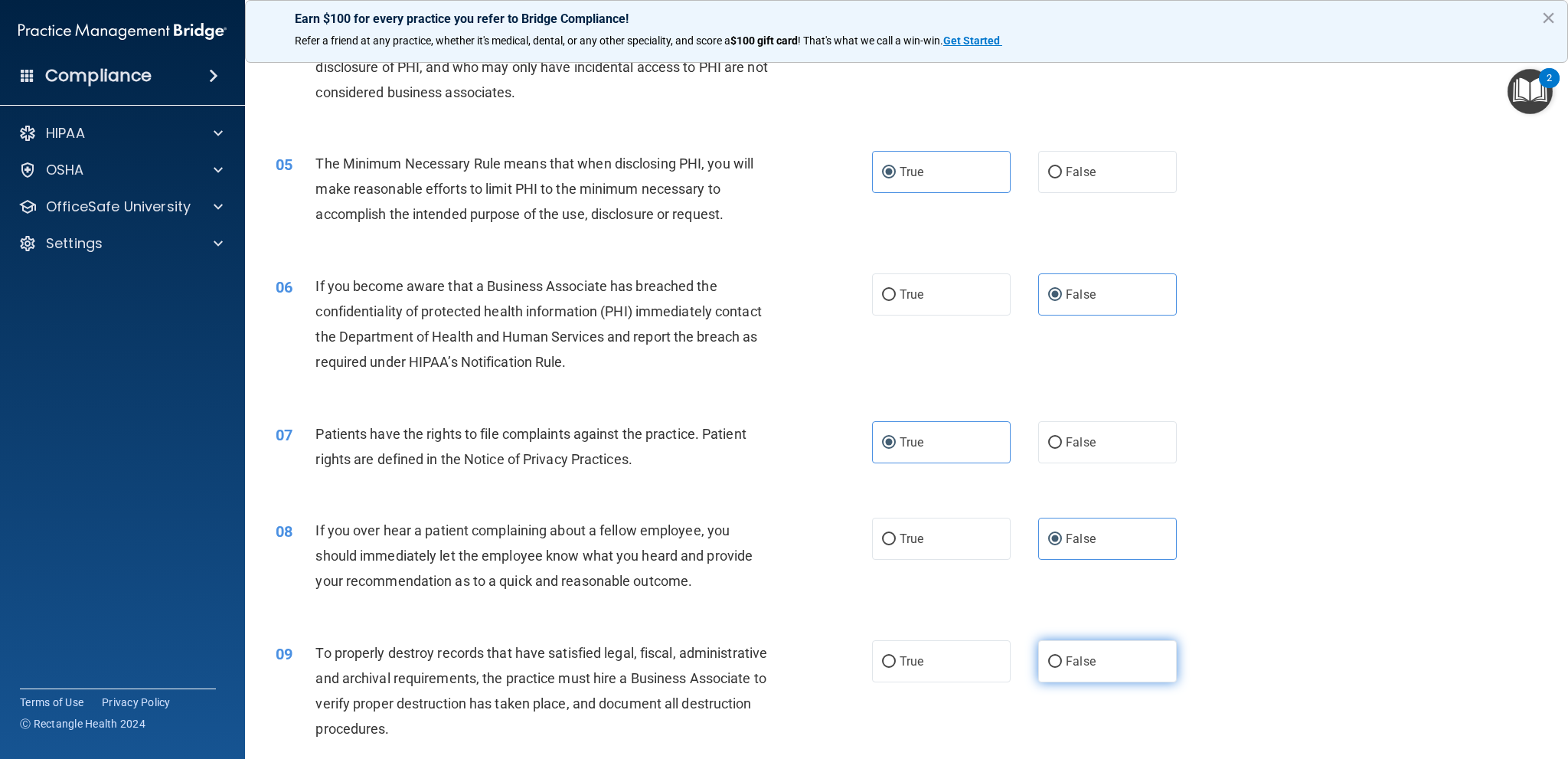
click at [1062, 659] on input "False" at bounding box center [1055, 662] width 13 height 12
radio input "true"
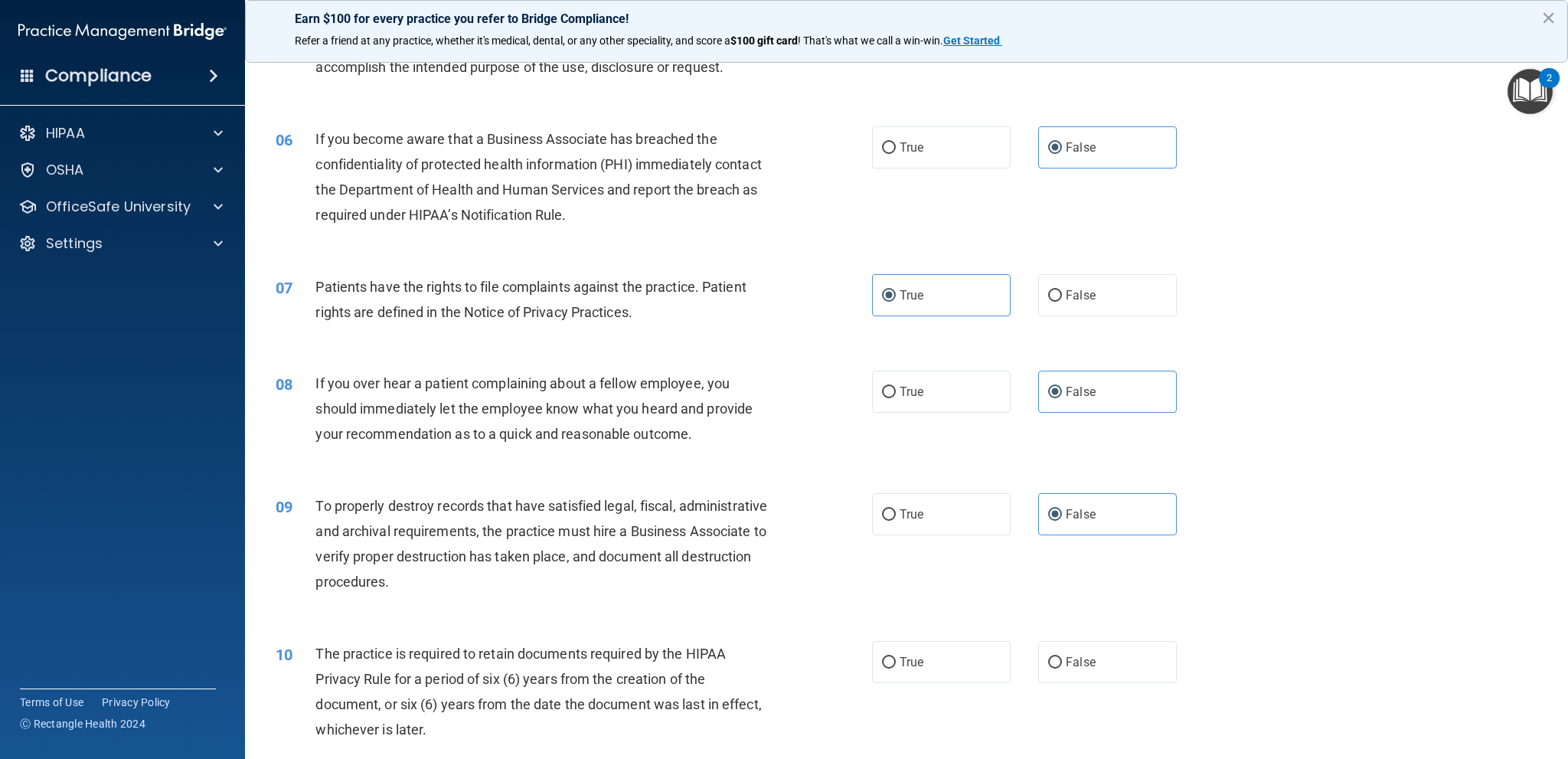
scroll to position [613, 0]
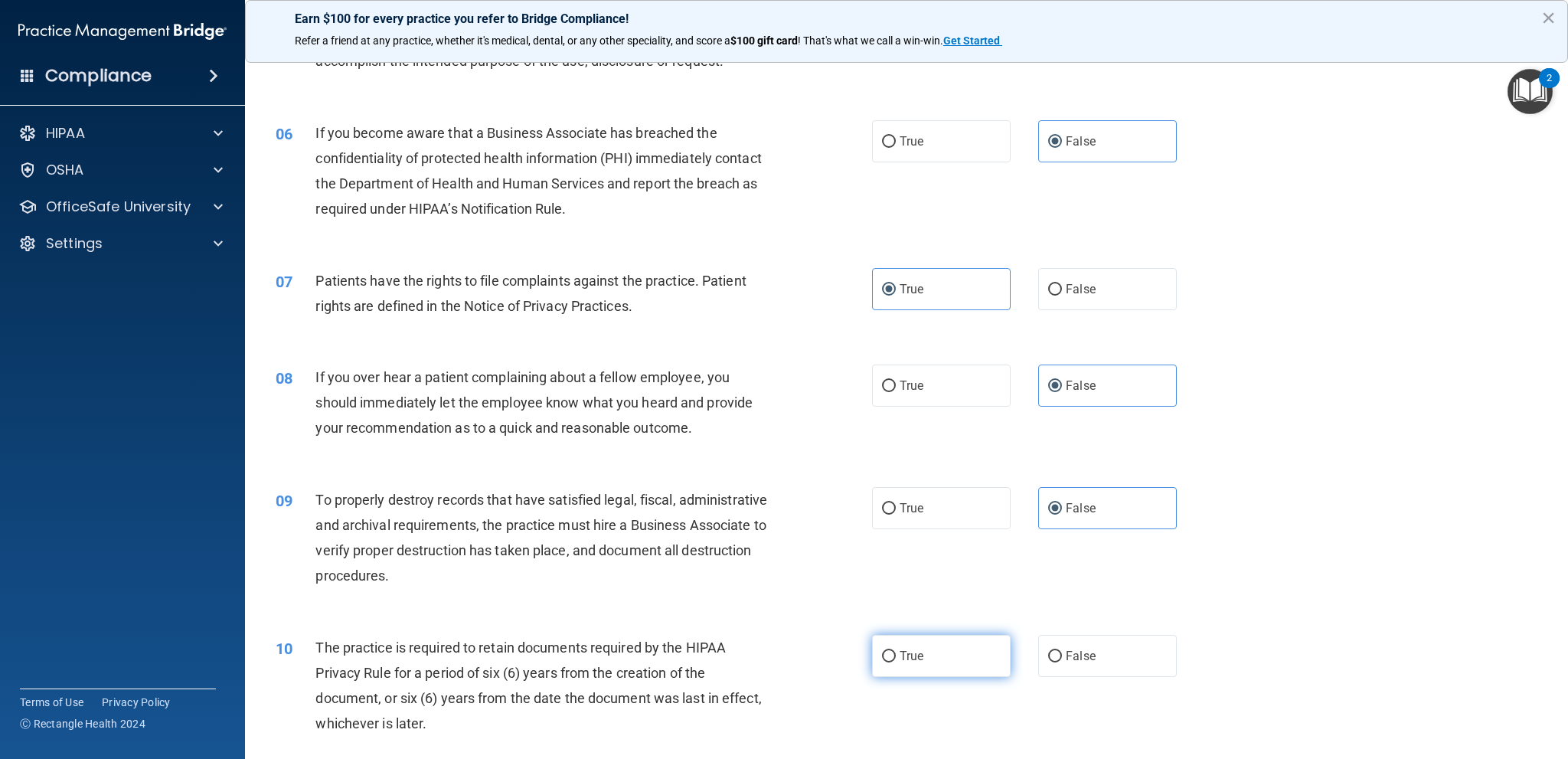
click at [912, 638] on label "True" at bounding box center [941, 656] width 138 height 42
click at [896, 651] on input "True" at bounding box center [889, 657] width 13 height 12
radio input "true"
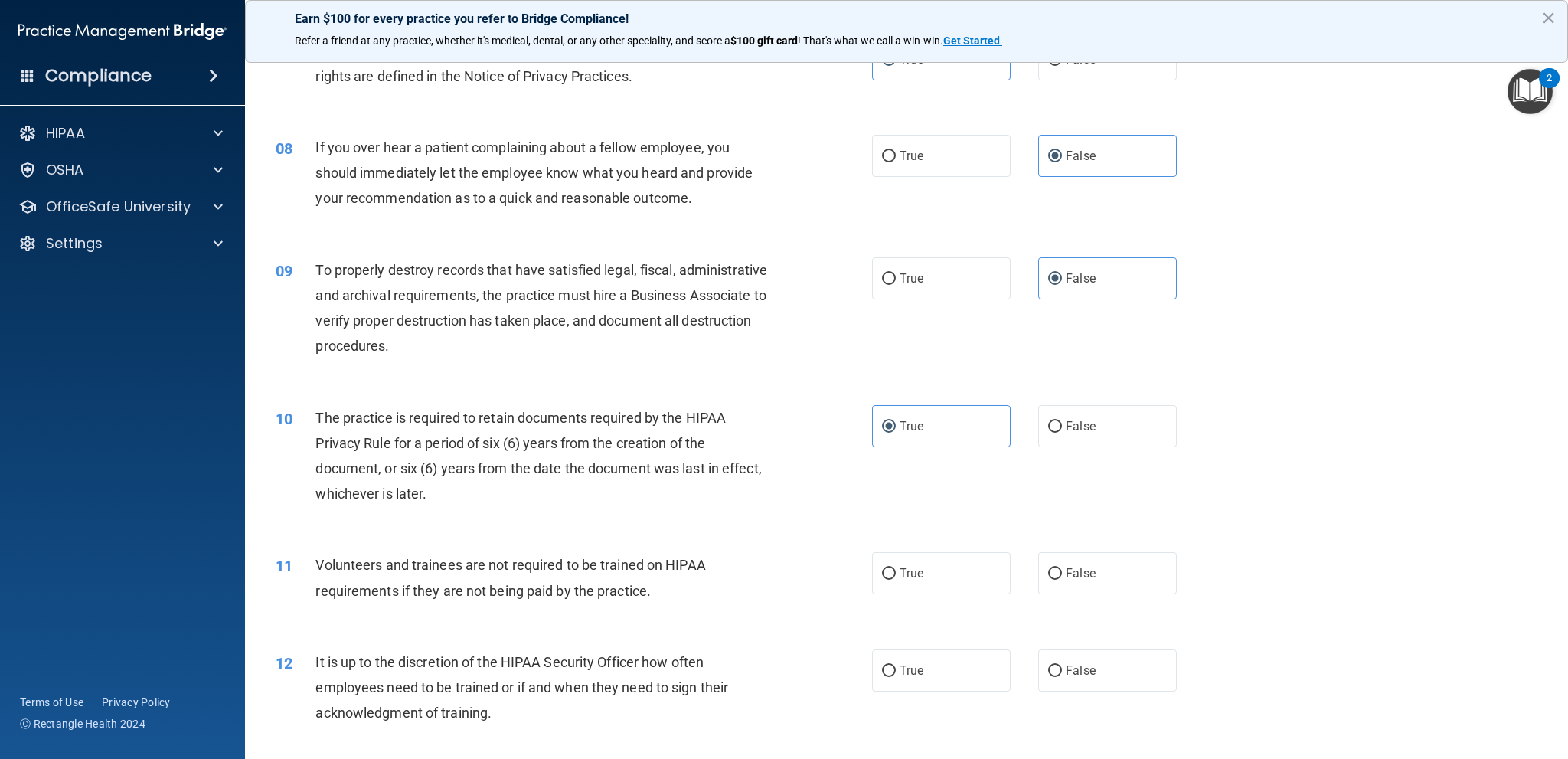
scroll to position [919, 0]
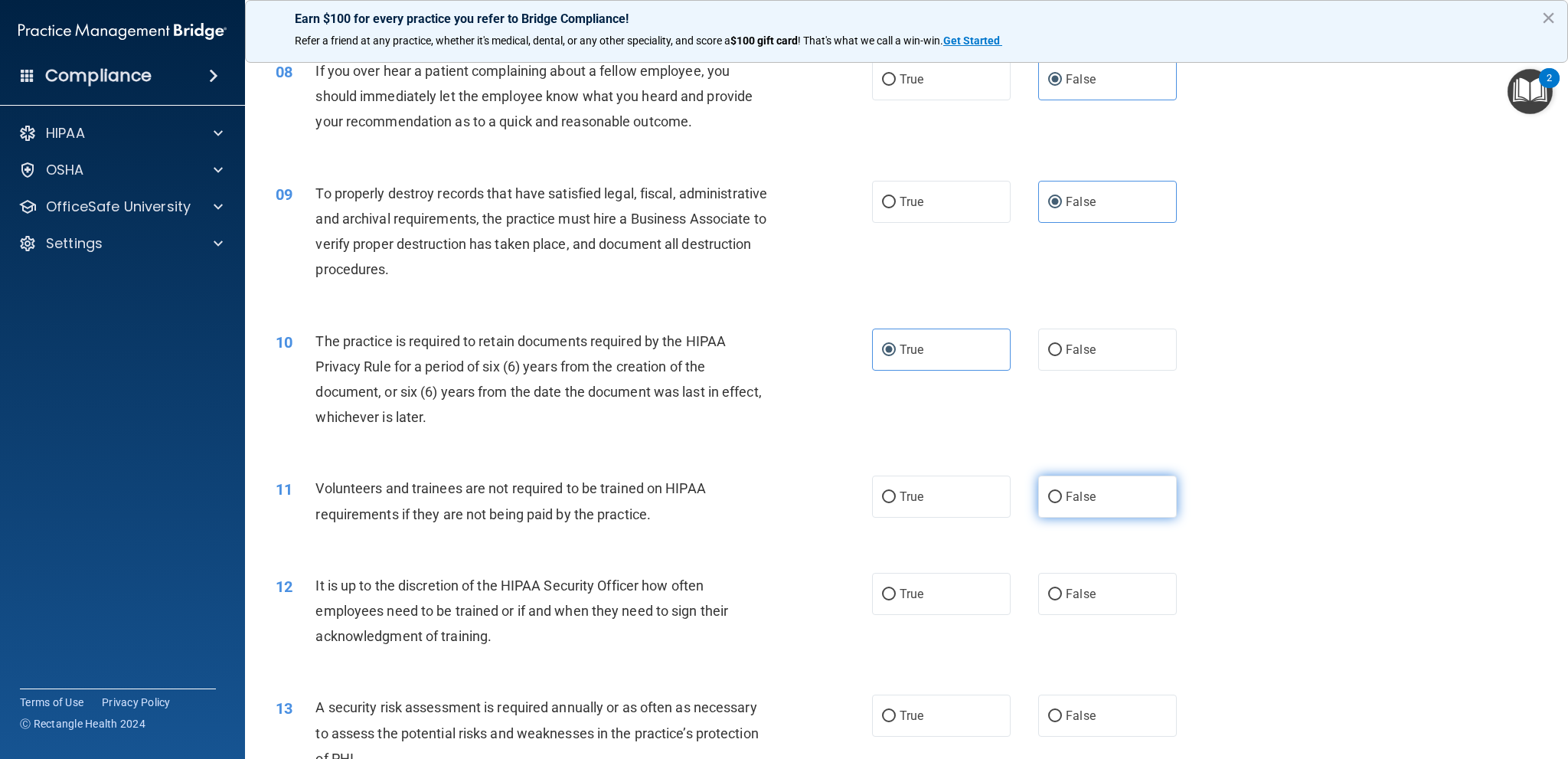
click at [1076, 506] on label "False" at bounding box center [1107, 497] width 138 height 42
click at [1062, 503] on input "False" at bounding box center [1055, 498] width 13 height 12
radio input "true"
drag, startPoint x: 1060, startPoint y: 586, endPoint x: 1062, endPoint y: 563, distance: 23.1
click at [1066, 587] on span "False" at bounding box center [1080, 594] width 30 height 14
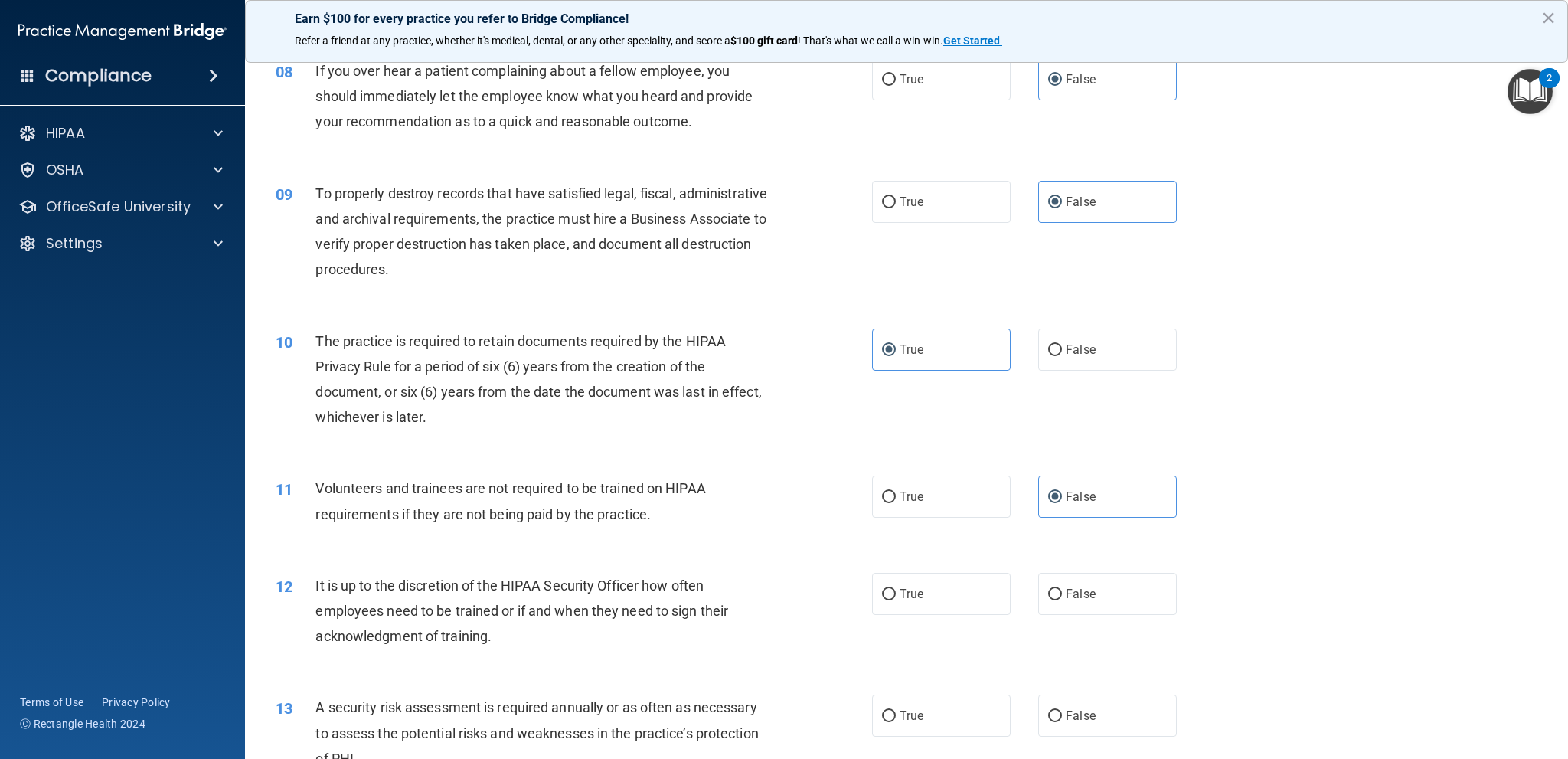
click at [1060, 589] on input "False" at bounding box center [1055, 595] width 13 height 12
radio input "true"
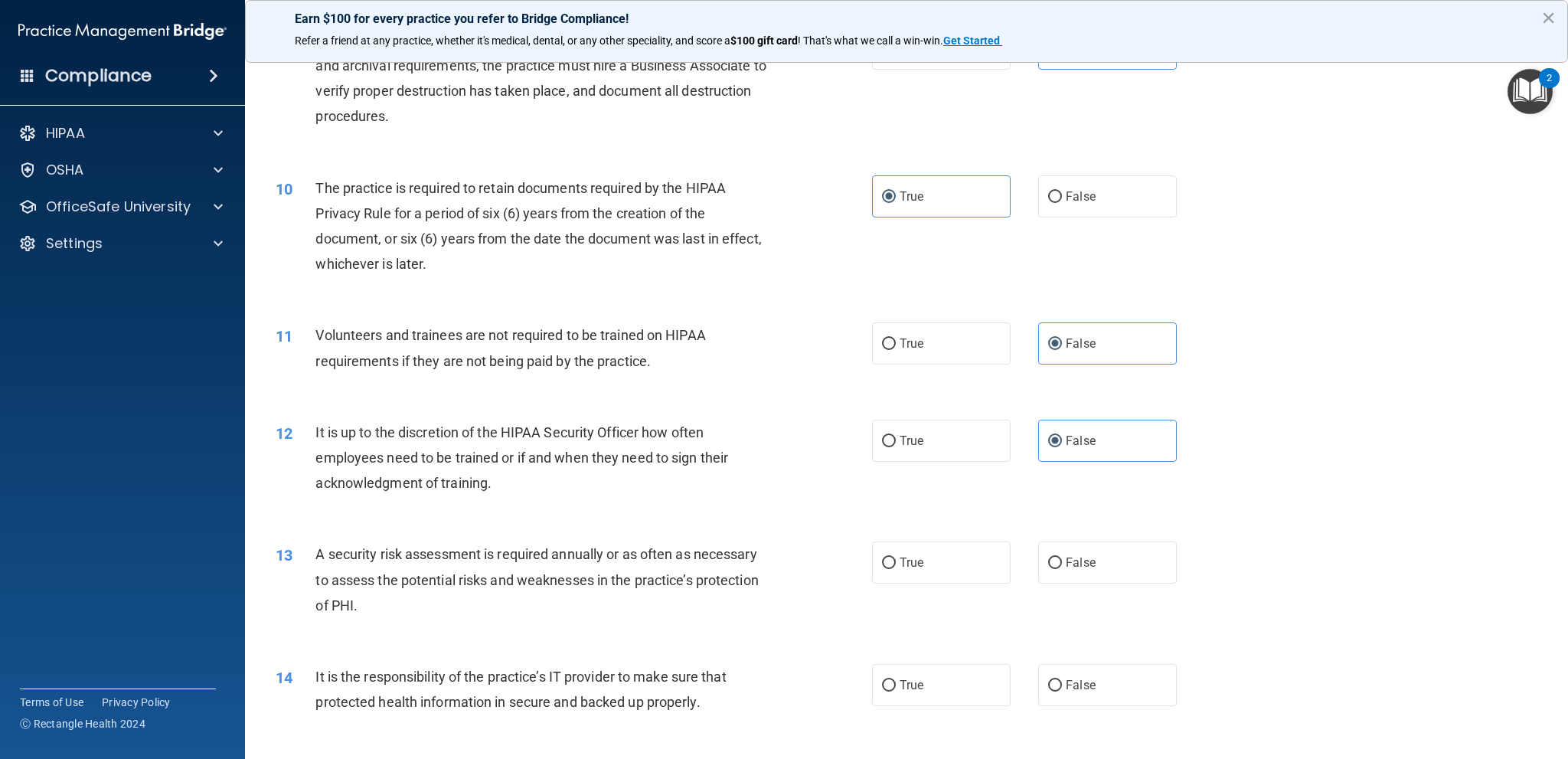
scroll to position [1149, 0]
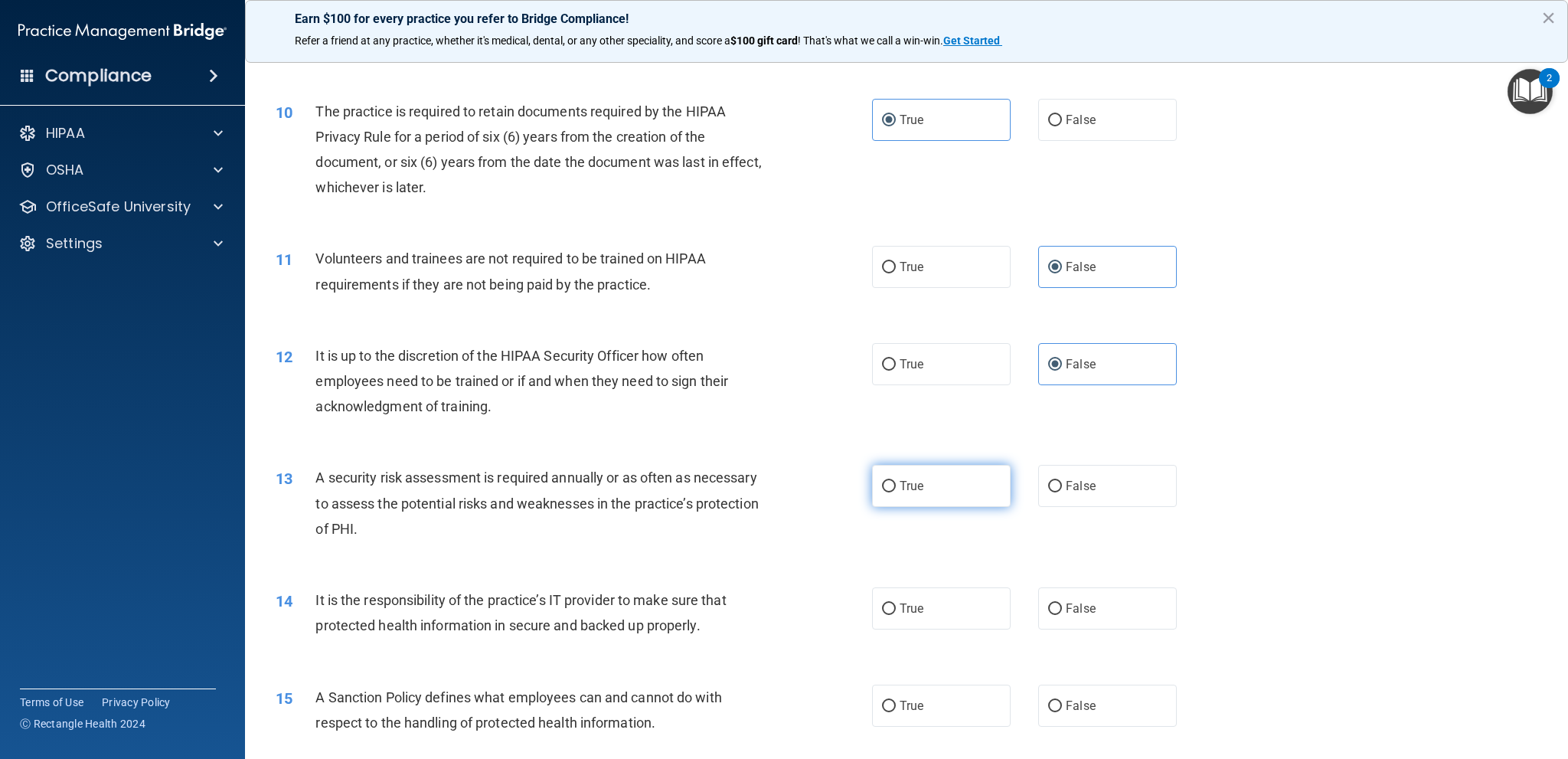
click at [939, 491] on label "True" at bounding box center [941, 486] width 138 height 42
click at [896, 491] on input "True" at bounding box center [889, 487] width 13 height 12
radio input "true"
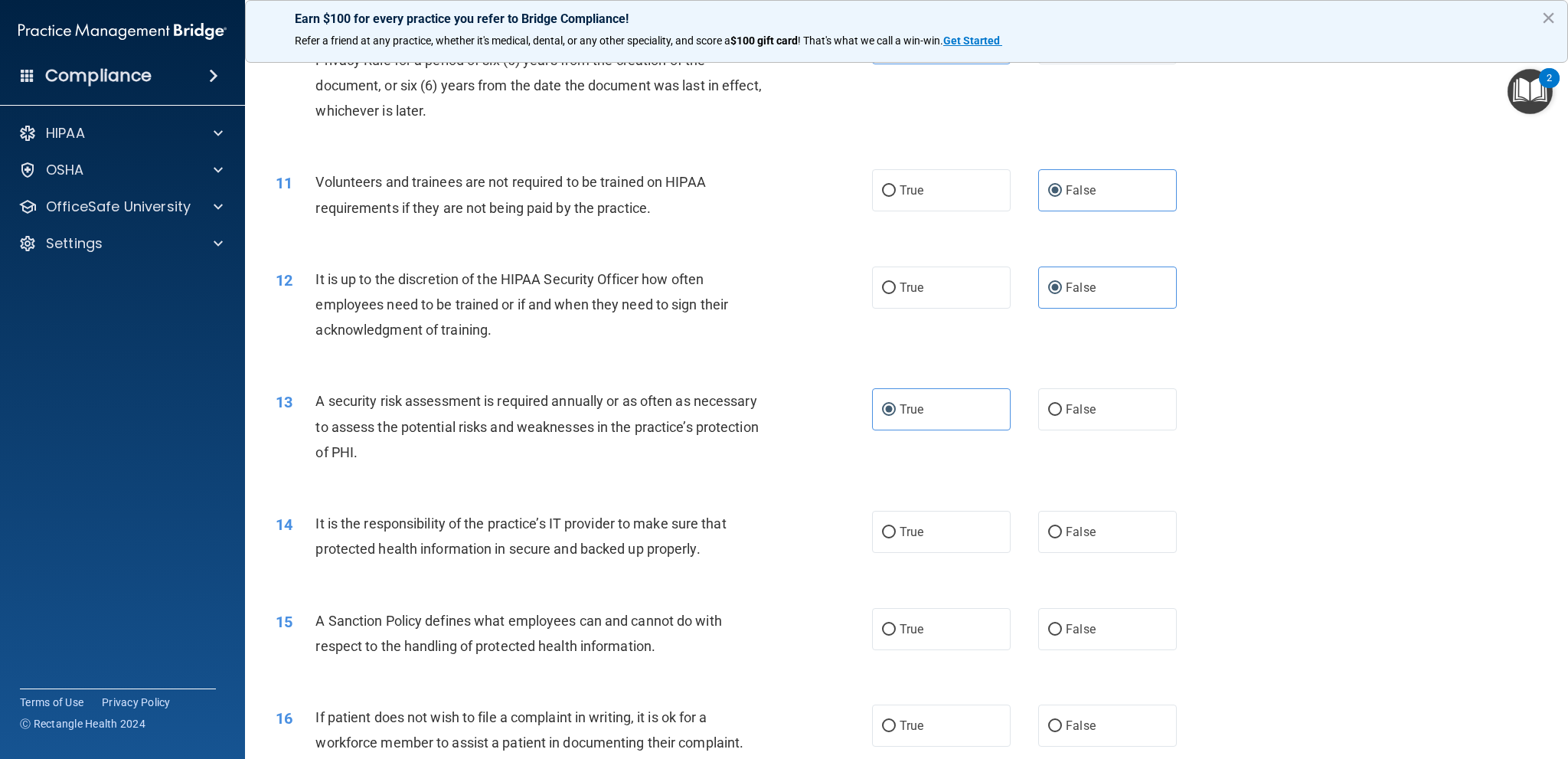
scroll to position [1302, 0]
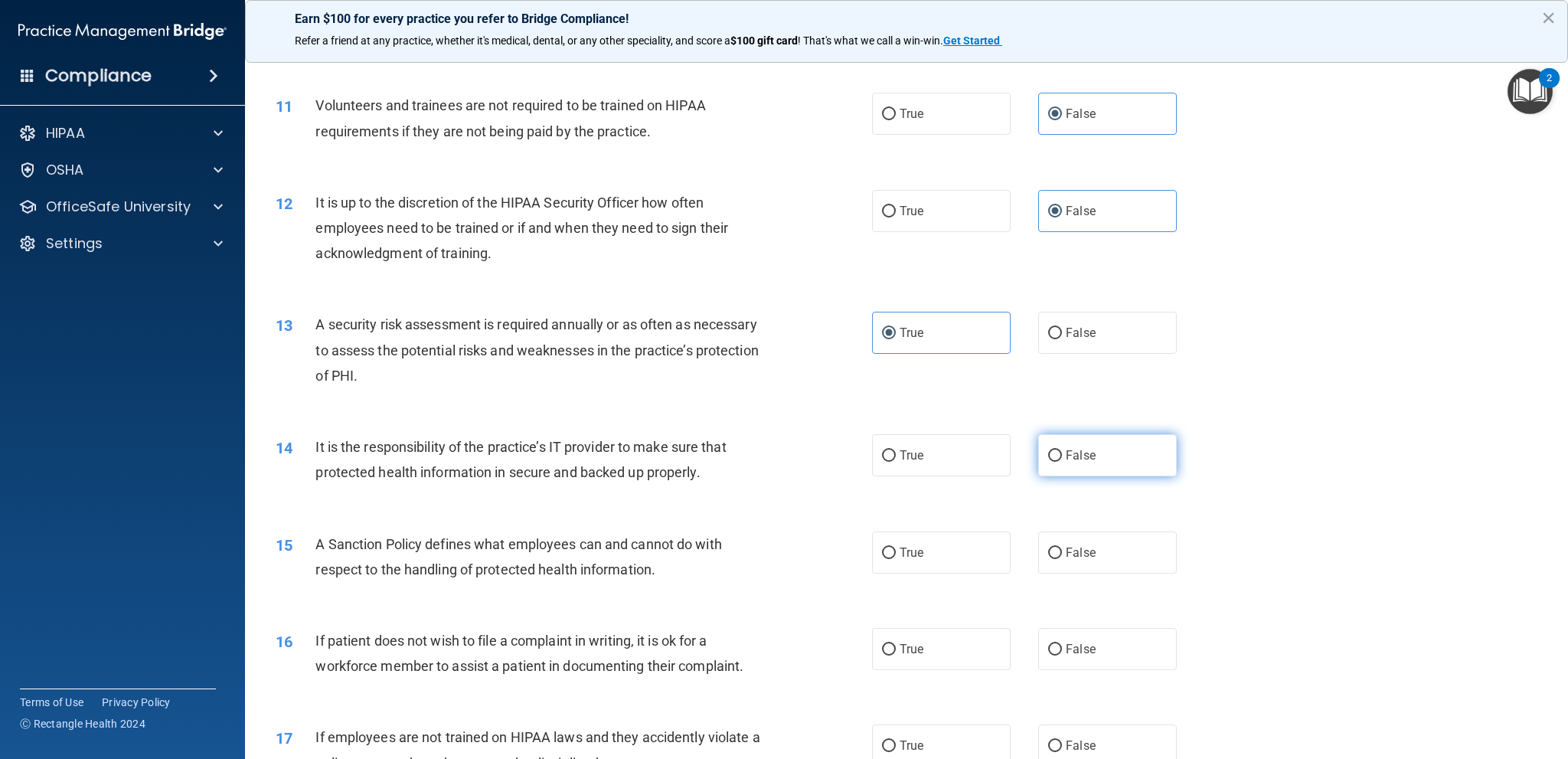
click at [1113, 455] on label "False" at bounding box center [1107, 455] width 138 height 42
click at [1062, 455] on input "False" at bounding box center [1055, 456] width 13 height 12
radio input "true"
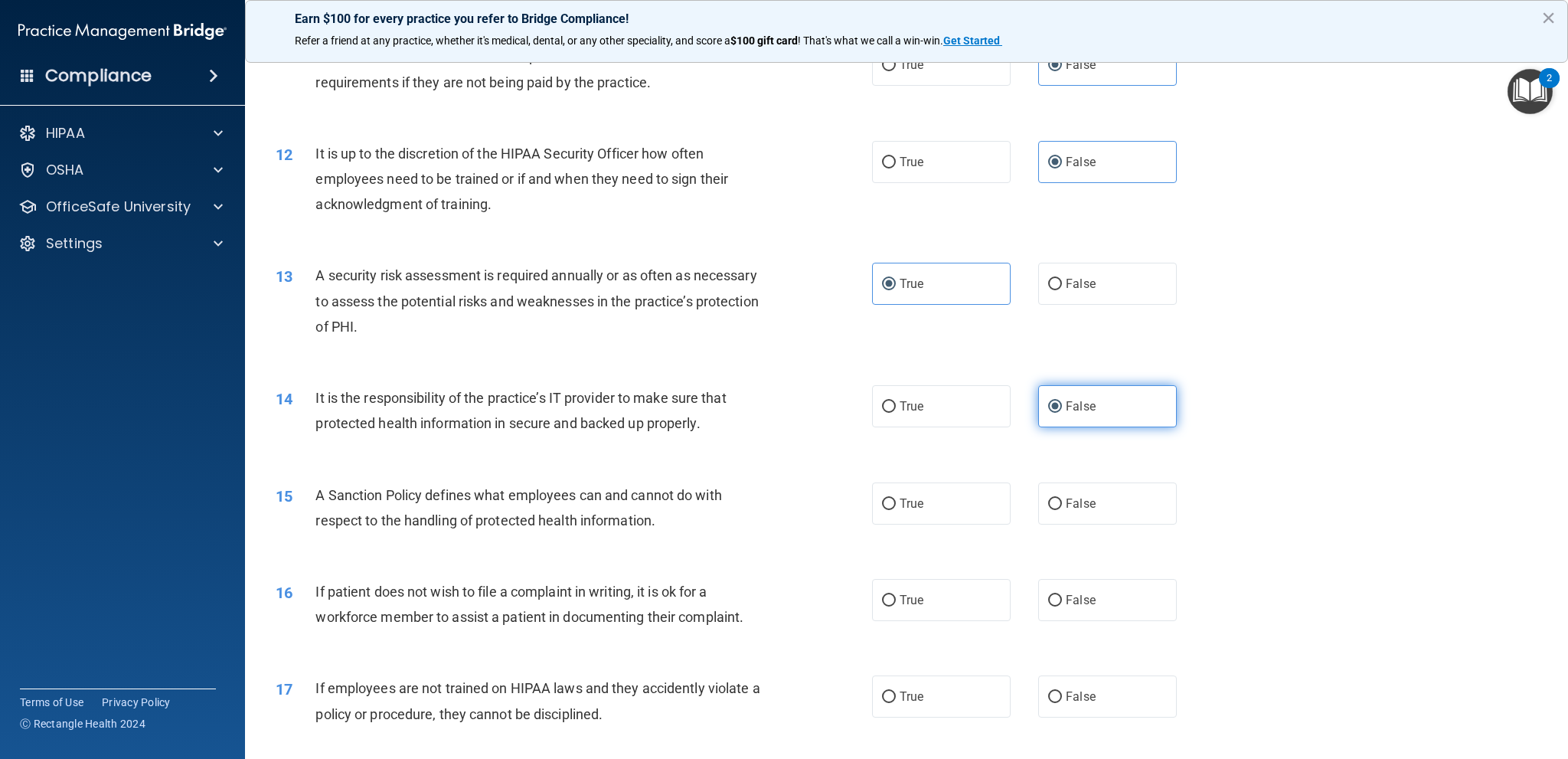
scroll to position [1379, 0]
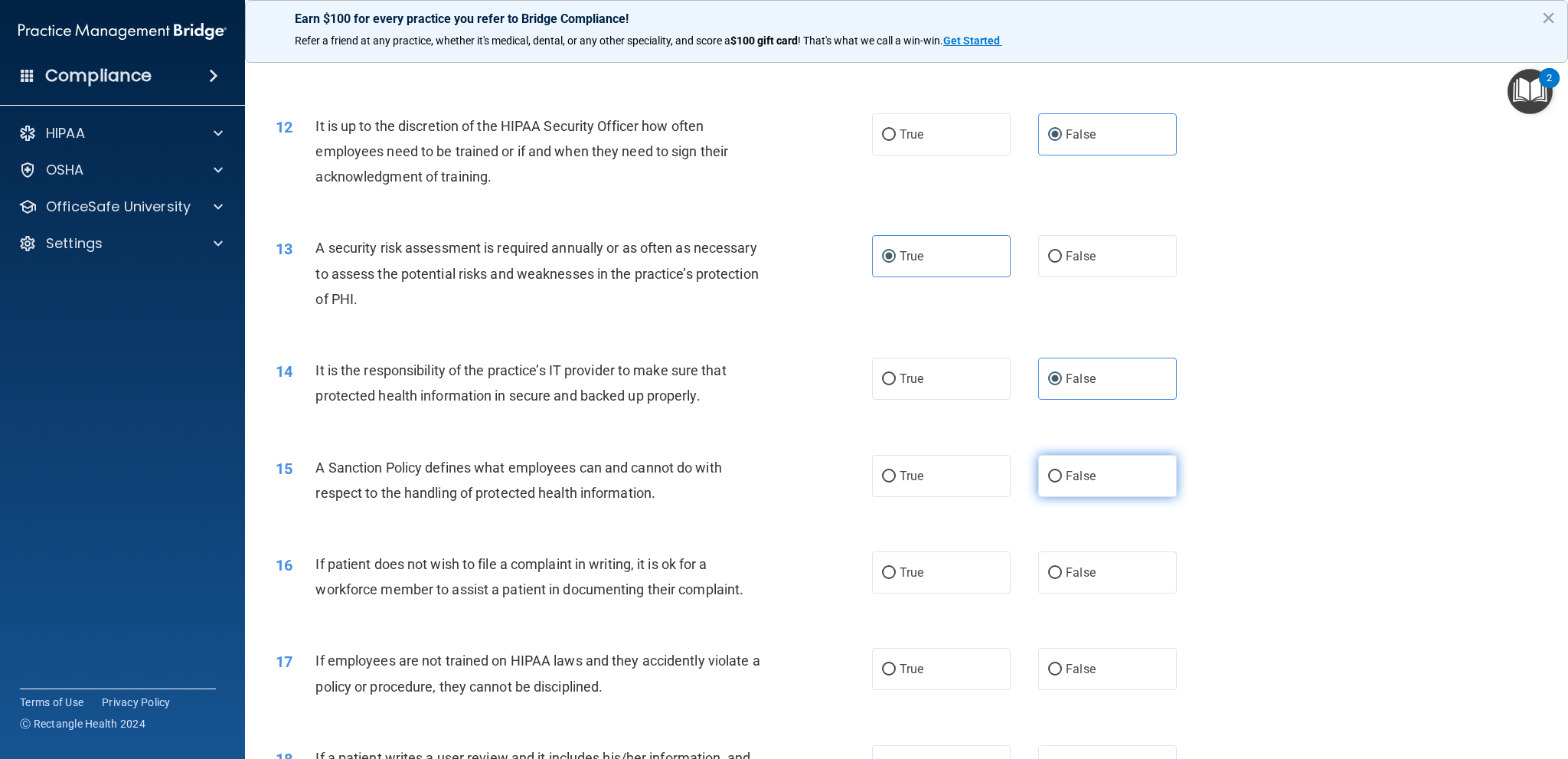
click at [1099, 469] on label "False" at bounding box center [1107, 476] width 138 height 42
click at [1062, 471] on input "False" at bounding box center [1055, 477] width 13 height 12
radio input "true"
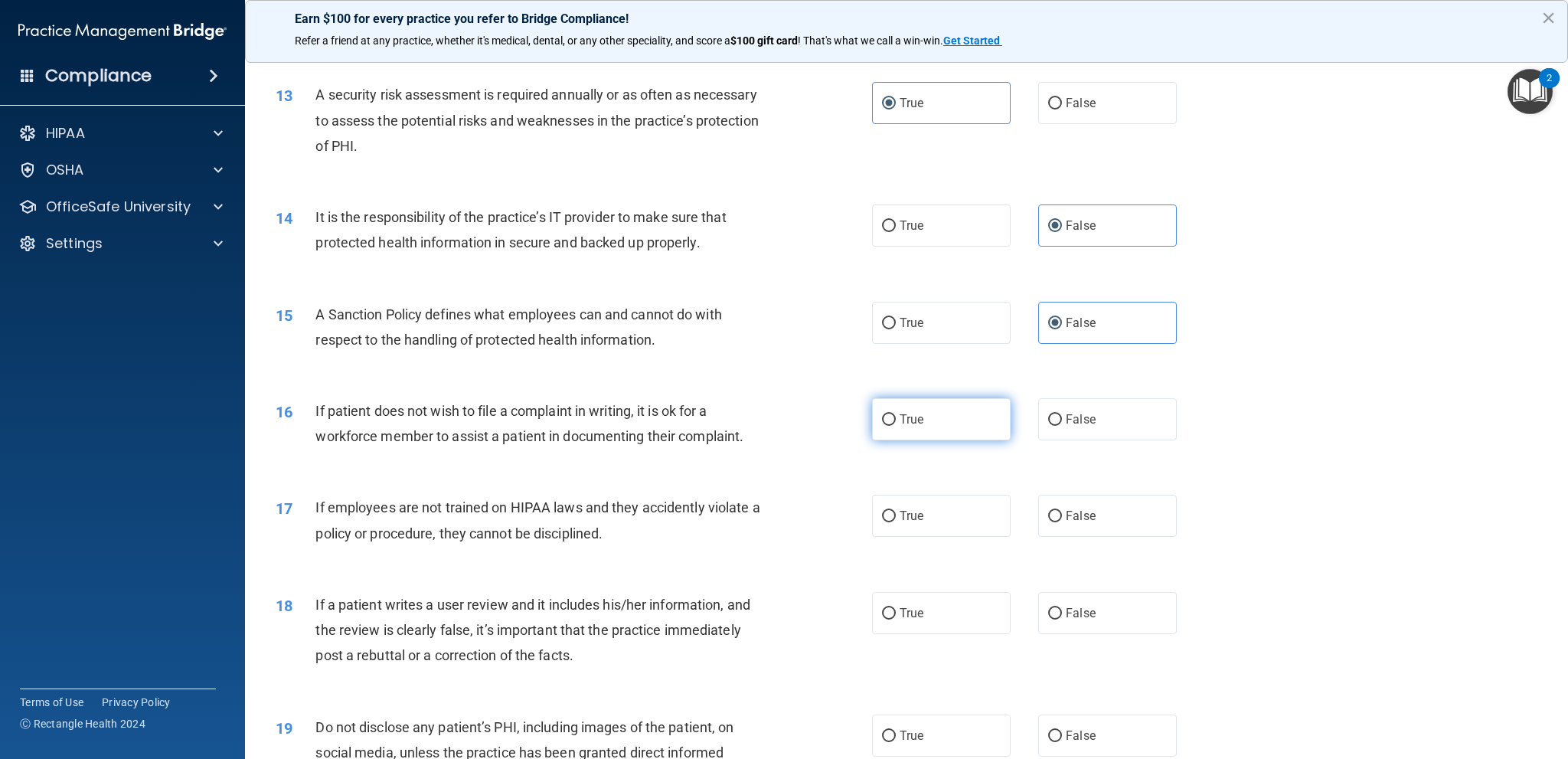
click at [910, 429] on label "True" at bounding box center [941, 419] width 138 height 42
click at [896, 426] on input "True" at bounding box center [889, 420] width 13 height 12
radio input "true"
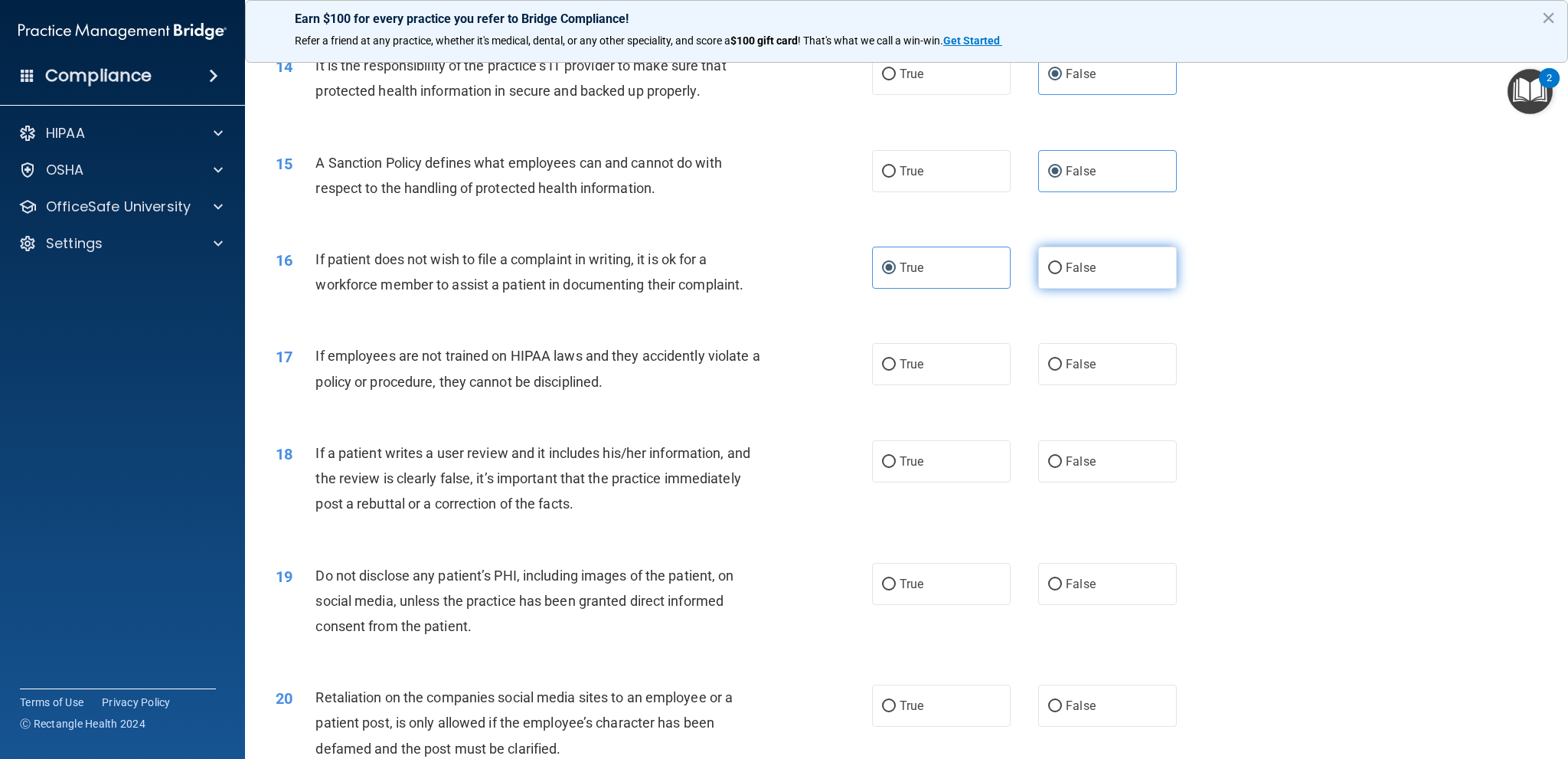
scroll to position [1685, 0]
click at [1051, 349] on label "False" at bounding box center [1107, 363] width 138 height 42
click at [1051, 358] on input "False" at bounding box center [1055, 363] width 13 height 12
radio input "true"
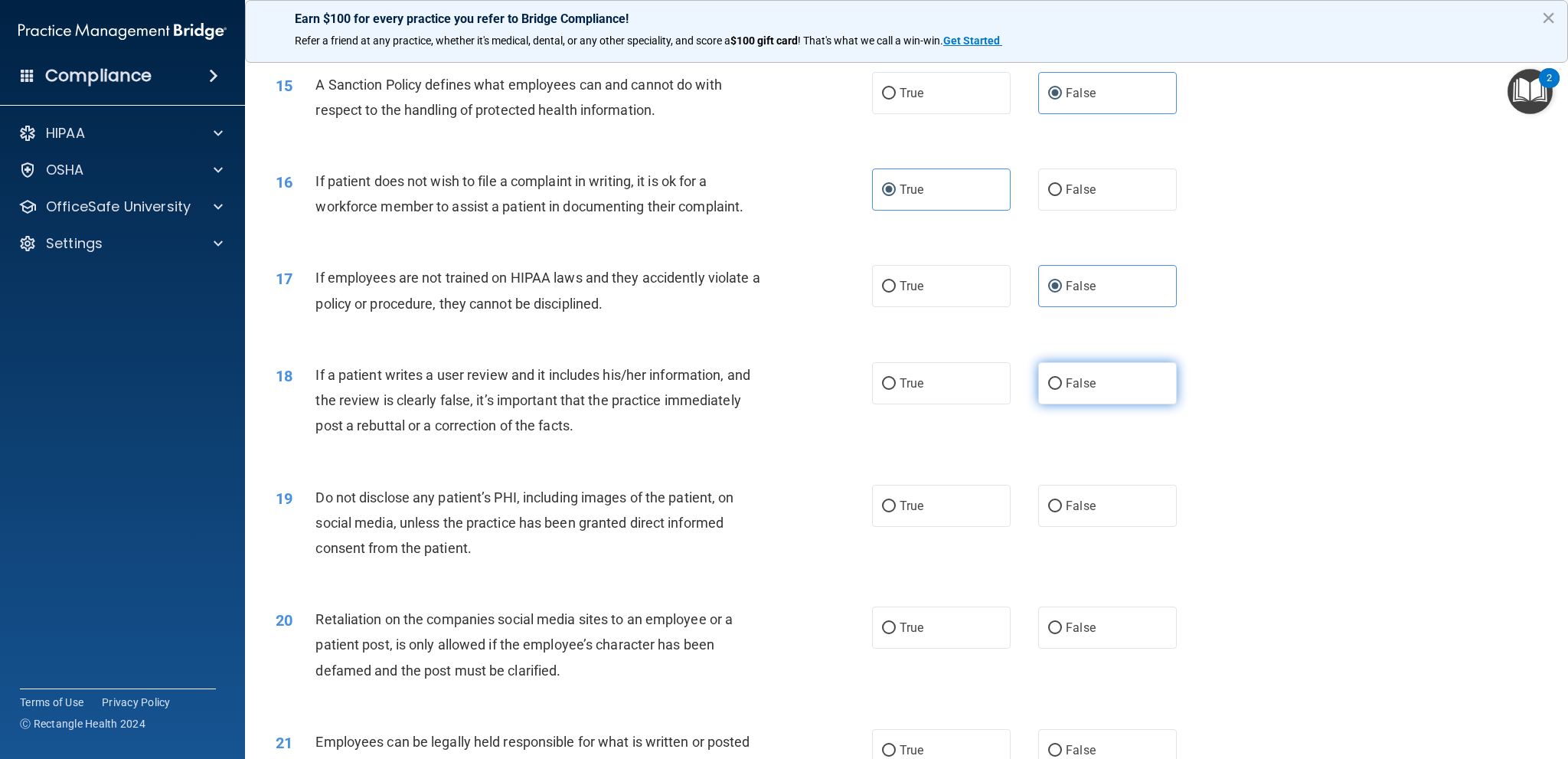
click at [1094, 380] on label "False" at bounding box center [1107, 384] width 138 height 42
click at [1062, 380] on input "False" at bounding box center [1055, 385] width 13 height 12
radio input "true"
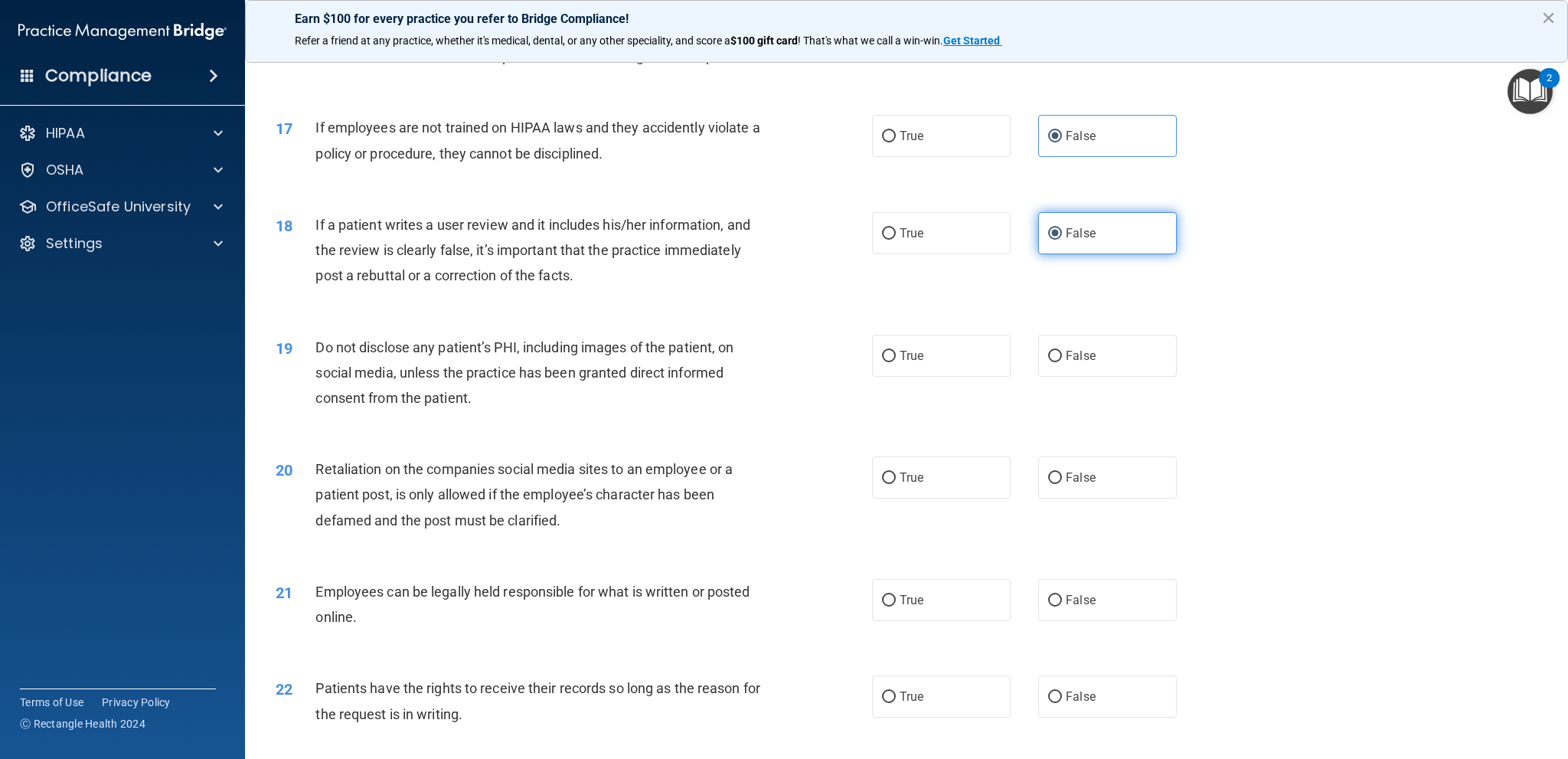
scroll to position [1914, 0]
click at [968, 368] on label "True" at bounding box center [941, 353] width 138 height 42
click at [896, 359] on input "True" at bounding box center [889, 353] width 13 height 12
radio input "true"
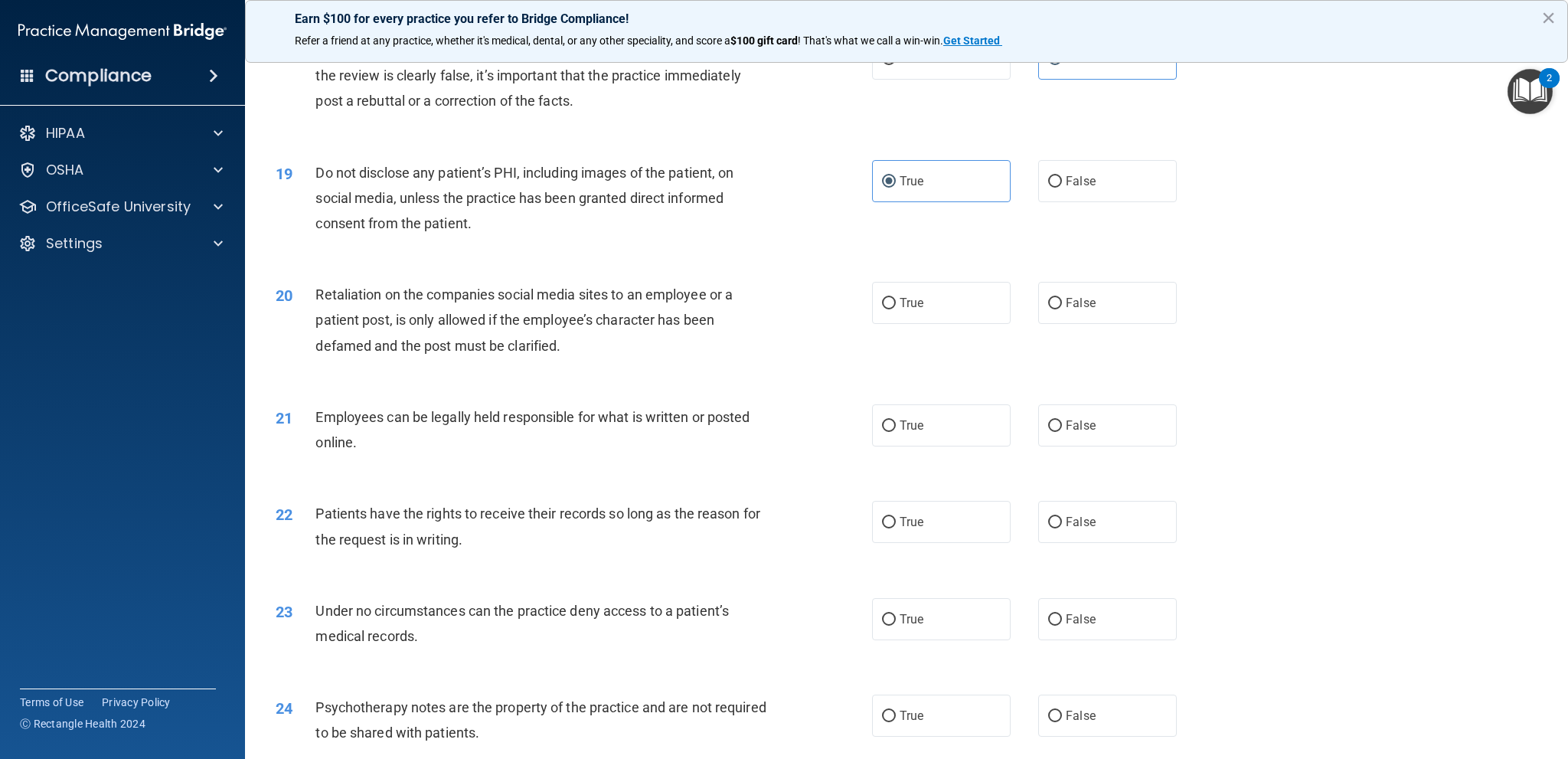
scroll to position [2145, 0]
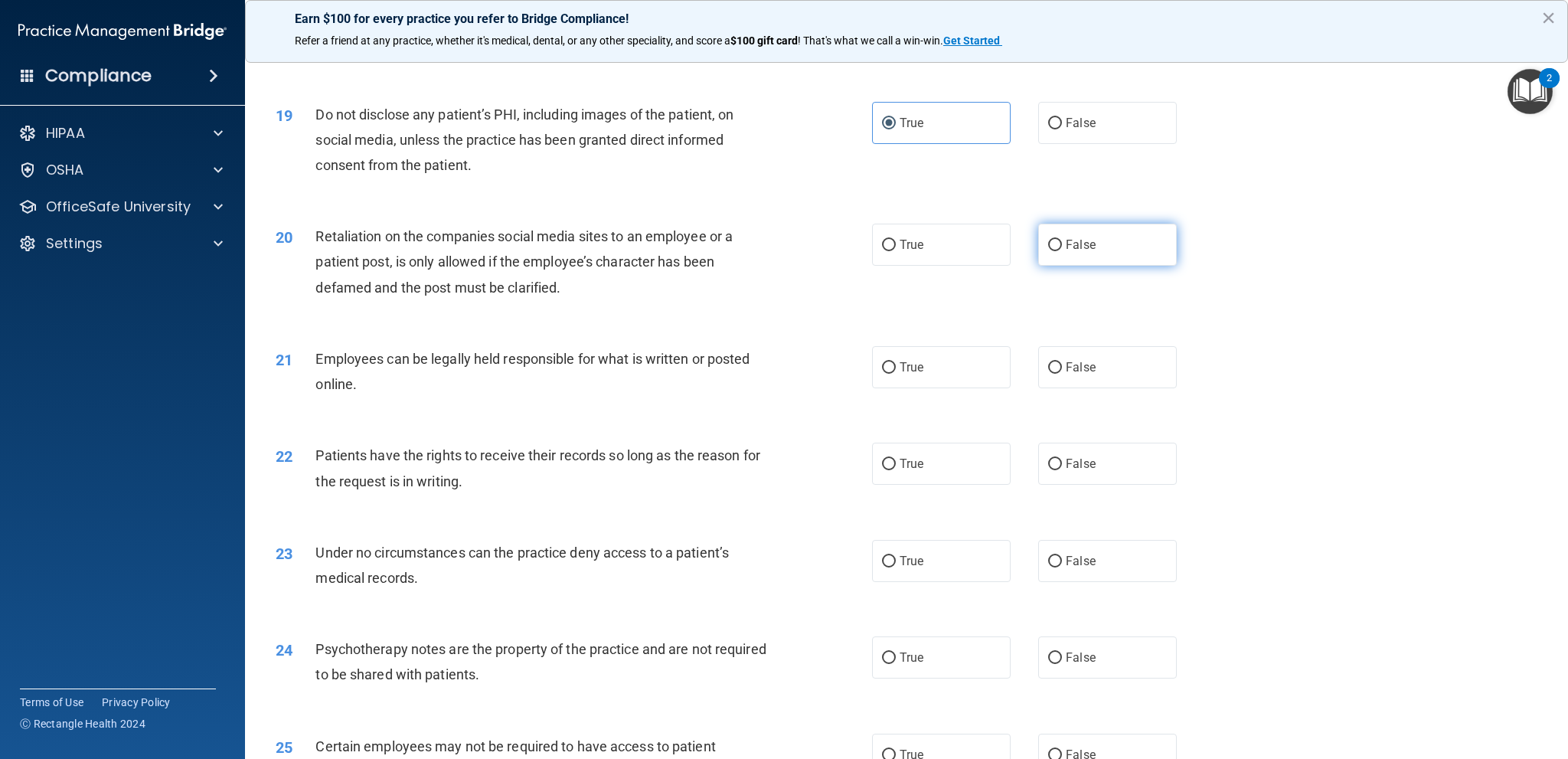
click at [1127, 250] on label "False" at bounding box center [1107, 245] width 138 height 42
click at [1062, 250] on input "False" at bounding box center [1055, 245] width 13 height 12
radio input "true"
click at [977, 390] on div "21 Employees can be legally held responsible for what is written or posted onli…" at bounding box center [906, 375] width 1285 height 96
click at [964, 363] on label "True" at bounding box center [941, 367] width 138 height 42
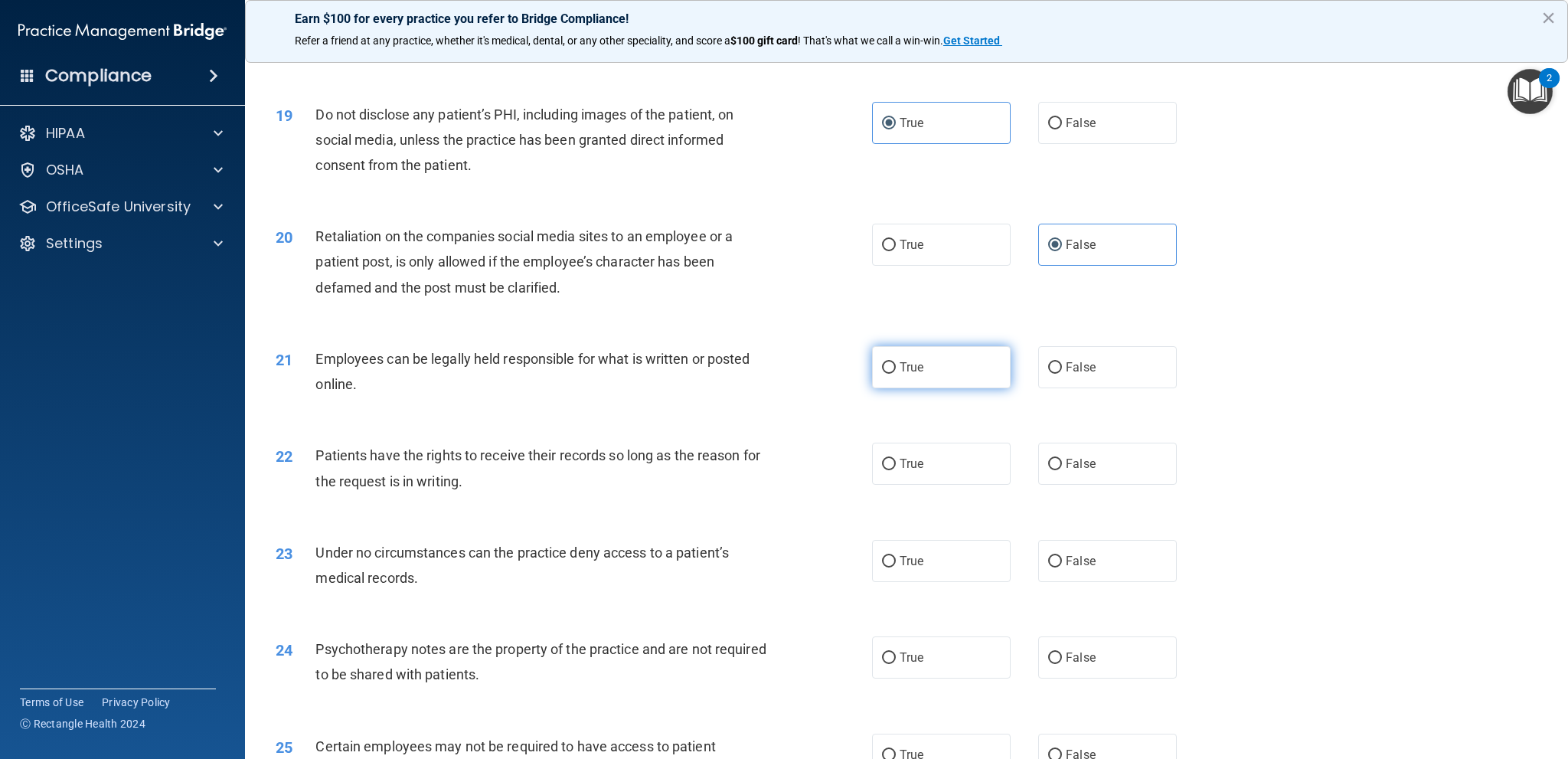
click at [896, 363] on input "True" at bounding box center [889, 369] width 13 height 12
radio input "true"
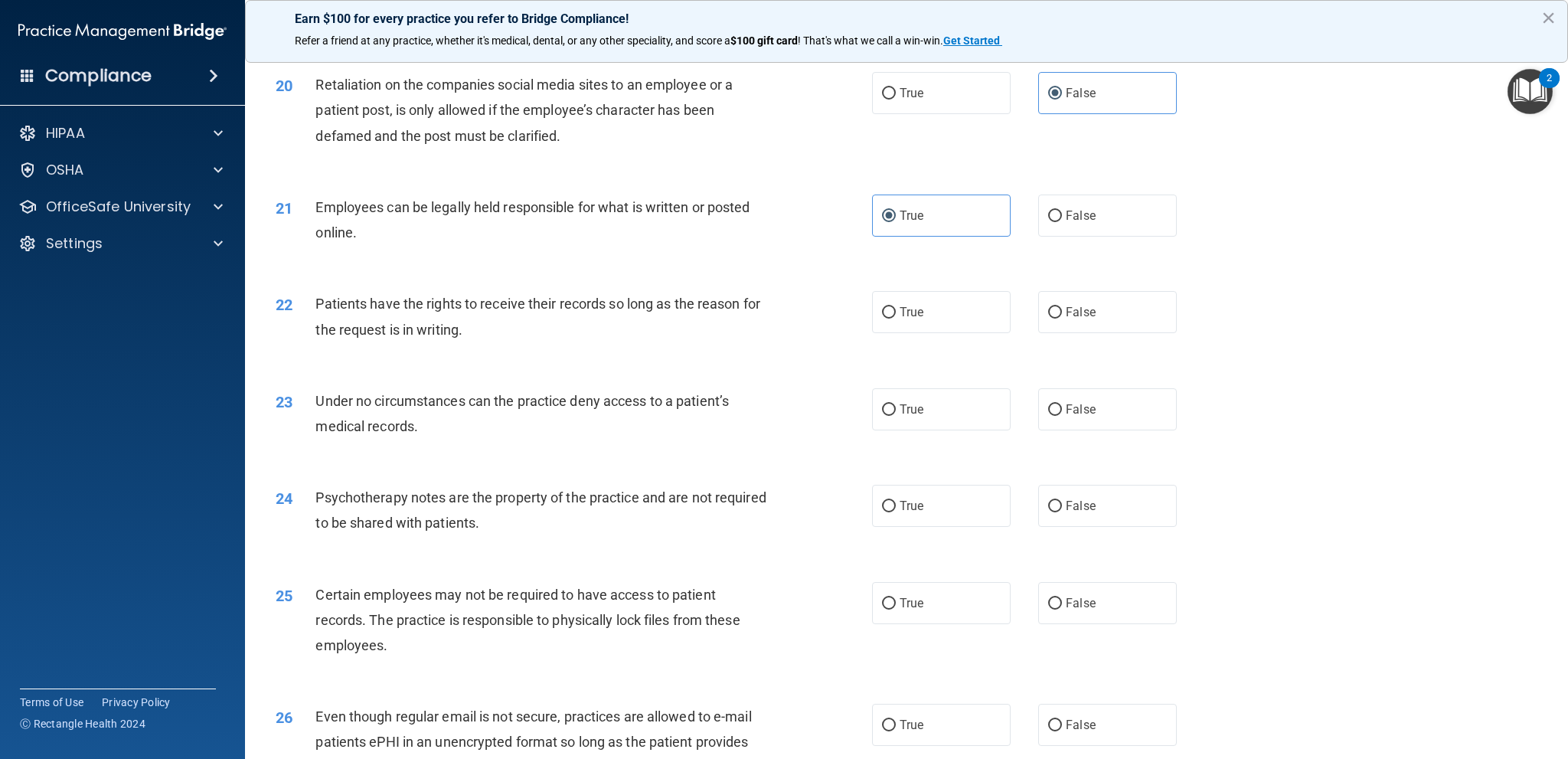
scroll to position [2297, 0]
click at [1085, 315] on span "False" at bounding box center [1080, 310] width 30 height 14
click at [1062, 315] on input "False" at bounding box center [1055, 311] width 13 height 12
radio input "true"
click at [1098, 392] on label "False" at bounding box center [1107, 408] width 138 height 42
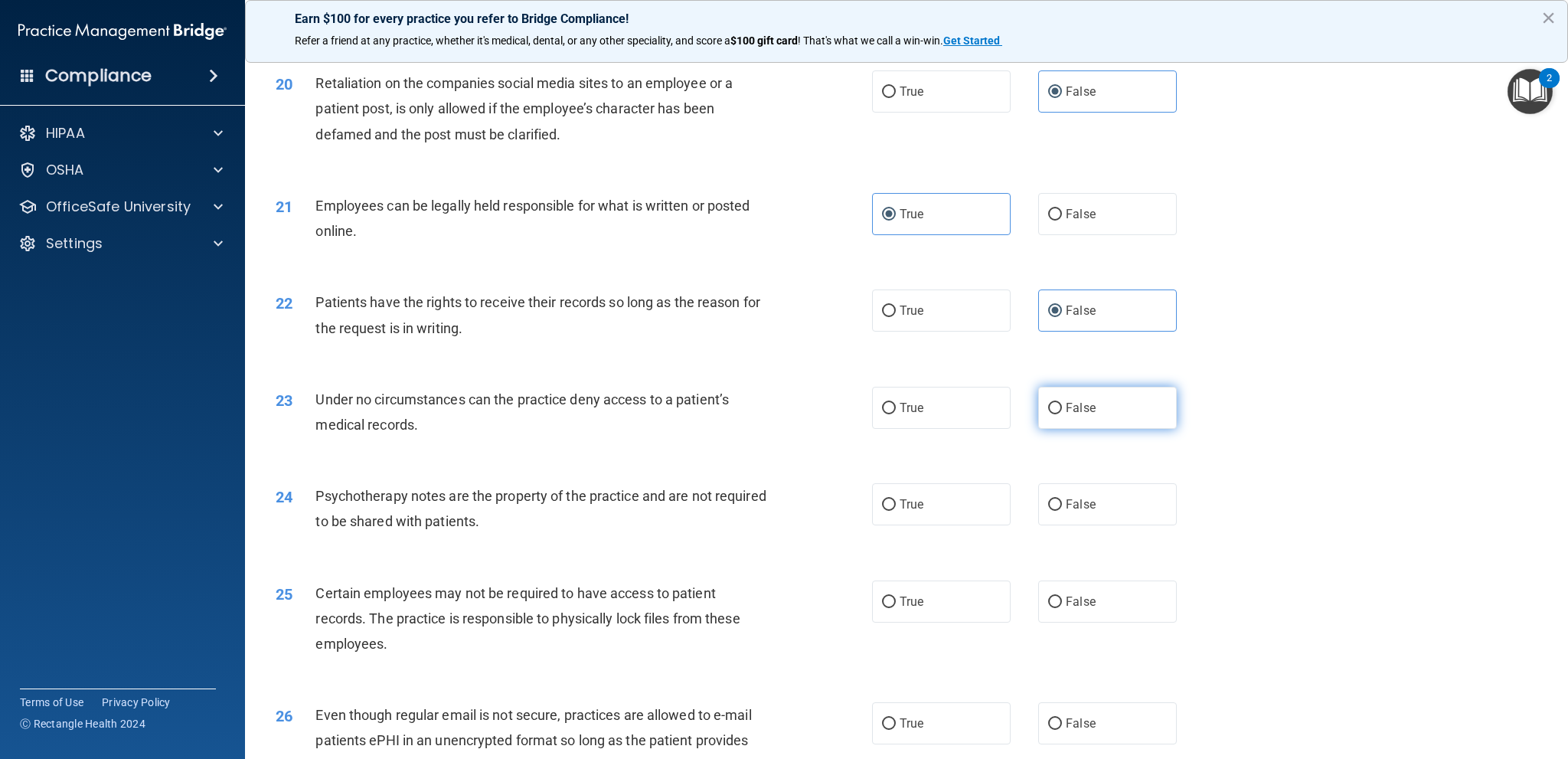
click at [1062, 403] on input "False" at bounding box center [1055, 409] width 13 height 12
radio input "true"
click at [955, 508] on label "True" at bounding box center [941, 504] width 138 height 42
click at [896, 508] on input "True" at bounding box center [889, 505] width 13 height 12
radio input "true"
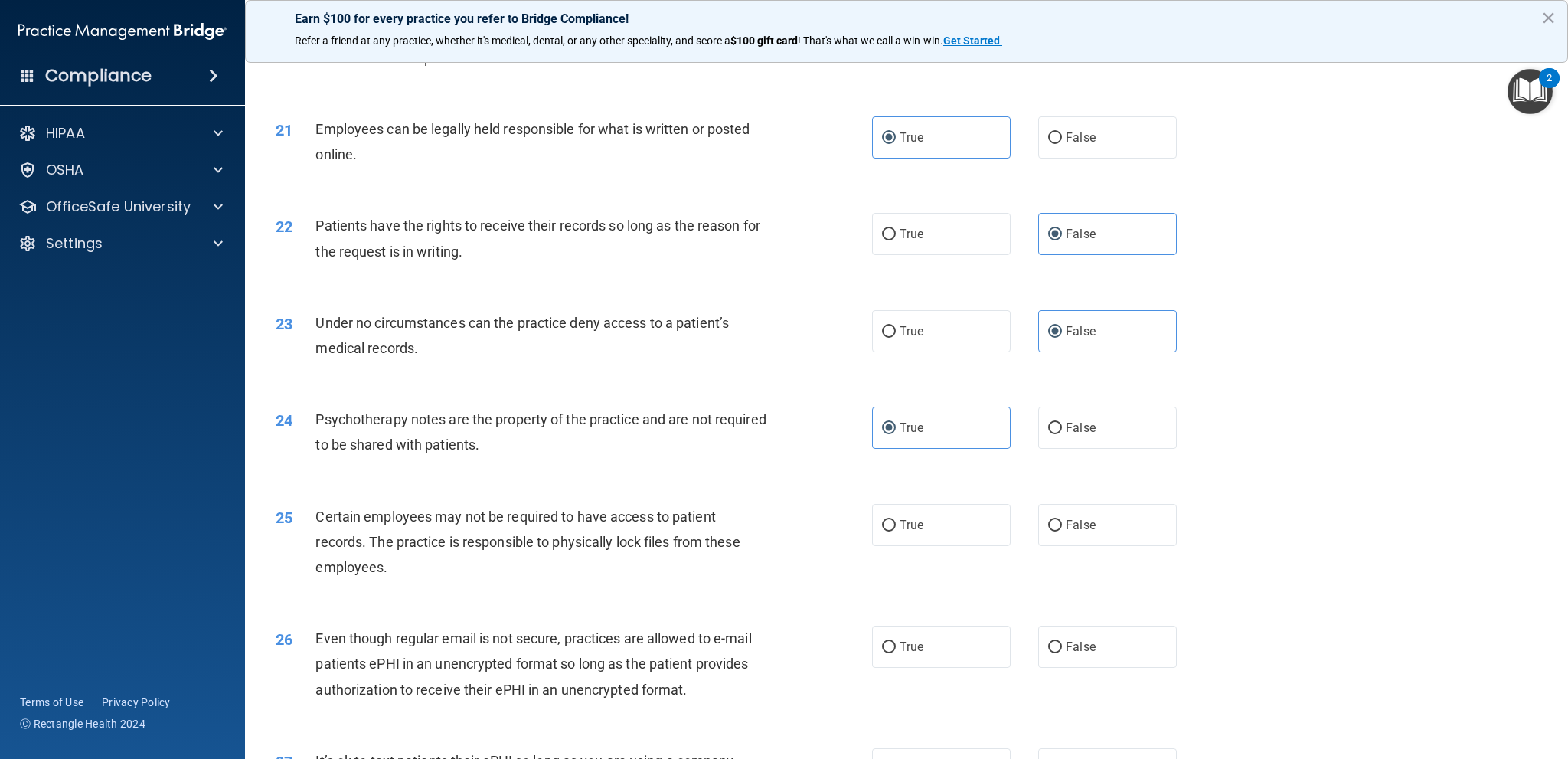
scroll to position [2451, 0]
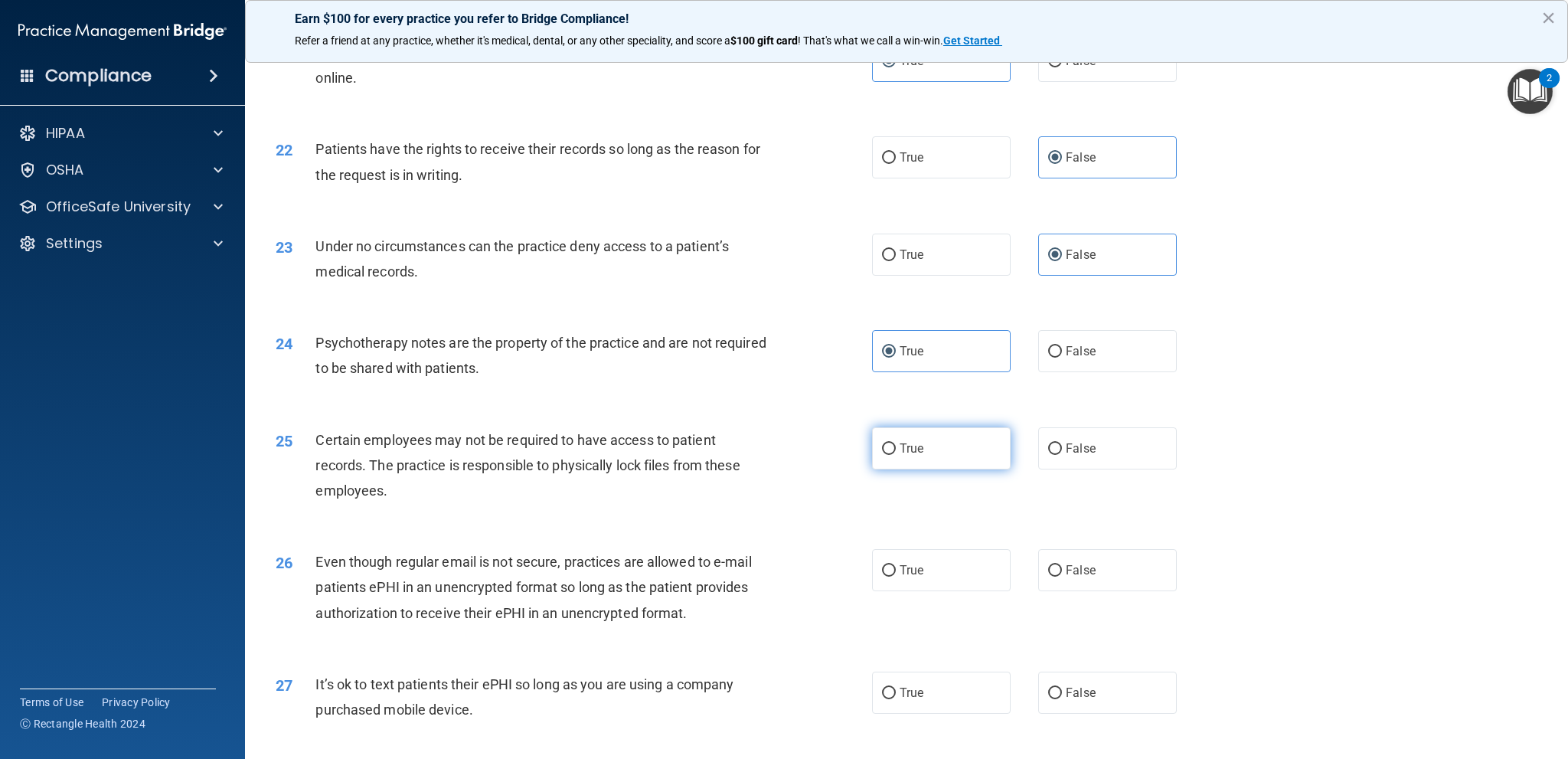
click at [939, 455] on label "True" at bounding box center [941, 449] width 138 height 42
click at [896, 455] on input "True" at bounding box center [889, 449] width 13 height 12
radio input "true"
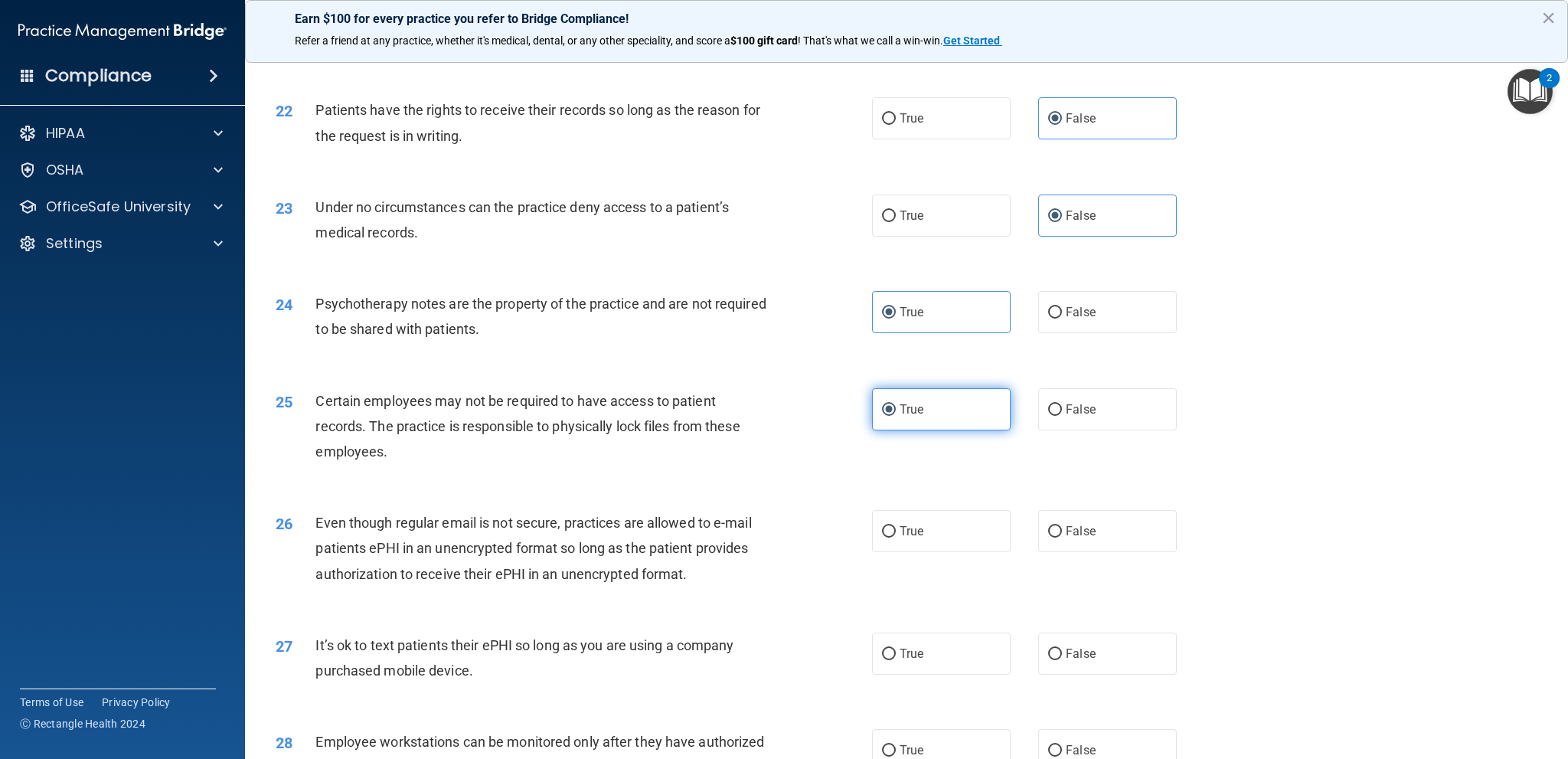
scroll to position [2527, 0]
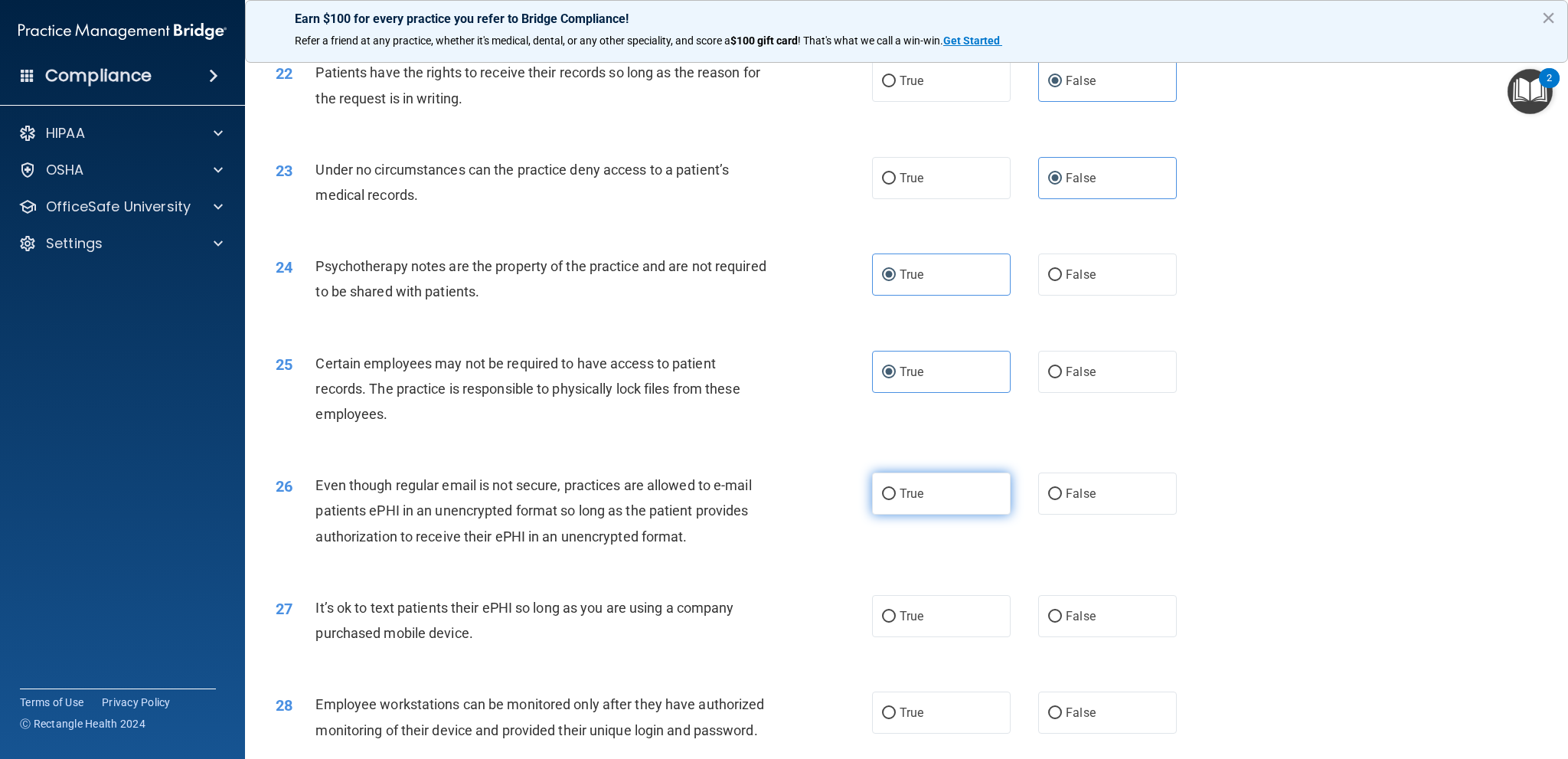
click at [936, 503] on label "True" at bounding box center [941, 493] width 138 height 42
click at [896, 500] on input "True" at bounding box center [889, 494] width 13 height 12
radio input "true"
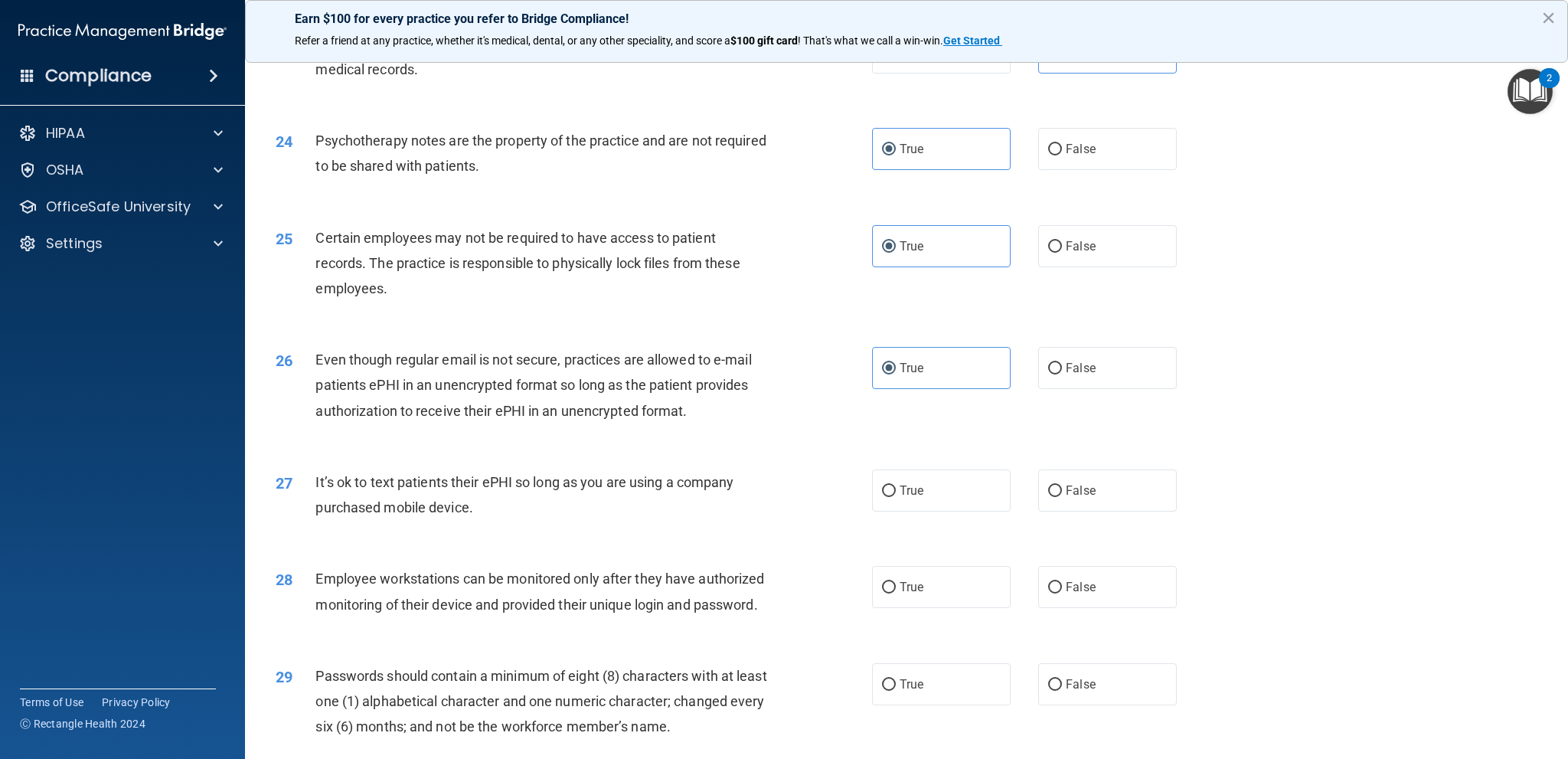
scroll to position [2680, 0]
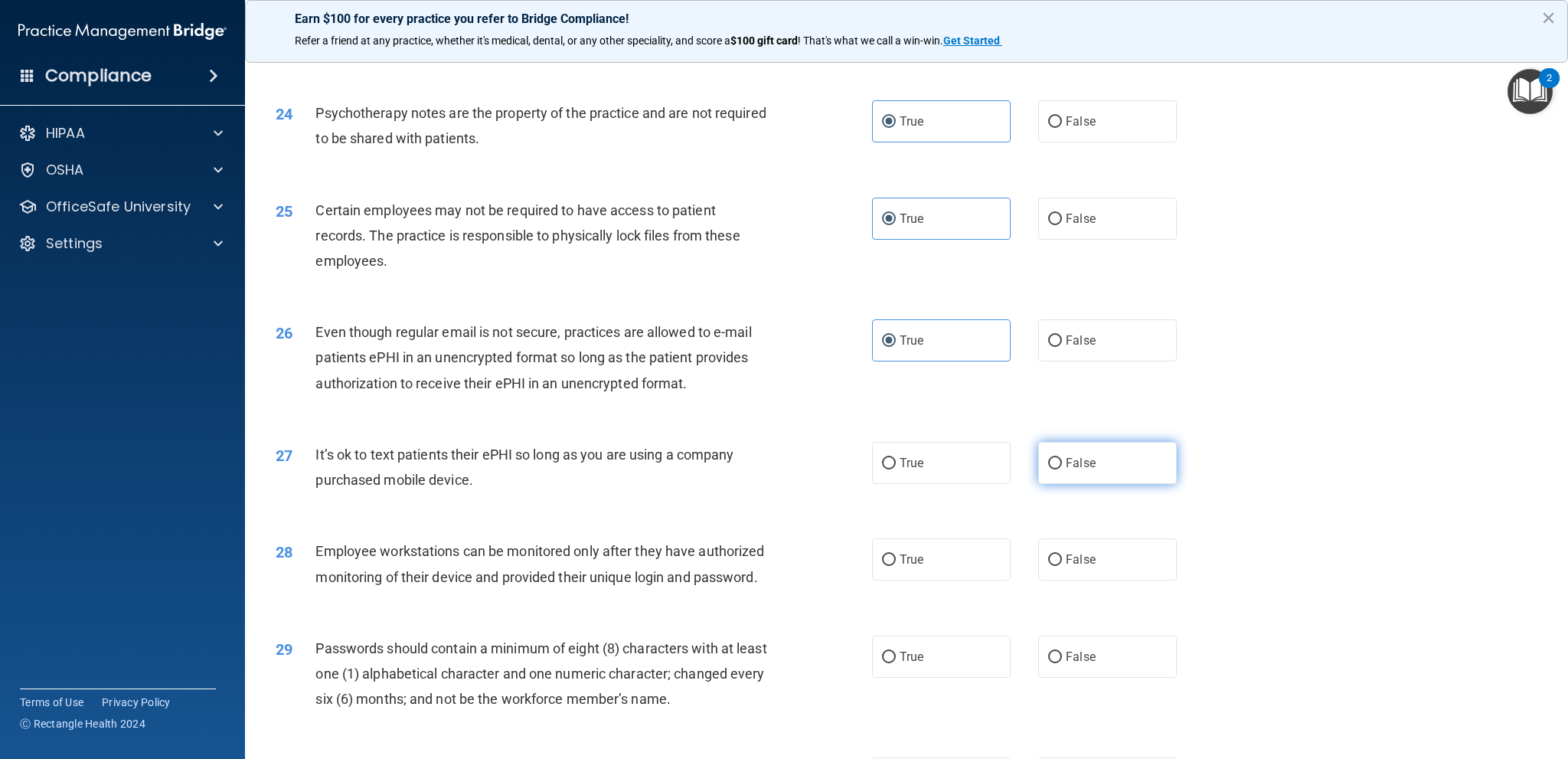
click at [1066, 460] on span "False" at bounding box center [1080, 462] width 30 height 14
click at [1062, 460] on input "False" at bounding box center [1055, 464] width 13 height 12
radio input "true"
click at [1079, 557] on span "False" at bounding box center [1080, 559] width 30 height 14
click at [1062, 557] on input "False" at bounding box center [1055, 560] width 13 height 12
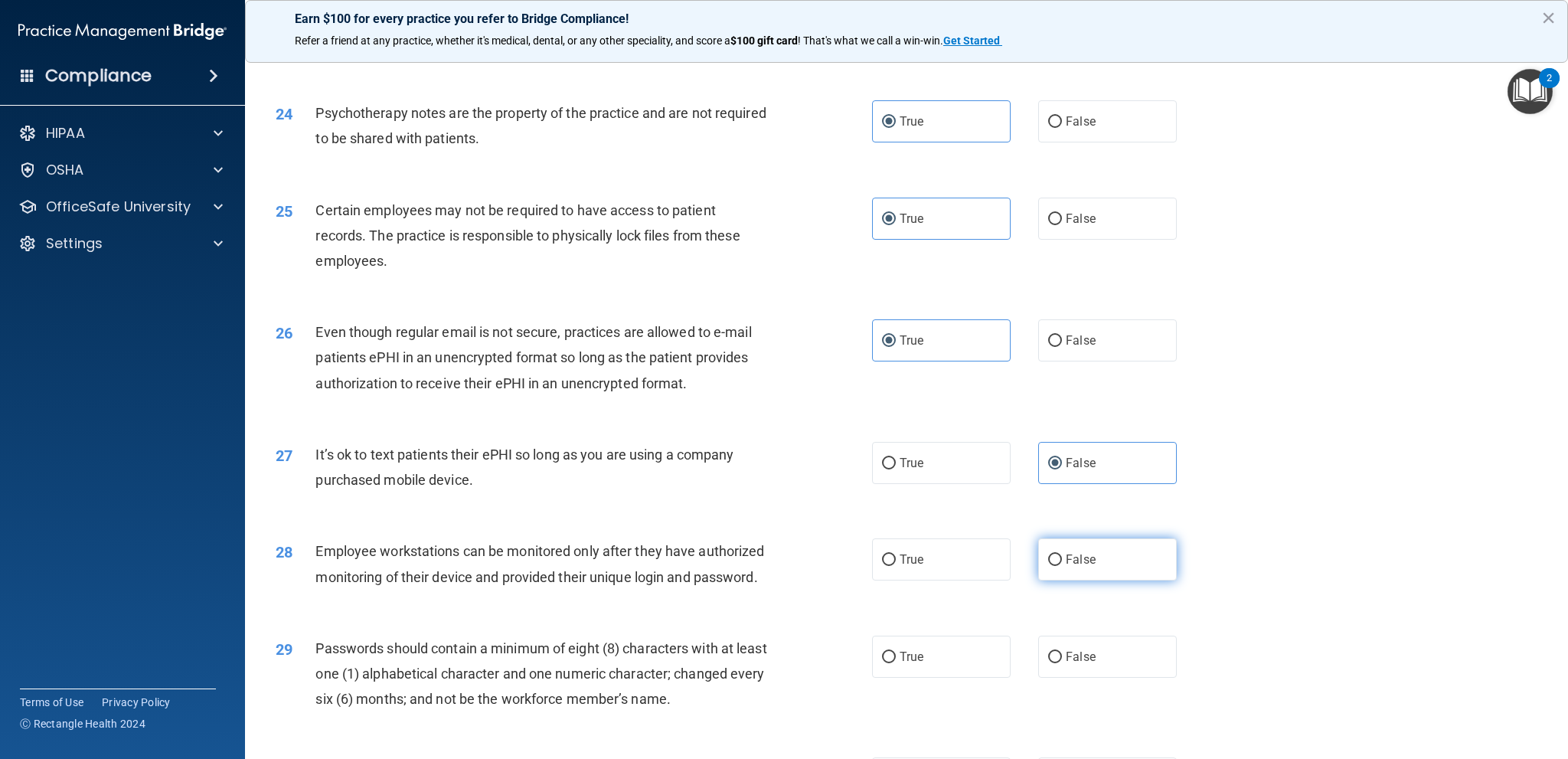
radio input "true"
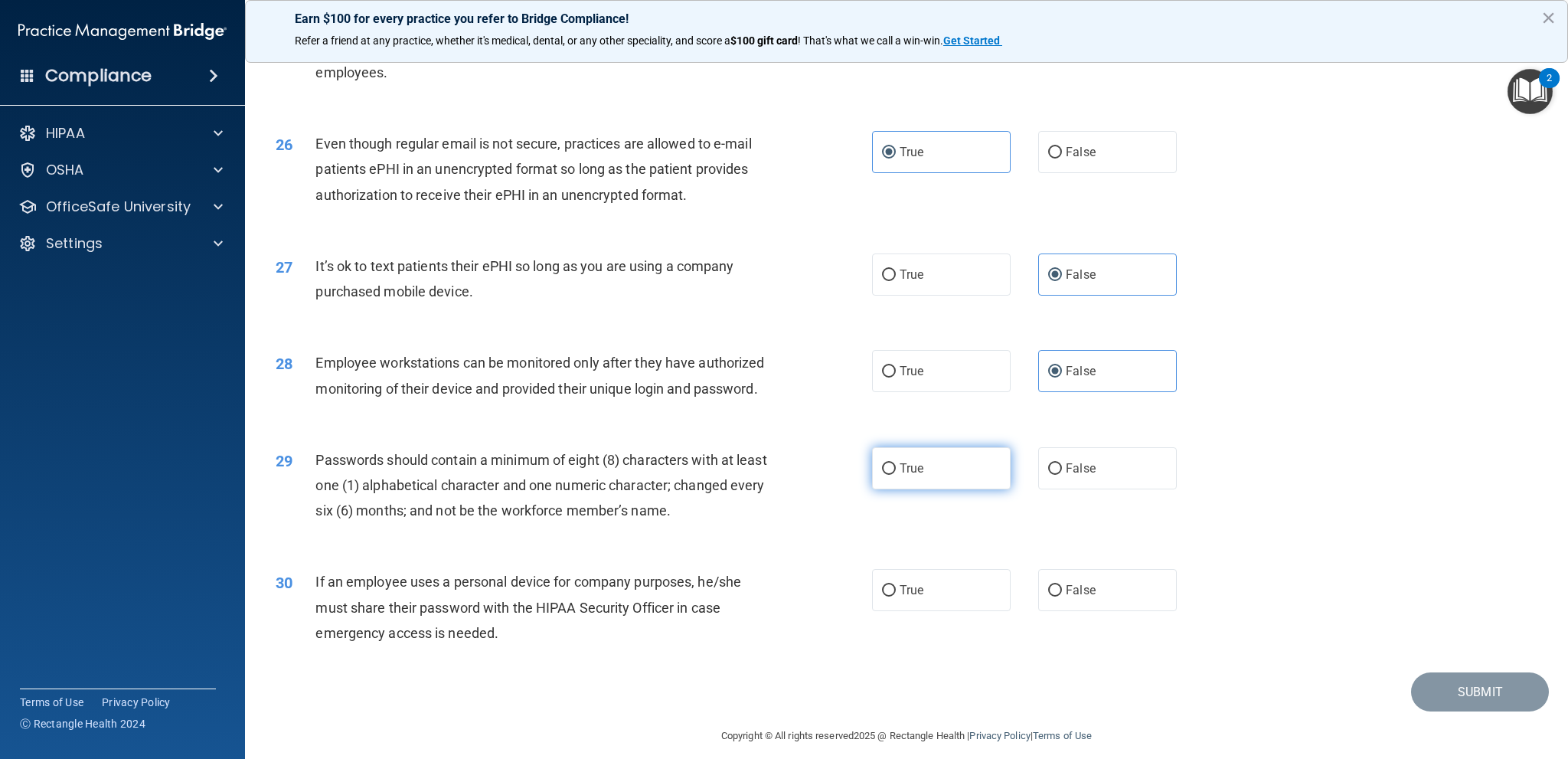
scroll to position [2907, 0]
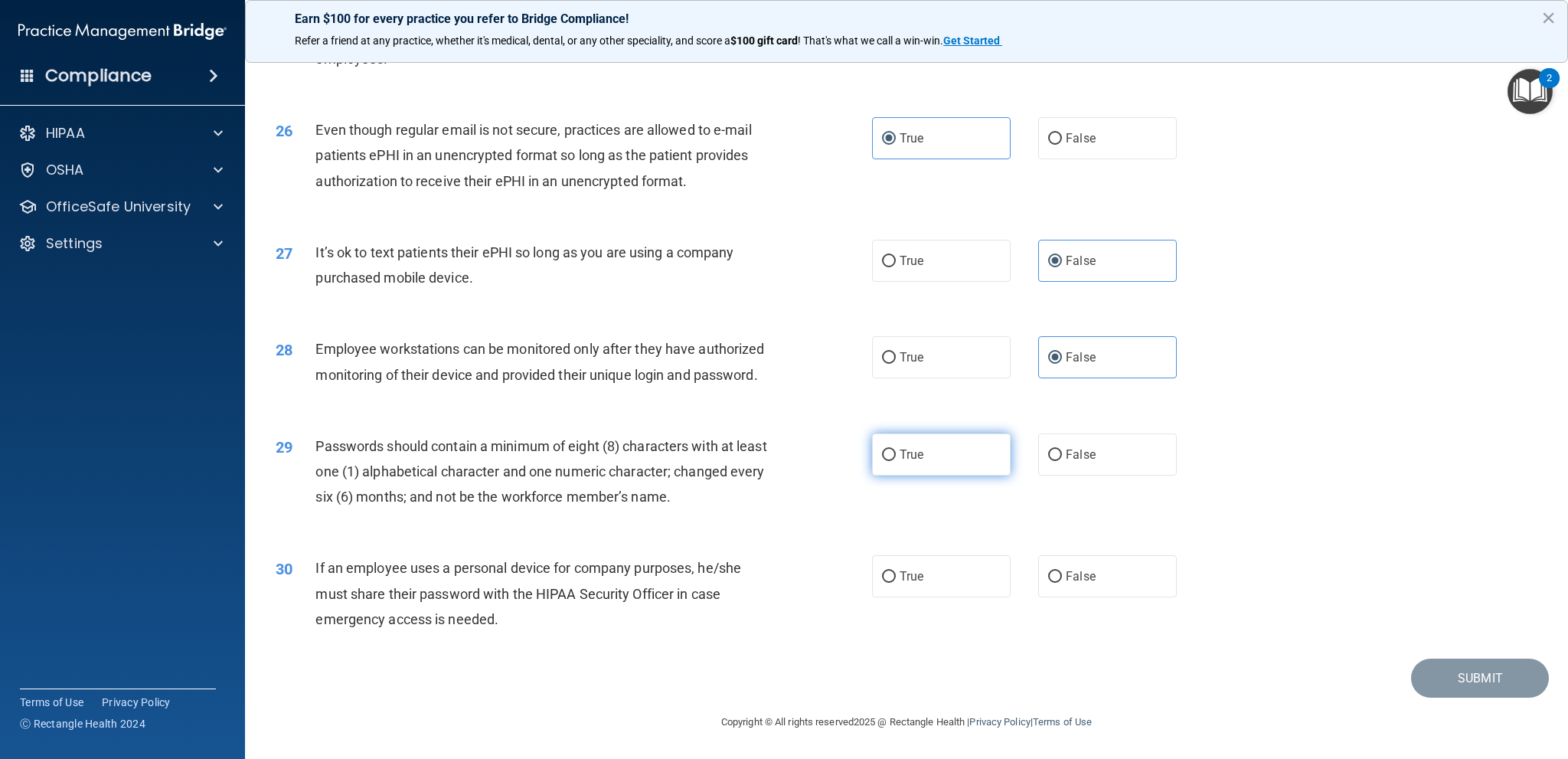
click at [959, 461] on label "True" at bounding box center [941, 455] width 138 height 42
click at [896, 461] on input "True" at bounding box center [889, 455] width 13 height 12
radio input "true"
click at [1124, 571] on label "False" at bounding box center [1107, 576] width 138 height 42
click at [1062, 571] on input "False" at bounding box center [1055, 577] width 13 height 12
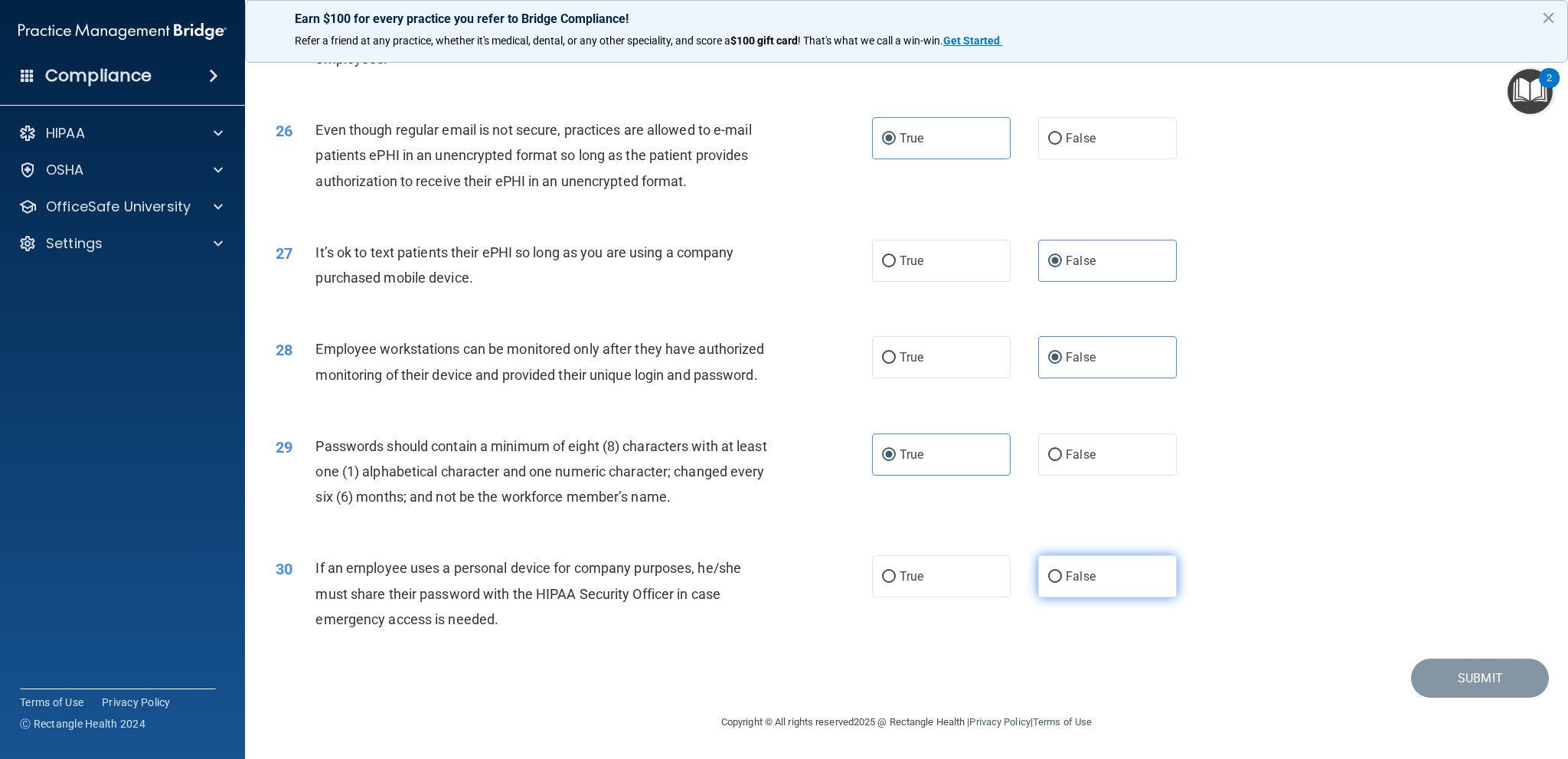
radio input "true"
click at [1453, 665] on button "Submit" at bounding box center [1479, 678] width 137 height 39
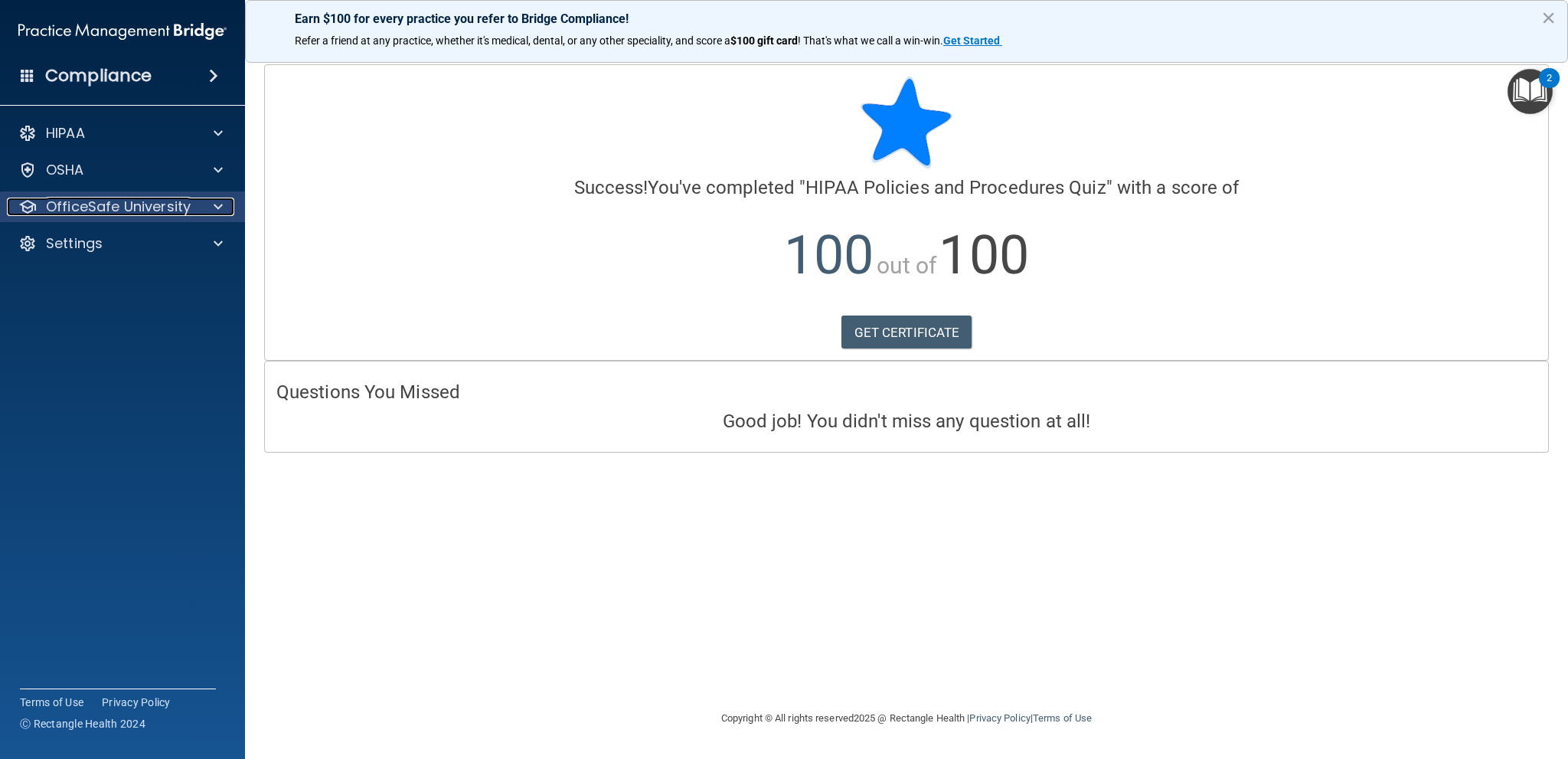
click at [187, 204] on p "OfficeSafe University" at bounding box center [118, 207] width 145 height 19
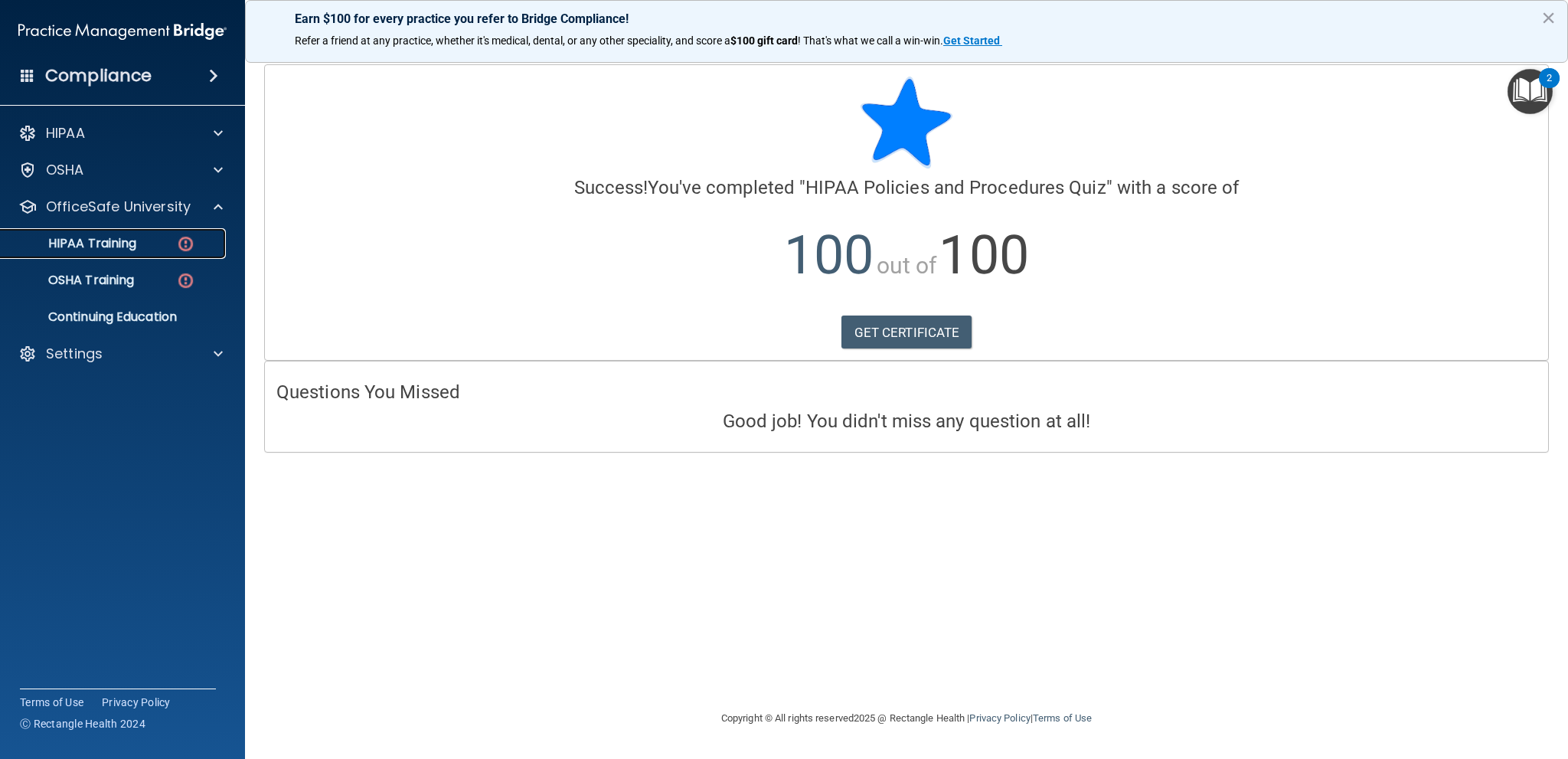
click at [168, 246] on div "HIPAA Training" at bounding box center [115, 244] width 209 height 15
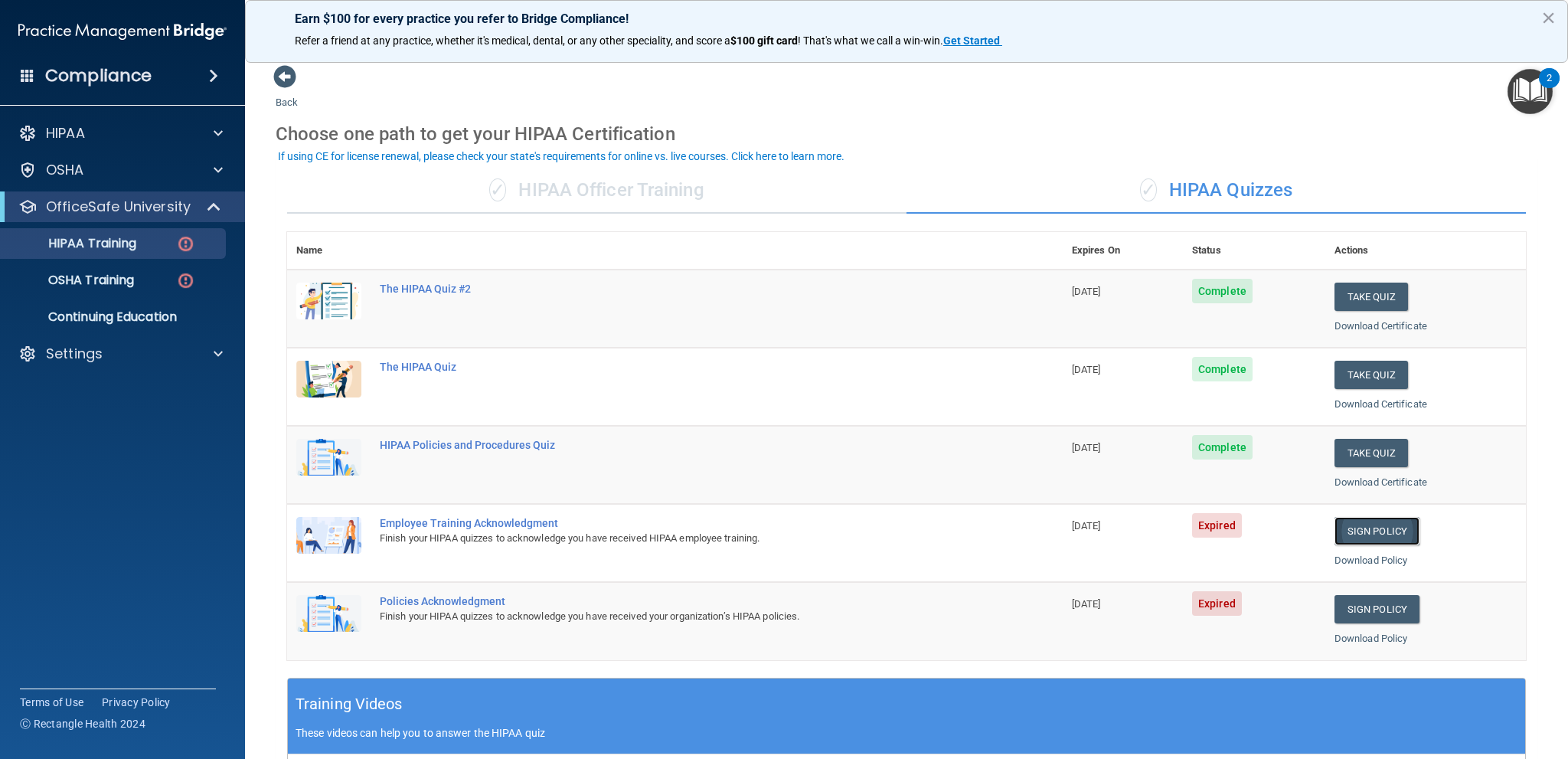
click at [1360, 524] on link "Sign Policy" at bounding box center [1377, 531] width 85 height 29
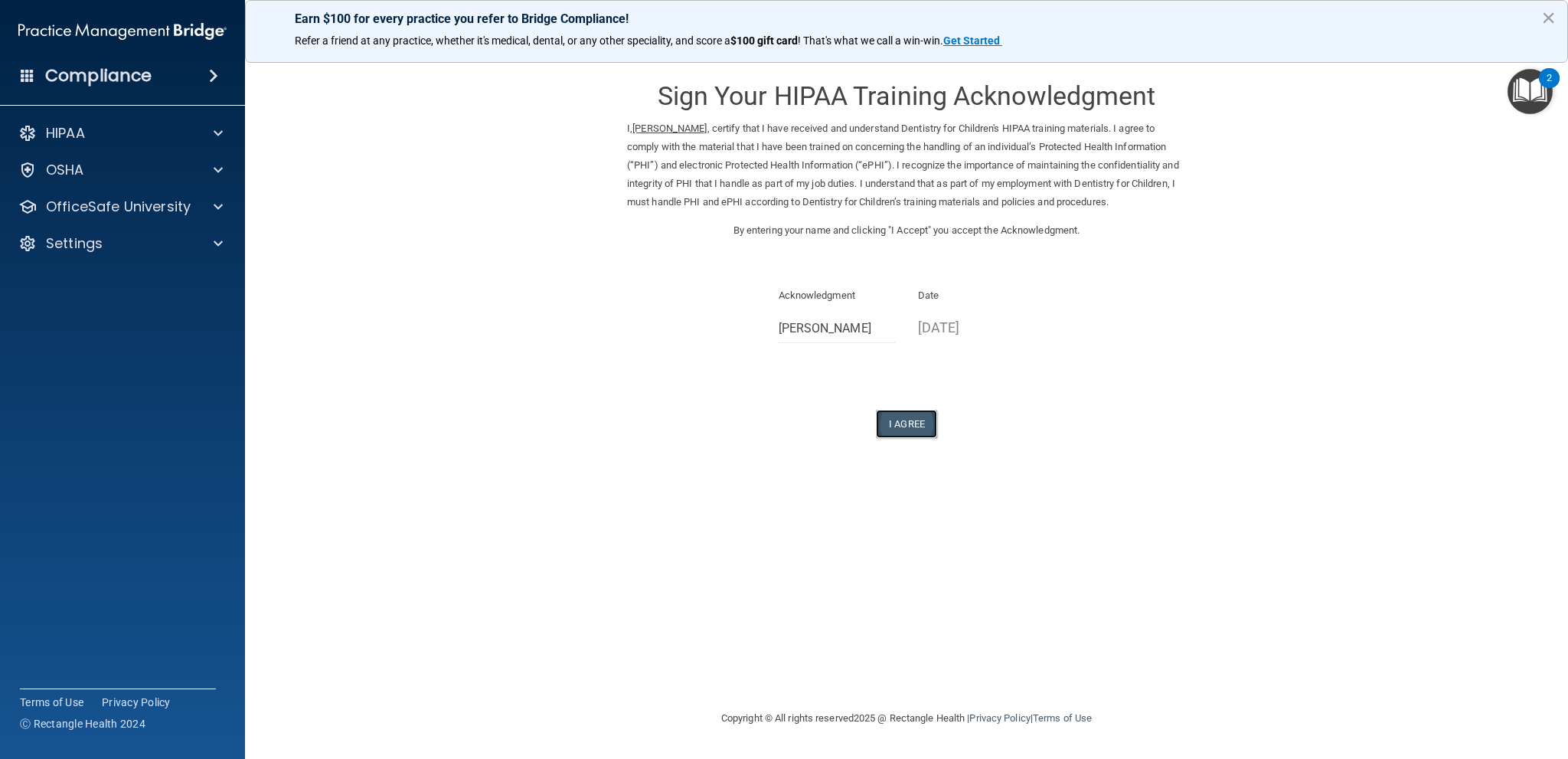
click at [916, 422] on button "I Agree" at bounding box center [906, 424] width 62 height 29
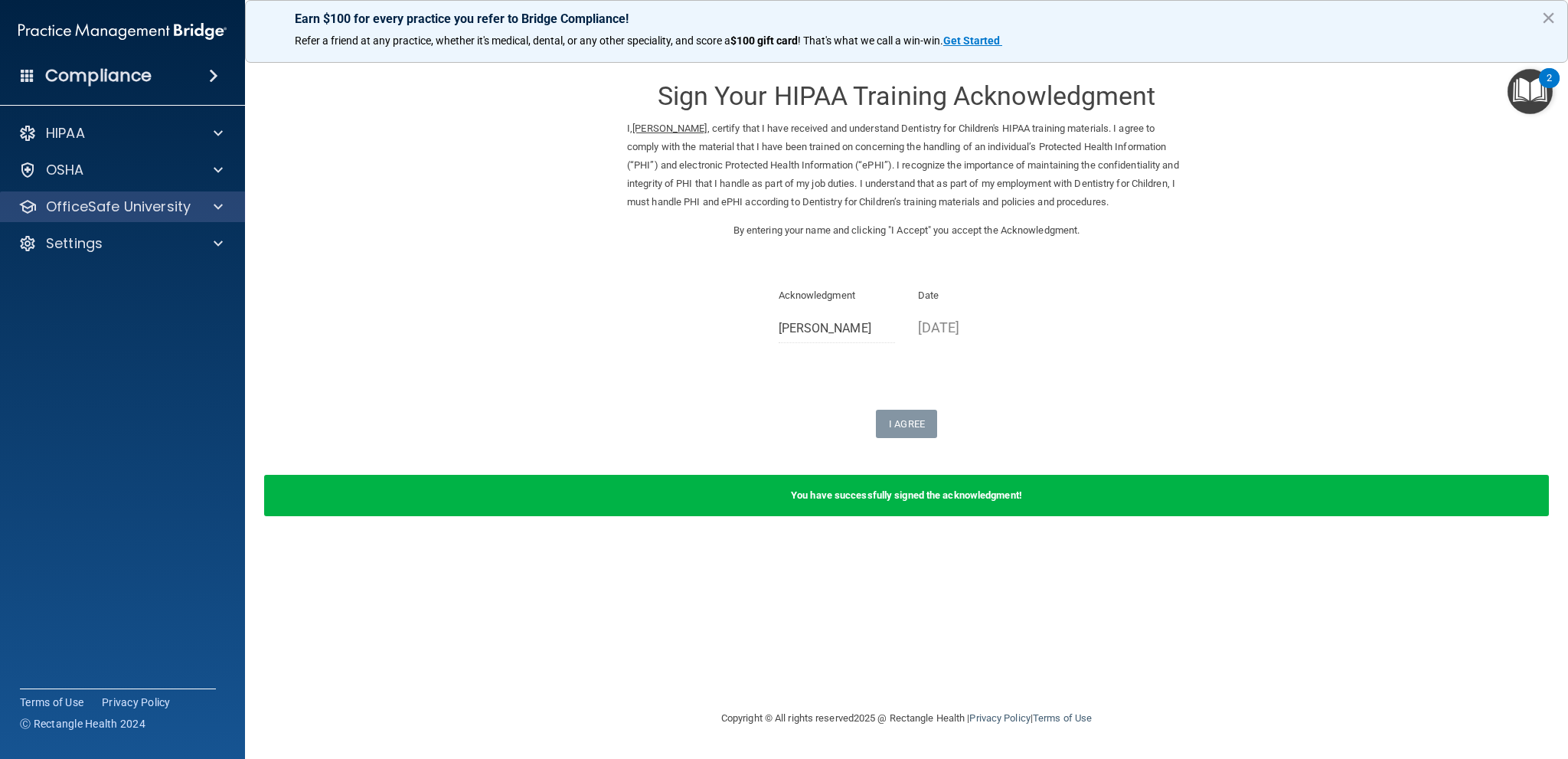
click at [104, 217] on div "OfficeSafe University" at bounding box center [123, 207] width 246 height 30
click at [171, 218] on div "OfficeSafe University" at bounding box center [123, 207] width 246 height 30
click at [231, 198] on div at bounding box center [215, 207] width 38 height 19
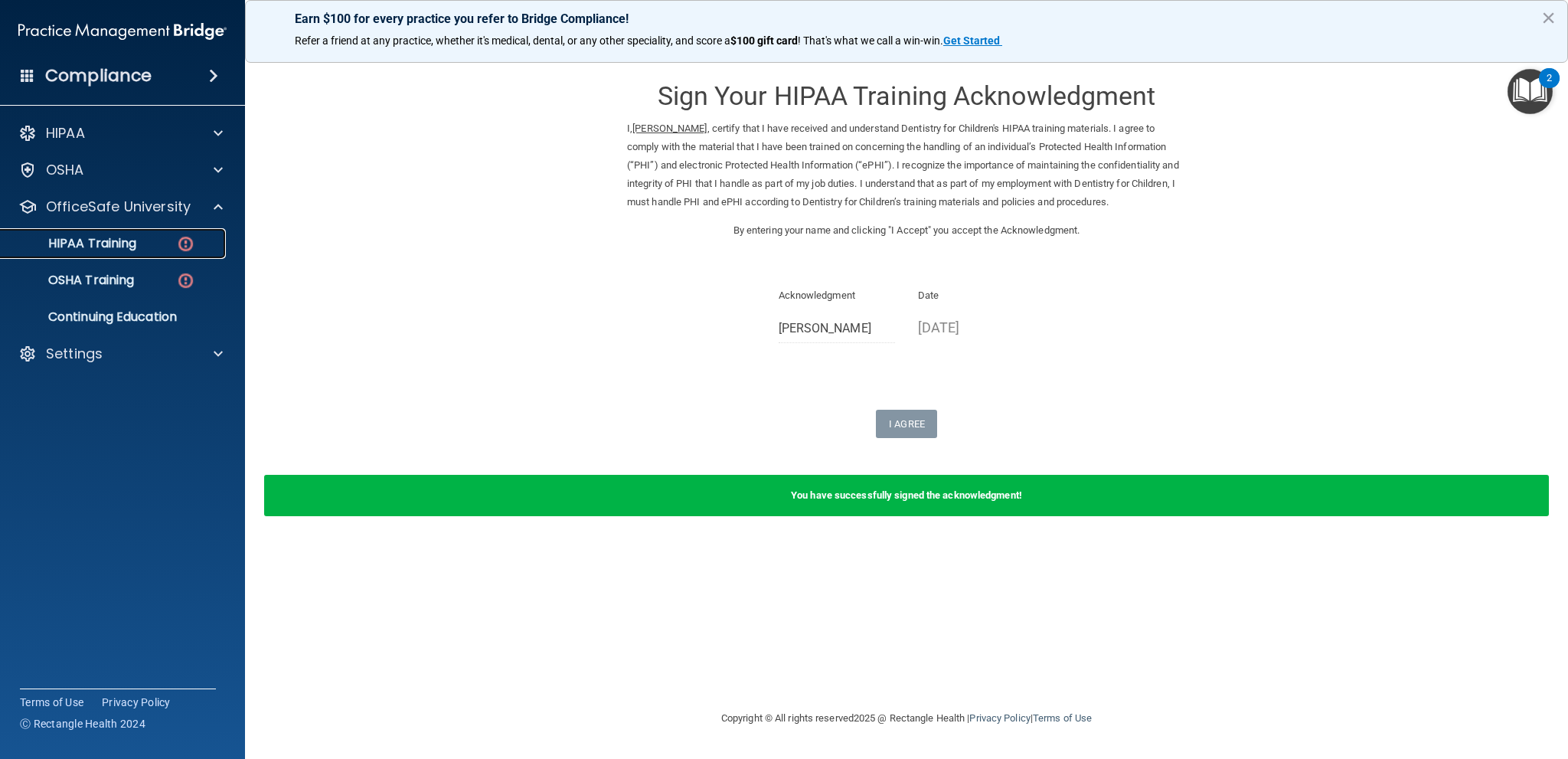
click at [178, 250] on img at bounding box center [185, 244] width 19 height 19
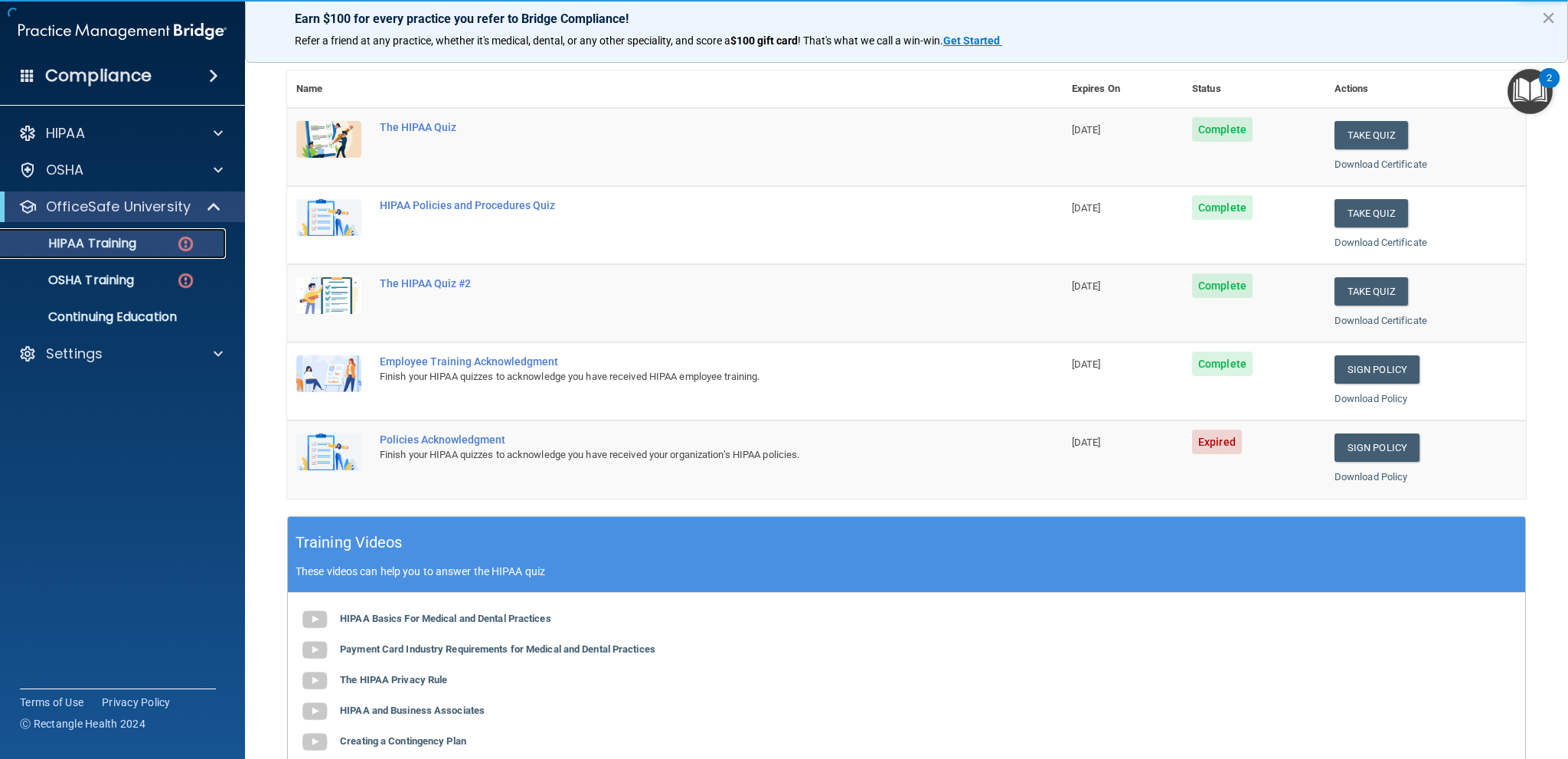
scroll to position [161, 0]
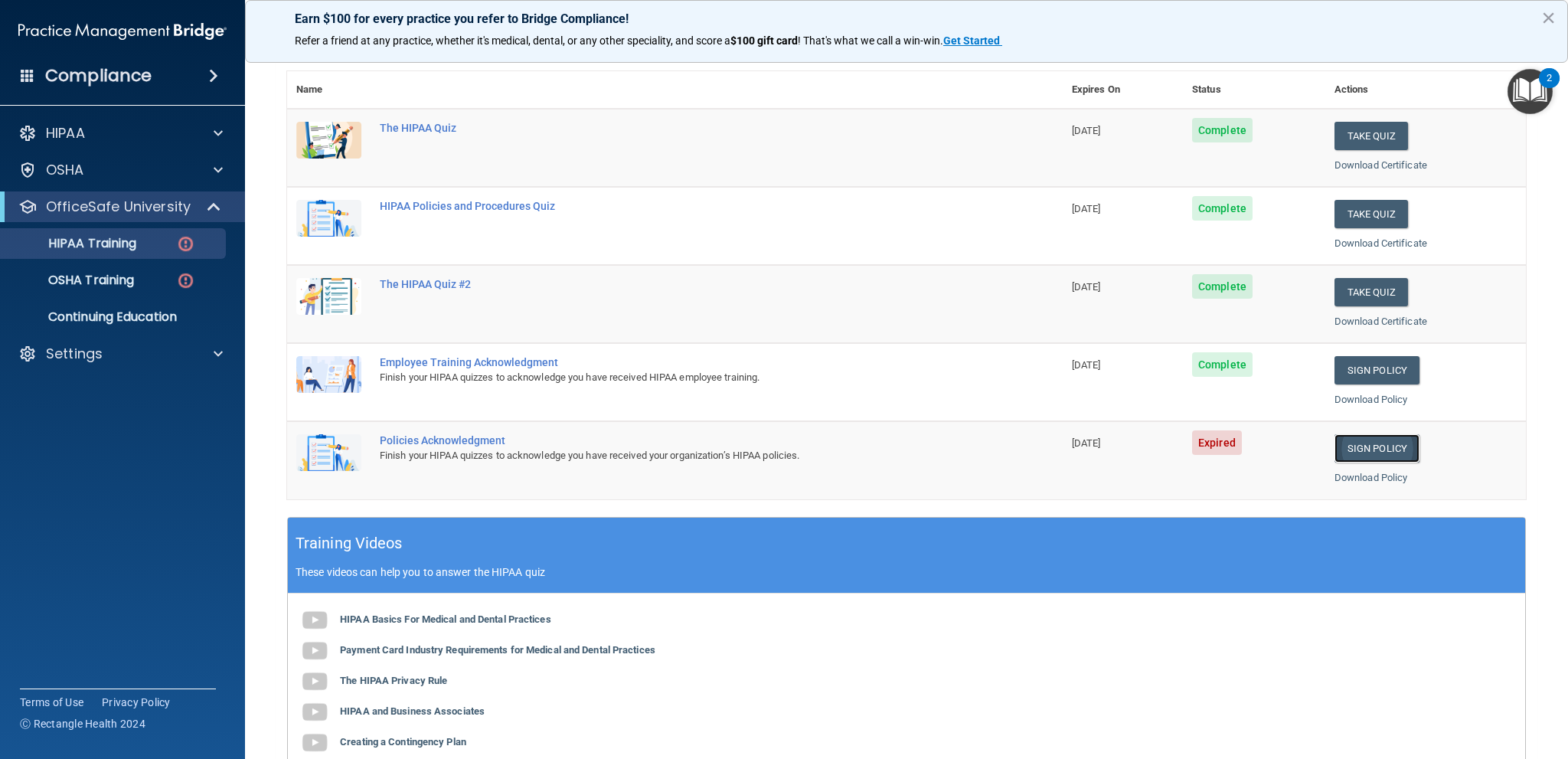
click at [1372, 444] on link "Sign Policy" at bounding box center [1377, 449] width 85 height 29
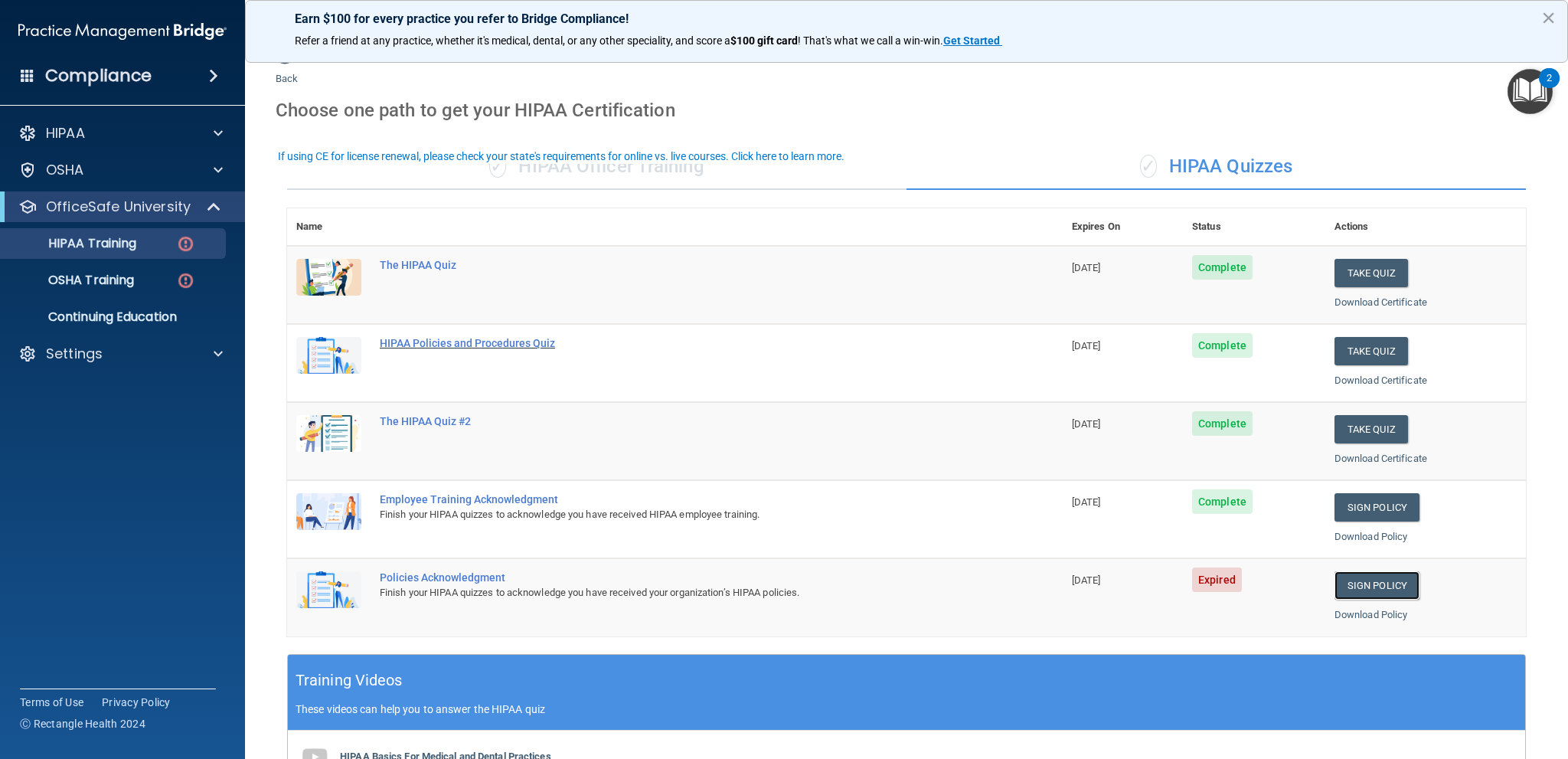
scroll to position [0, 0]
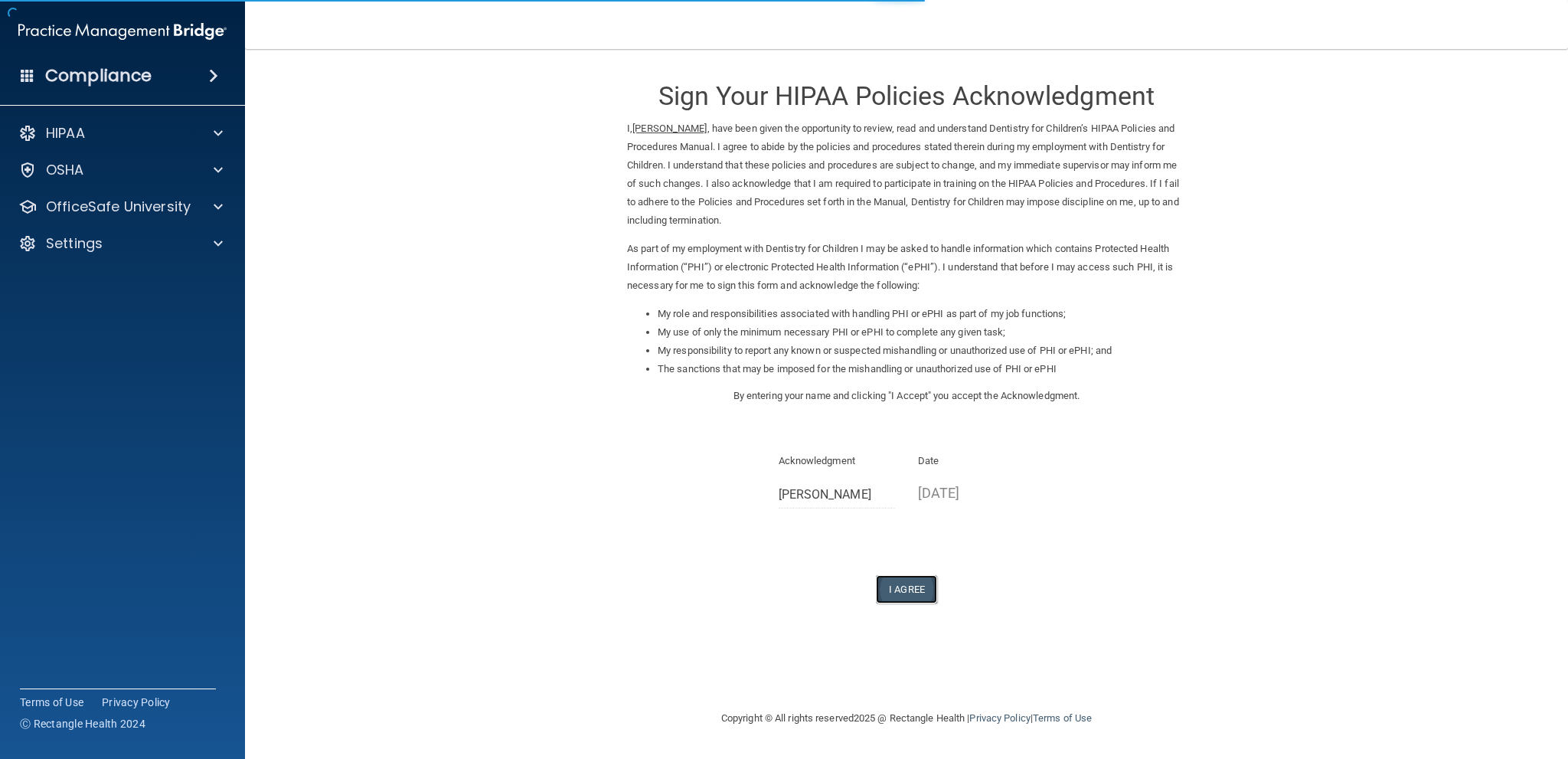
click at [909, 589] on button "I Agree" at bounding box center [906, 589] width 62 height 29
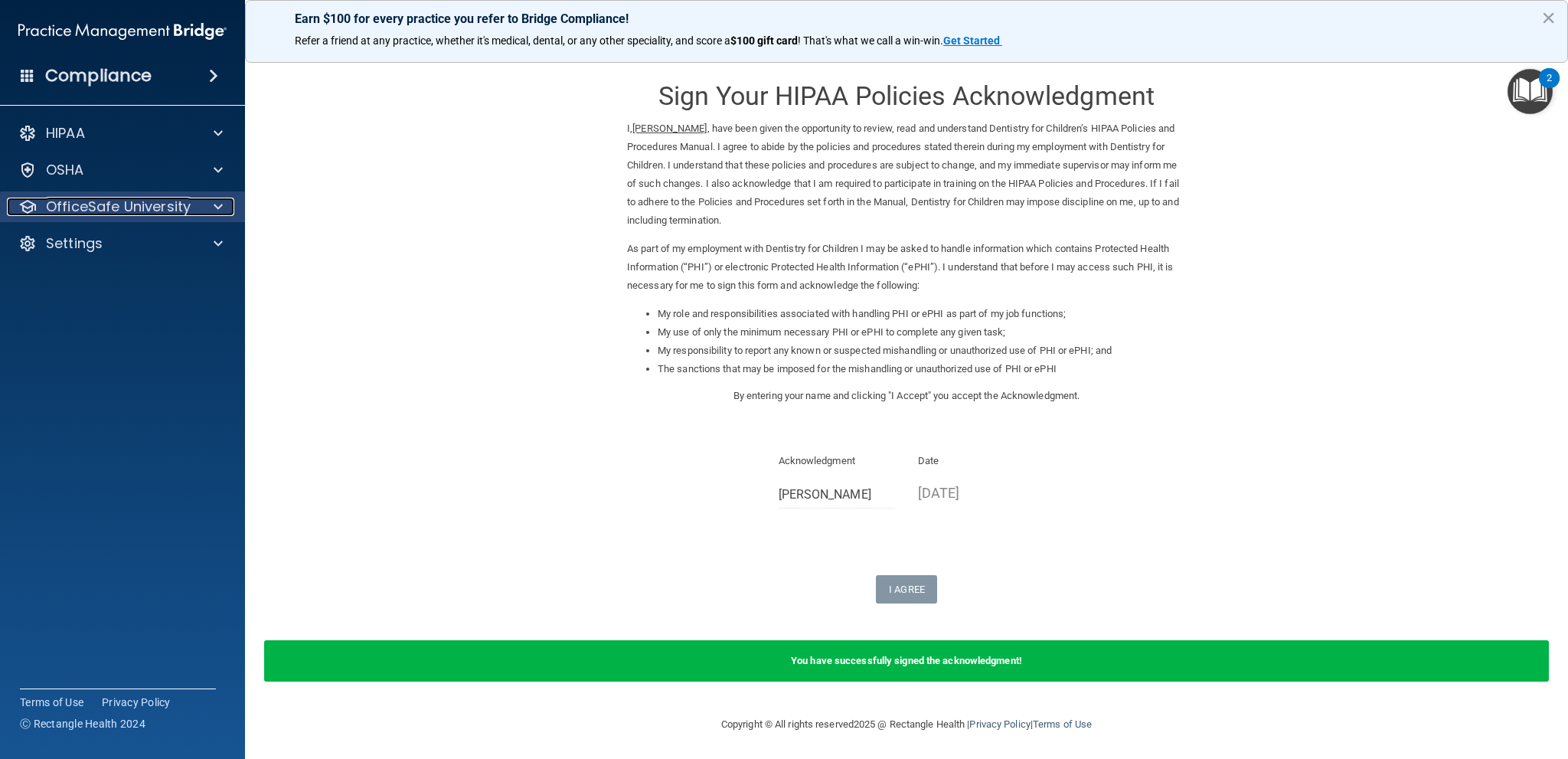
click at [105, 200] on p "OfficeSafe University" at bounding box center [118, 207] width 145 height 19
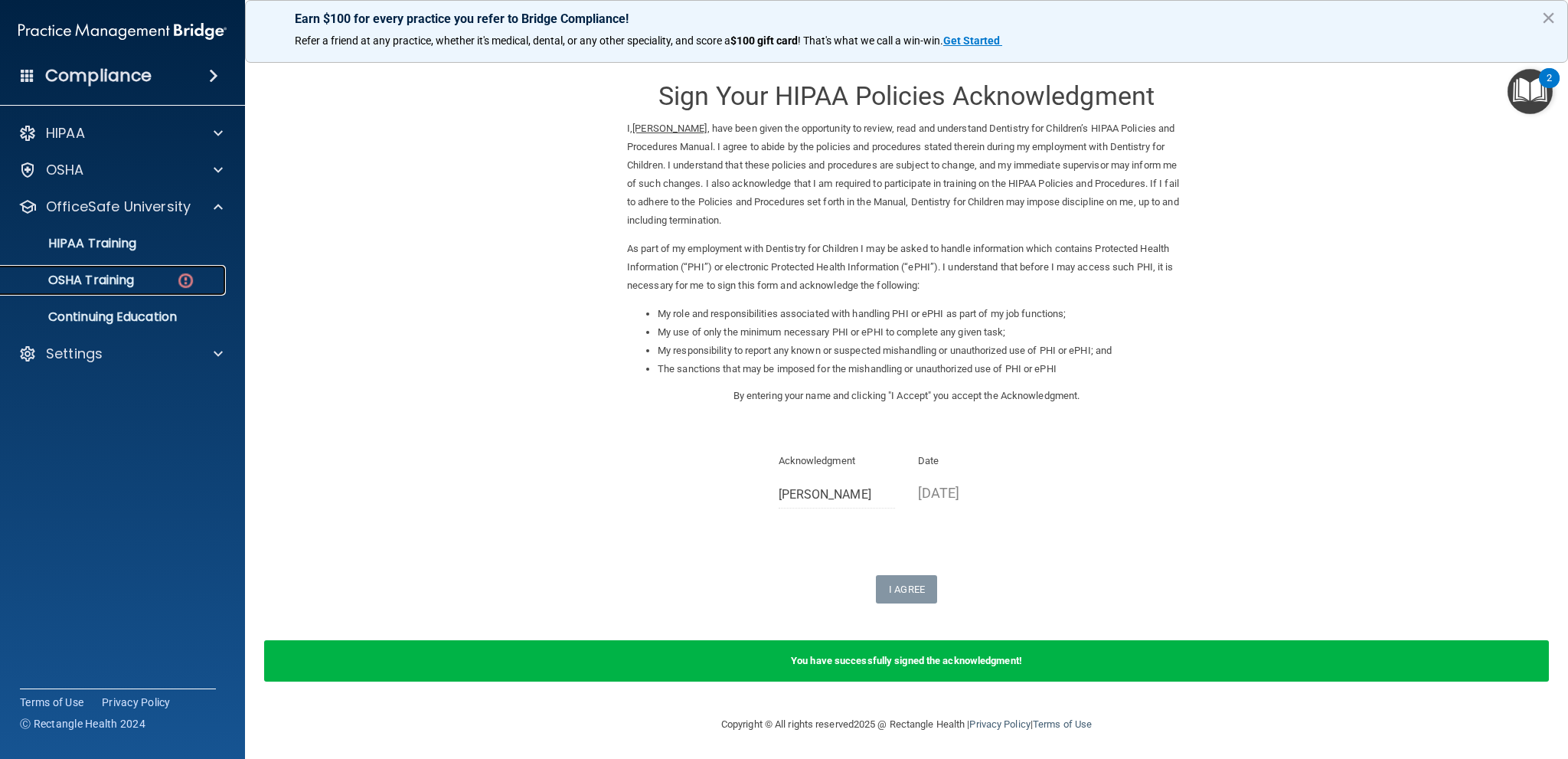
click at [77, 272] on p "OSHA Training" at bounding box center [72, 280] width 124 height 15
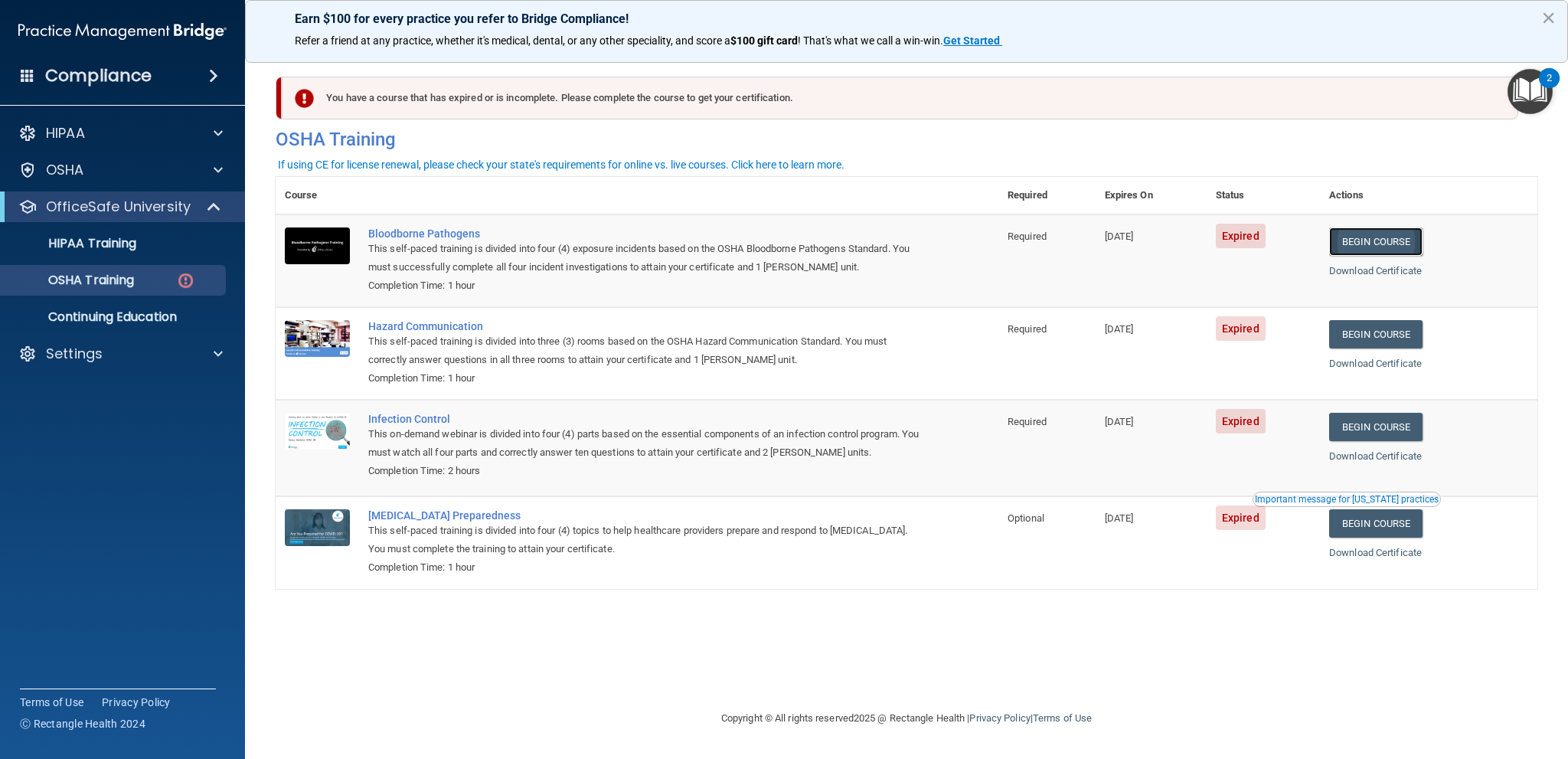
click at [1388, 237] on link "Begin Course" at bounding box center [1376, 242] width 94 height 29
click at [1422, 247] on link "Begin Course" at bounding box center [1376, 242] width 94 height 29
click at [1416, 238] on link "Begin Course" at bounding box center [1376, 242] width 94 height 29
click at [1416, 329] on link "Begin Course" at bounding box center [1378, 335] width 94 height 29
click at [1403, 337] on link "Begin Course" at bounding box center [1378, 335] width 94 height 29
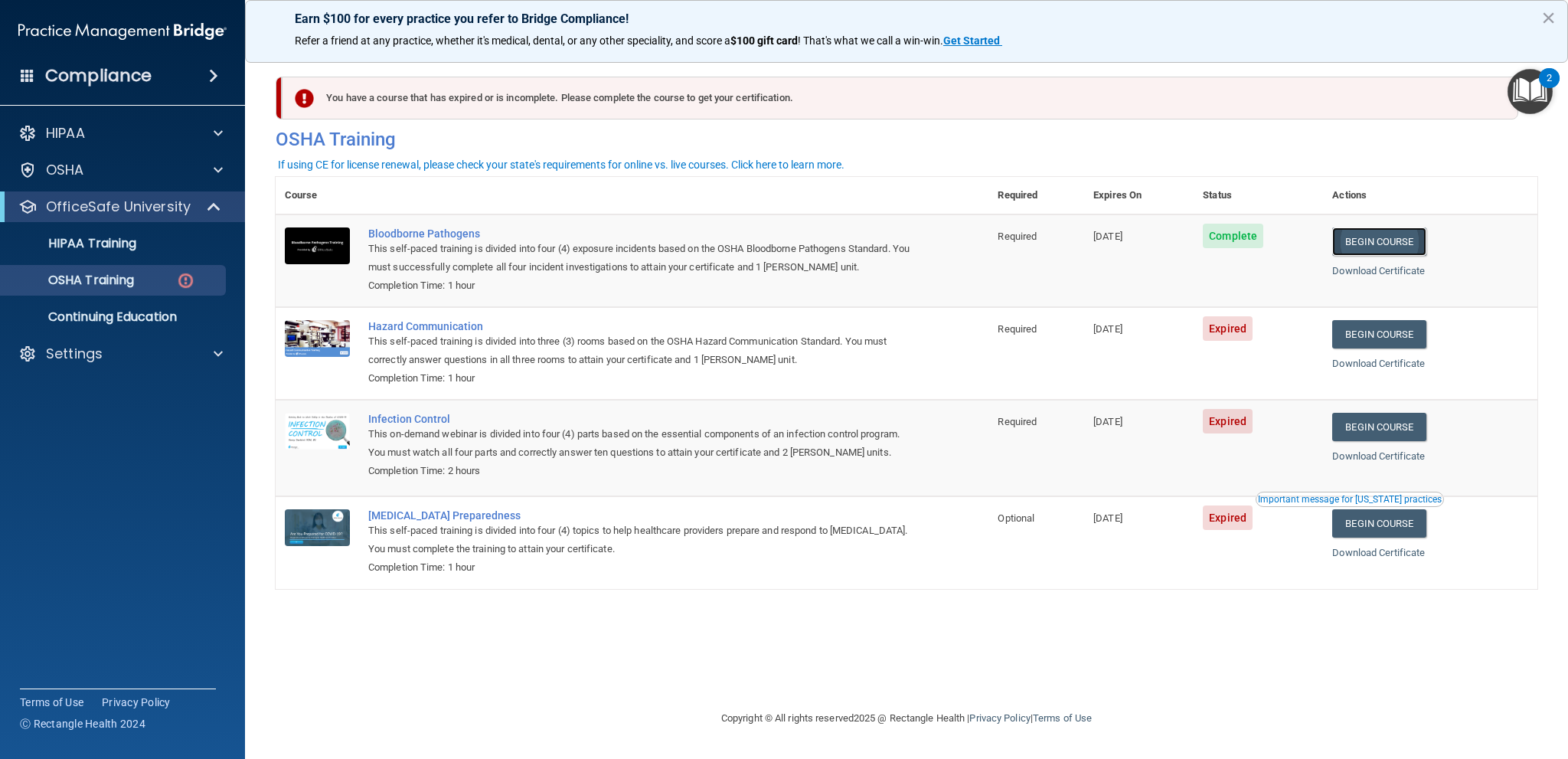
click at [1361, 245] on link "Begin Course" at bounding box center [1378, 242] width 94 height 29
click at [1372, 335] on link "Begin Course" at bounding box center [1378, 335] width 94 height 29
click at [1424, 431] on link "Begin Course" at bounding box center [1378, 427] width 94 height 29
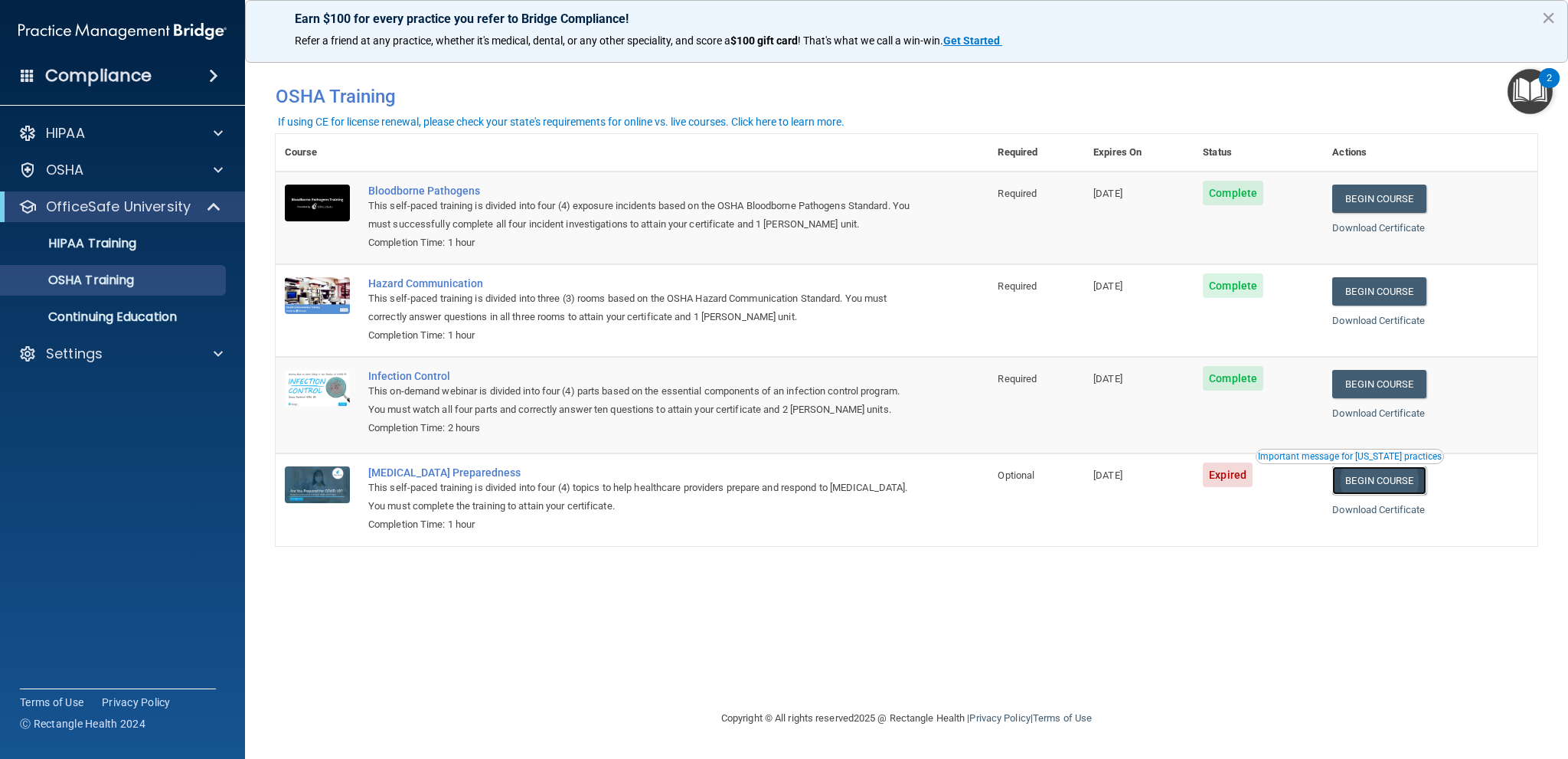
click at [1399, 483] on link "Begin Course" at bounding box center [1378, 481] width 94 height 29
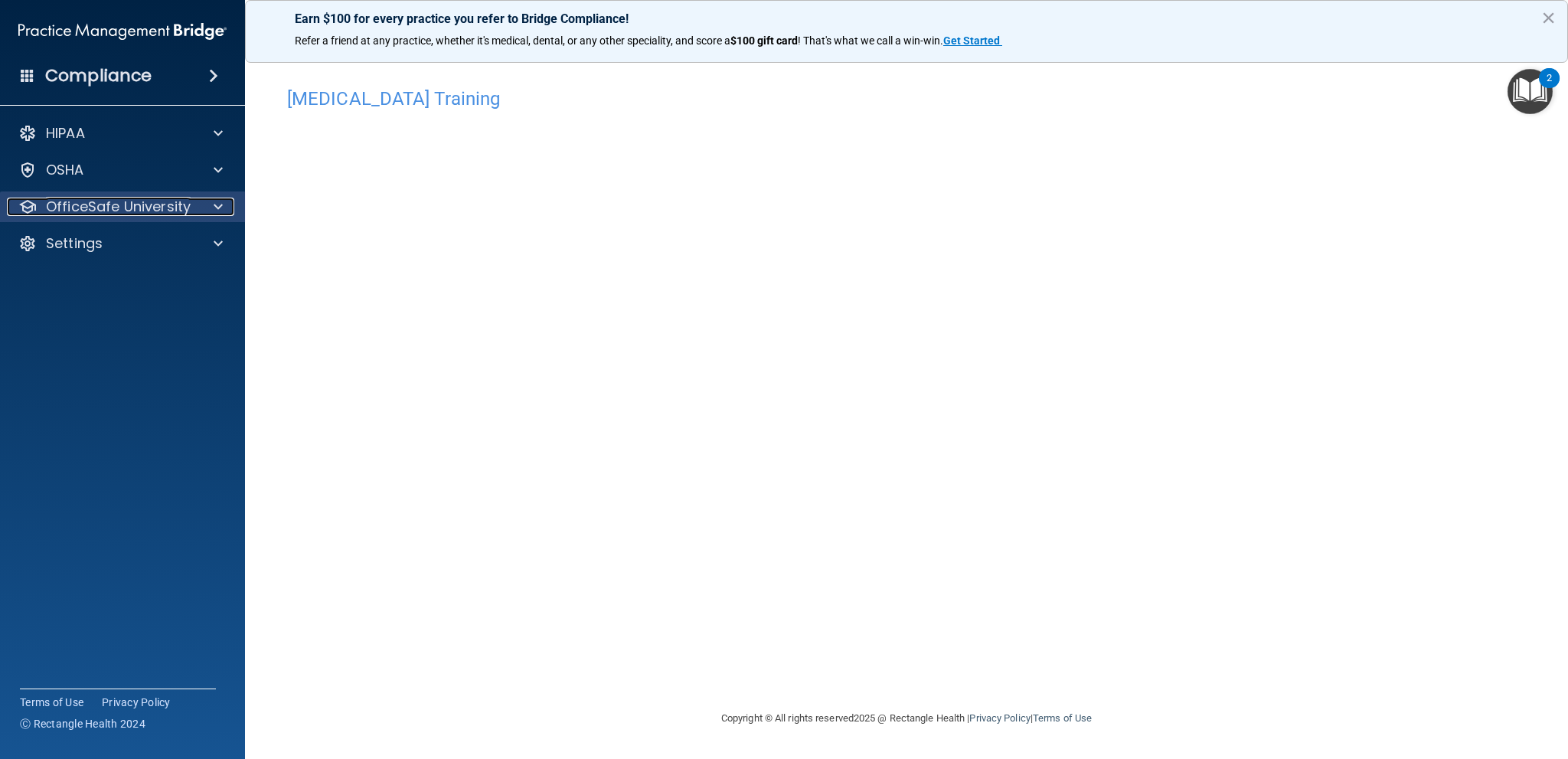
click at [146, 211] on p "OfficeSafe University" at bounding box center [118, 207] width 145 height 19
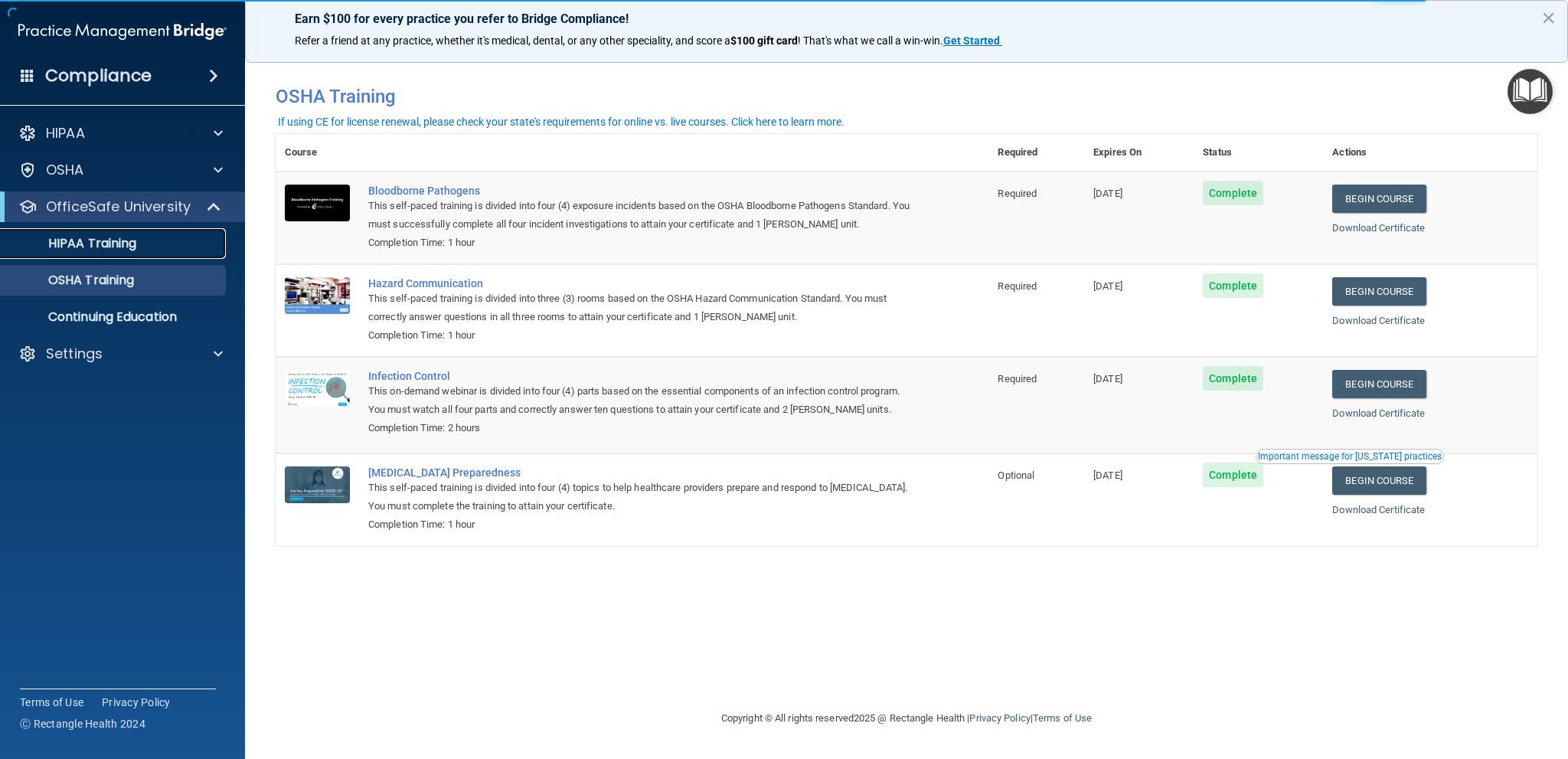
click at [133, 243] on p "HIPAA Training" at bounding box center [73, 244] width 126 height 15
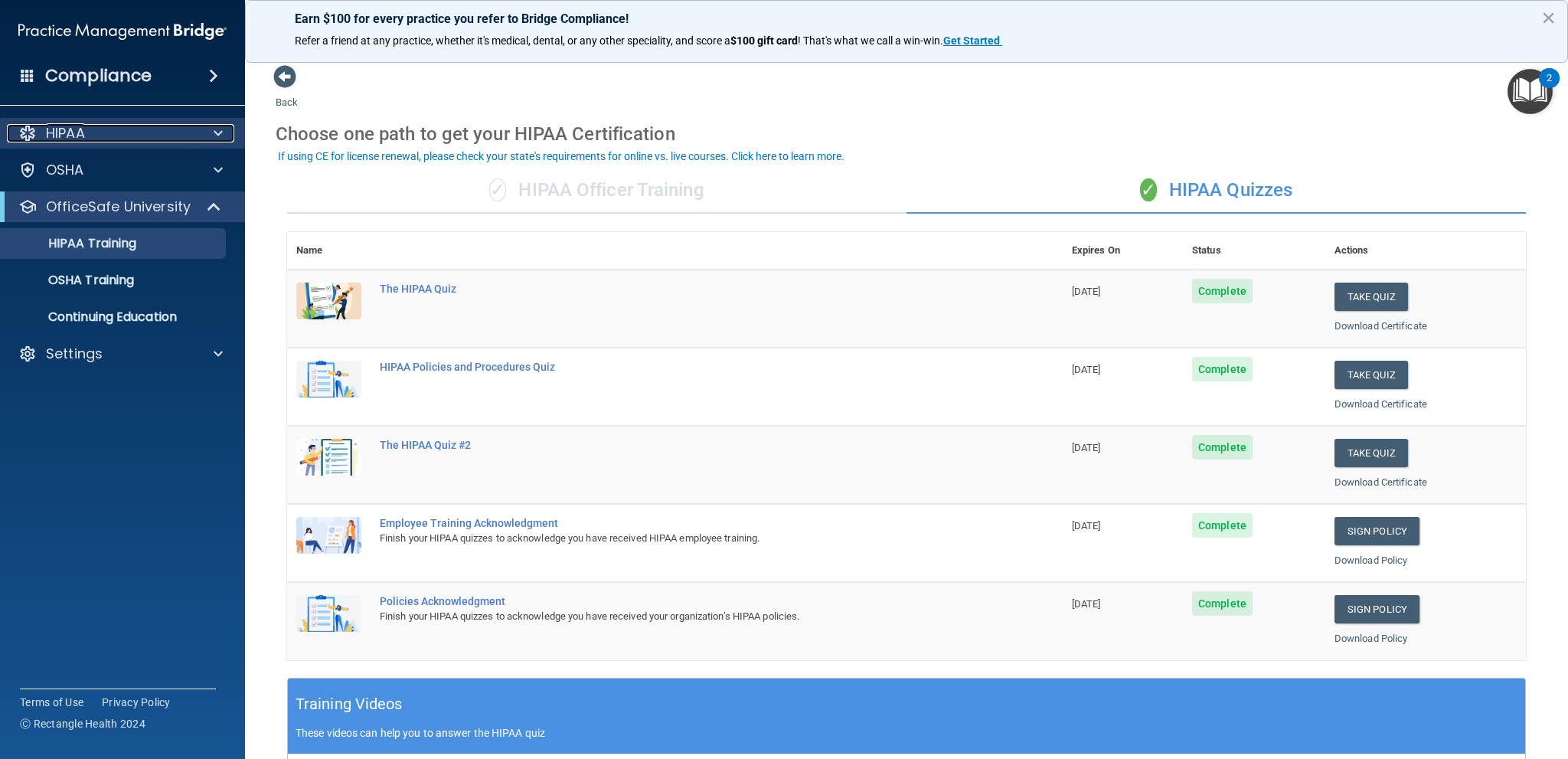
click at [95, 129] on div "HIPAA" at bounding box center [101, 133] width 190 height 19
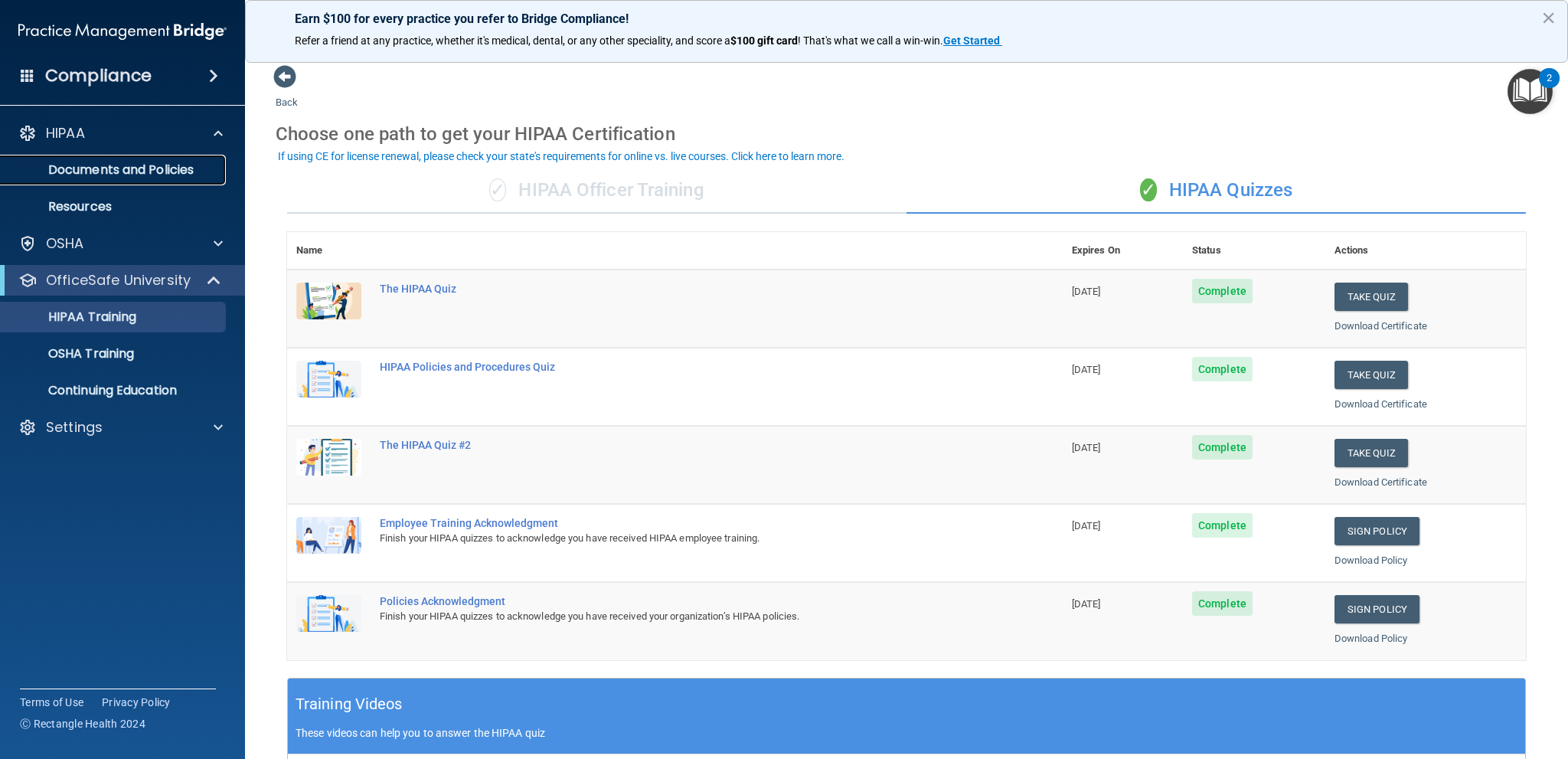
click at [115, 184] on link "Documents and Policies" at bounding box center [105, 170] width 241 height 30
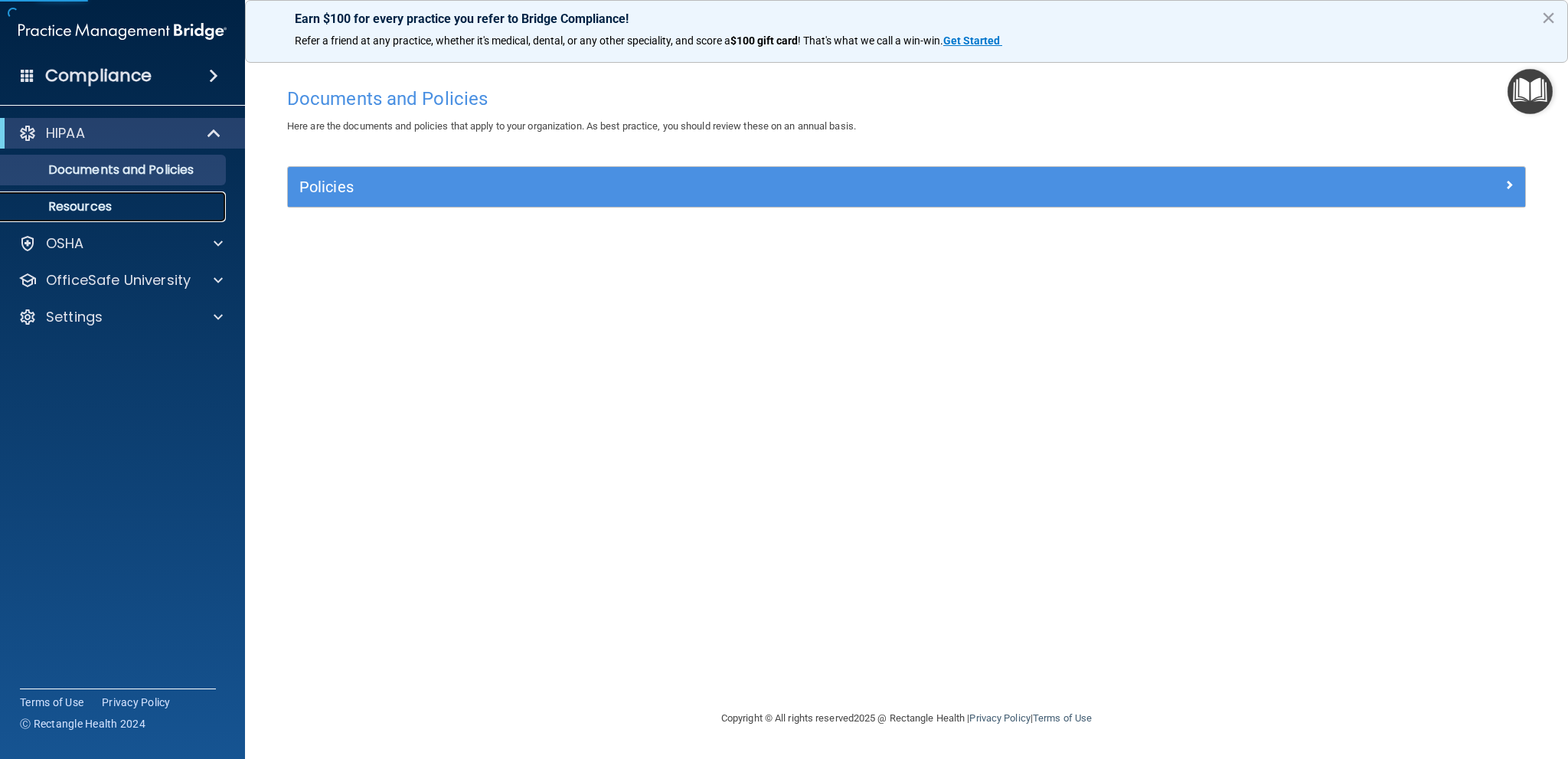
click at [105, 196] on link "Resources" at bounding box center [105, 207] width 241 height 30
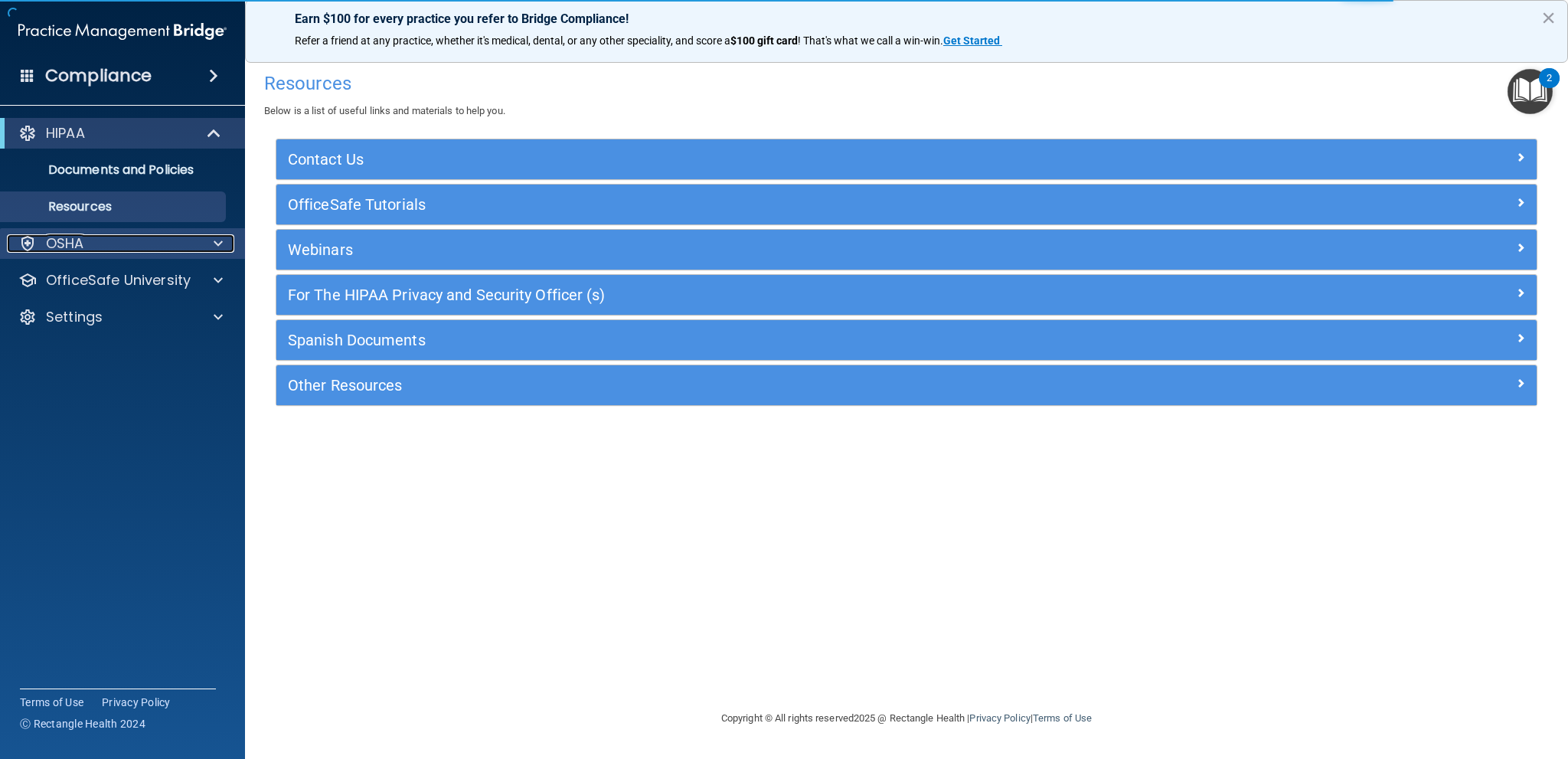
click at [137, 250] on div "OSHA" at bounding box center [101, 244] width 190 height 19
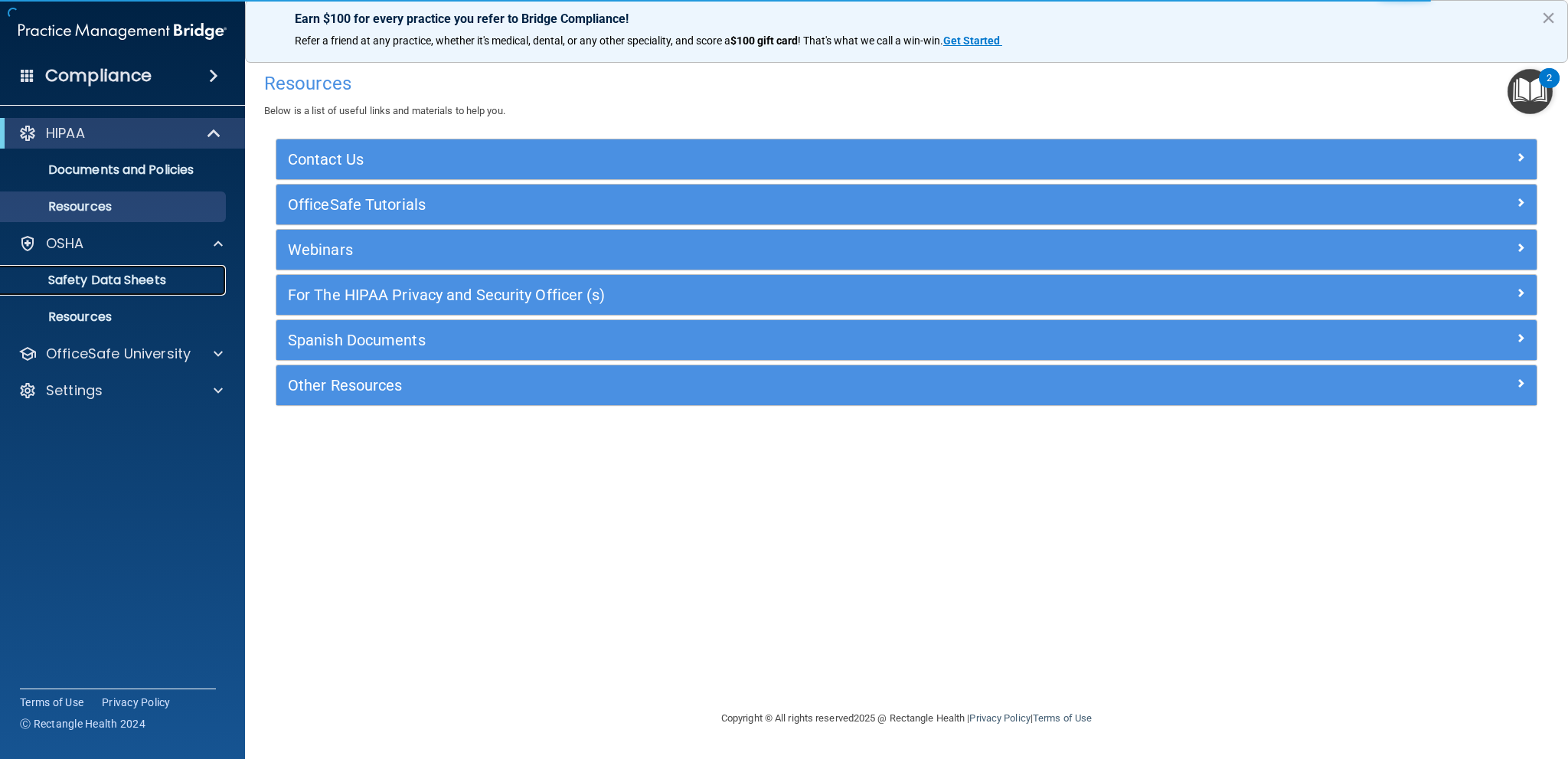
click at [171, 295] on link "Safety Data Sheets" at bounding box center [105, 280] width 241 height 30
